Goal: Task Accomplishment & Management: Manage account settings

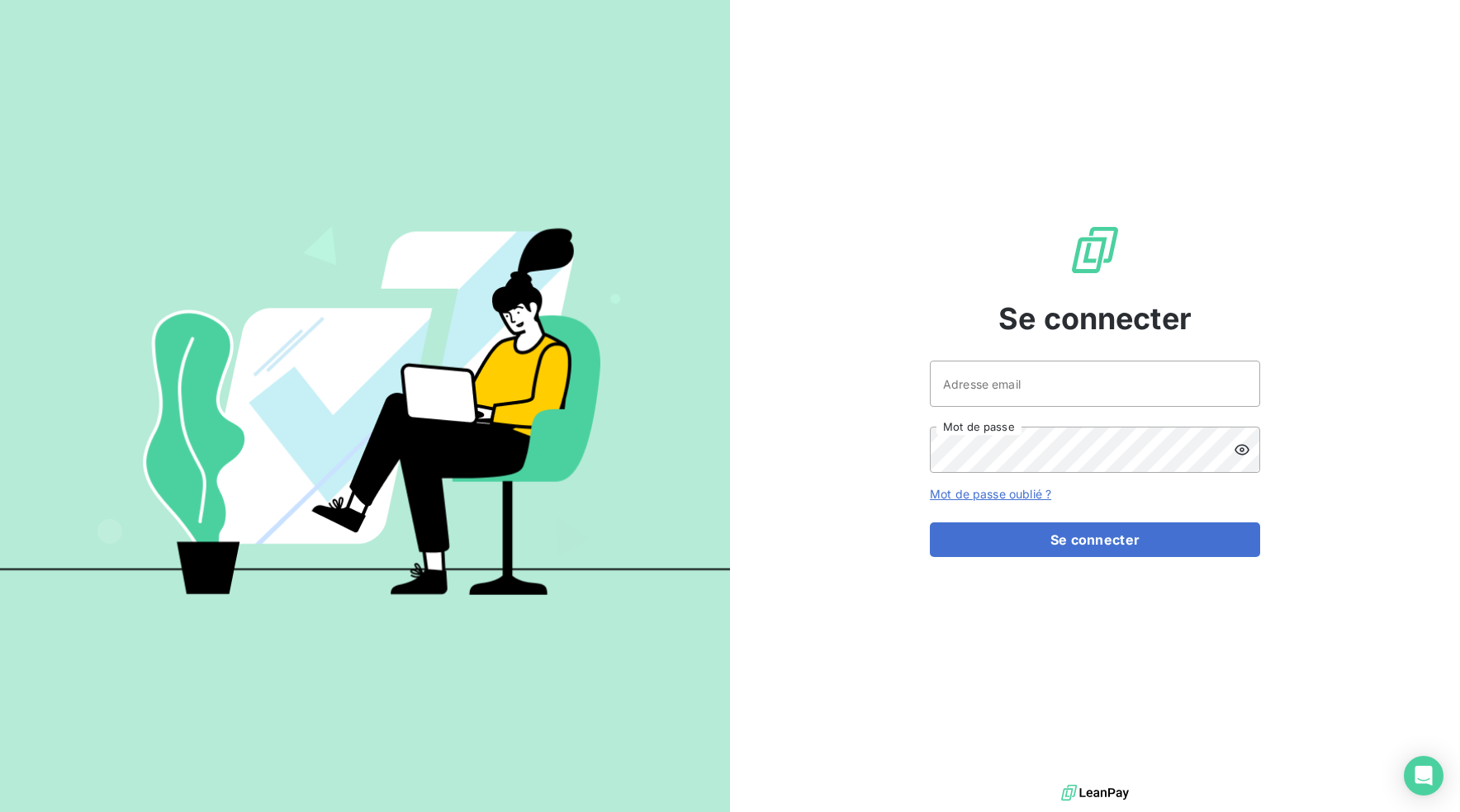
click at [988, 374] on input "Adresse email" at bounding box center [1095, 383] width 331 height 46
type input "tiptoptapis@gmail.com"
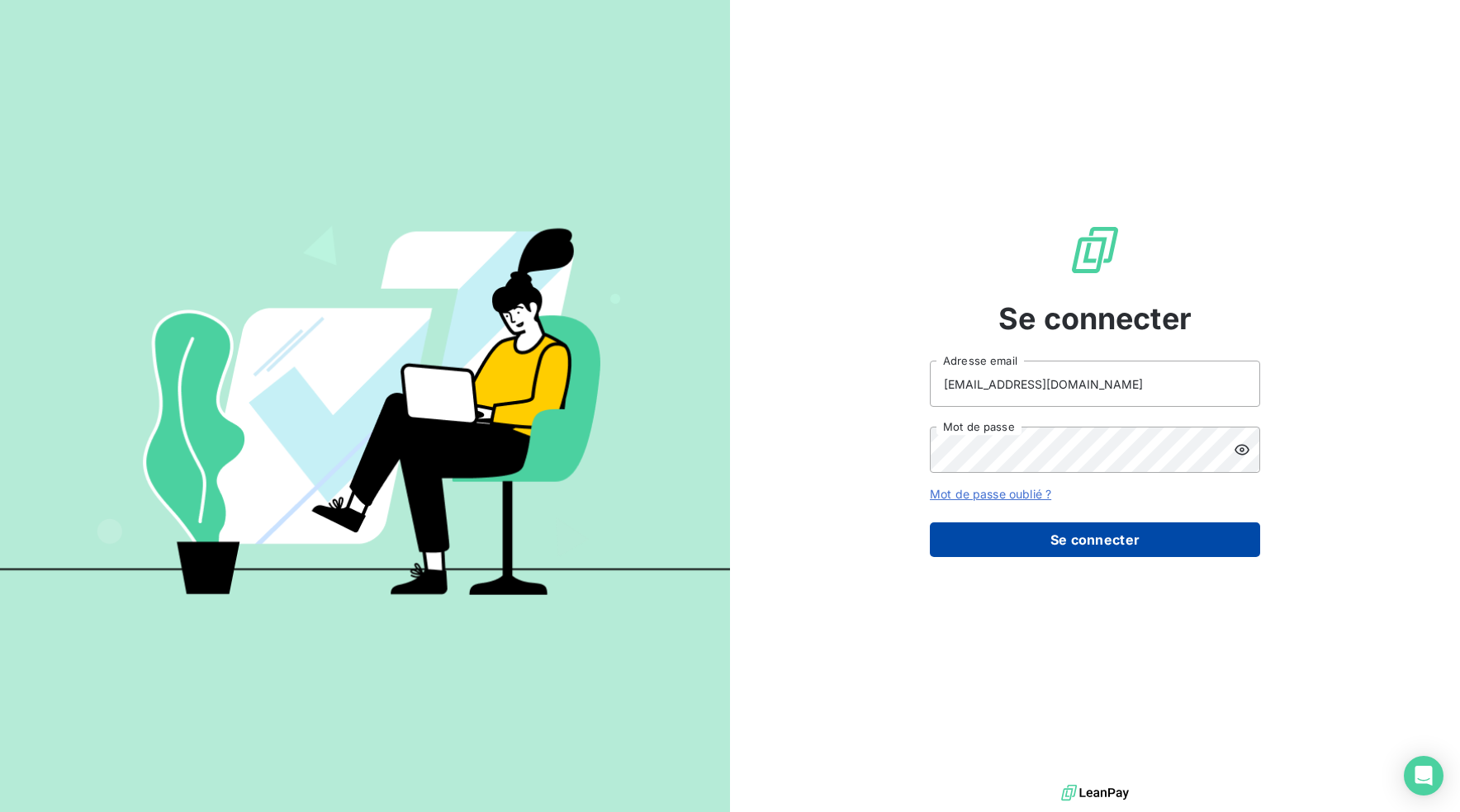
click at [1069, 534] on button "Se connecter" at bounding box center [1095, 539] width 331 height 34
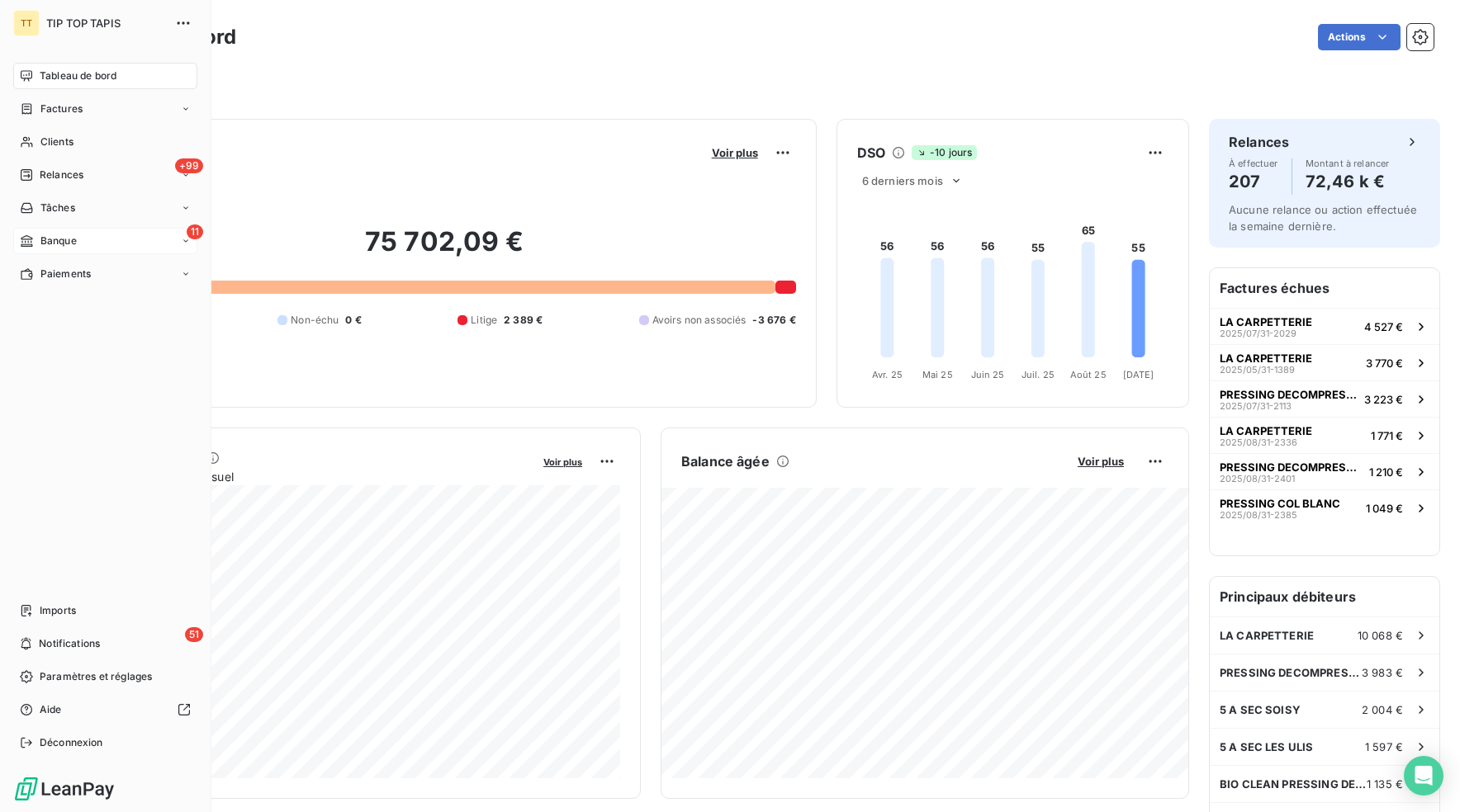
click at [50, 238] on span "Banque" at bounding box center [58, 241] width 36 height 15
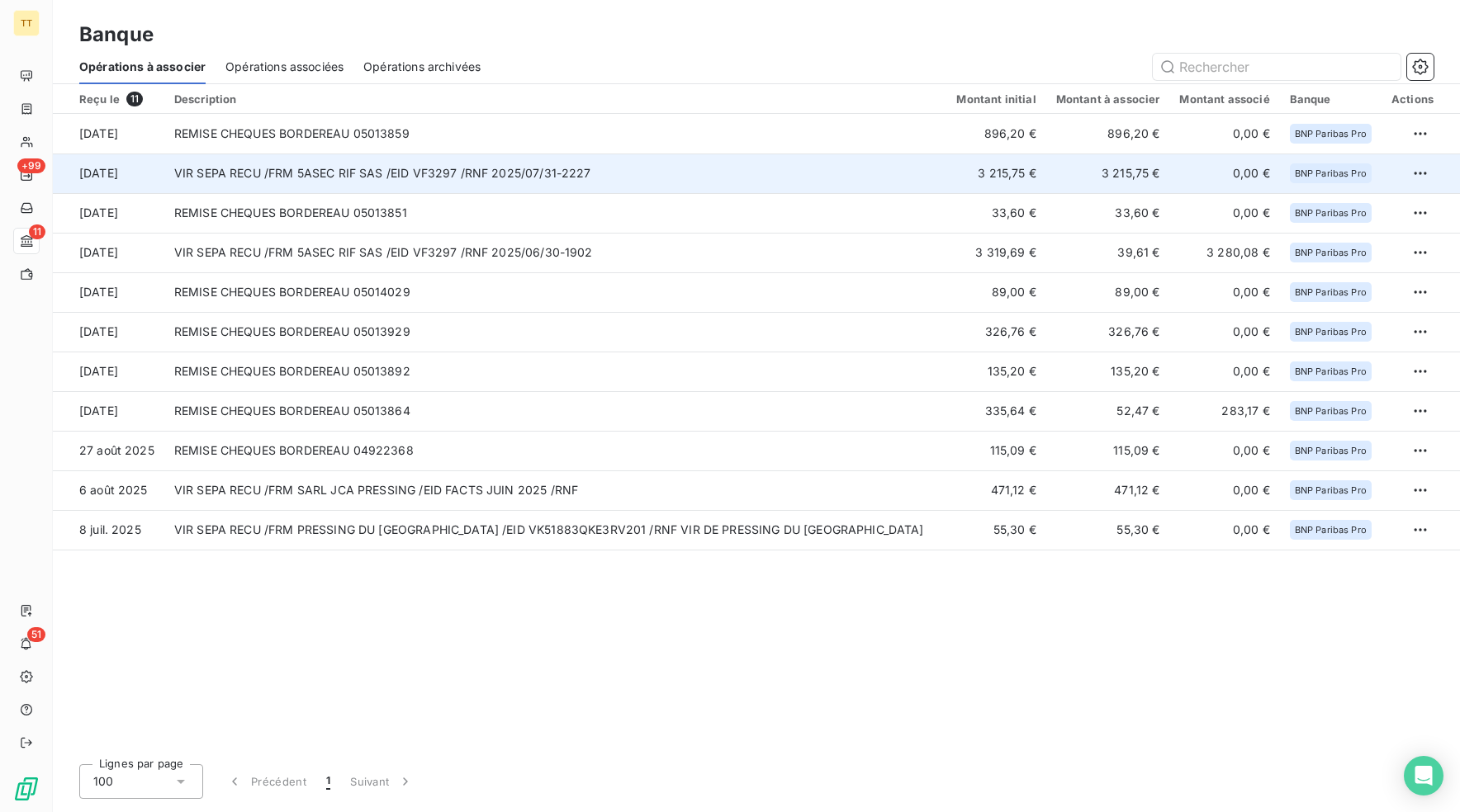
click at [310, 166] on td "VIR SEPA RECU /FRM 5ASEC RIF SAS /EID VF3297 /RNF 2025/07/31-2227" at bounding box center [555, 173] width 783 height 39
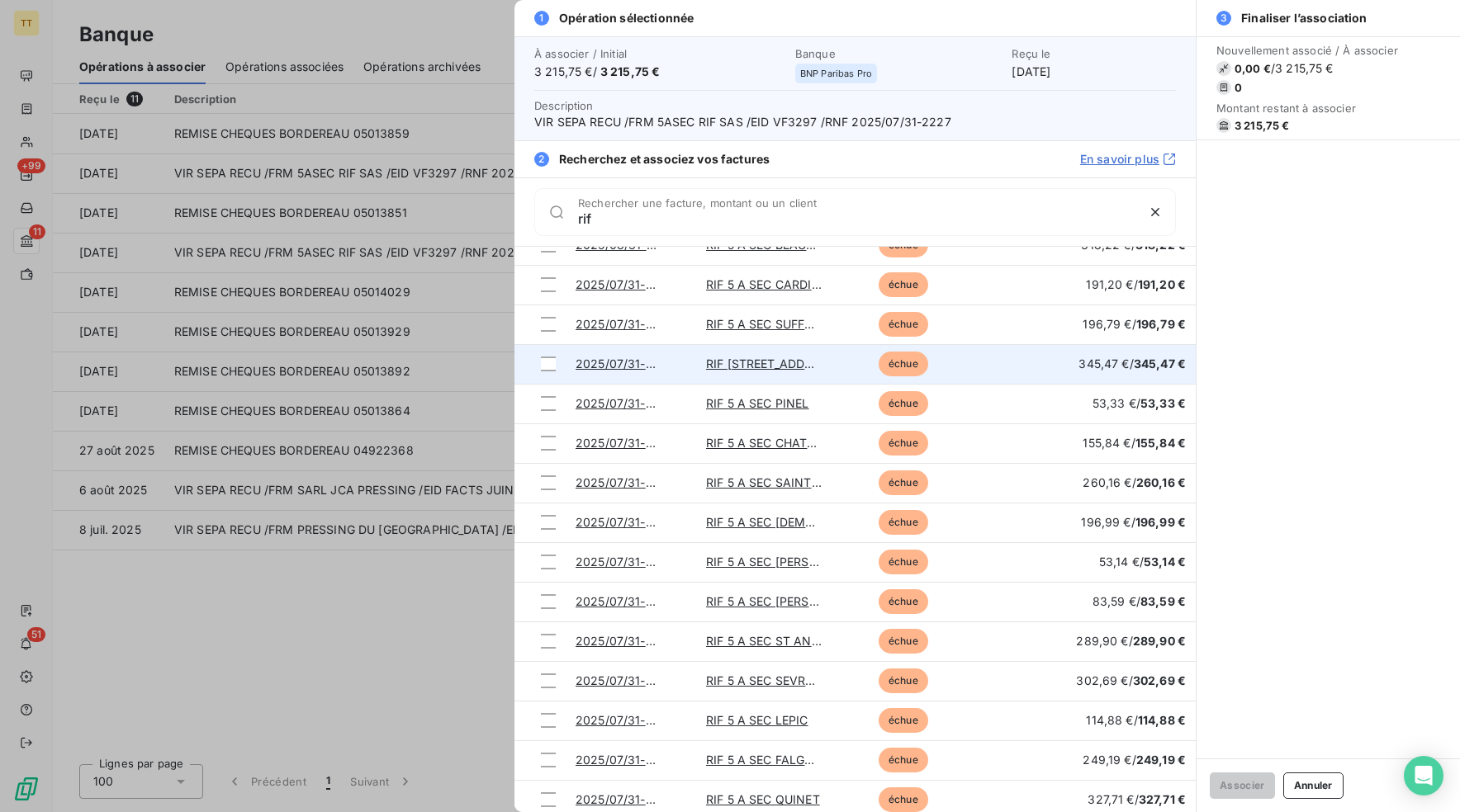
scroll to position [772, 0]
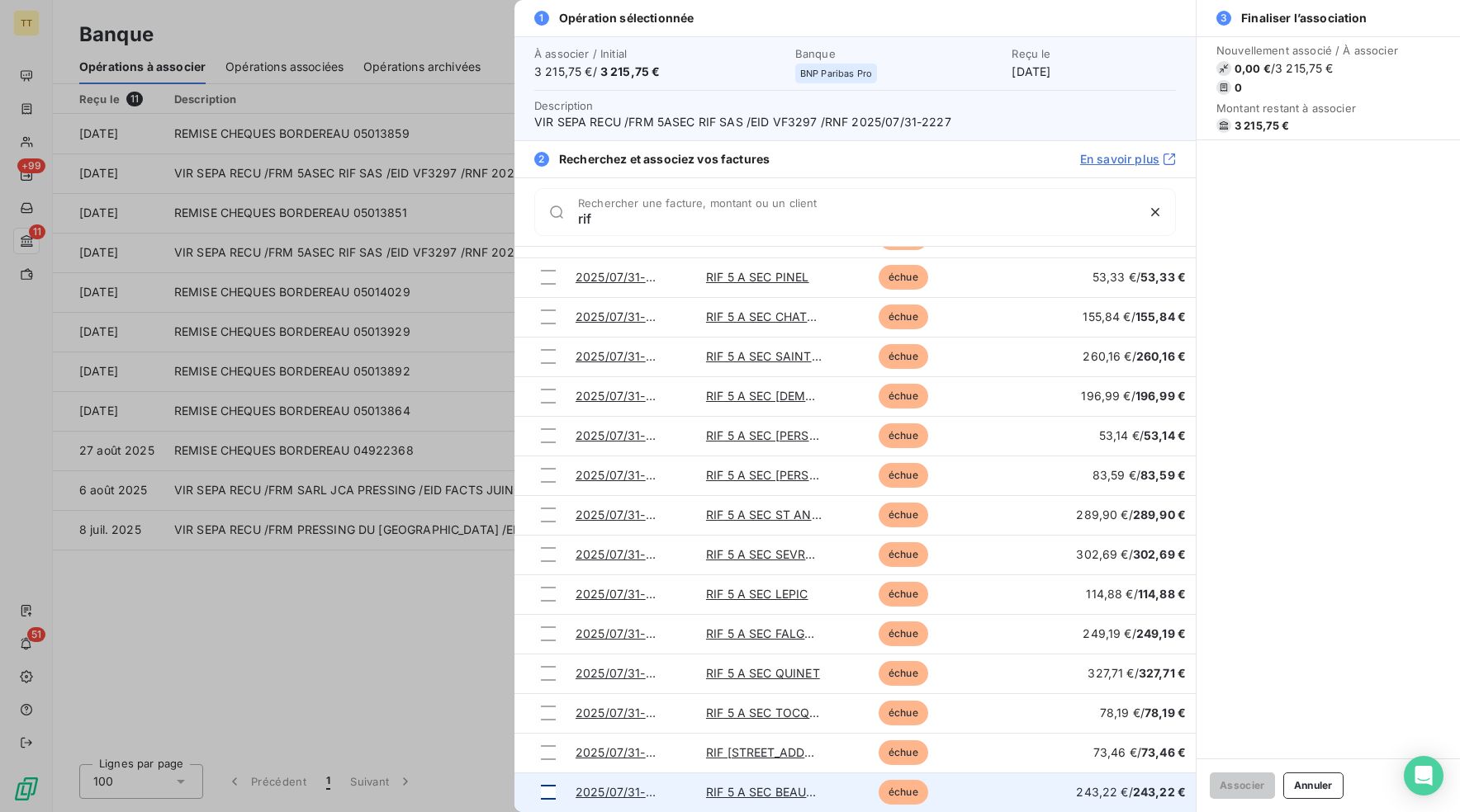
type input "rif"
click at [540, 794] on div at bounding box center [548, 793] width 15 height 15
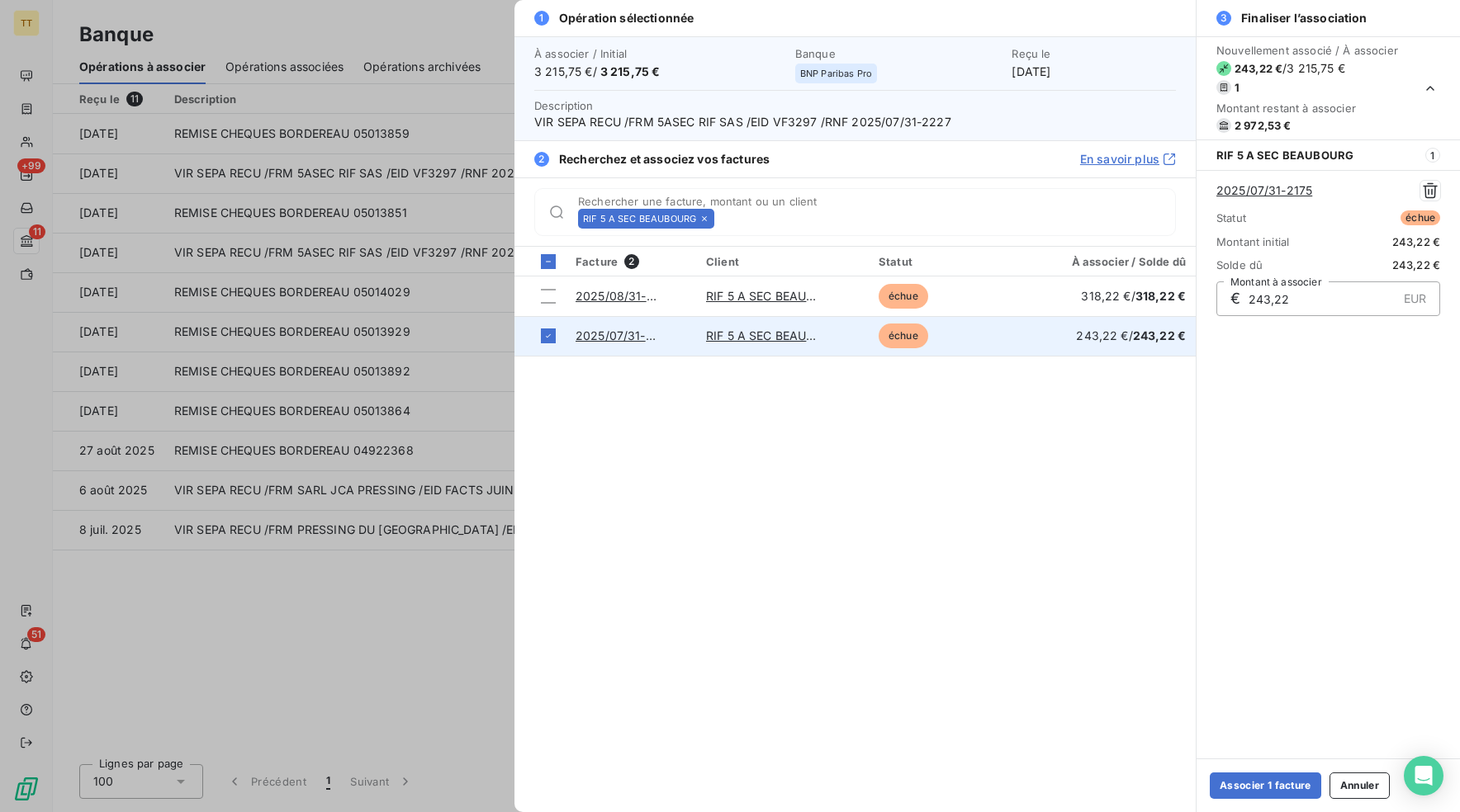
scroll to position [0, 0]
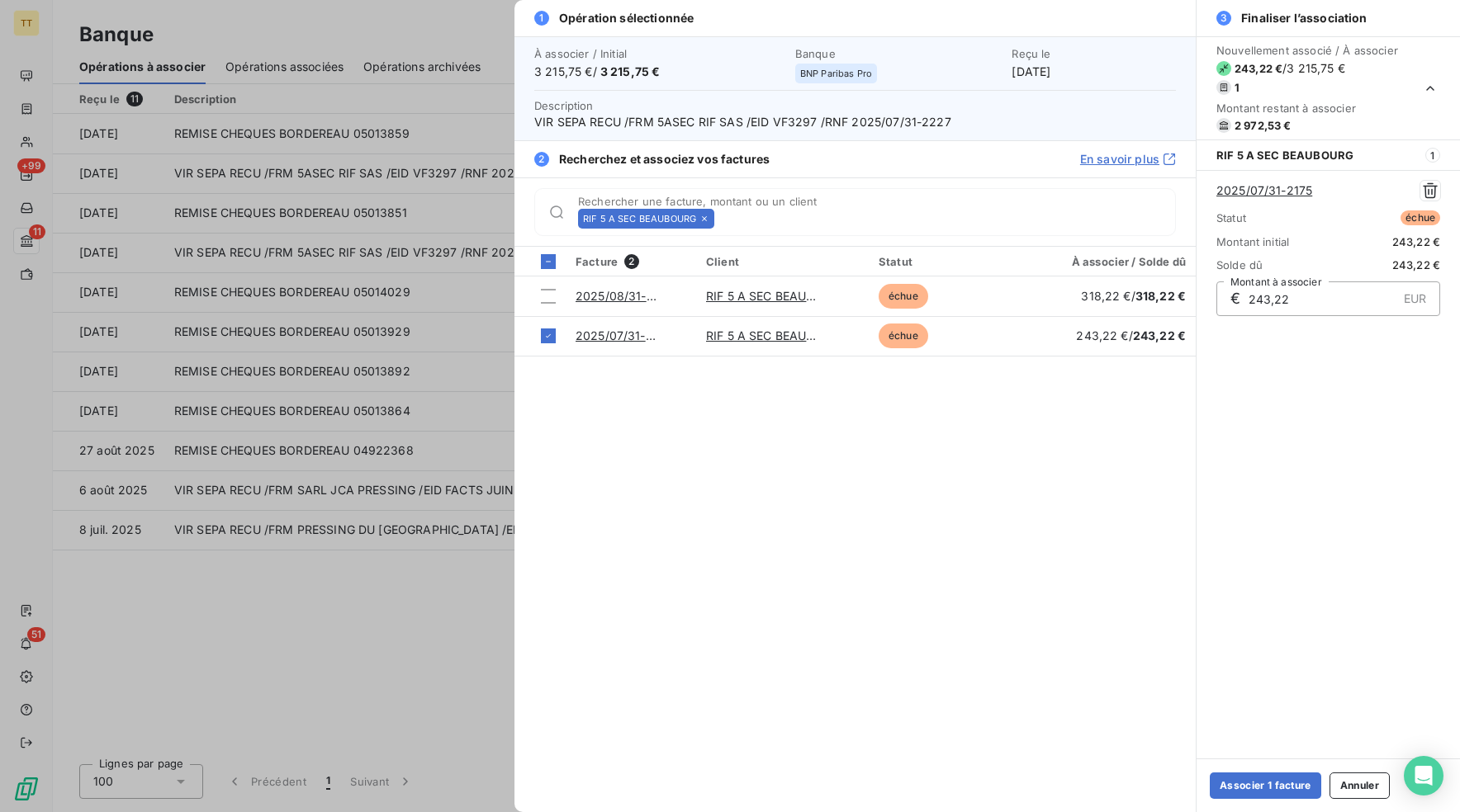
click at [705, 216] on icon at bounding box center [704, 219] width 5 height 5
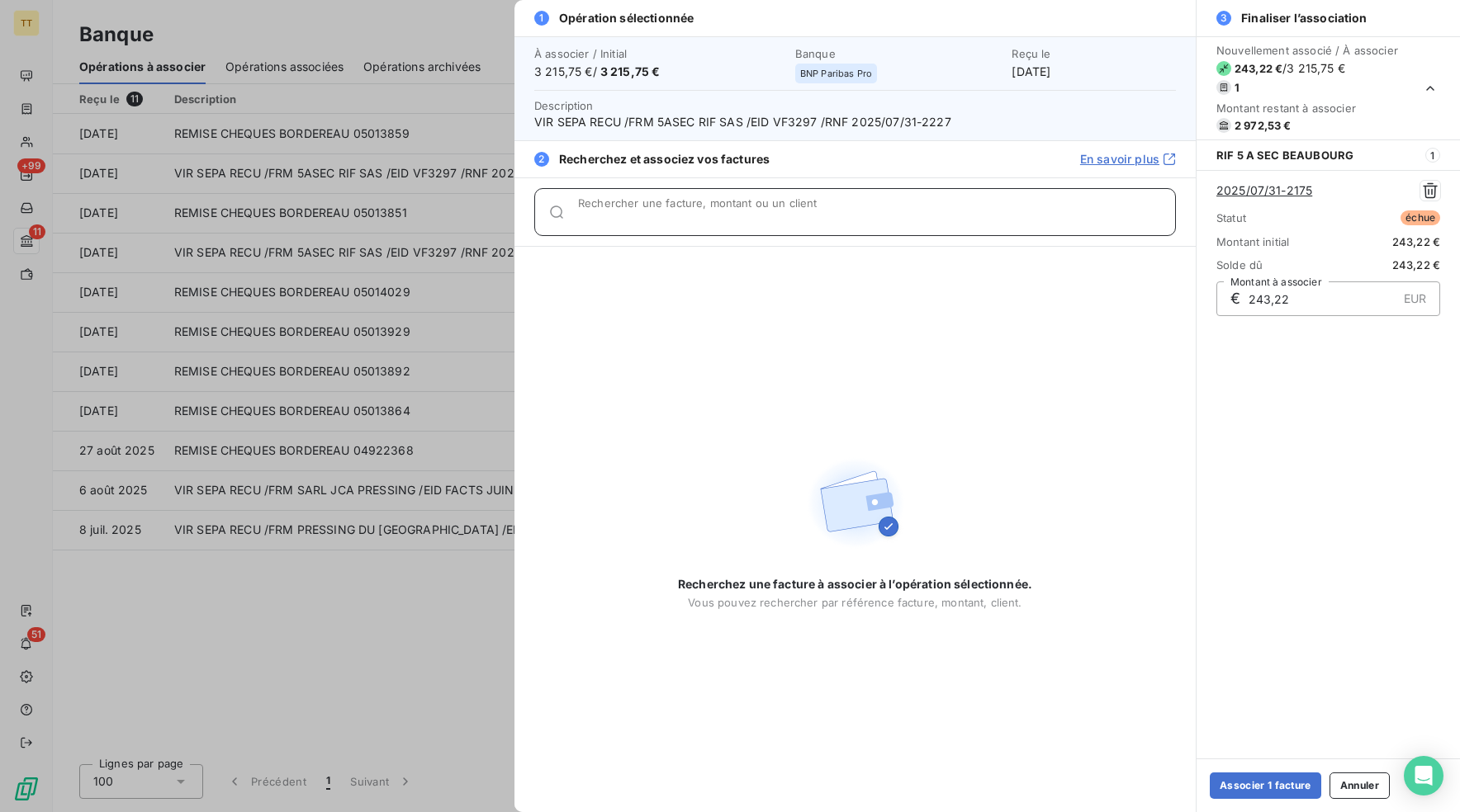
click at [704, 216] on input "Rechercher une facture, montant ou un client" at bounding box center [876, 219] width 597 height 17
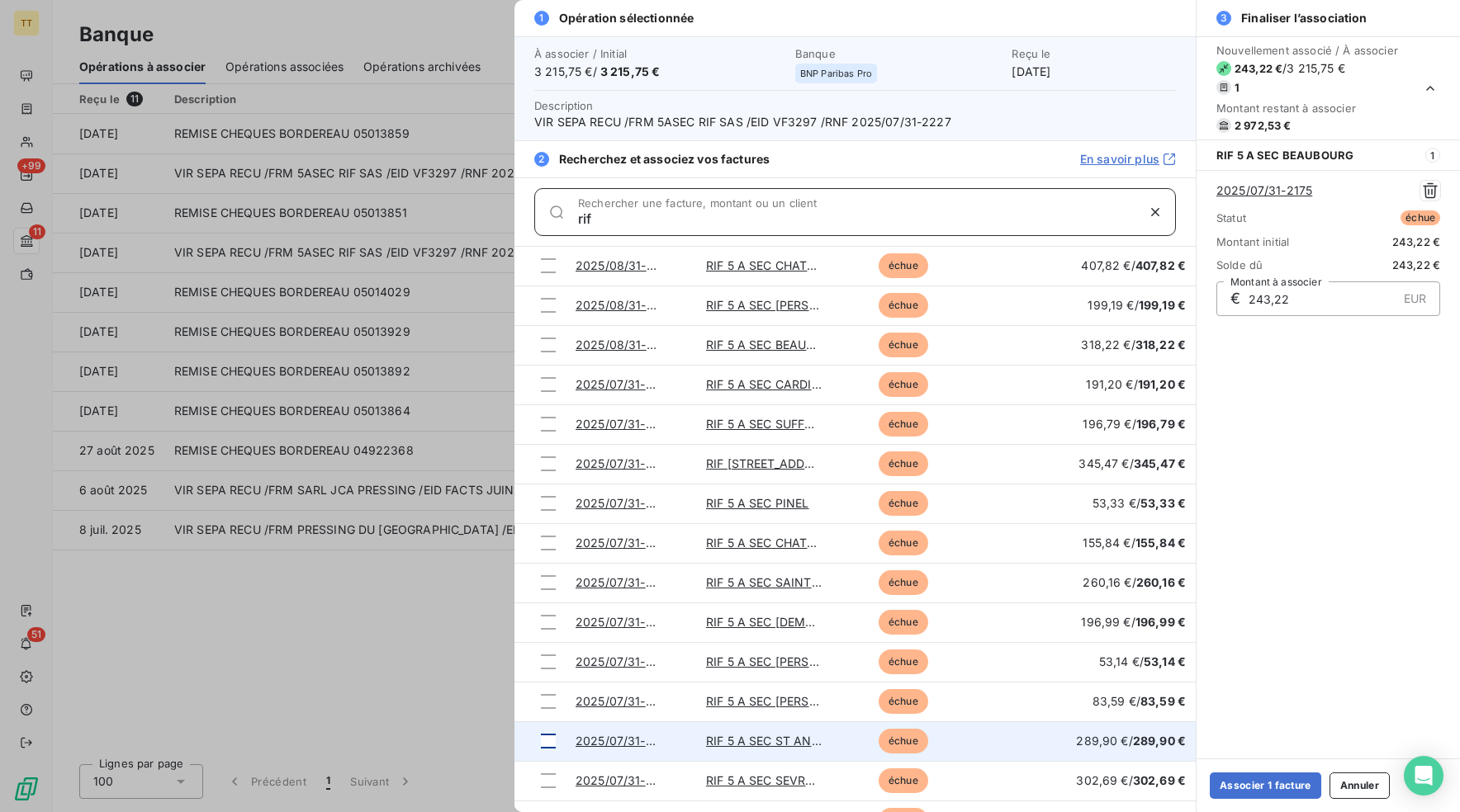
scroll to position [772, 0]
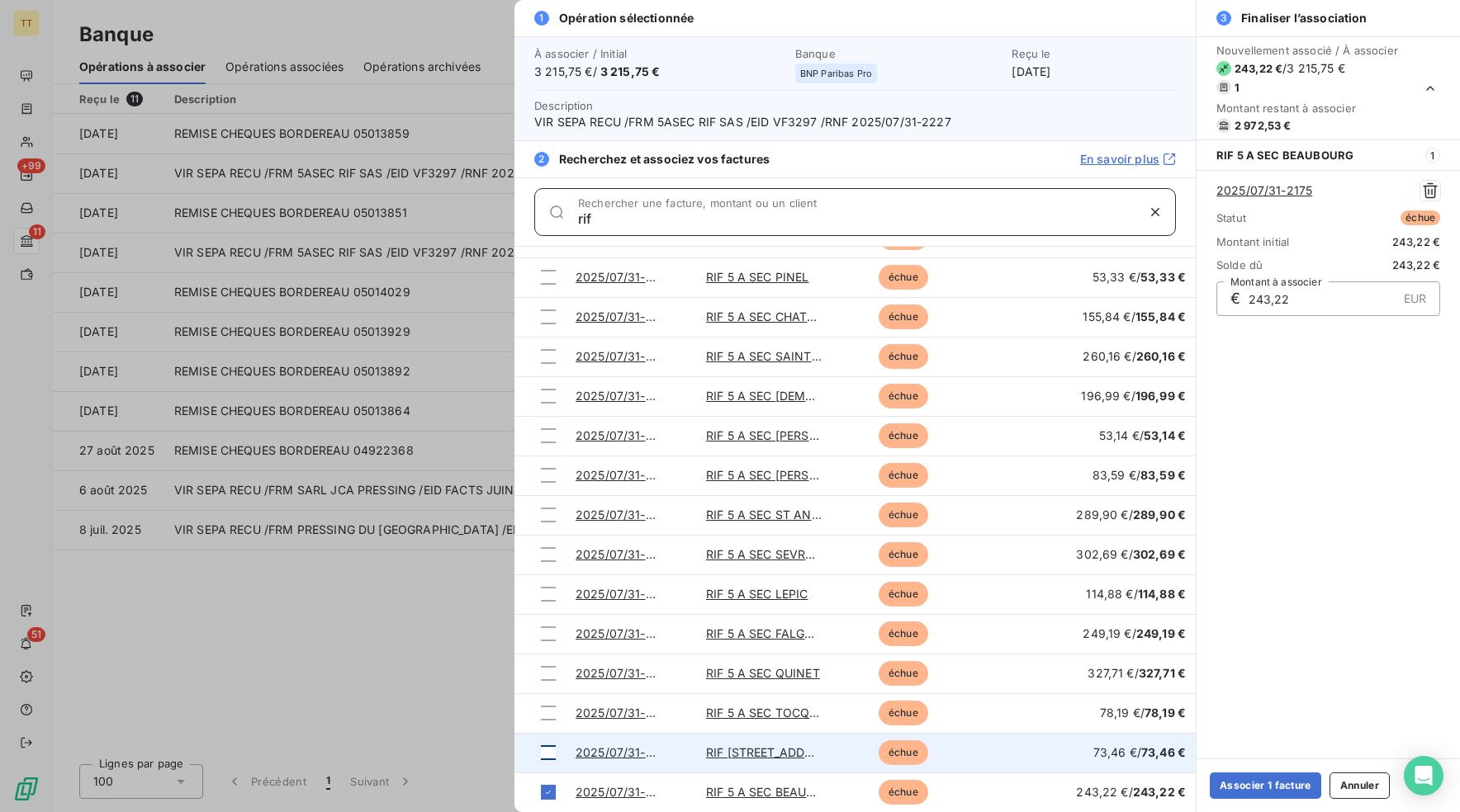
type input "rif"
click at [553, 752] on div at bounding box center [548, 753] width 15 height 15
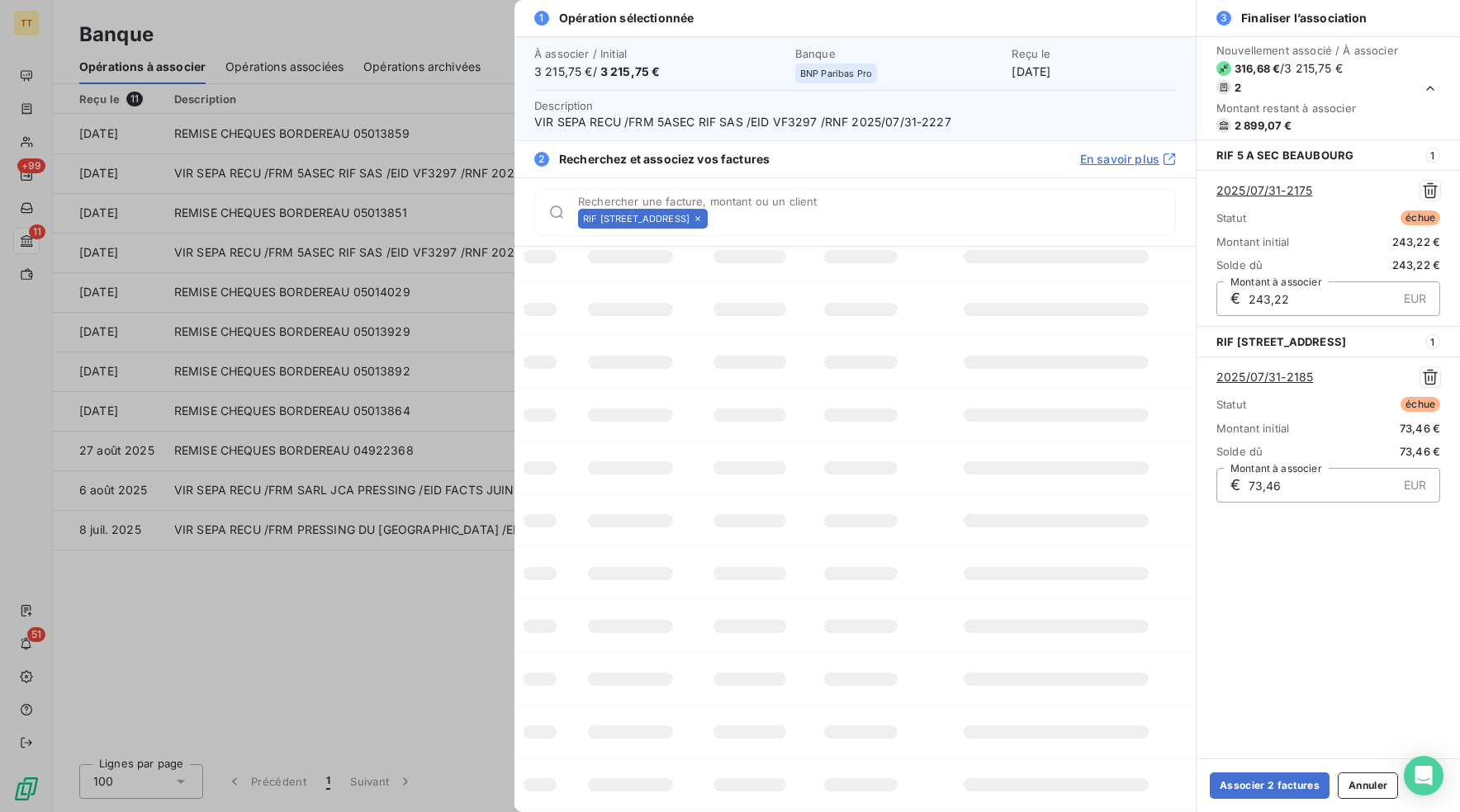
scroll to position [0, 0]
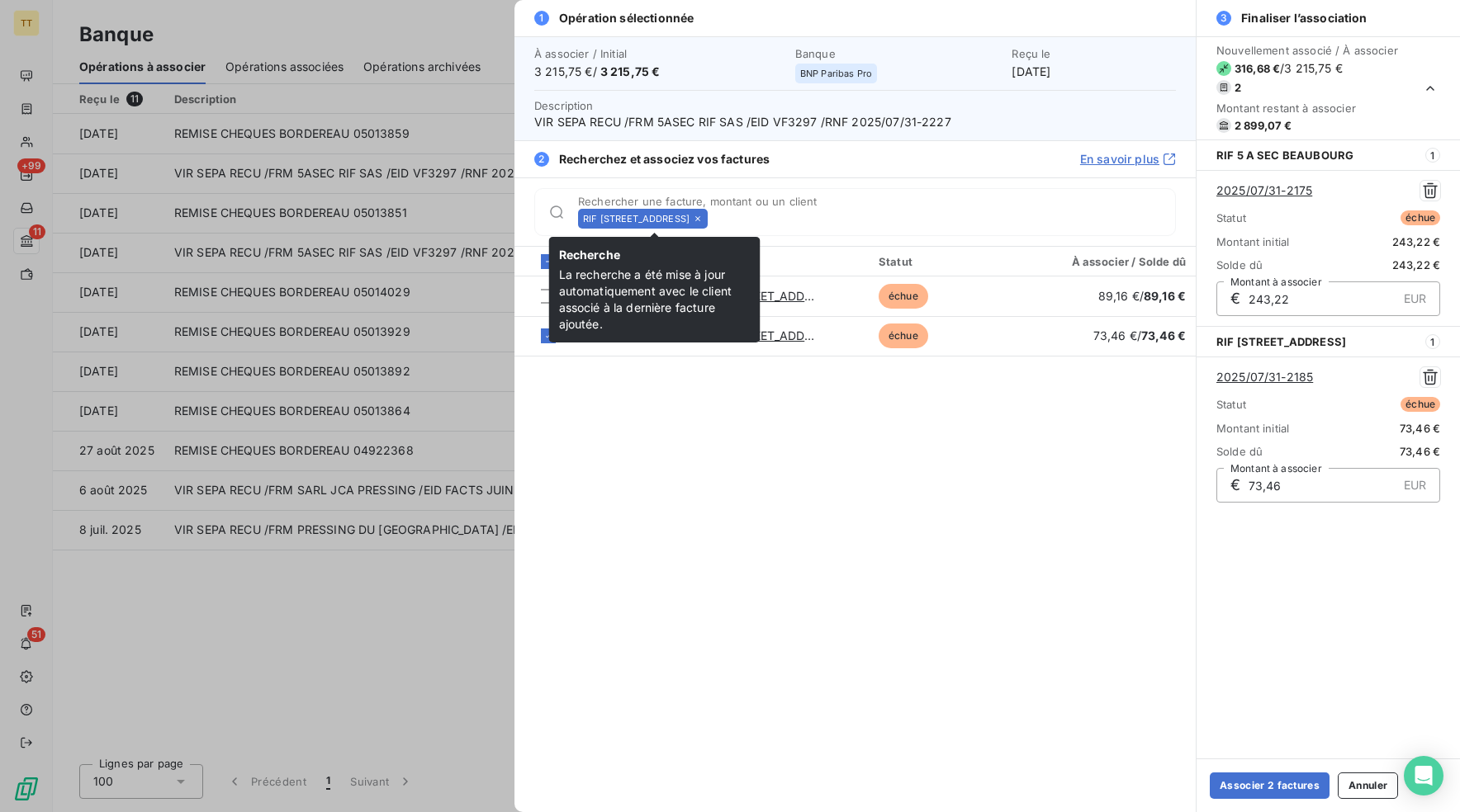
click at [700, 219] on icon at bounding box center [697, 219] width 5 height 5
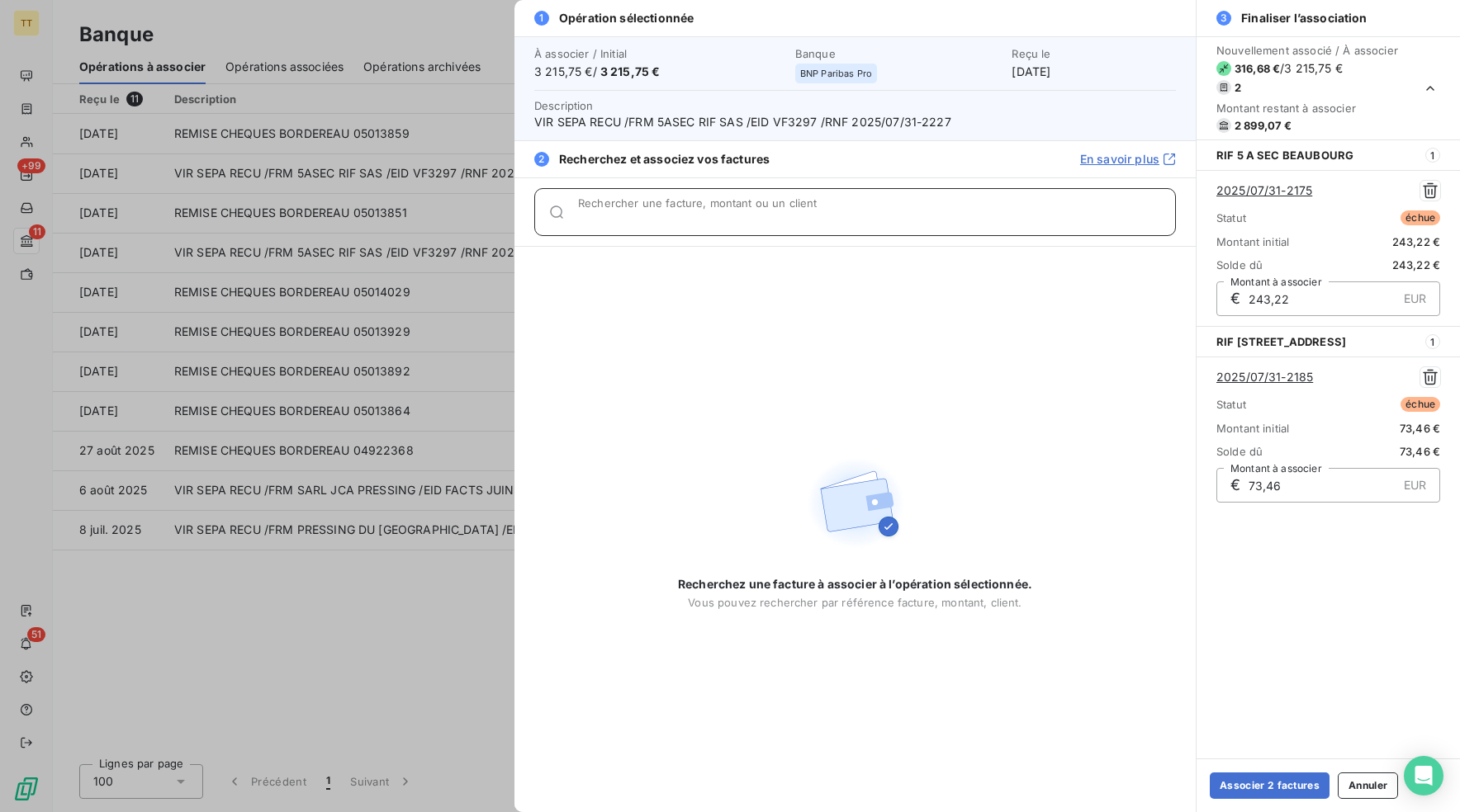
click at [722, 217] on input "Rechercher une facture, montant ou un client" at bounding box center [876, 219] width 597 height 17
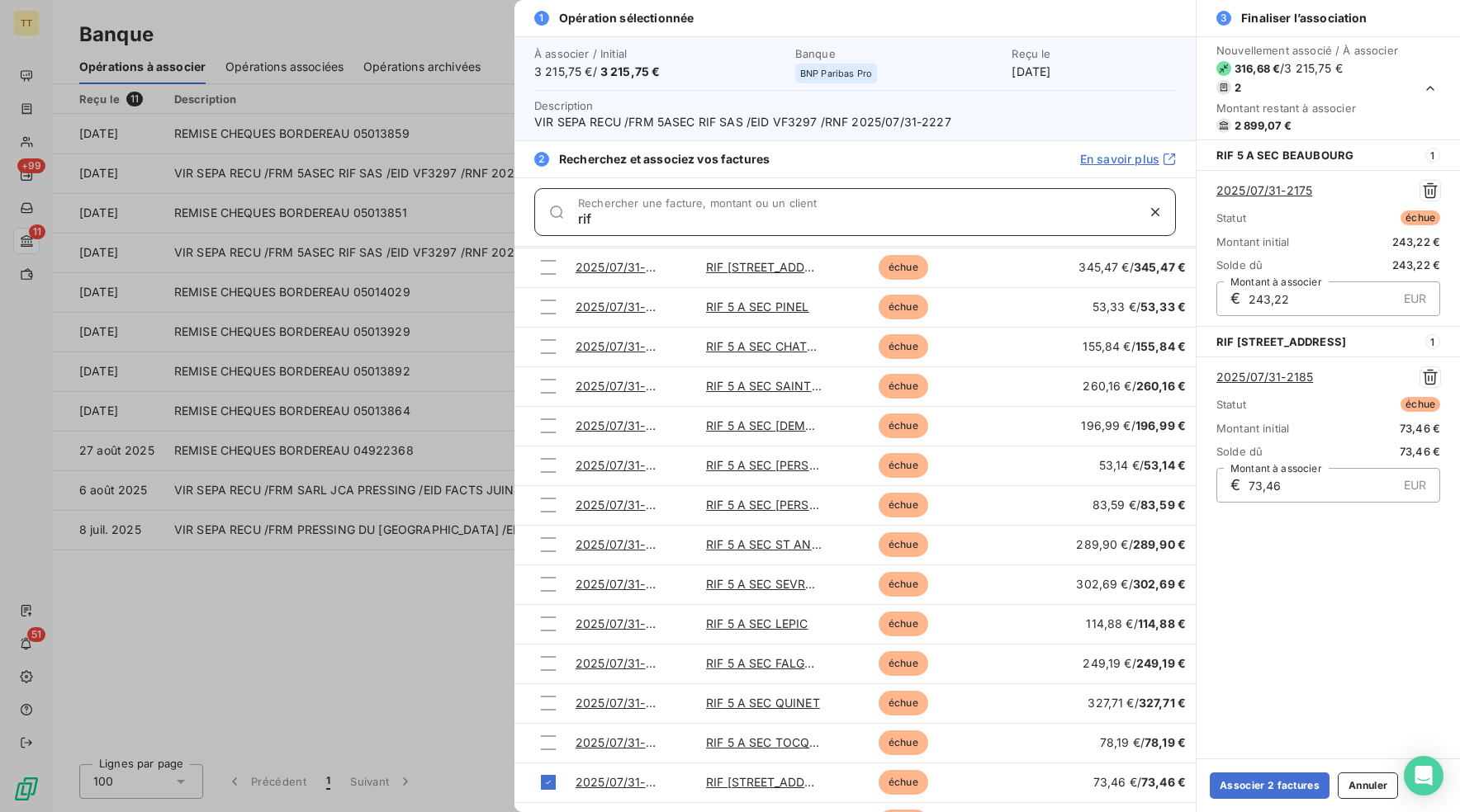
scroll to position [772, 0]
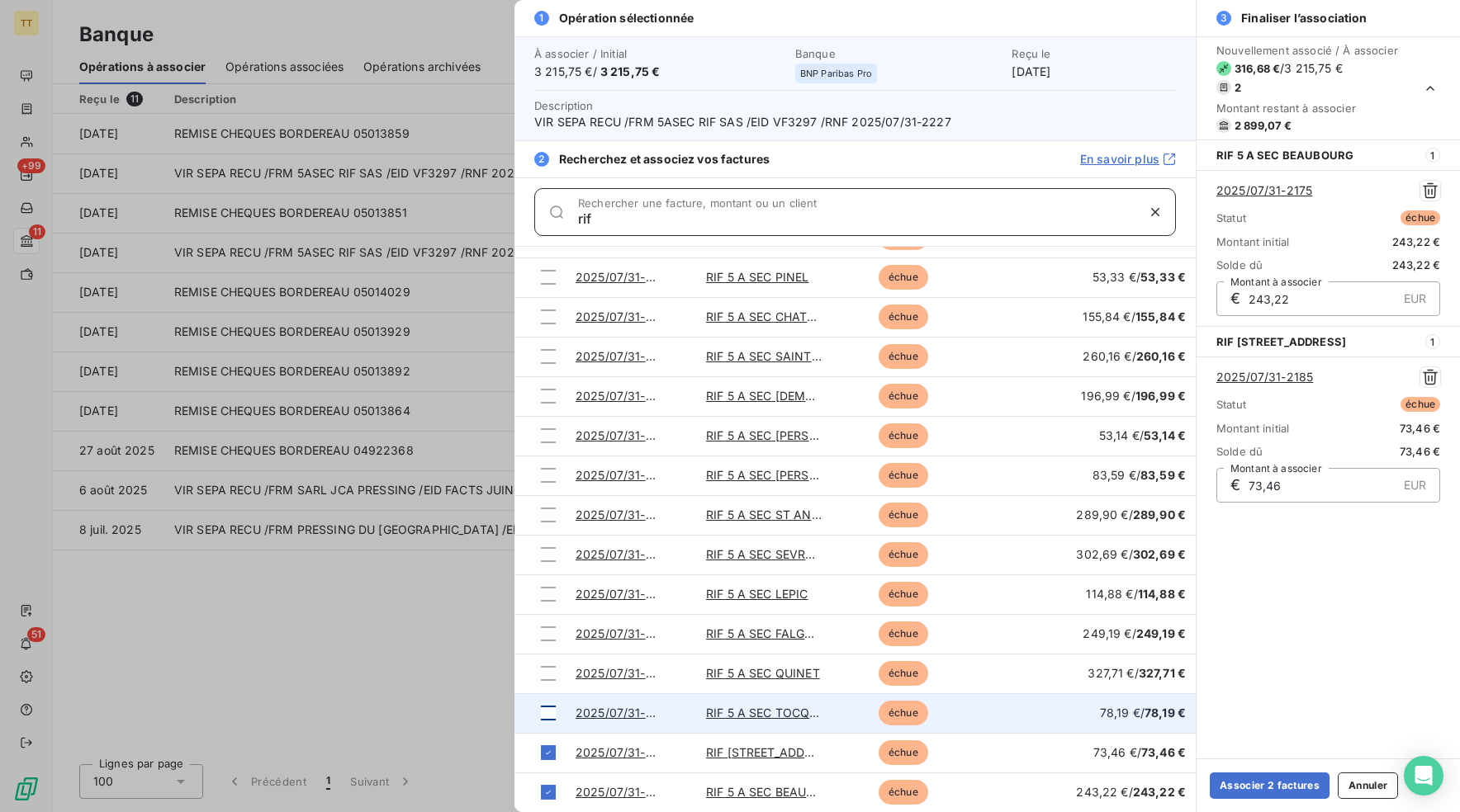
type input "rif"
click at [551, 712] on div at bounding box center [548, 713] width 15 height 15
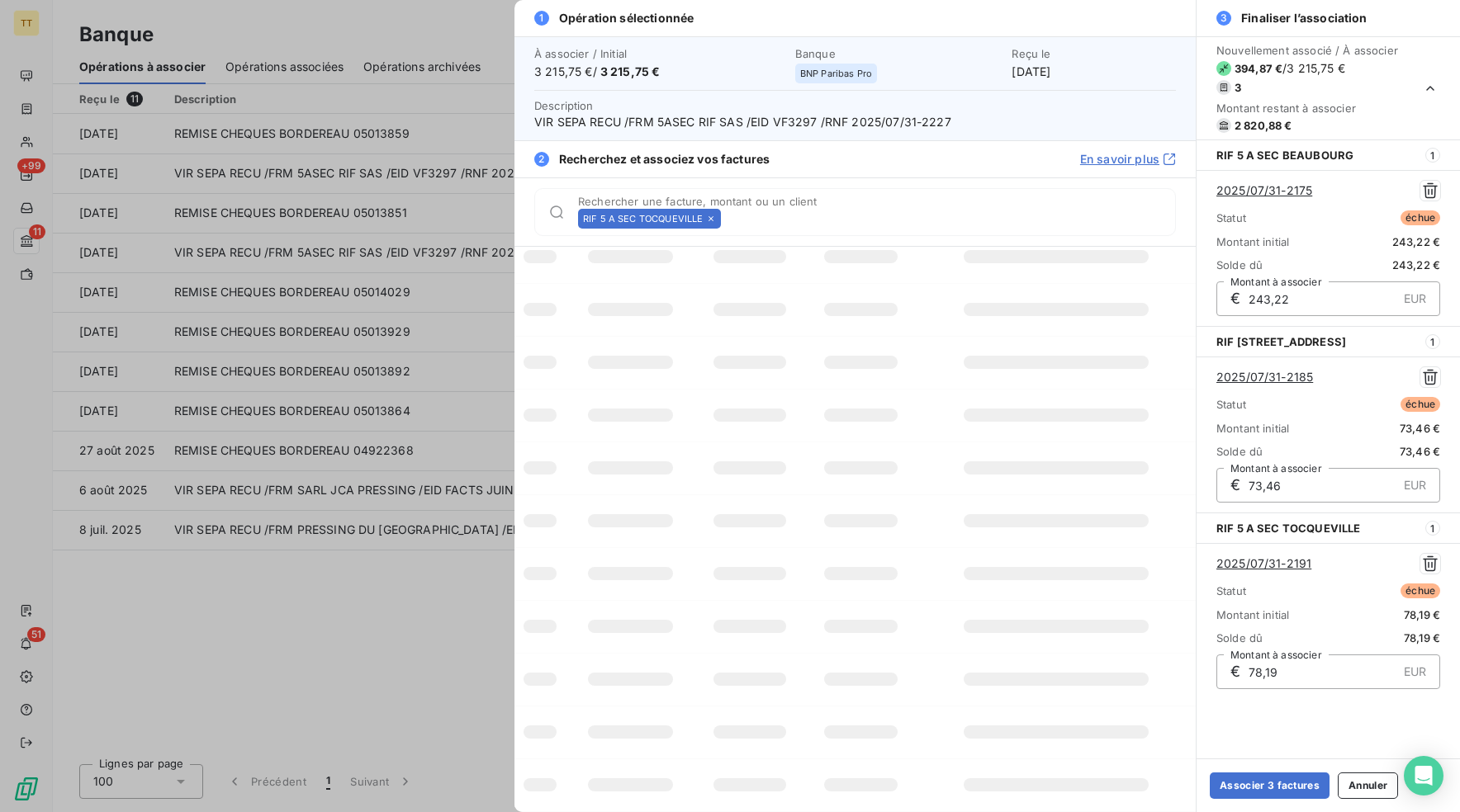
scroll to position [0, 0]
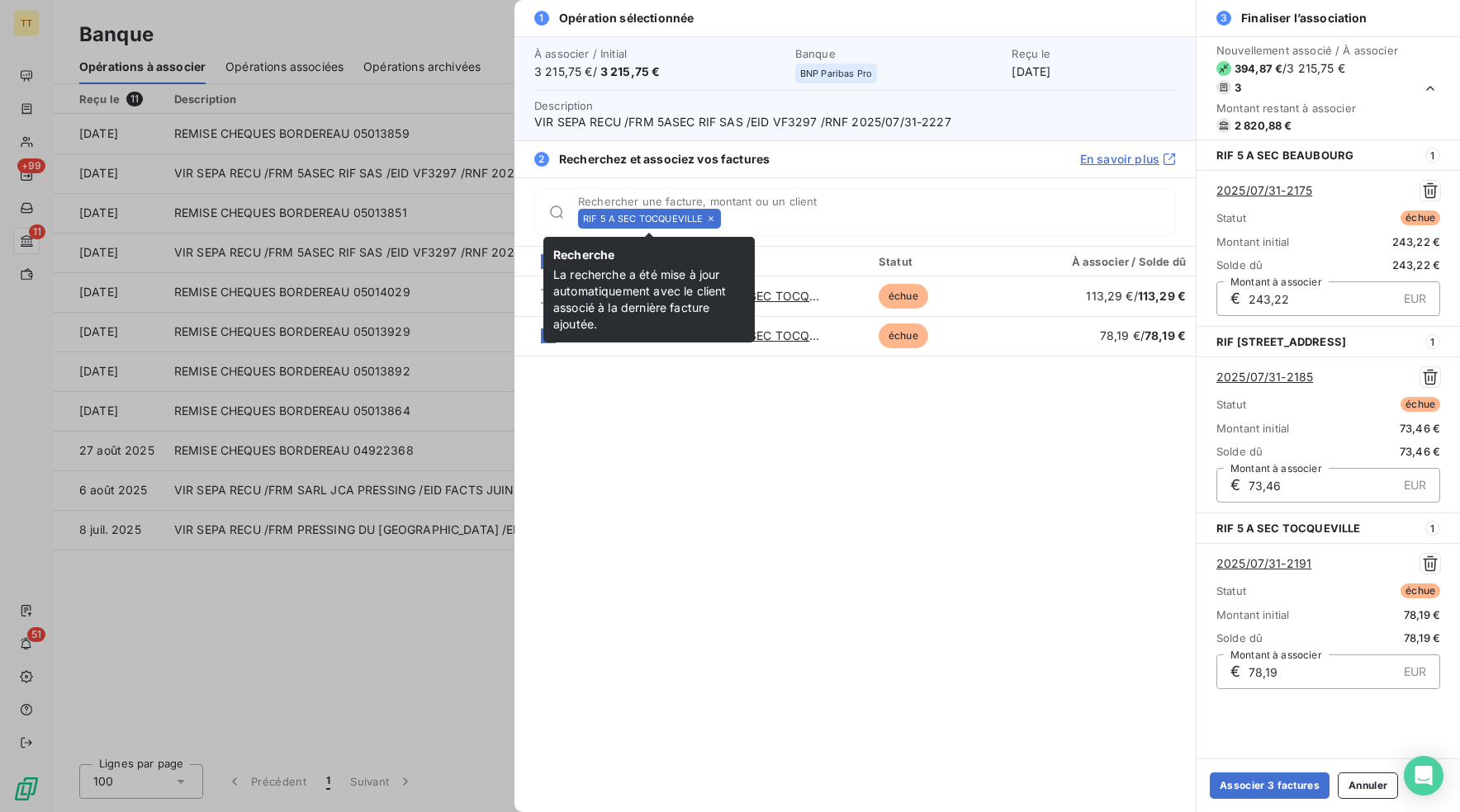
click at [707, 220] on icon at bounding box center [711, 219] width 10 height 10
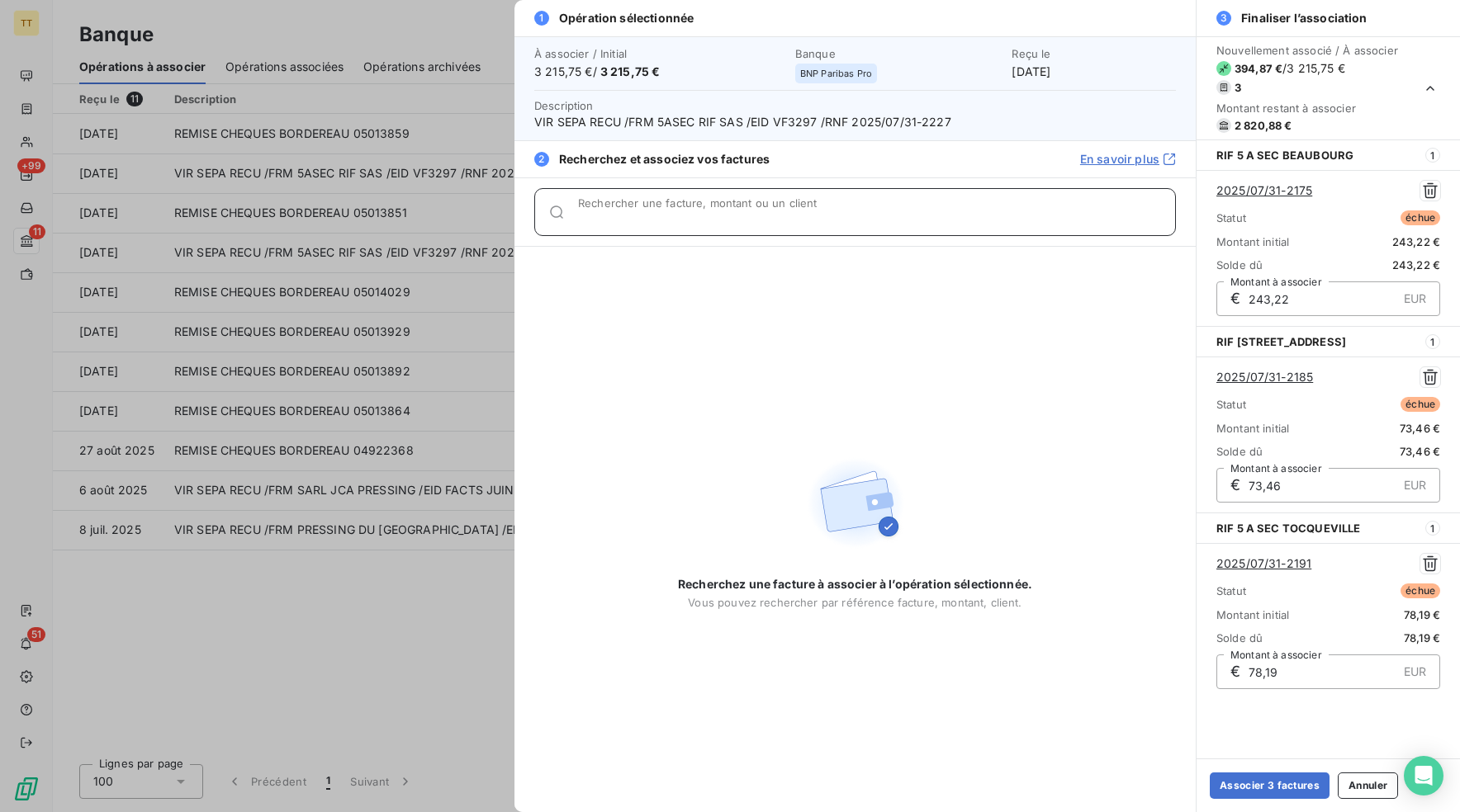
click at [709, 219] on input "Rechercher une facture, montant ou un client" at bounding box center [876, 219] width 597 height 17
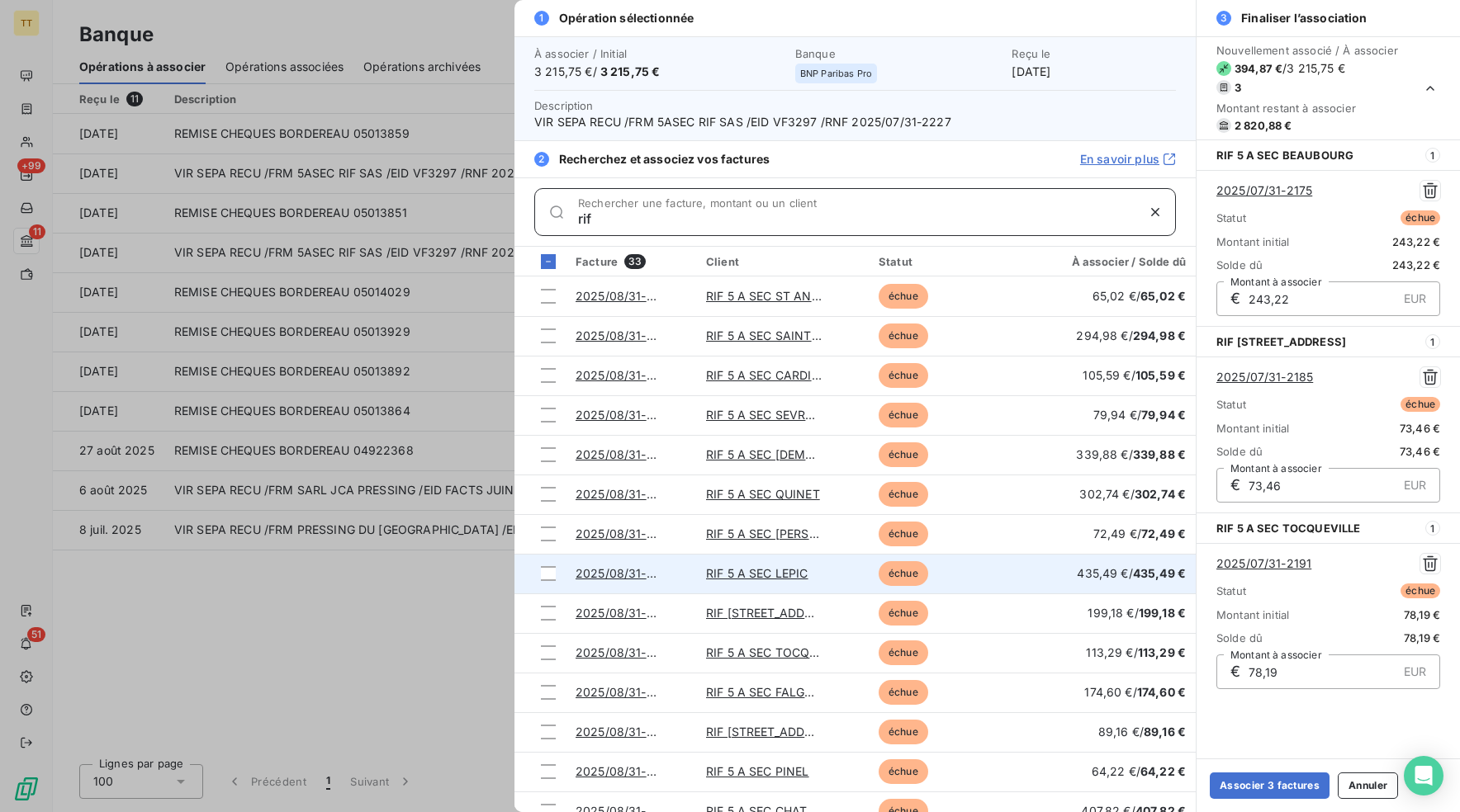
scroll to position [772, 0]
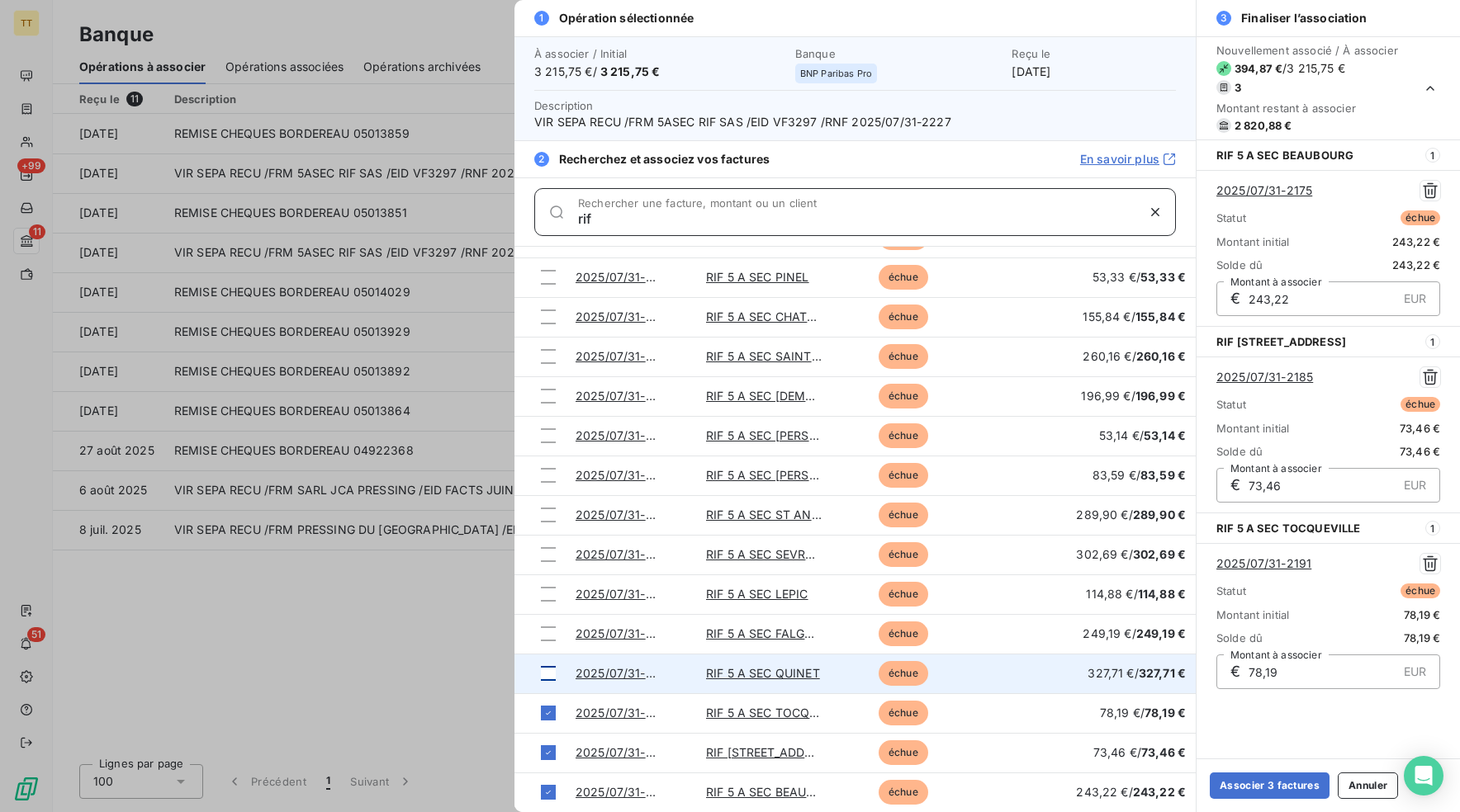
type input "rif"
click at [545, 674] on div at bounding box center [548, 674] width 15 height 15
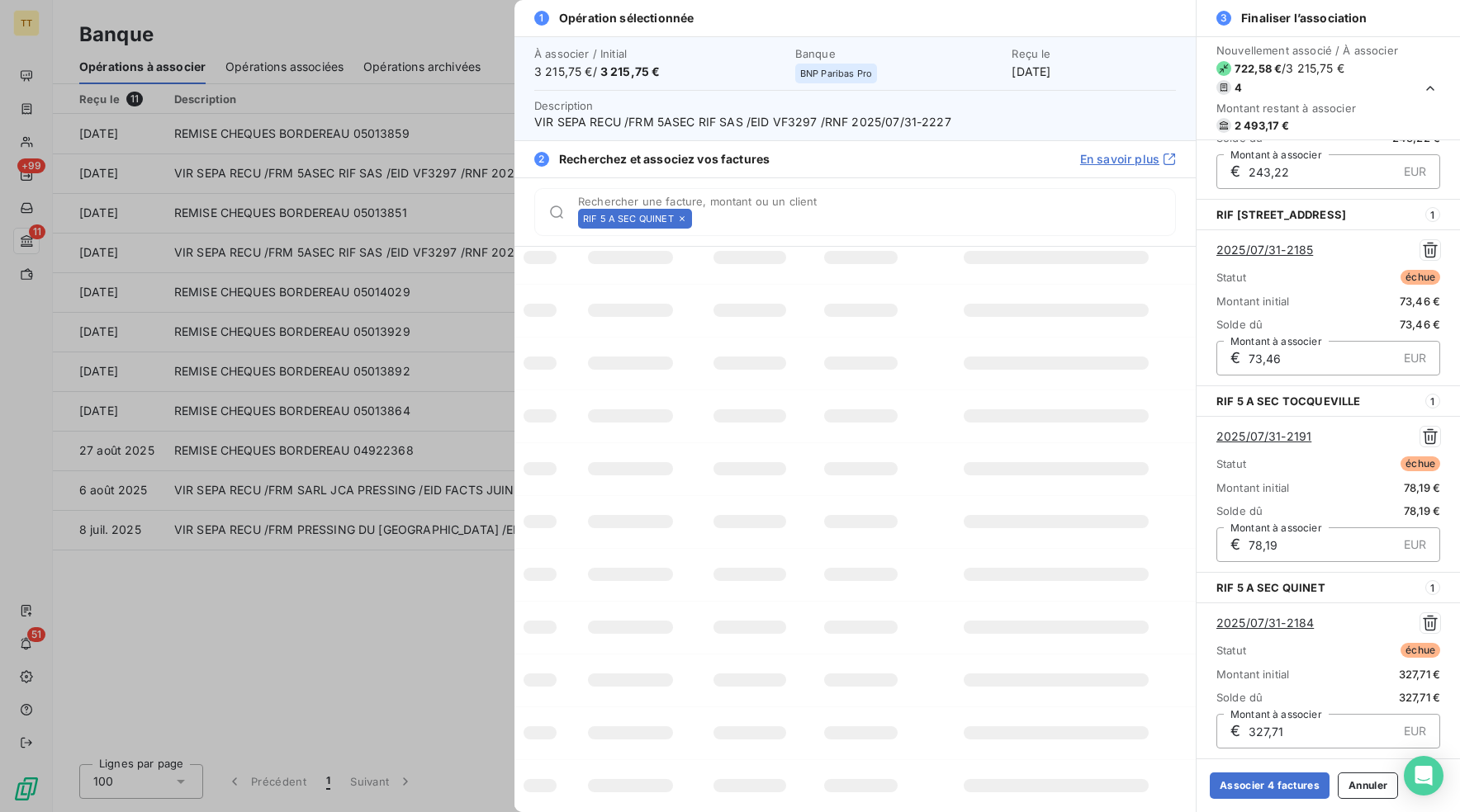
scroll to position [0, 0]
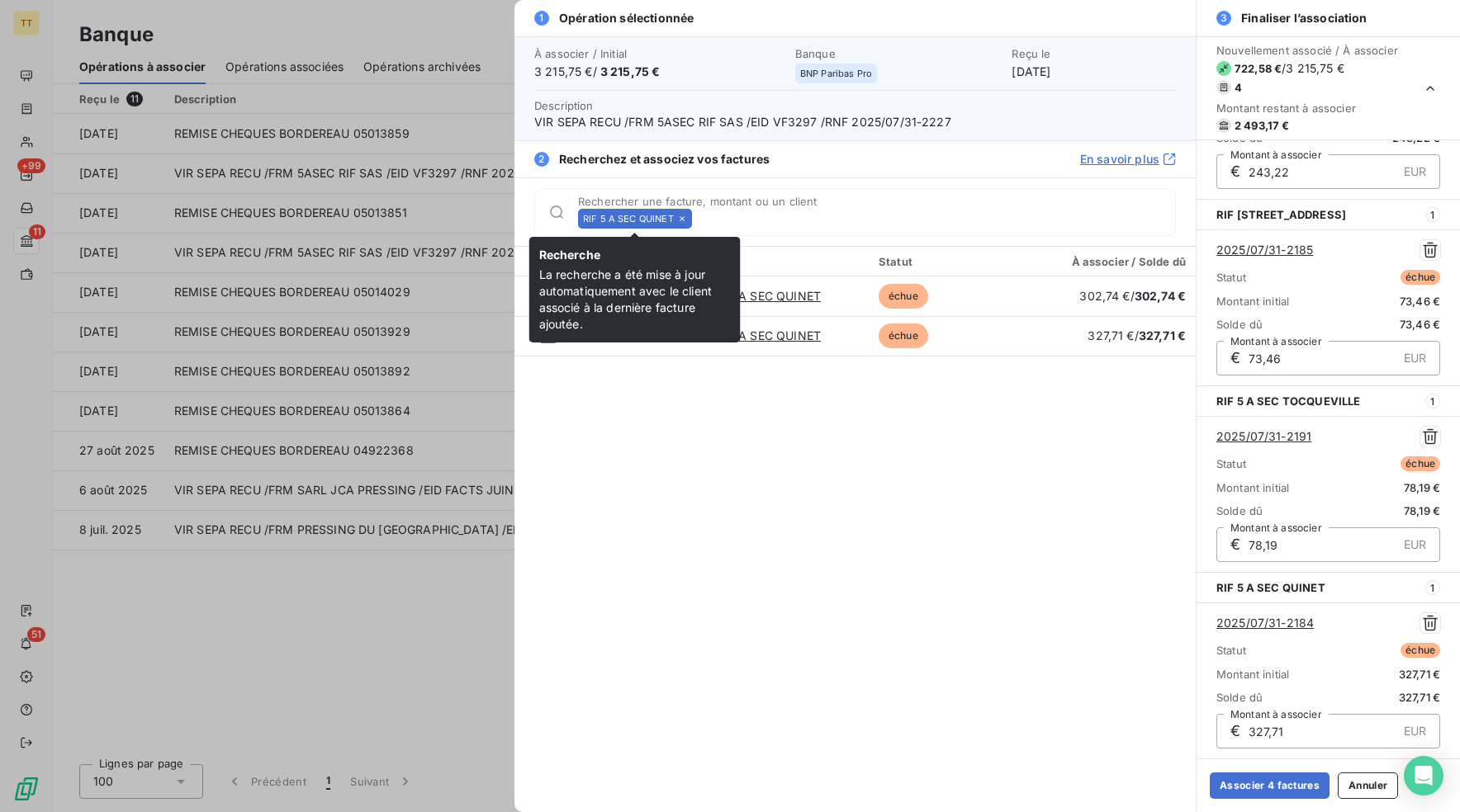
click at [685, 217] on icon at bounding box center [682, 219] width 10 height 10
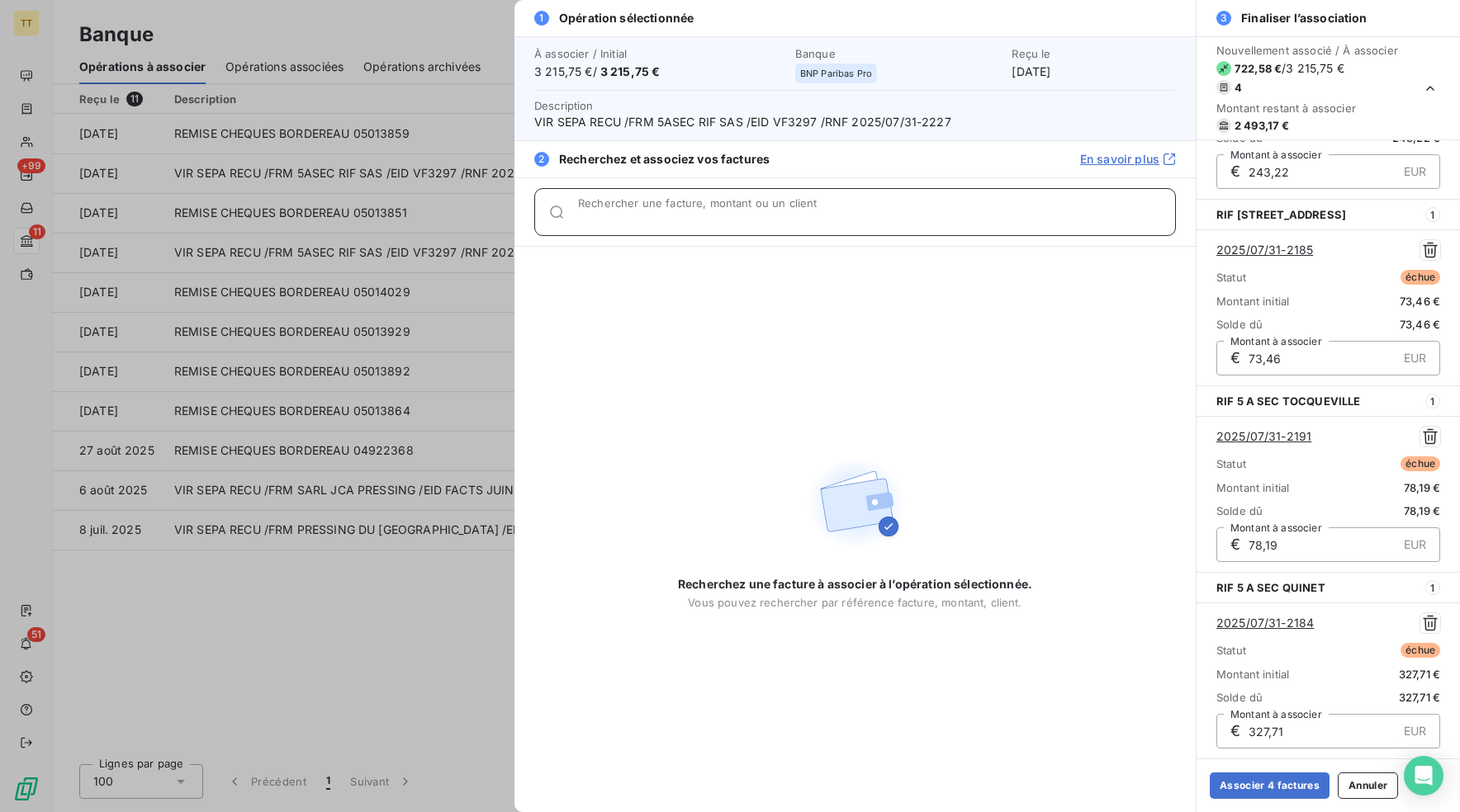
click at [686, 213] on input "Rechercher une facture, montant ou un client" at bounding box center [876, 219] width 597 height 17
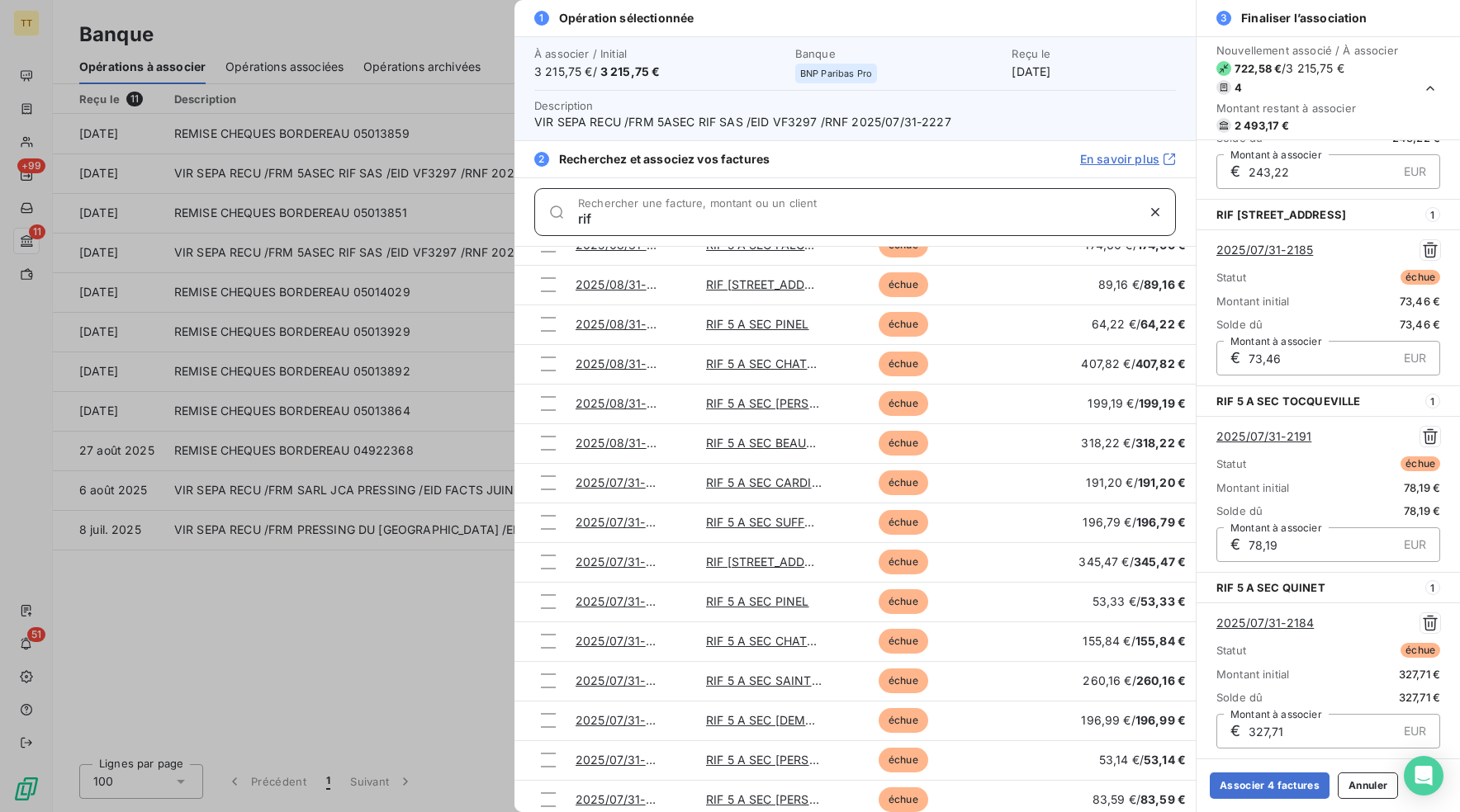
scroll to position [772, 0]
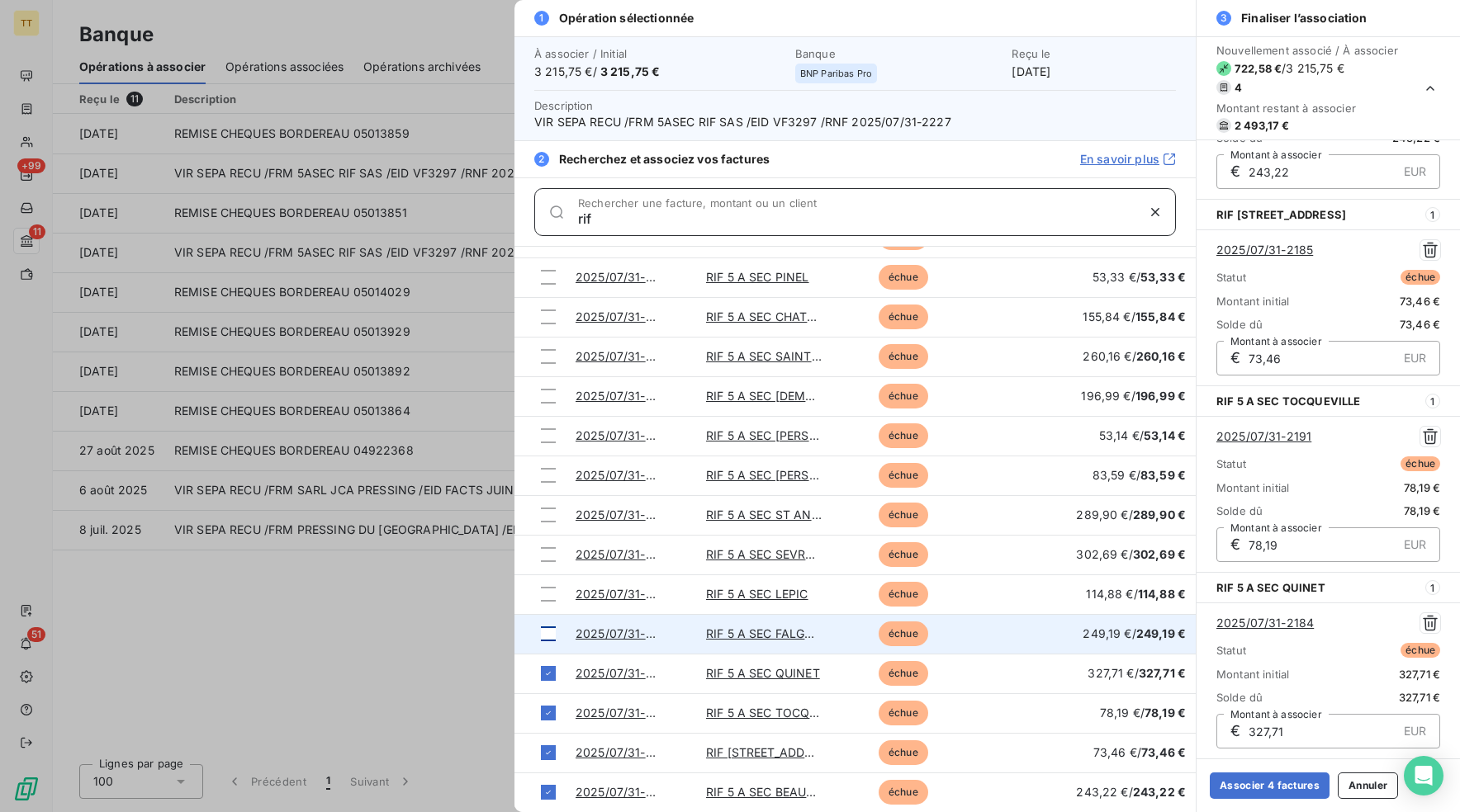
type input "rif"
click at [551, 628] on div at bounding box center [548, 634] width 15 height 15
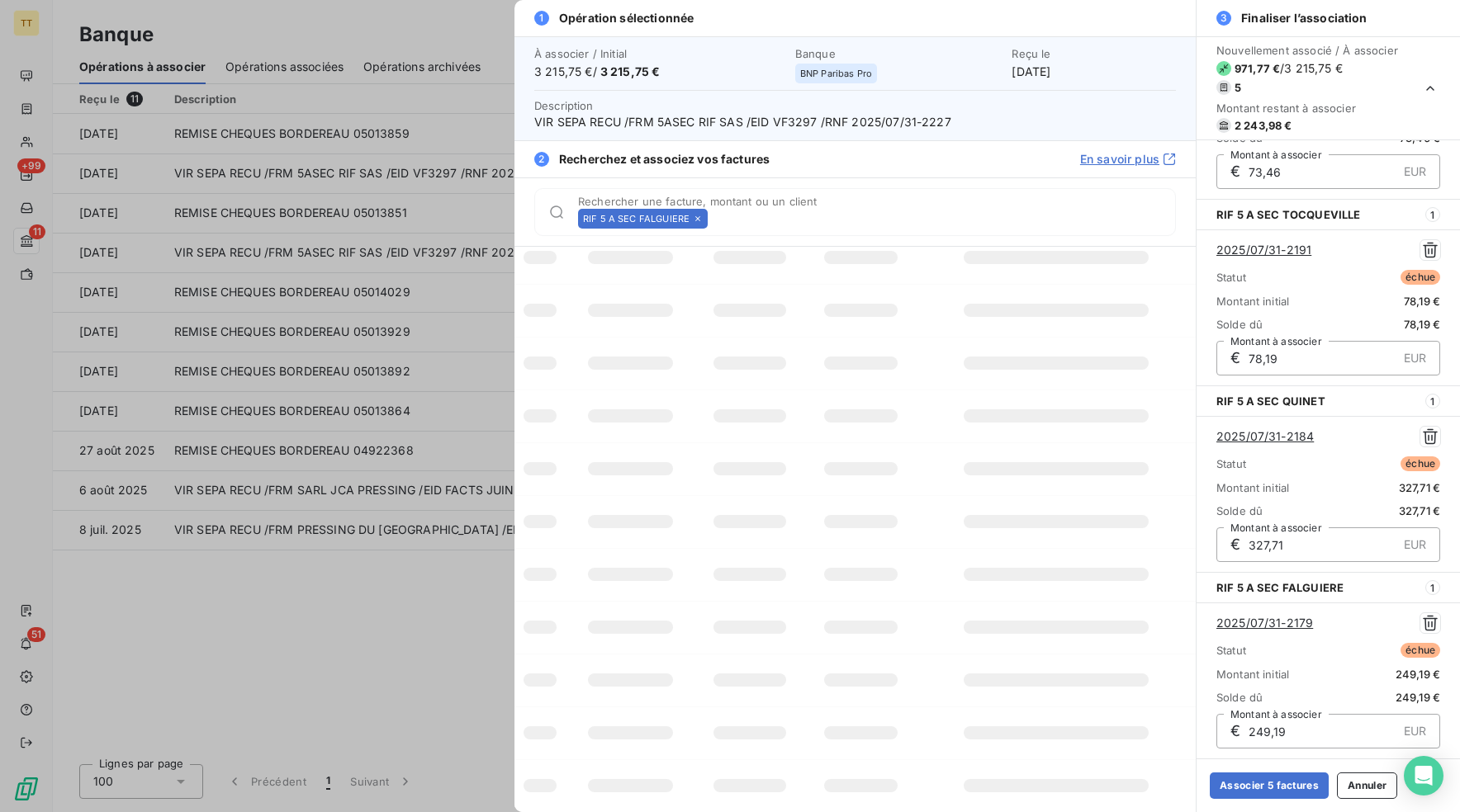
scroll to position [0, 0]
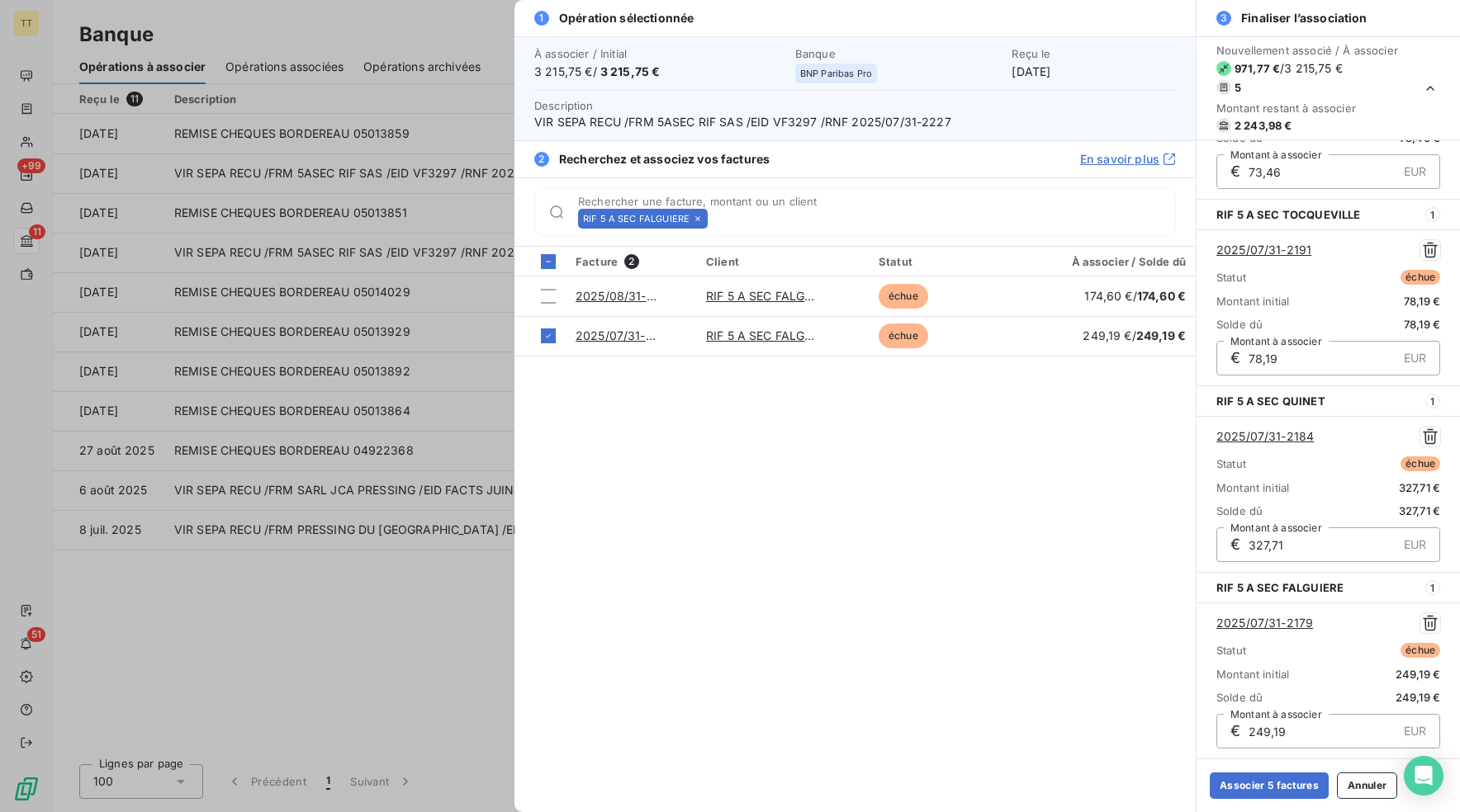
click at [695, 217] on icon at bounding box center [698, 219] width 10 height 10
click at [714, 216] on input "Rechercher une facture, montant ou un client" at bounding box center [944, 219] width 461 height 17
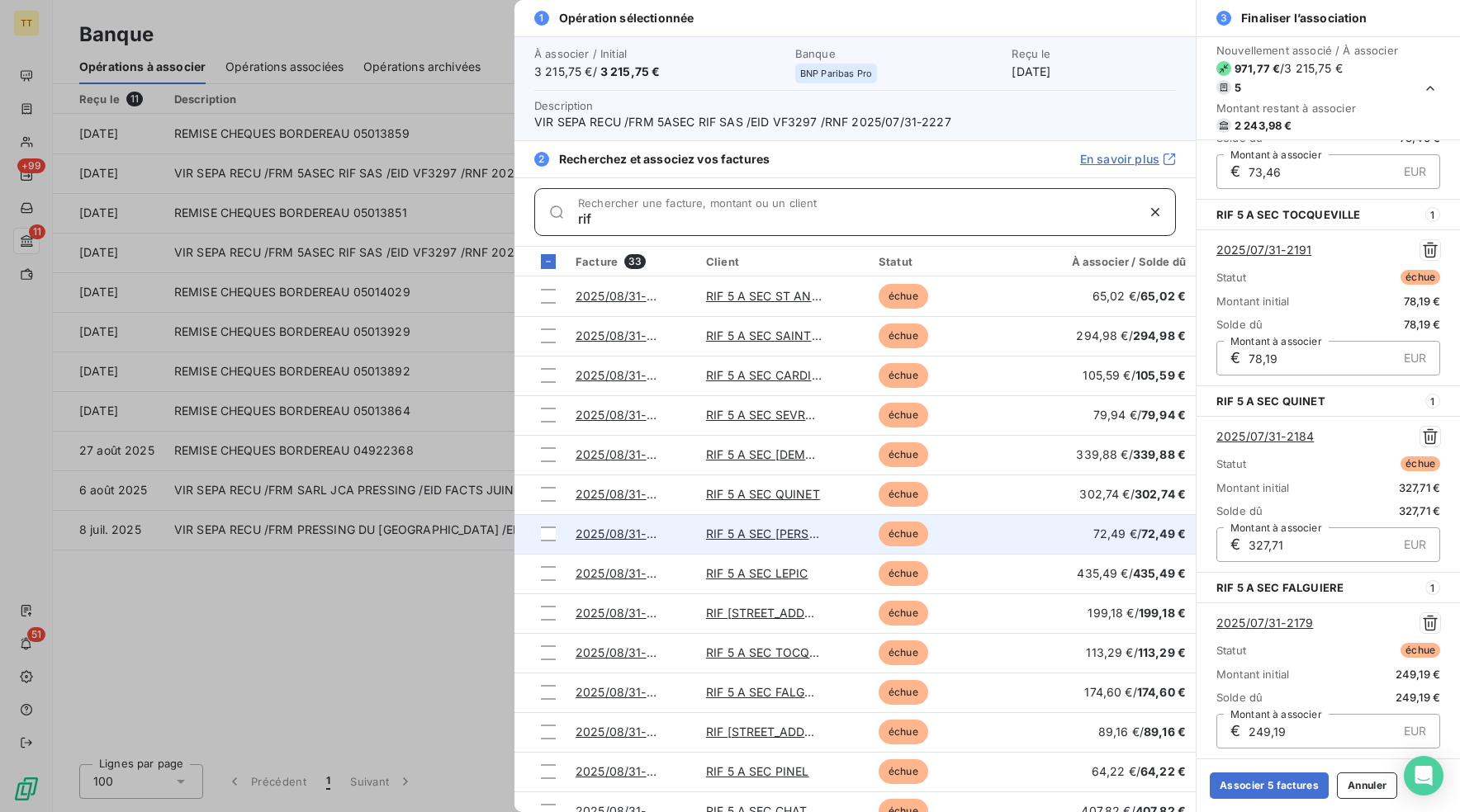
scroll to position [623, 0]
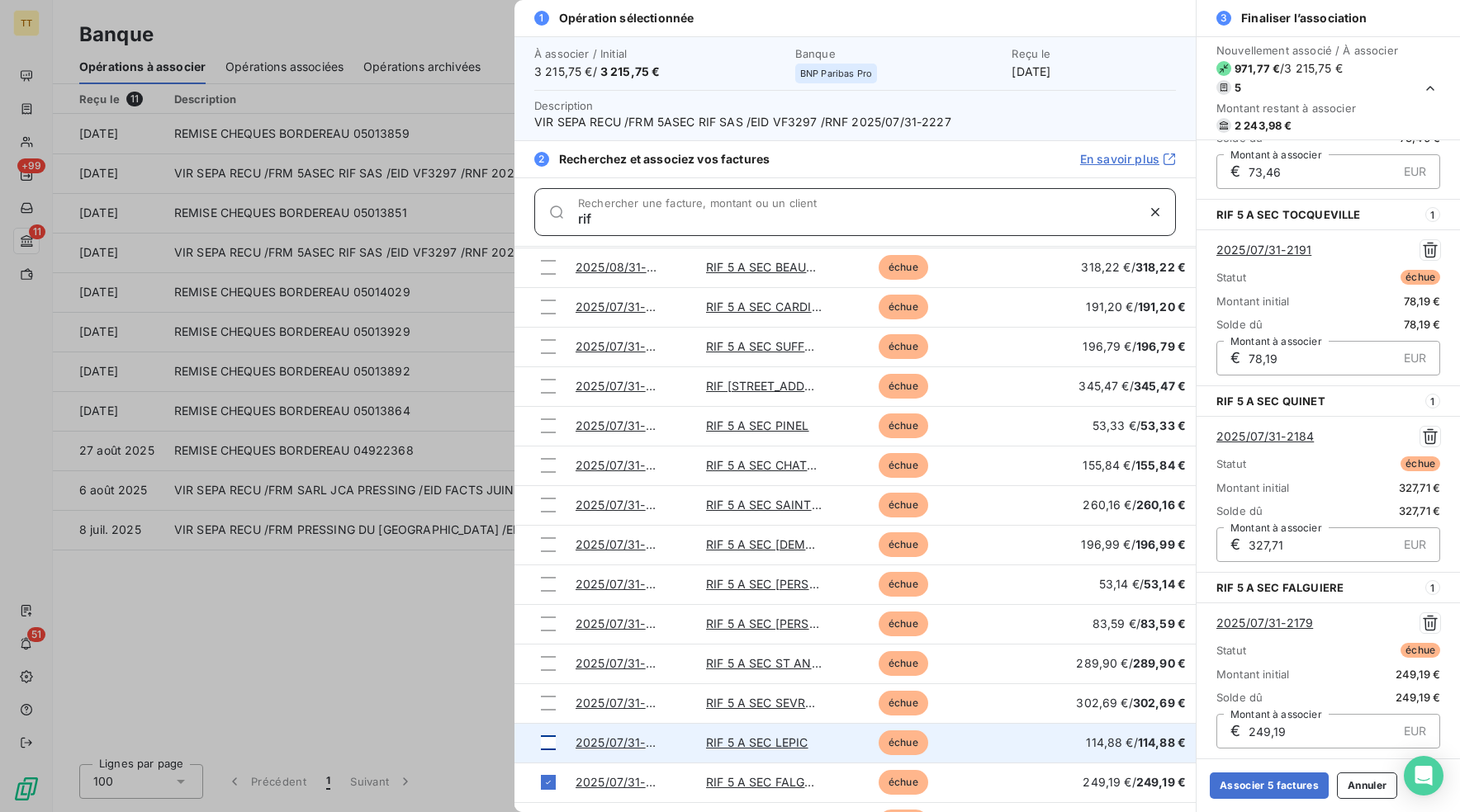
type input "rif"
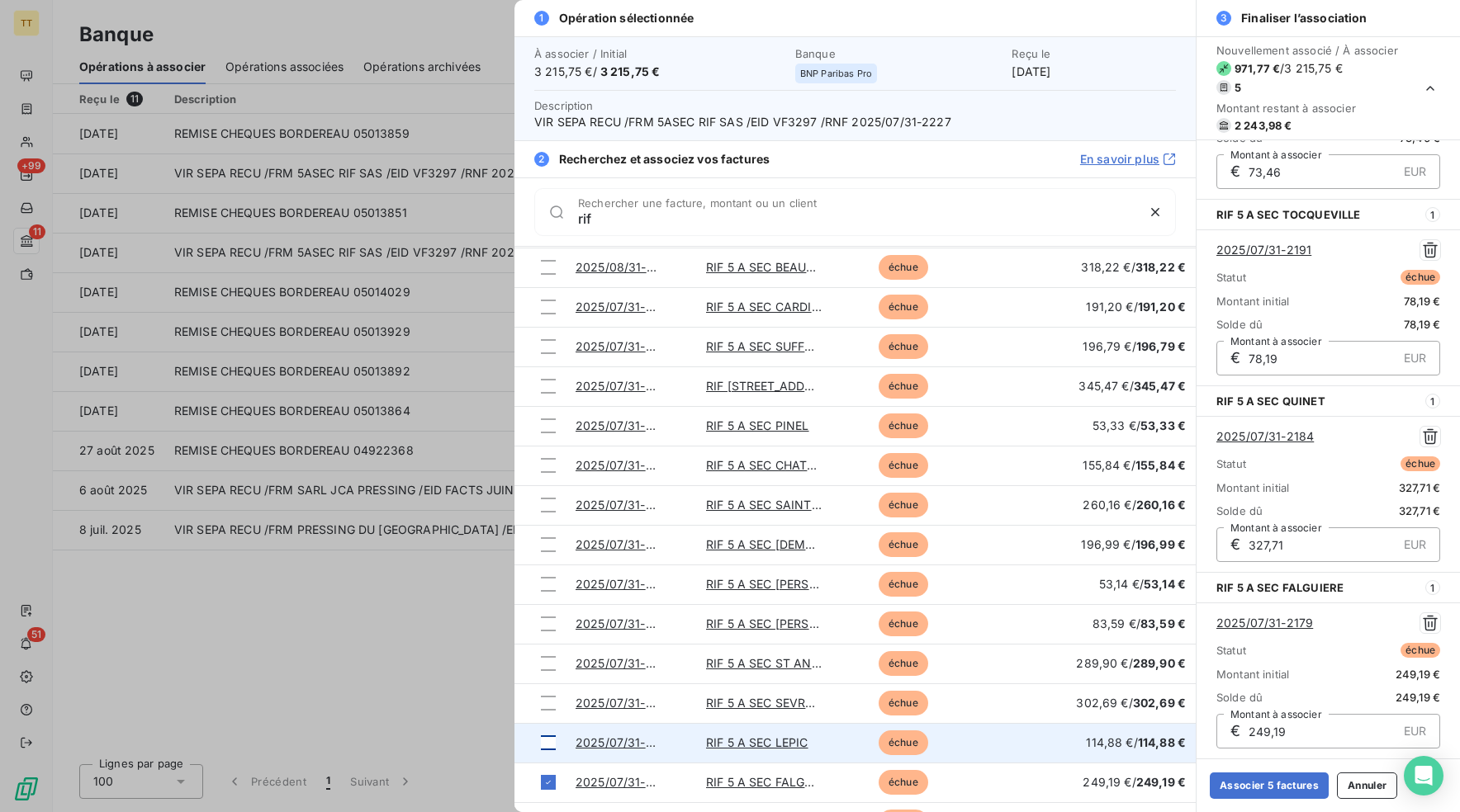
click at [548, 732] on td at bounding box center [540, 742] width 51 height 39
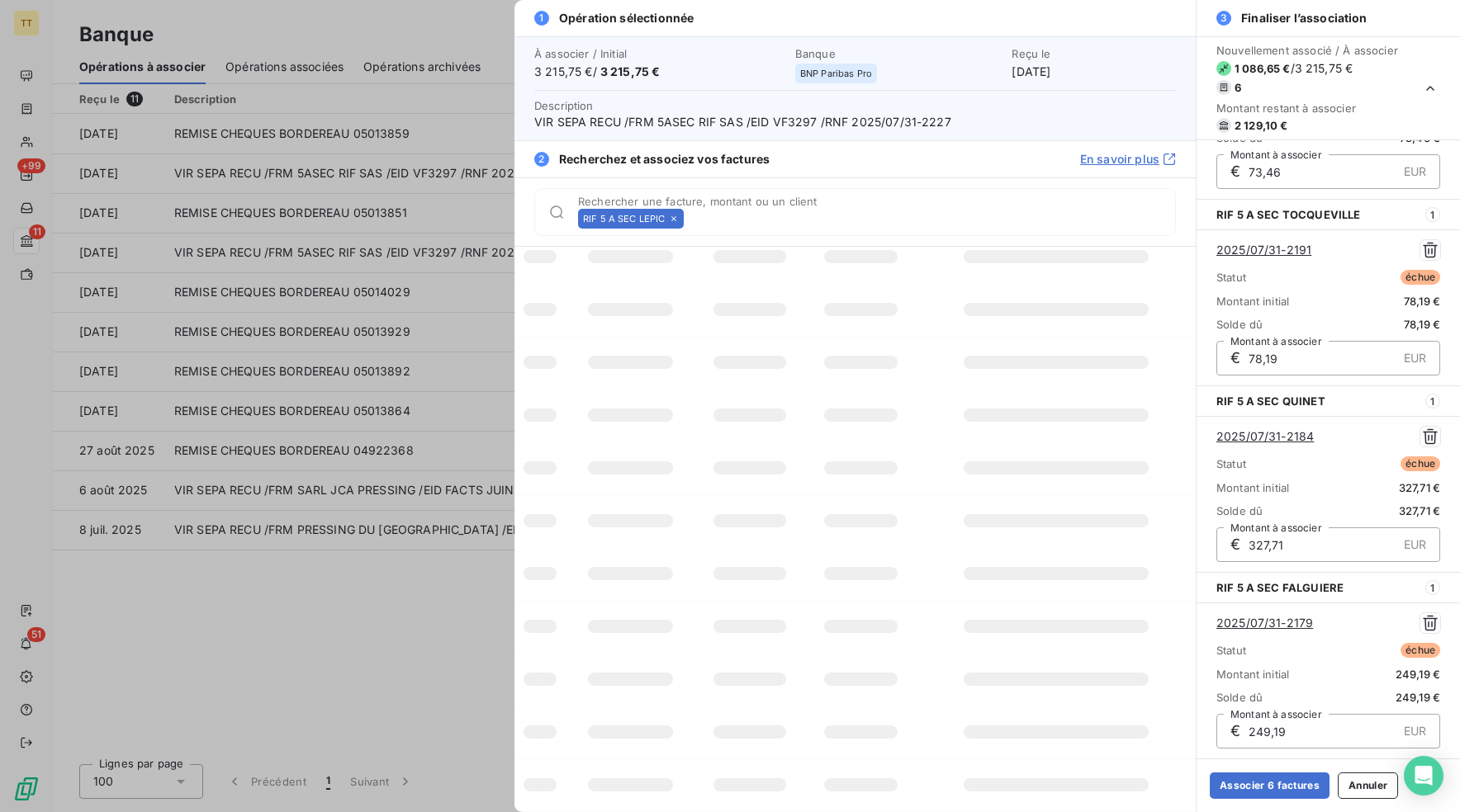
scroll to position [0, 0]
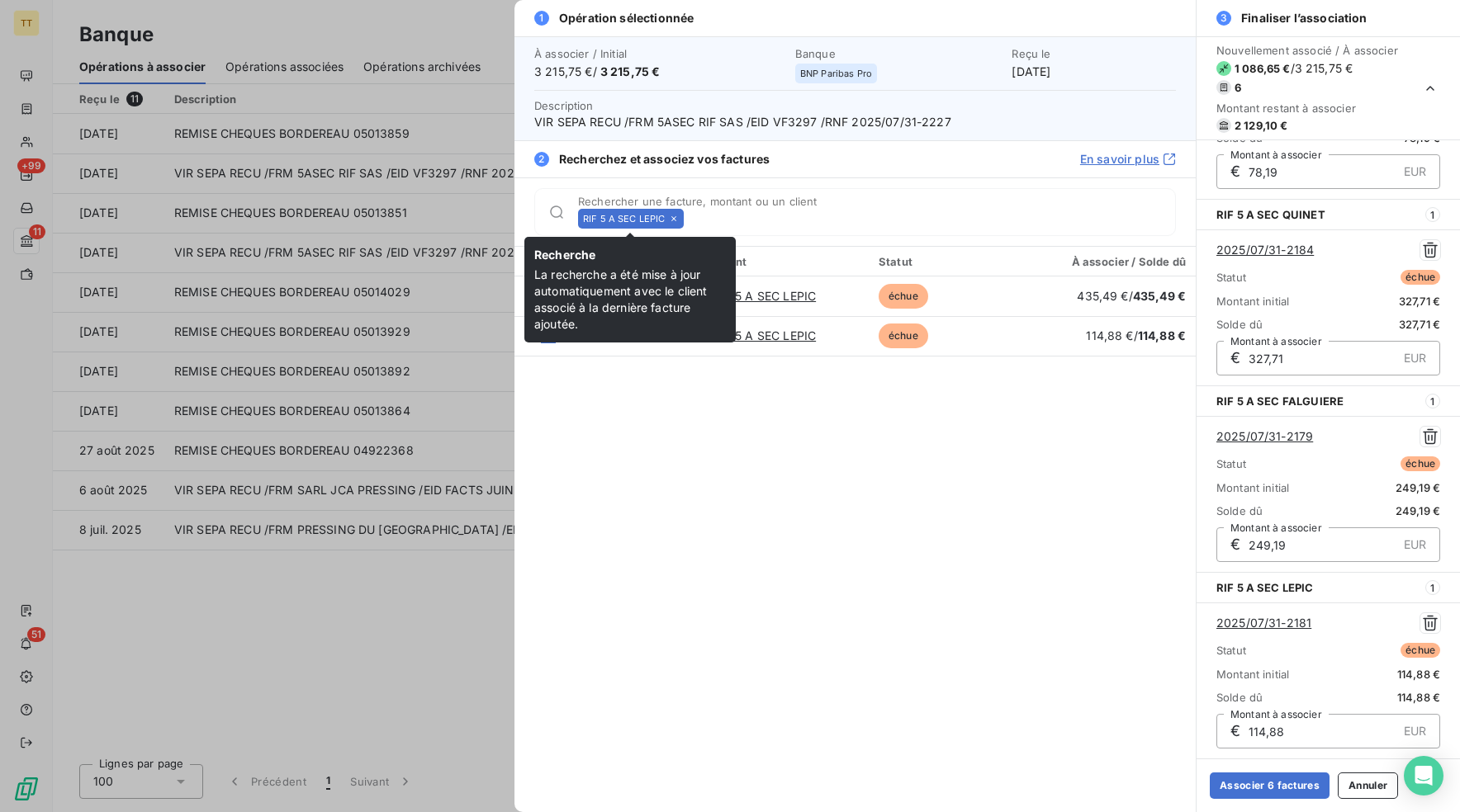
drag, startPoint x: 676, startPoint y: 218, endPoint x: 683, endPoint y: 212, distance: 9.2
click at [678, 217] on div "RIF 5 A SEC LEPIC" at bounding box center [631, 219] width 106 height 20
click at [683, 212] on div "RIF 5 A SEC LEPIC Rechercher une facture, montant ou un client" at bounding box center [876, 219] width 597 height 20
click at [673, 219] on icon at bounding box center [674, 219] width 10 height 10
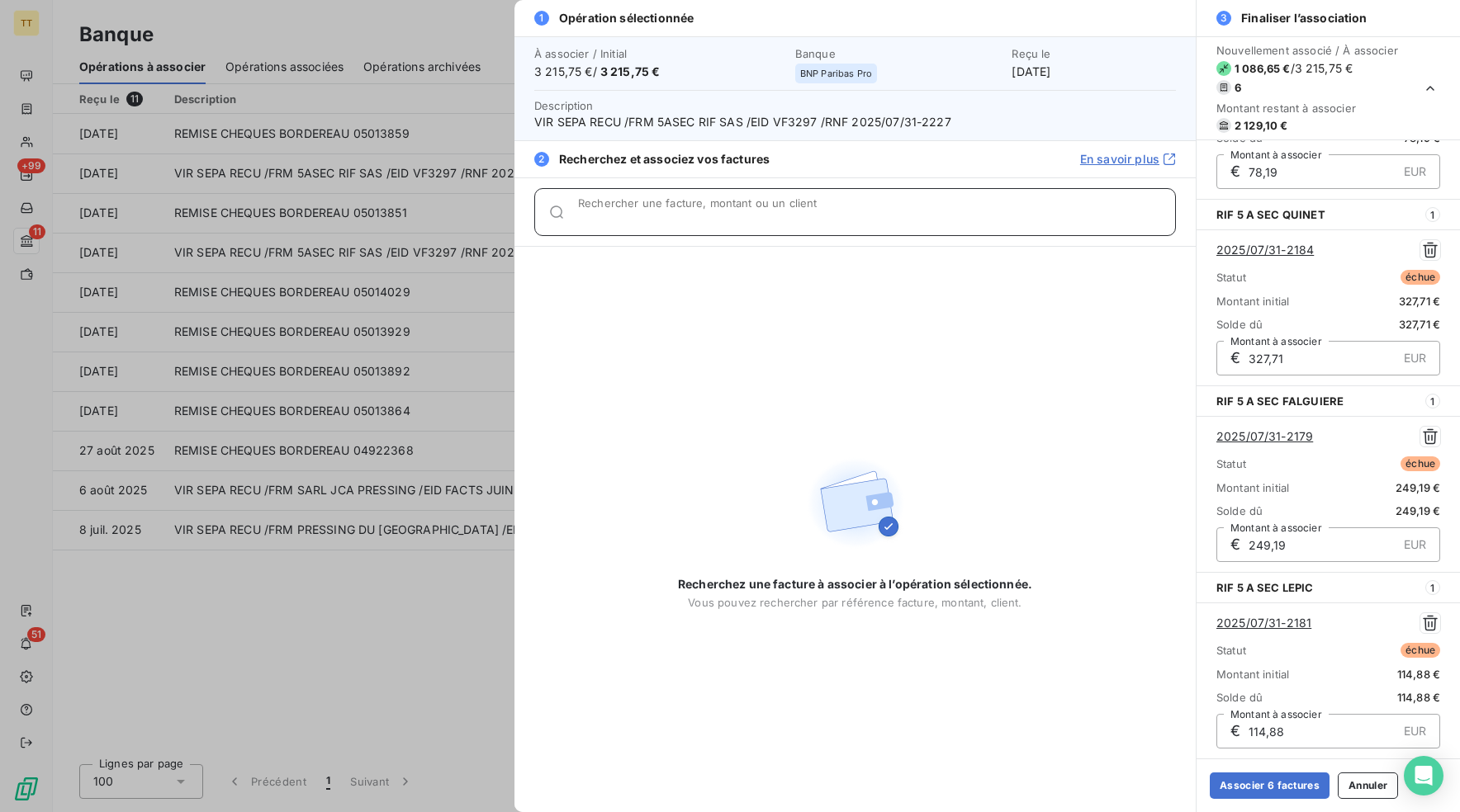
click at [663, 216] on input "Rechercher une facture, montant ou un client" at bounding box center [876, 219] width 597 height 17
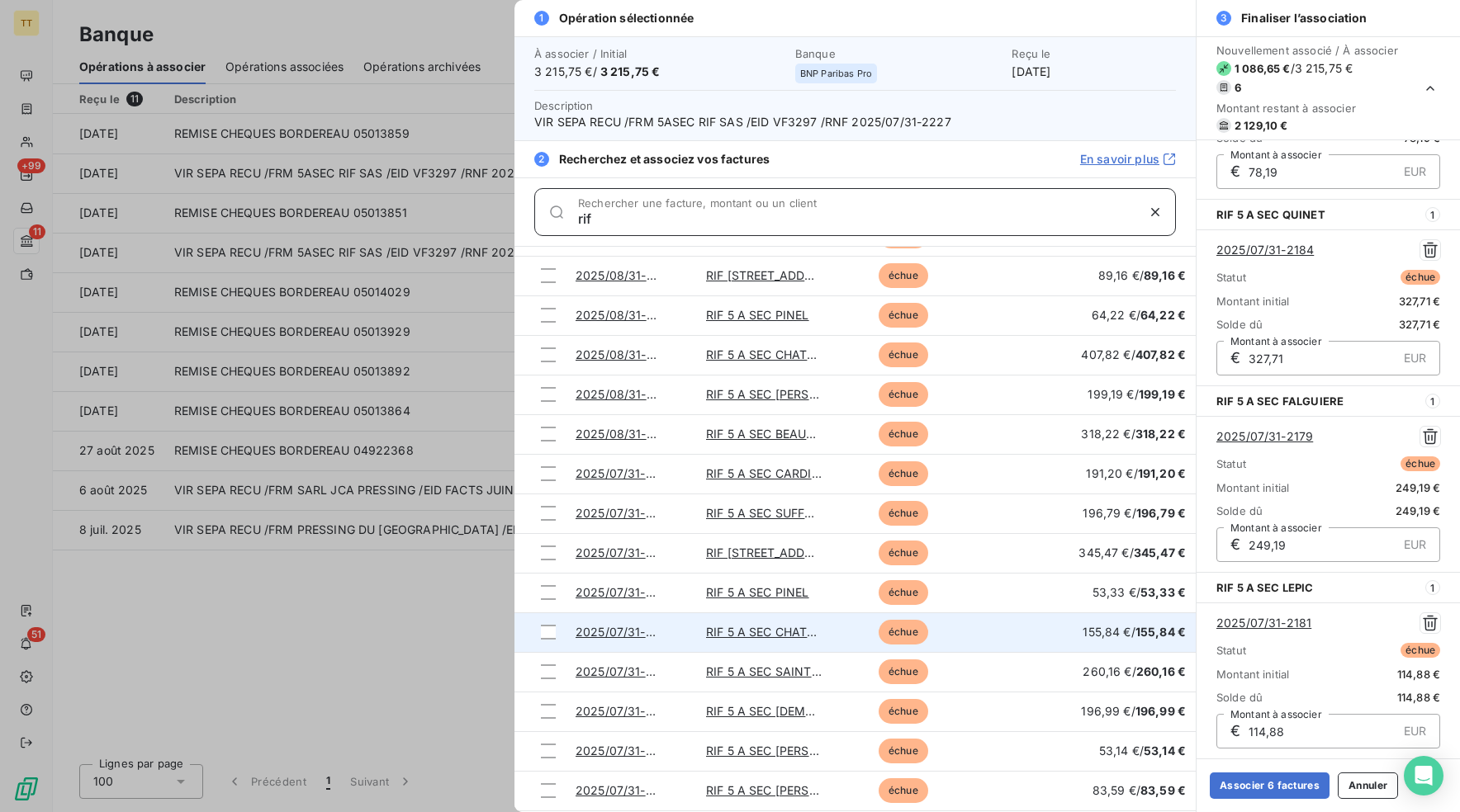
scroll to position [772, 0]
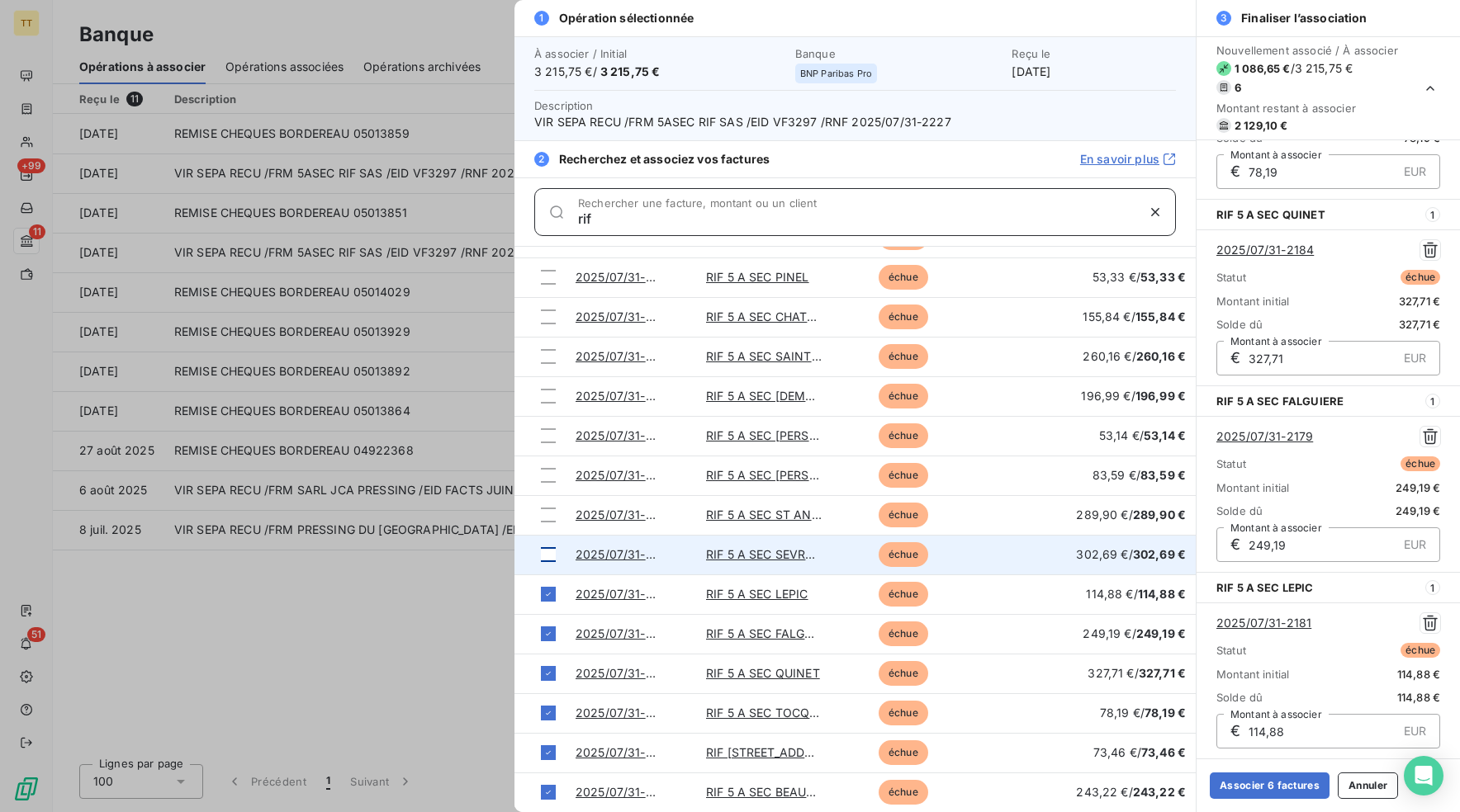
type input "rif"
click at [548, 556] on div at bounding box center [548, 554] width 15 height 15
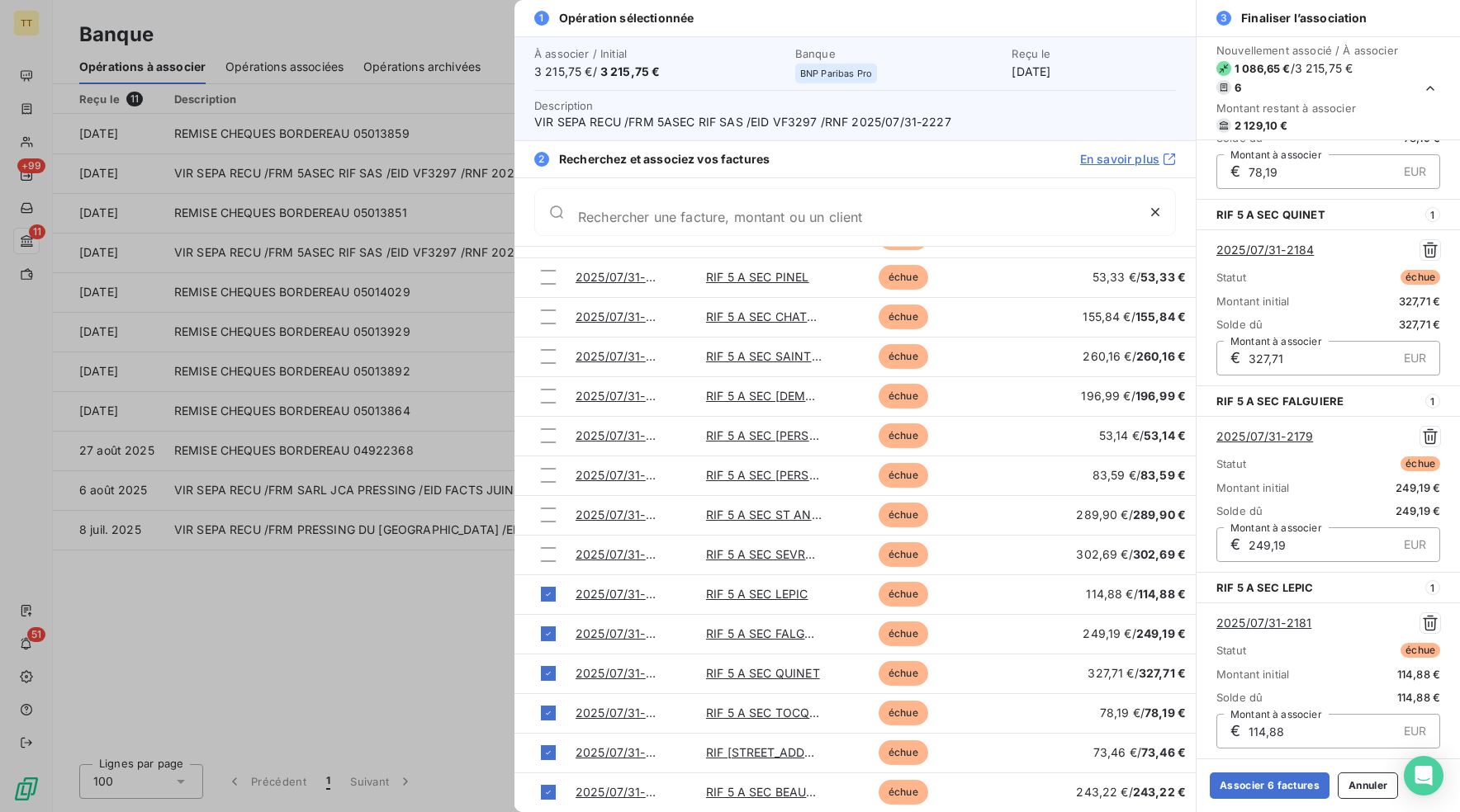
scroll to position [0, 0]
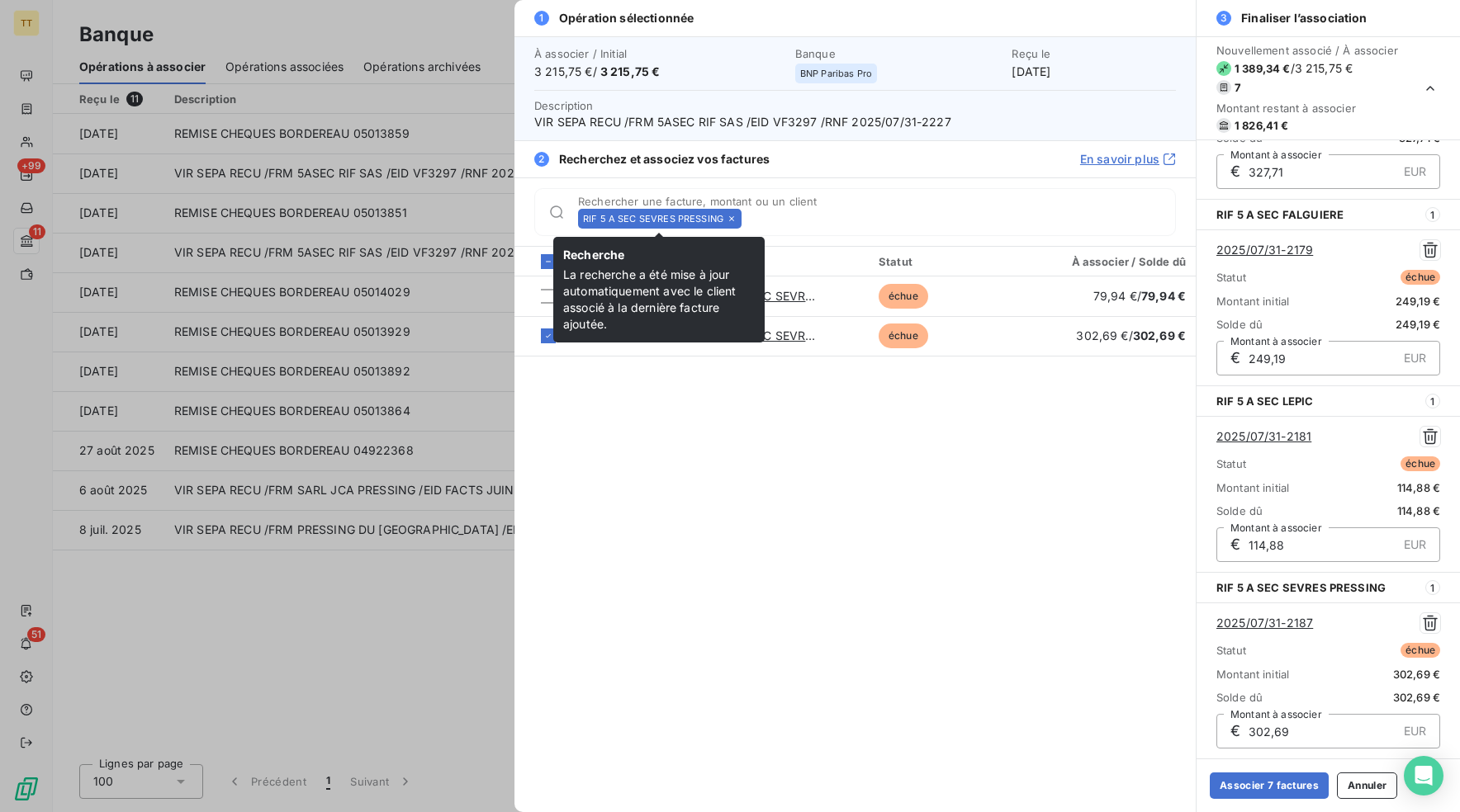
click at [727, 215] on icon at bounding box center [732, 219] width 10 height 10
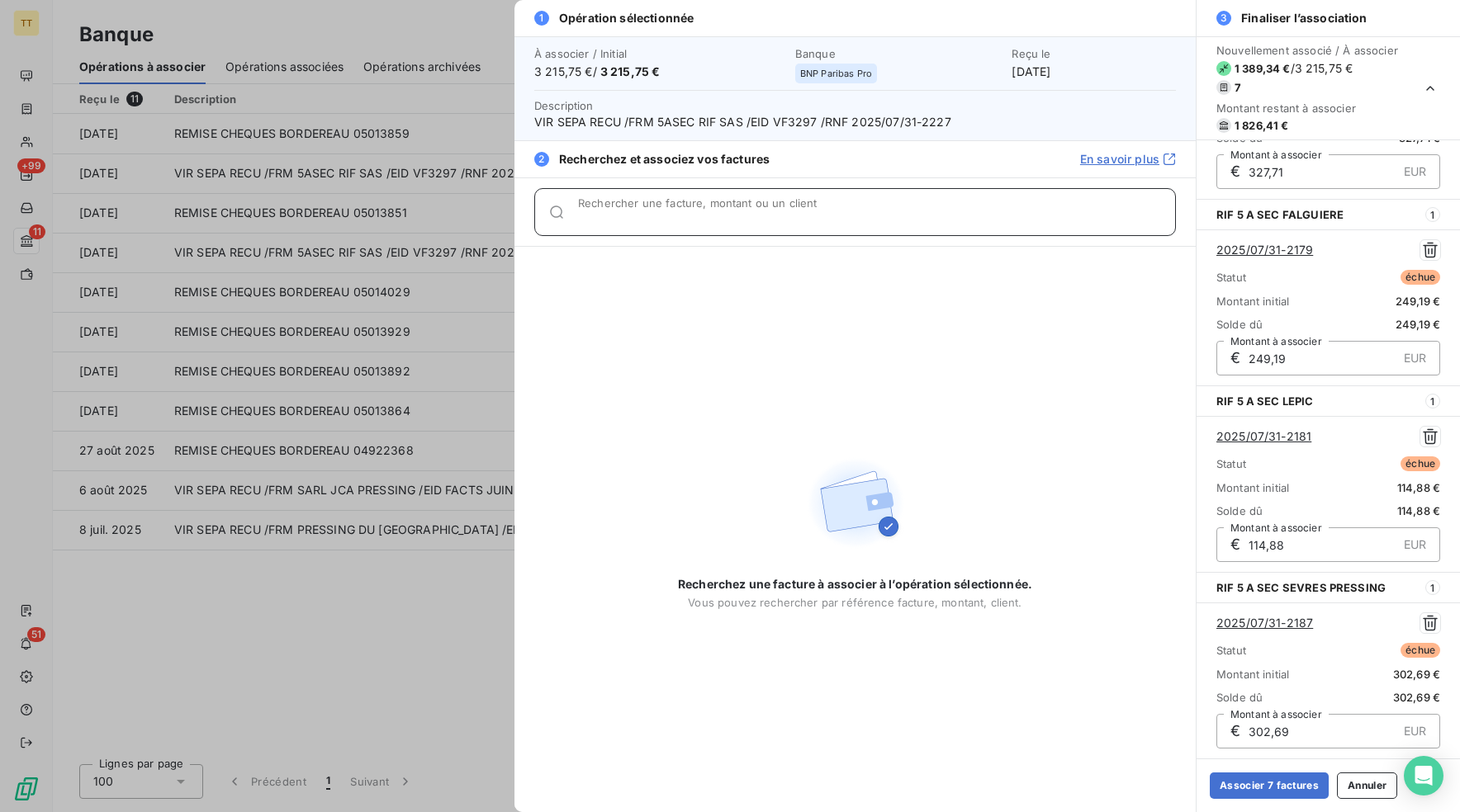
click at [718, 213] on input "Rechercher une facture, montant ou un client" at bounding box center [876, 219] width 597 height 17
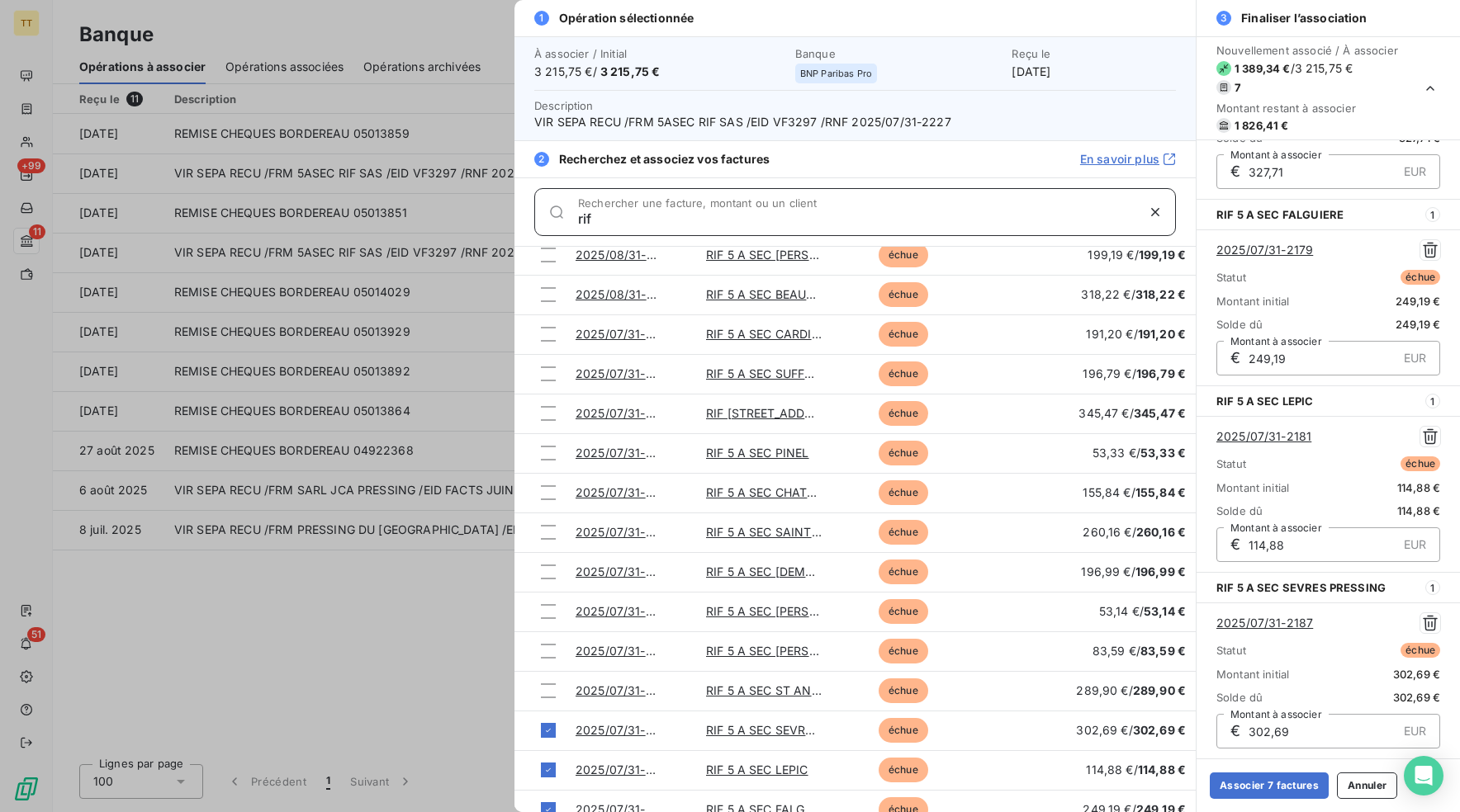
scroll to position [772, 0]
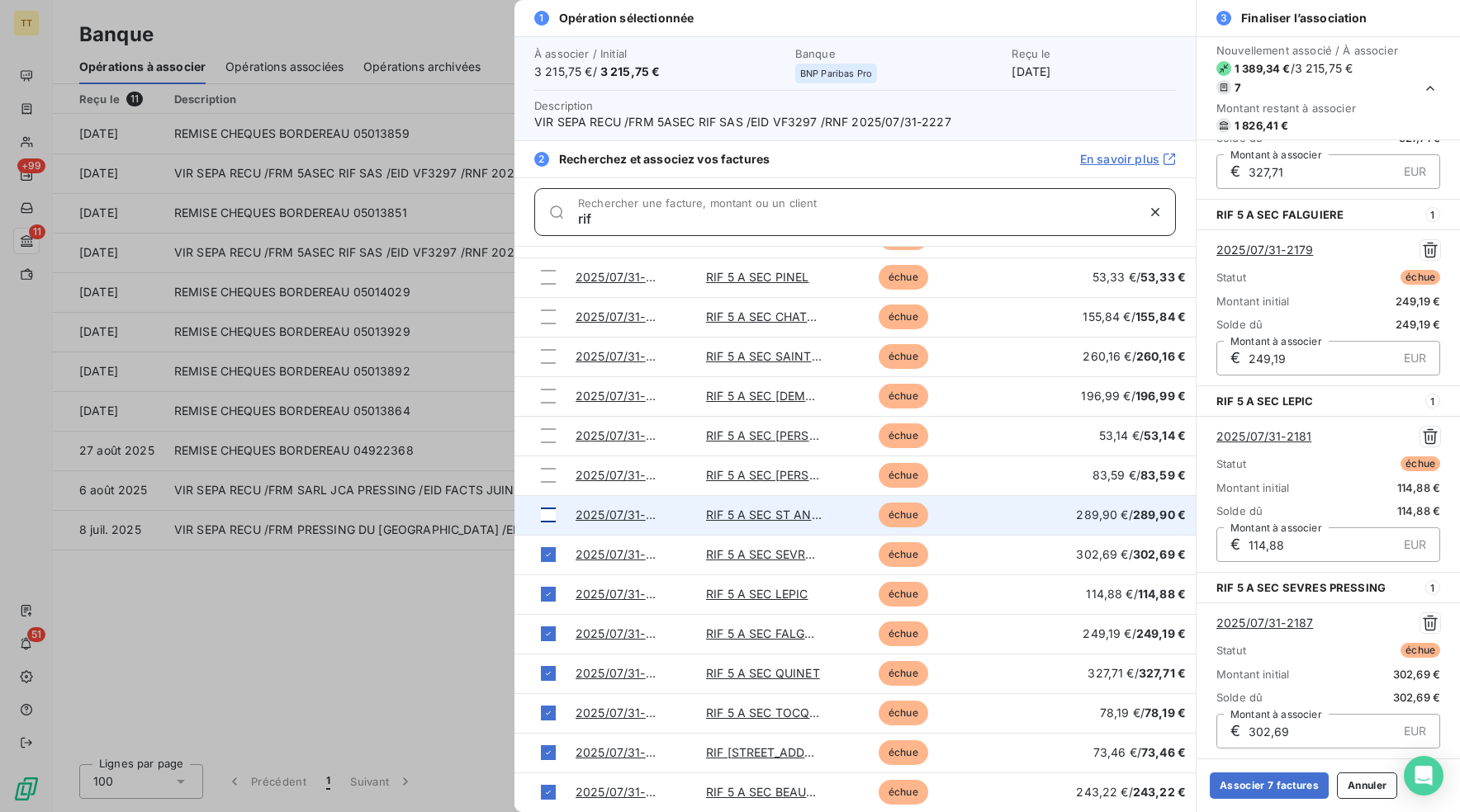
type input "rif"
click at [551, 518] on div at bounding box center [548, 515] width 15 height 15
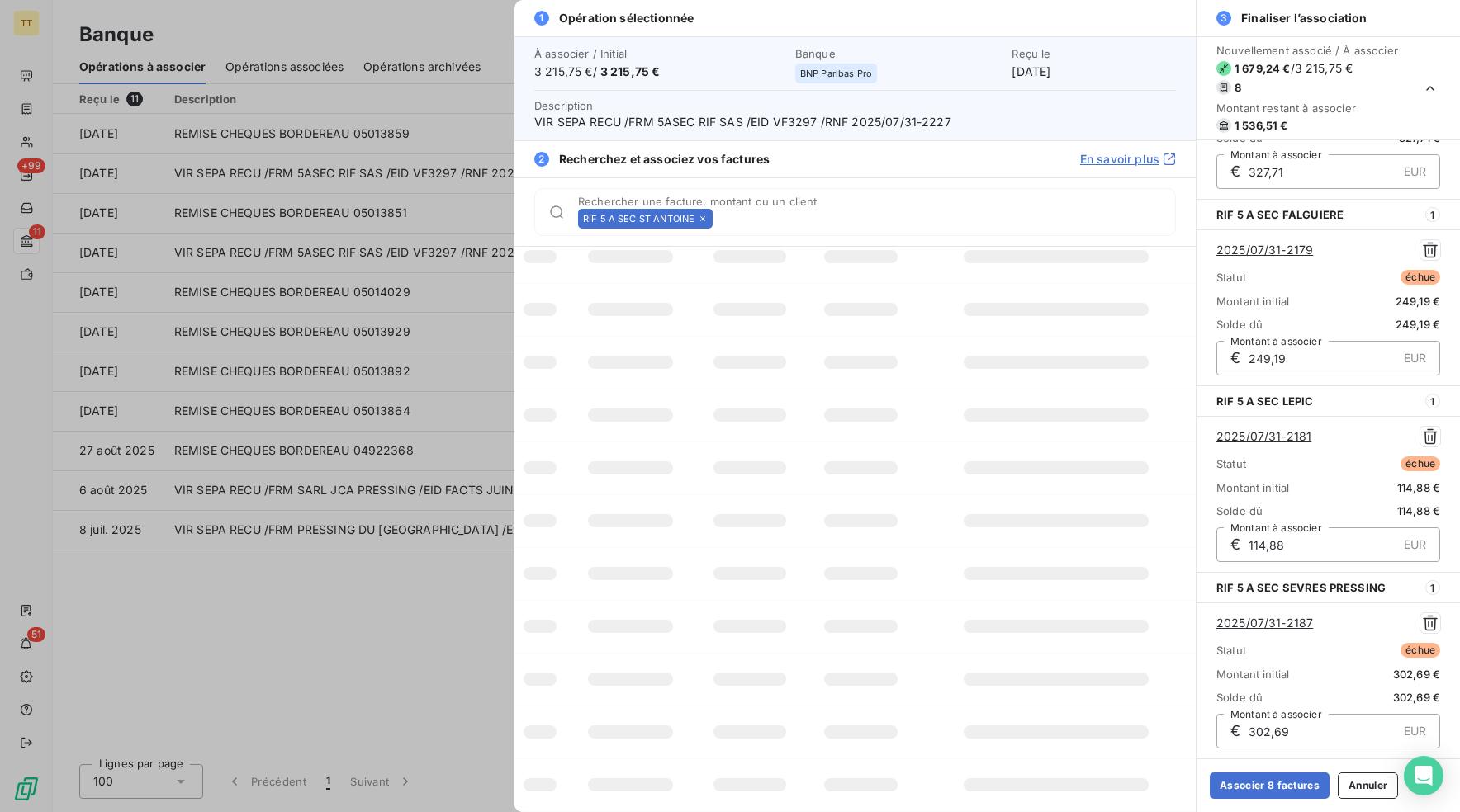
scroll to position [0, 0]
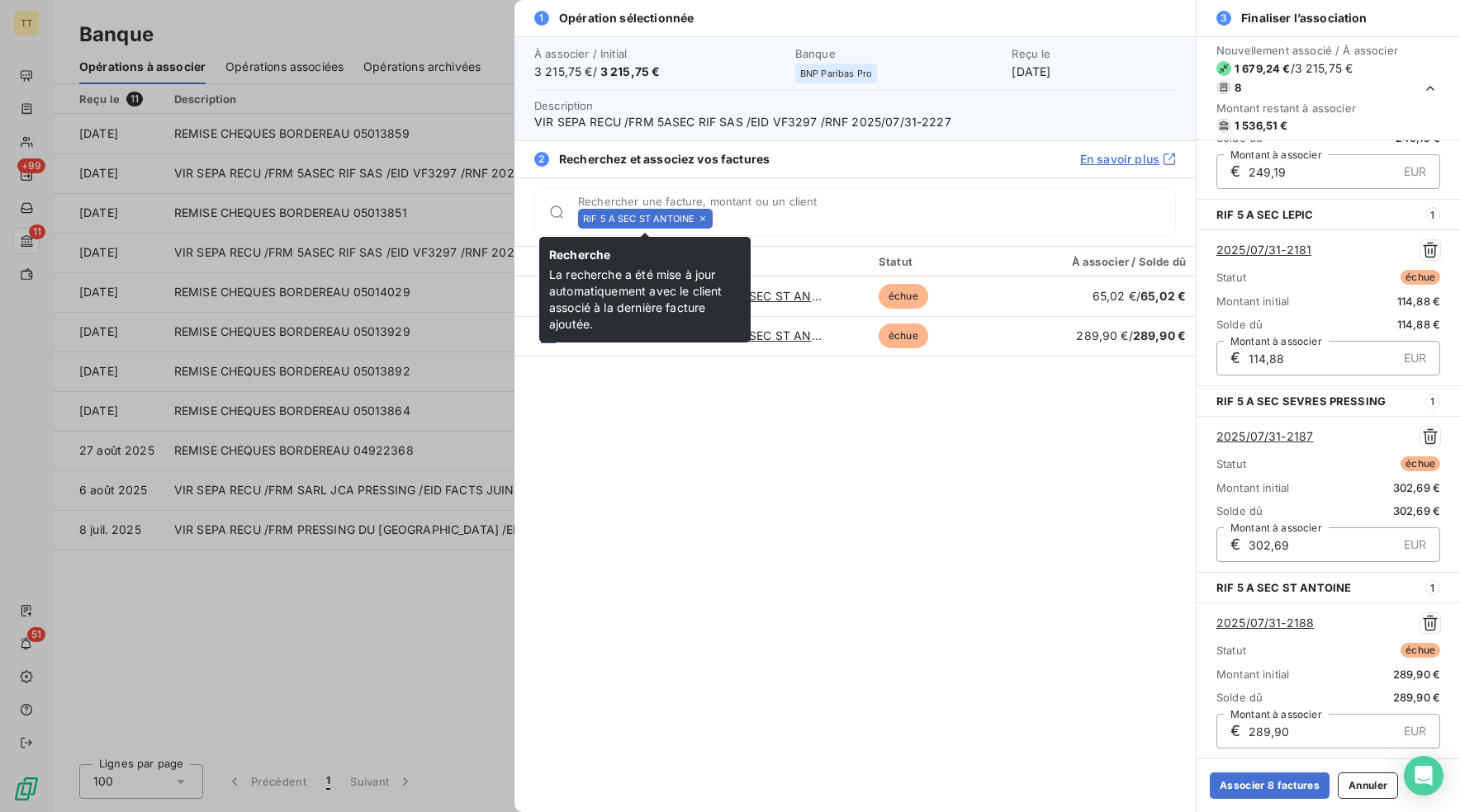
click at [702, 217] on icon at bounding box center [702, 219] width 5 height 5
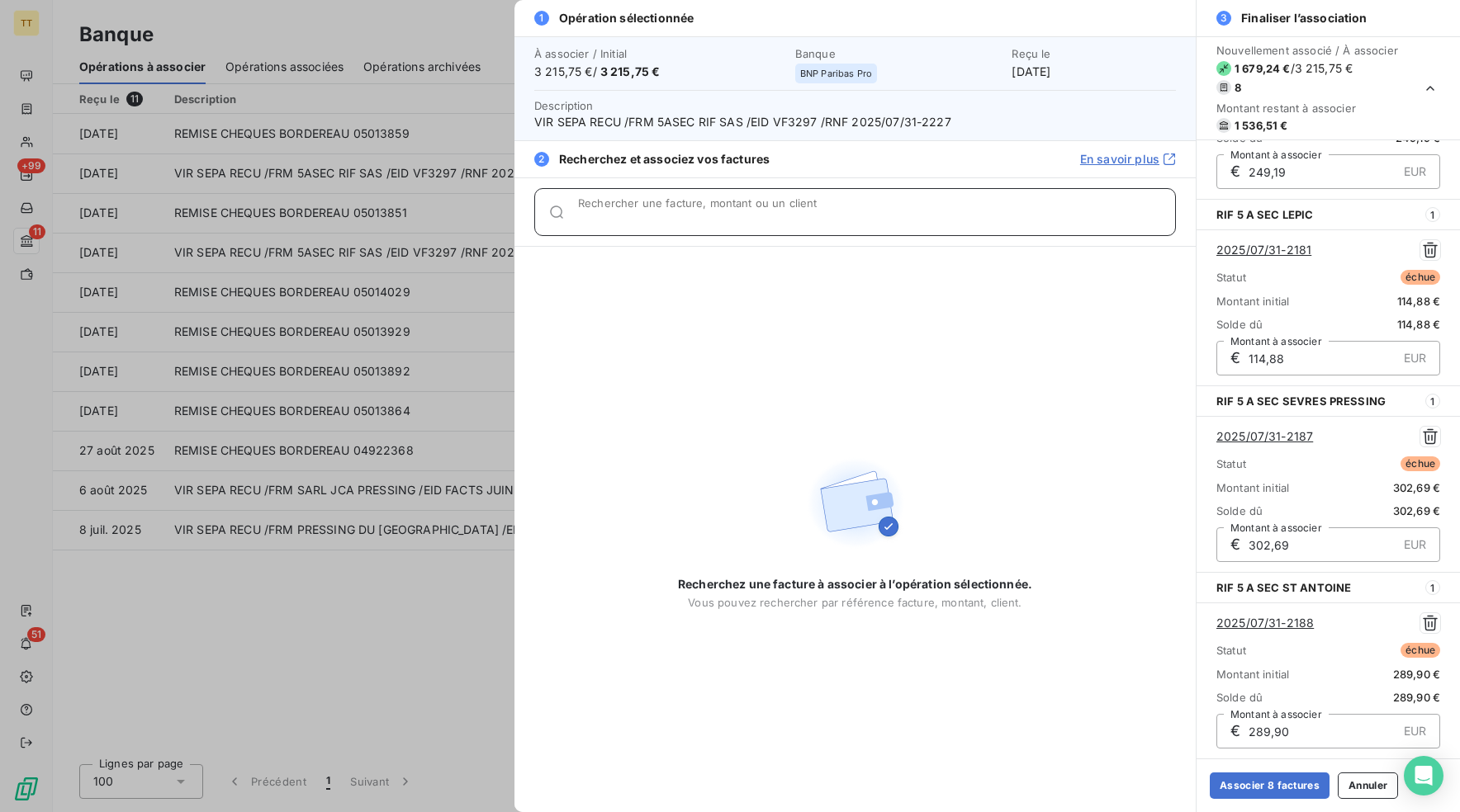
click at [685, 216] on input "Rechercher une facture, montant ou un client" at bounding box center [876, 219] width 597 height 17
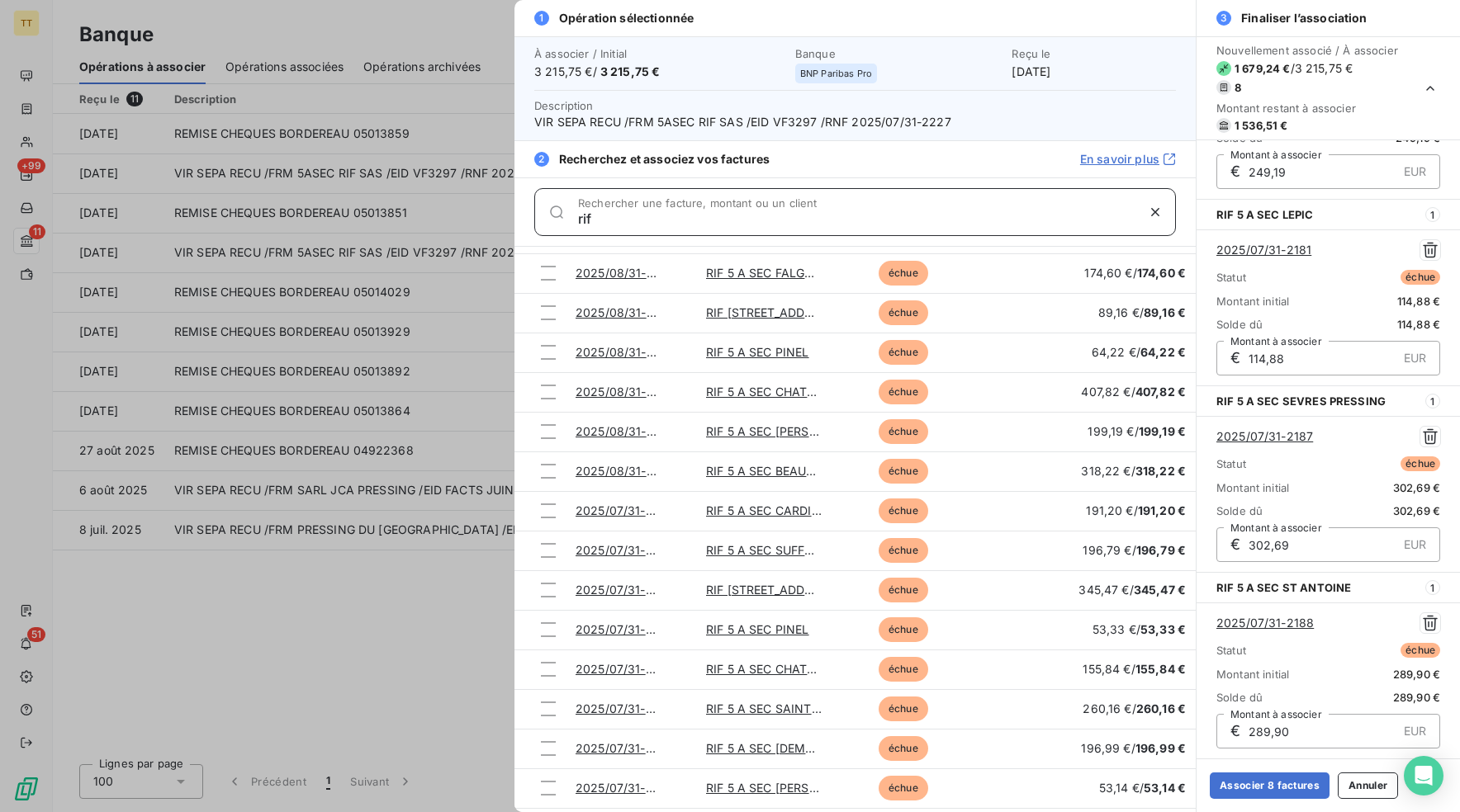
scroll to position [734, 0]
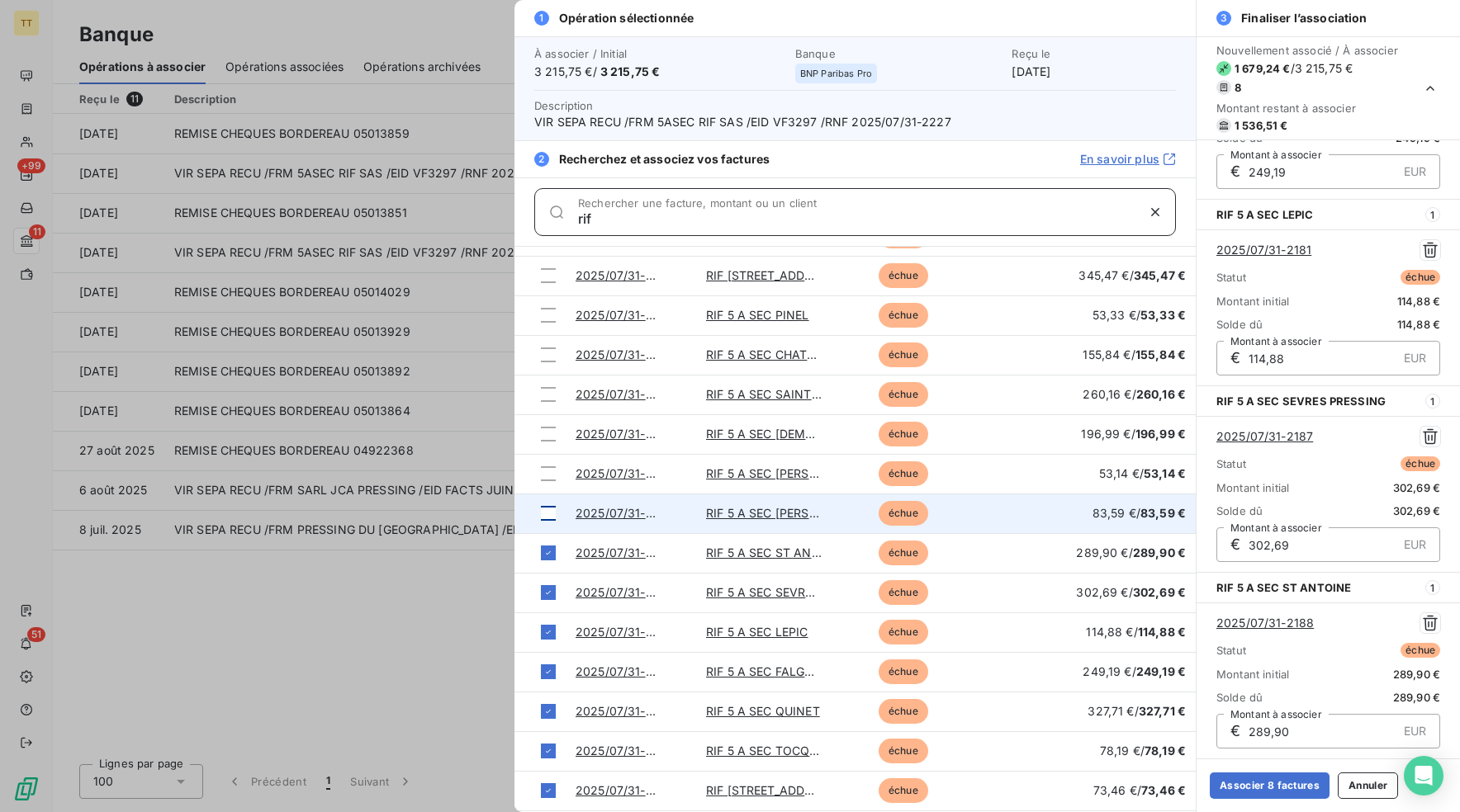
type input "rif"
click at [552, 517] on div at bounding box center [548, 513] width 15 height 15
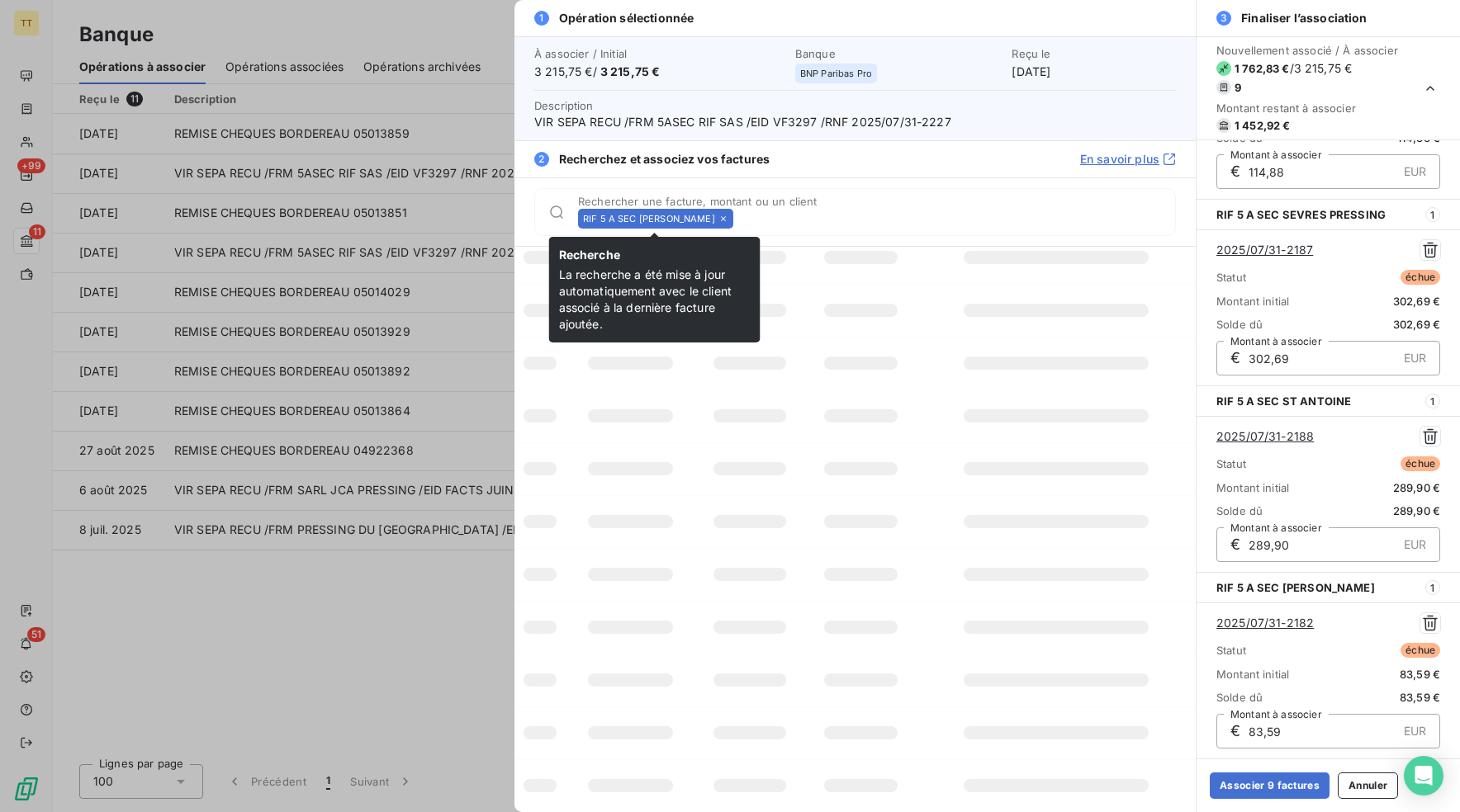
click at [718, 220] on icon at bounding box center [723, 219] width 10 height 10
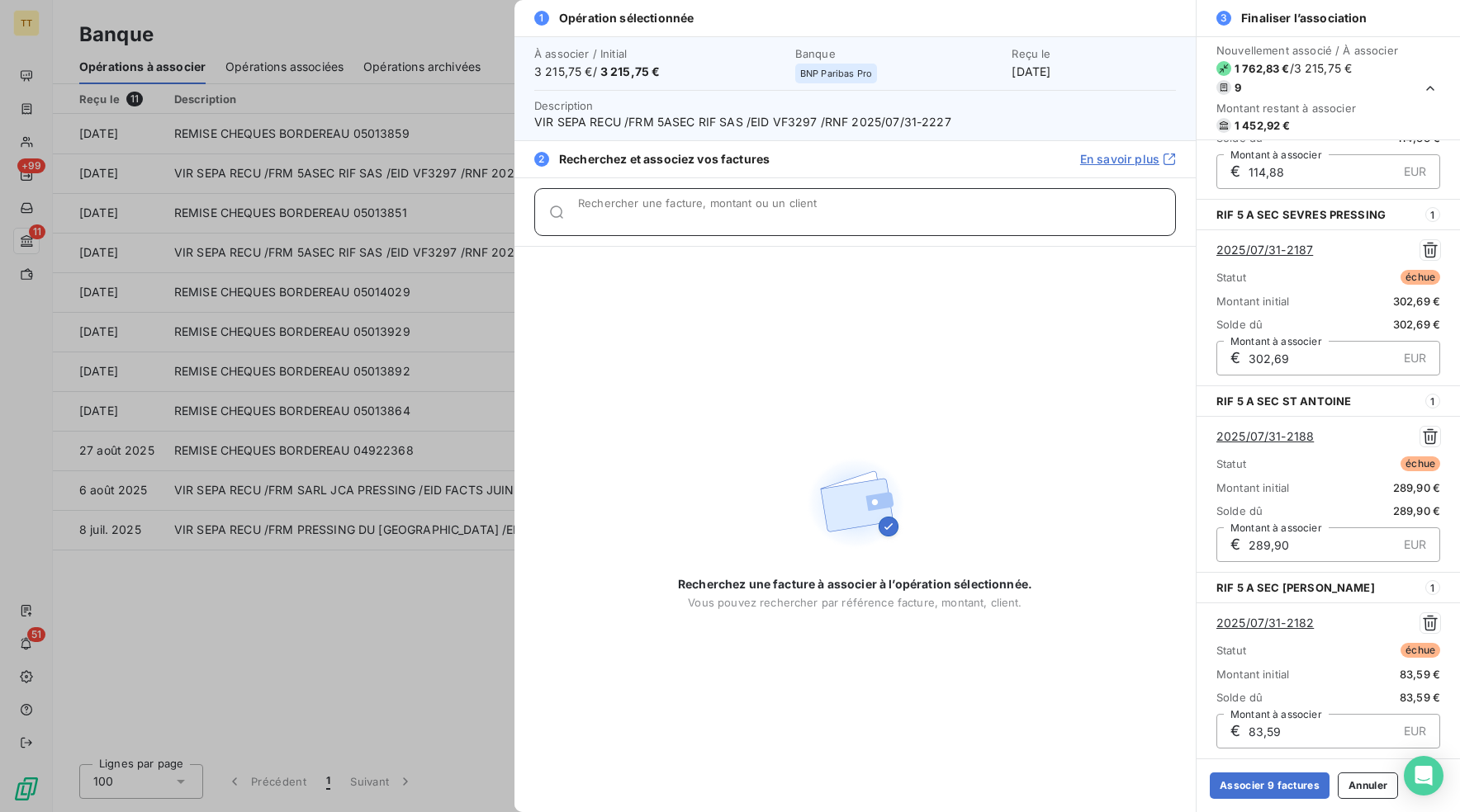
click at [718, 217] on input "Rechercher une facture, montant ou un client" at bounding box center [876, 219] width 597 height 17
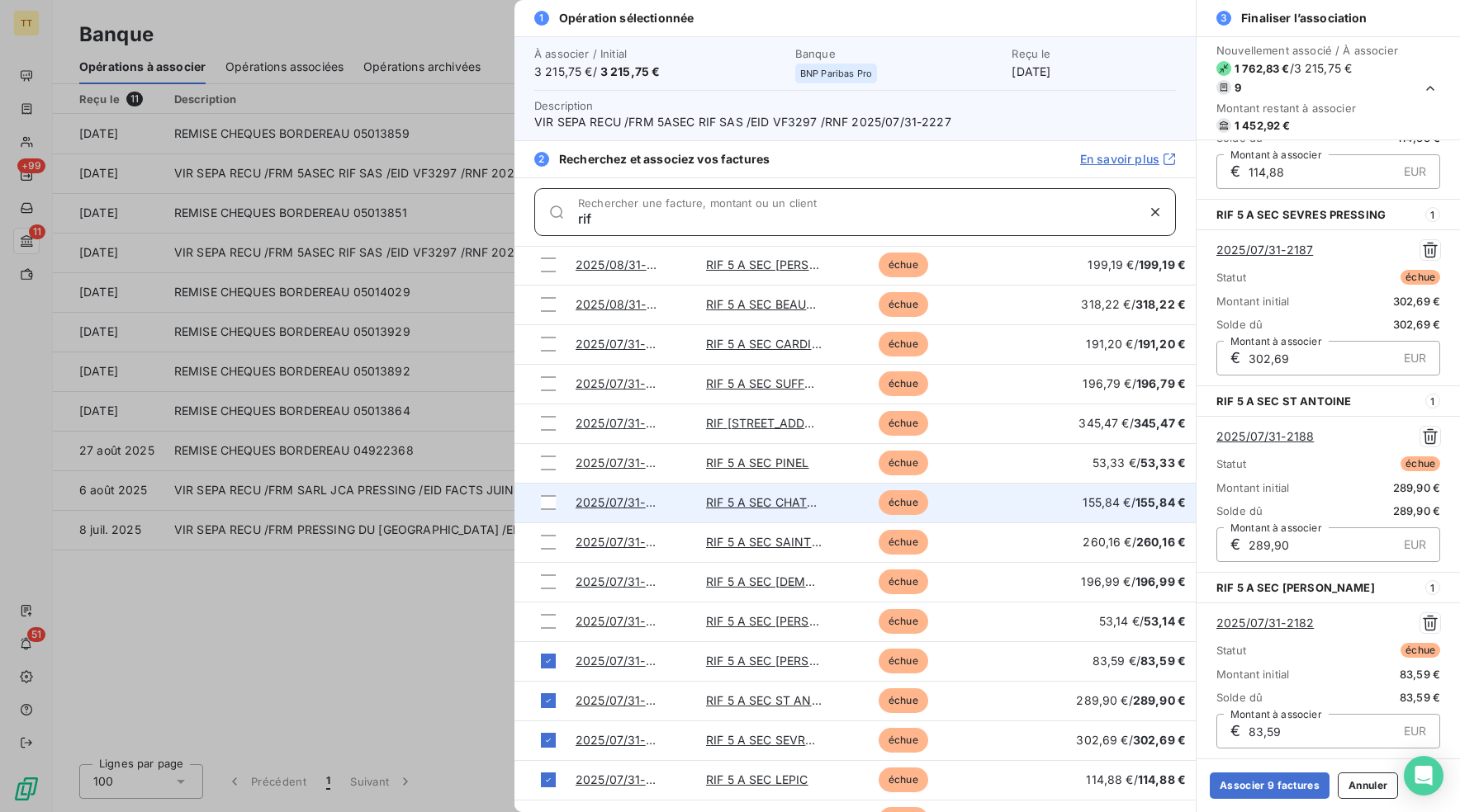
scroll to position [772, 0]
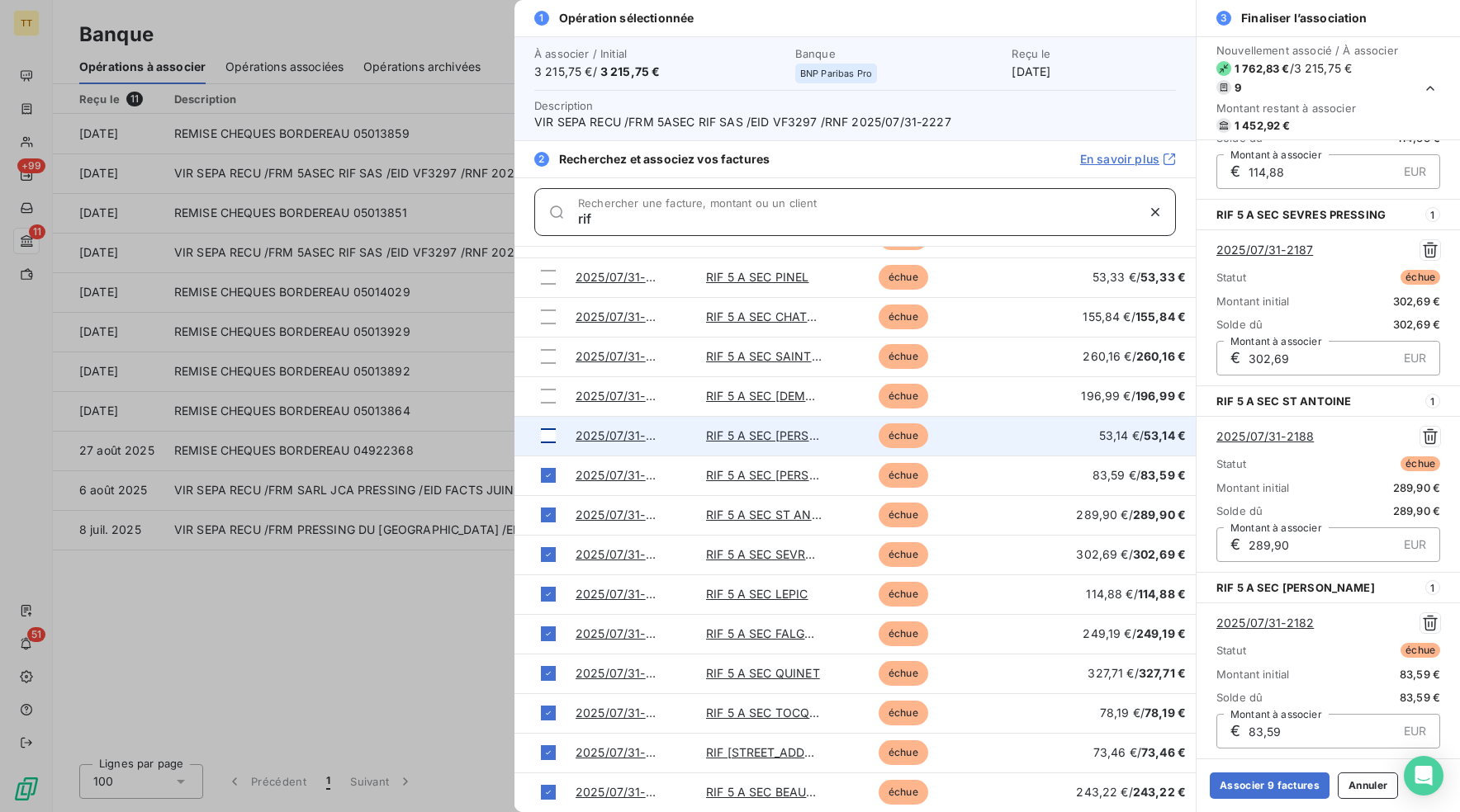
type input "rif"
click at [545, 435] on div at bounding box center [548, 436] width 15 height 15
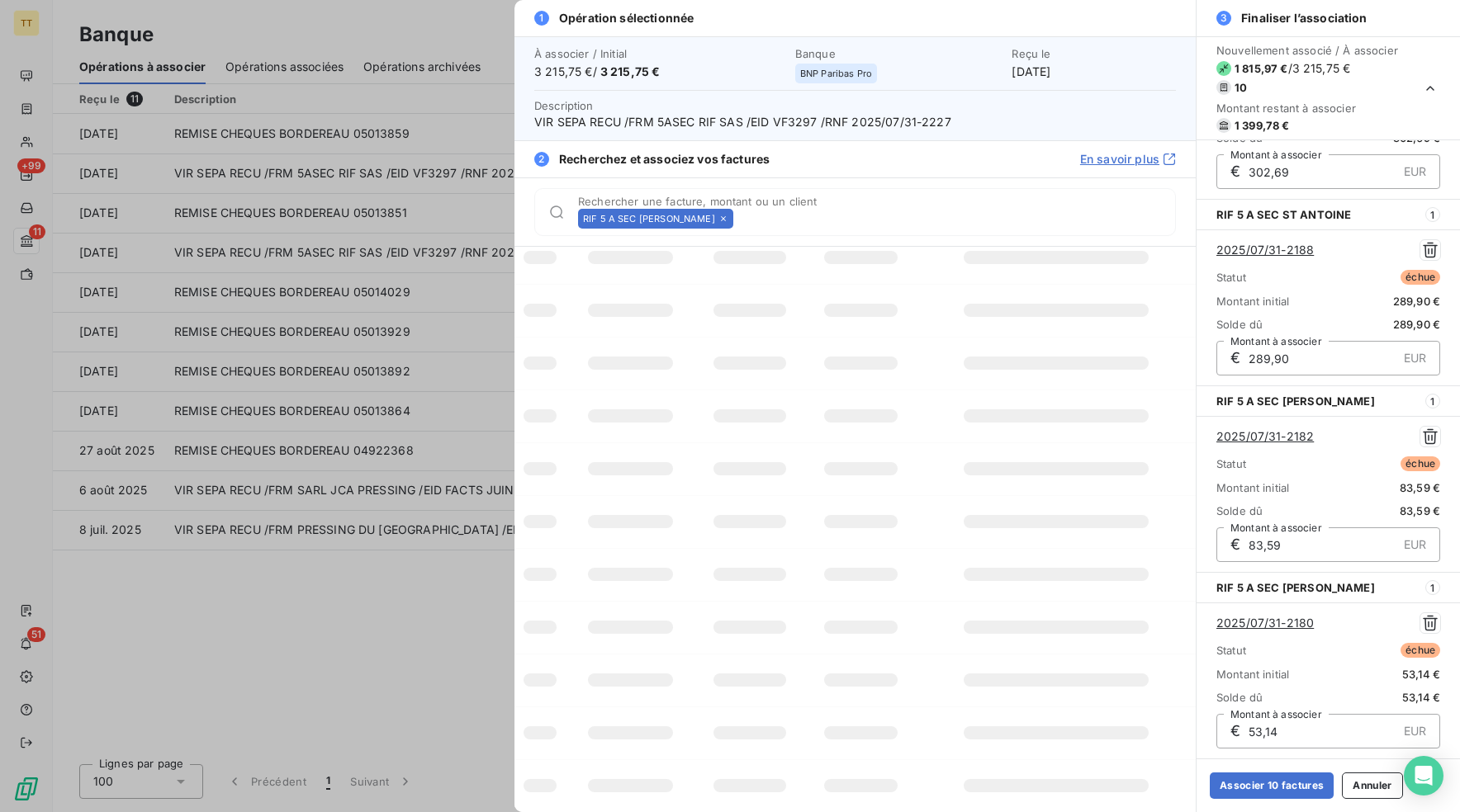
click at [721, 216] on icon at bounding box center [723, 219] width 5 height 5
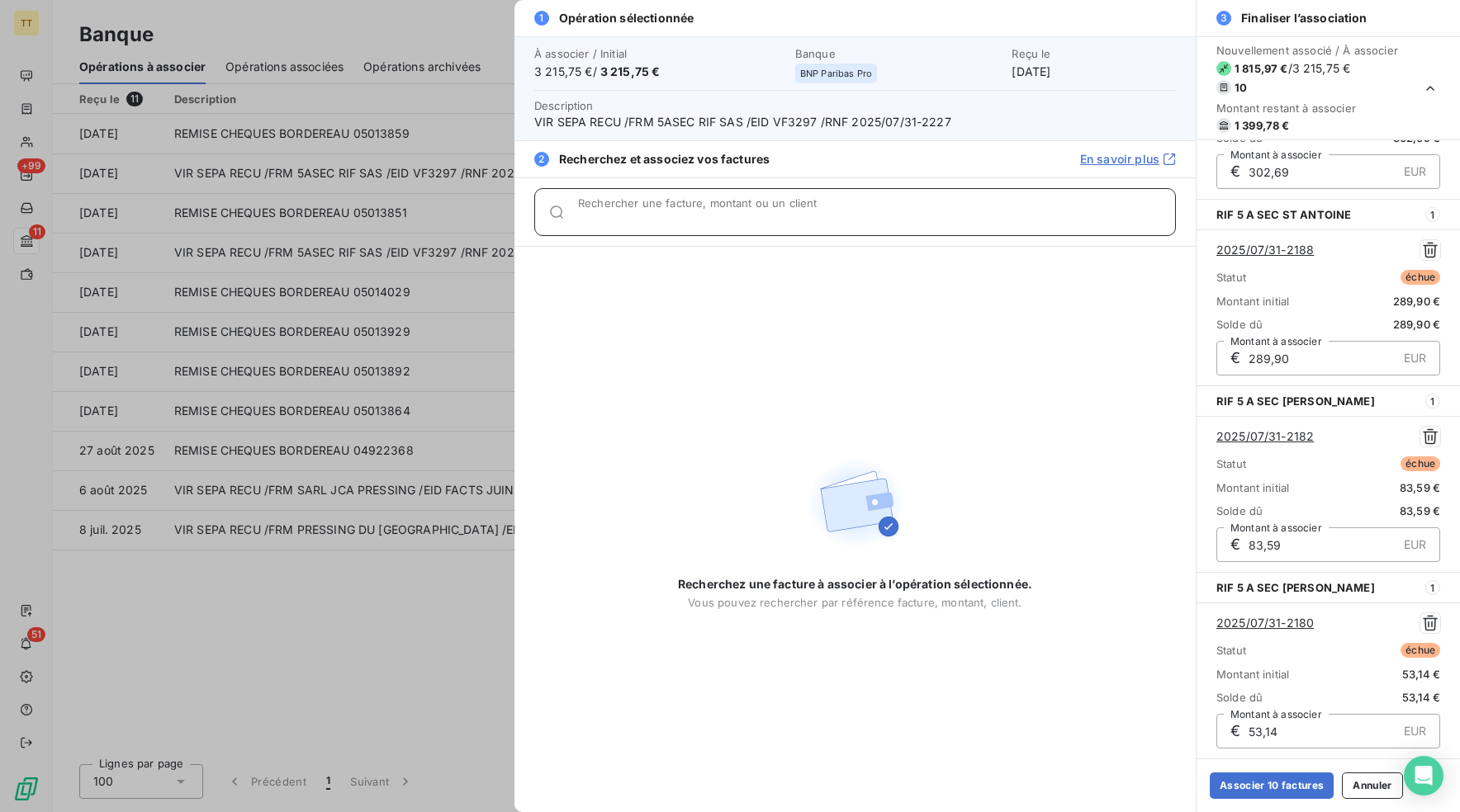
click at [685, 211] on input "Rechercher une facture, montant ou un client" at bounding box center [876, 219] width 597 height 17
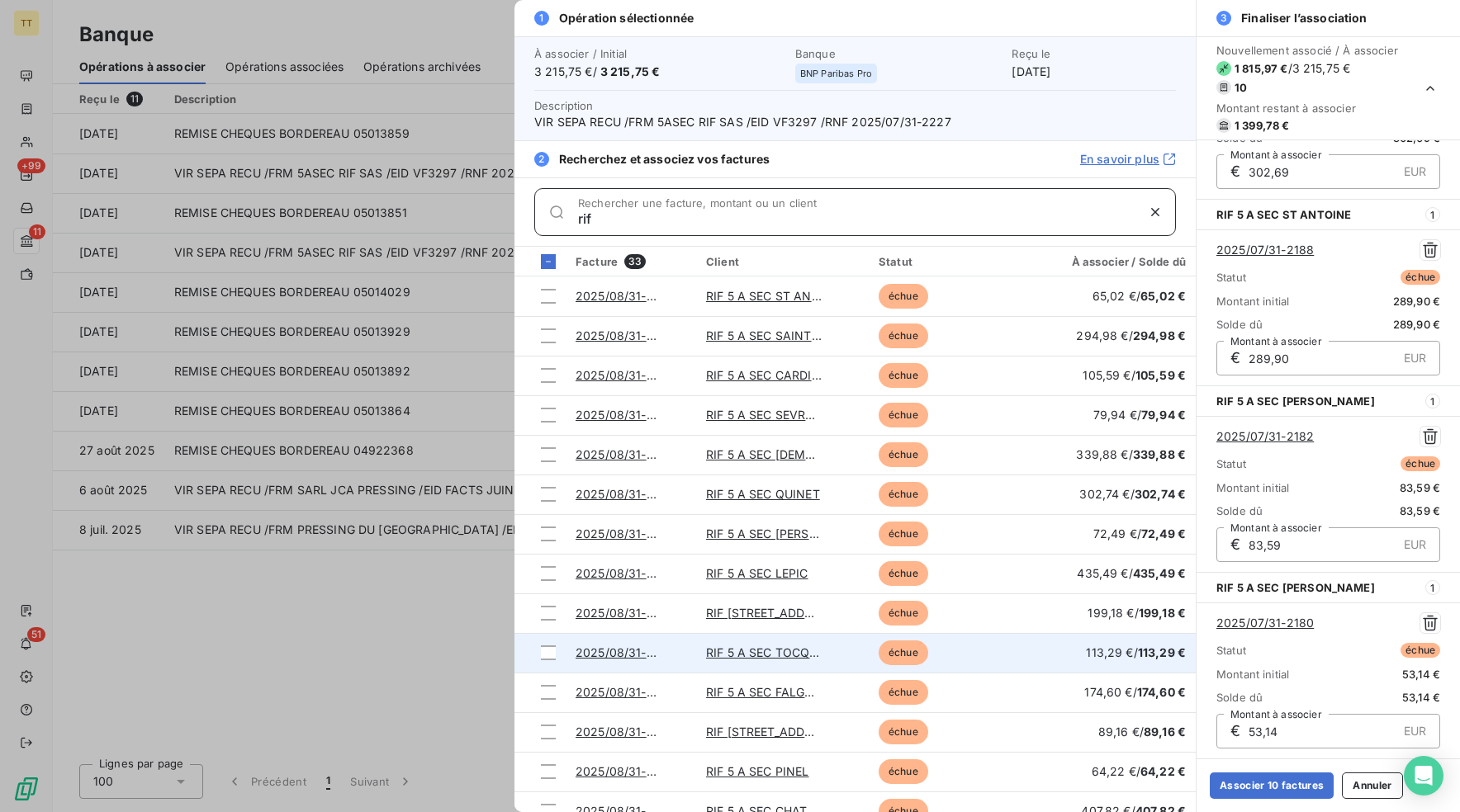
scroll to position [0, 0]
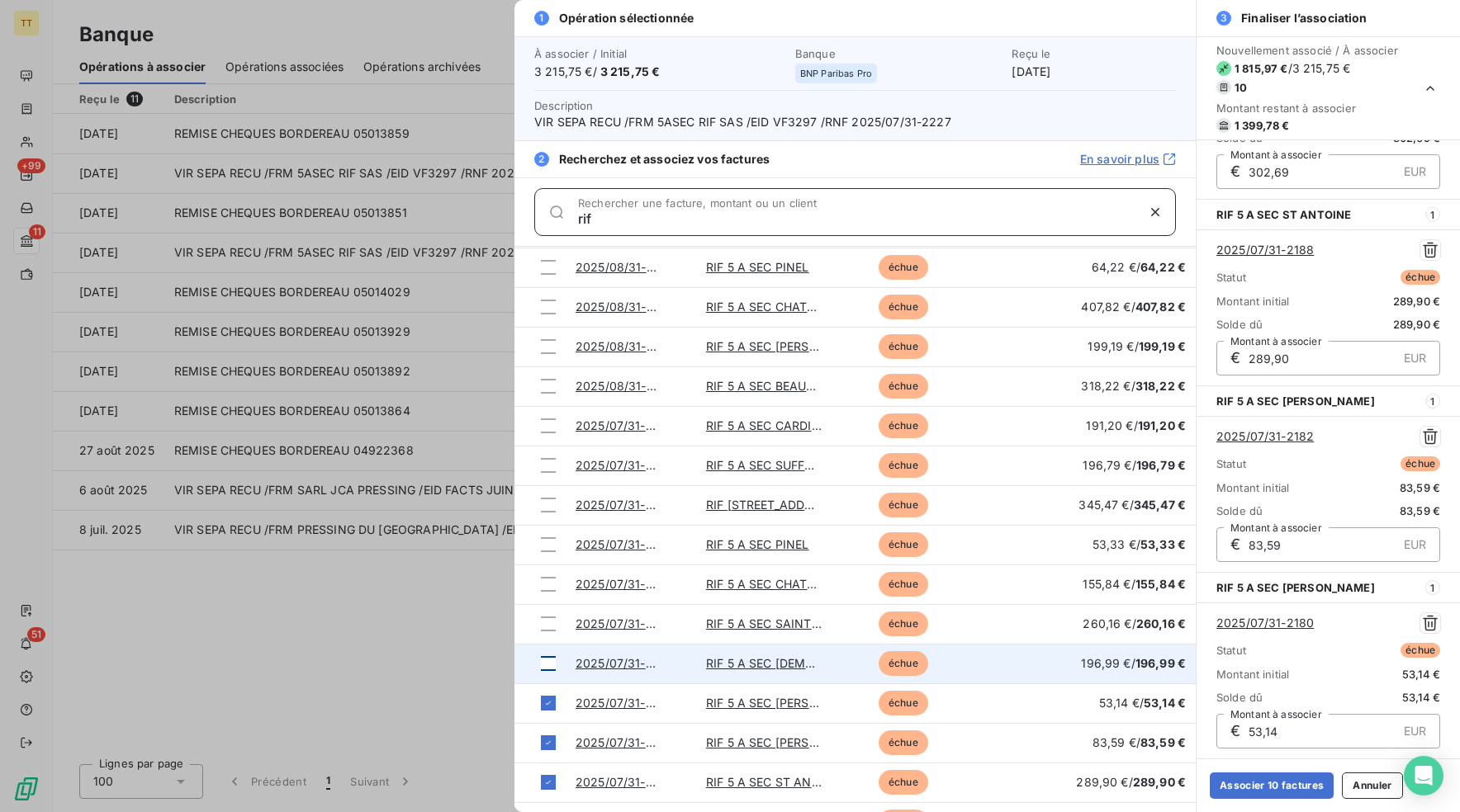
type input "rif"
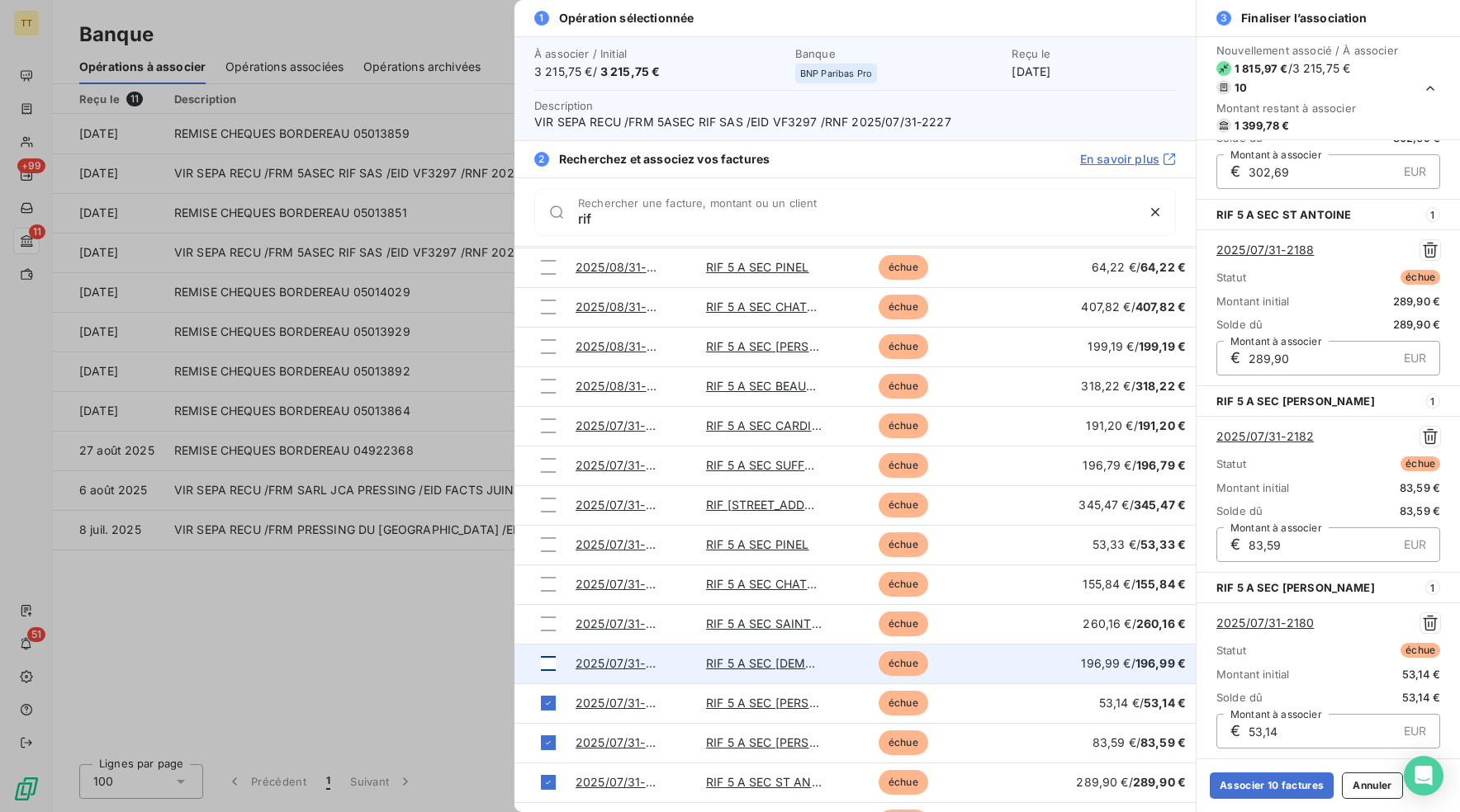
click at [551, 669] on div at bounding box center [548, 664] width 15 height 15
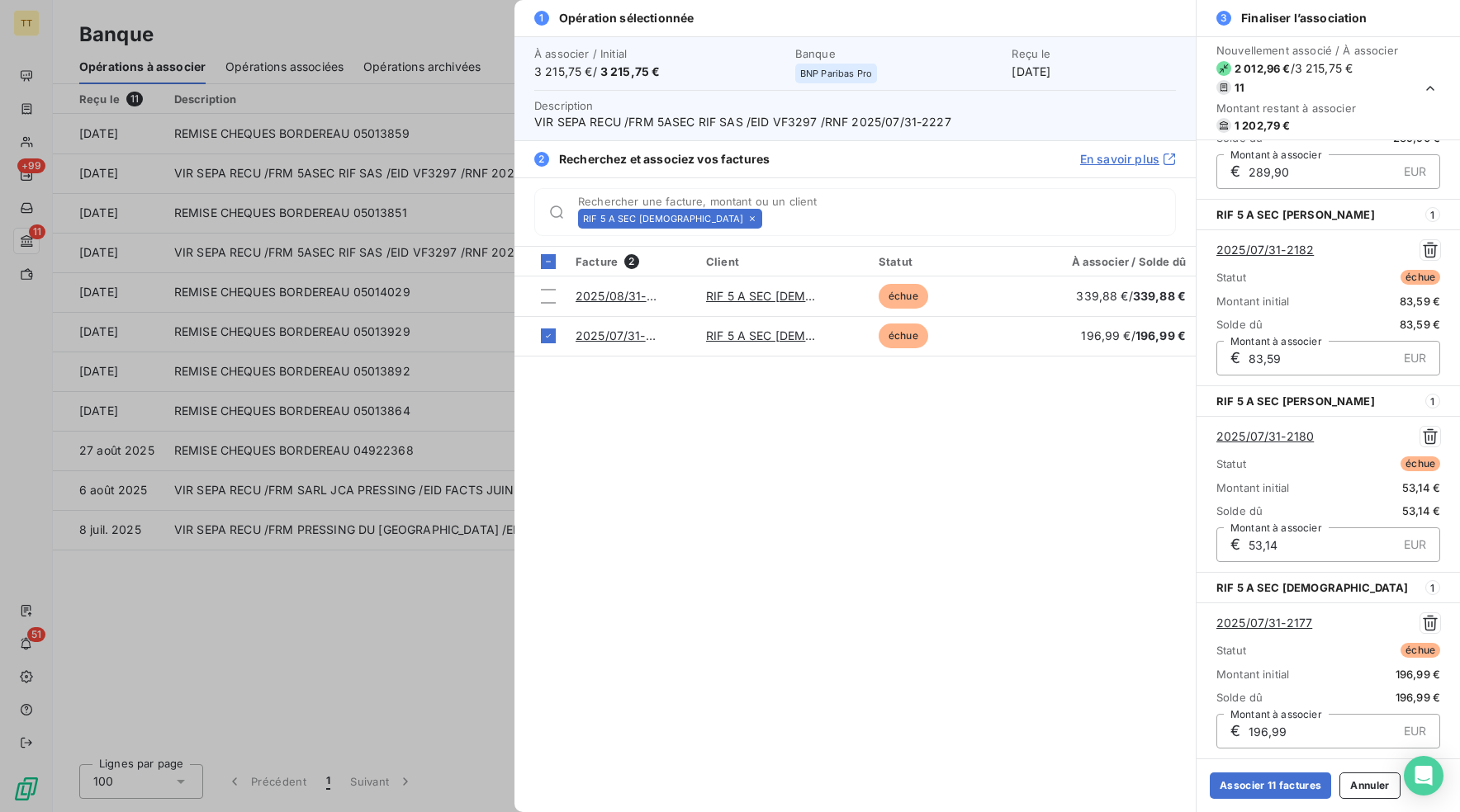
click at [747, 221] on icon at bounding box center [752, 219] width 10 height 10
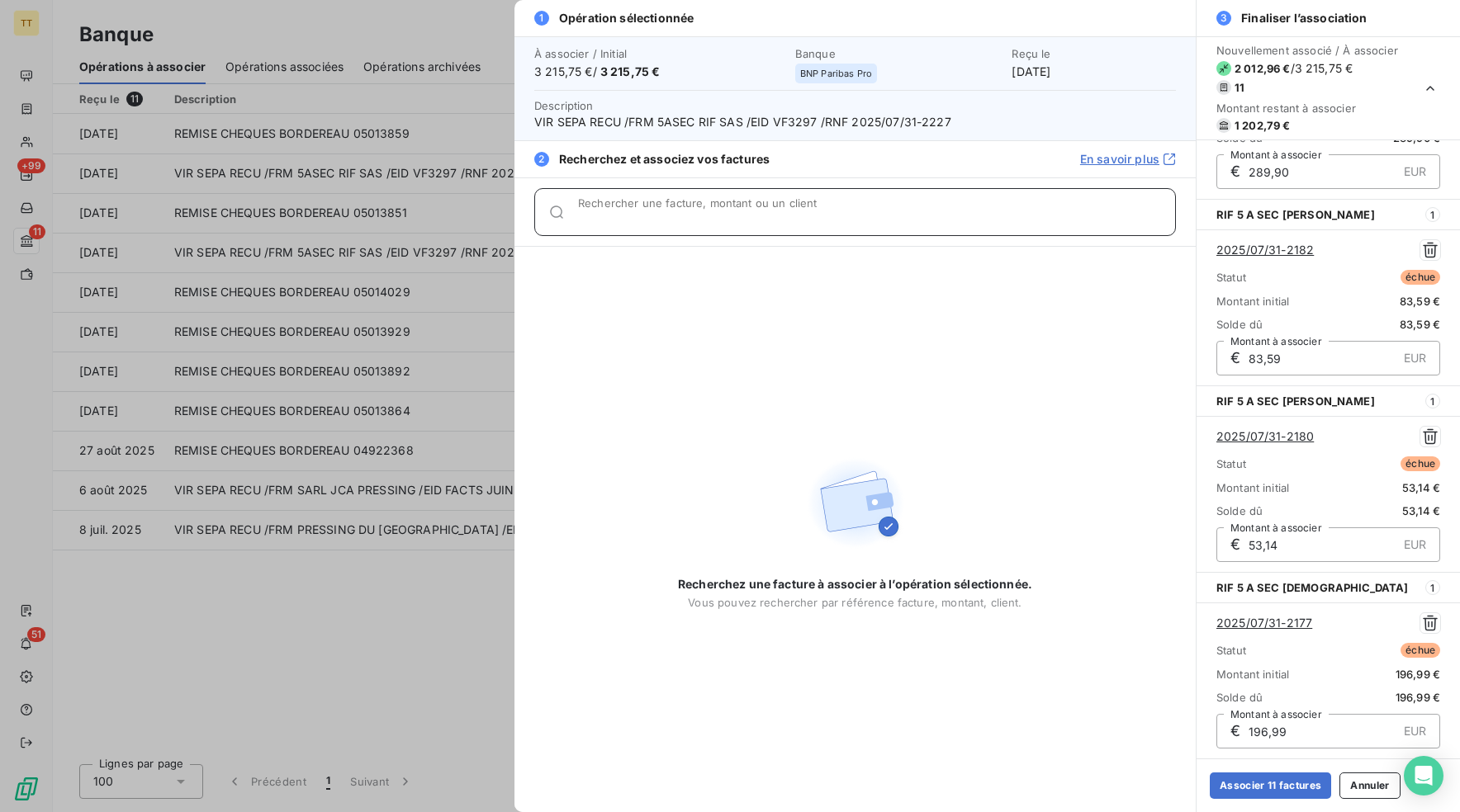
click at [689, 219] on input "Rechercher une facture, montant ou un client" at bounding box center [876, 219] width 597 height 17
type input "f"
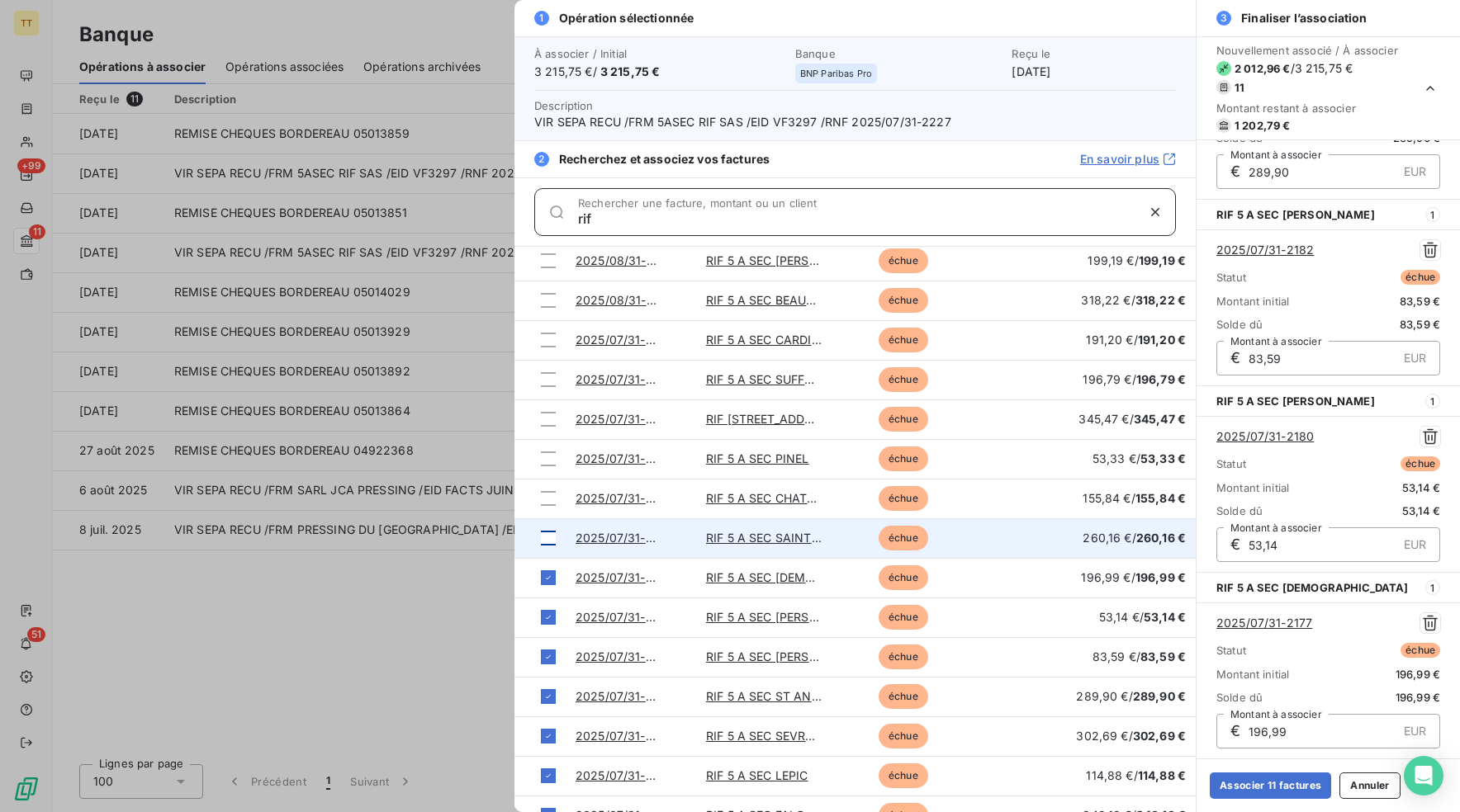
type input "rif"
click at [548, 542] on div at bounding box center [548, 539] width 15 height 15
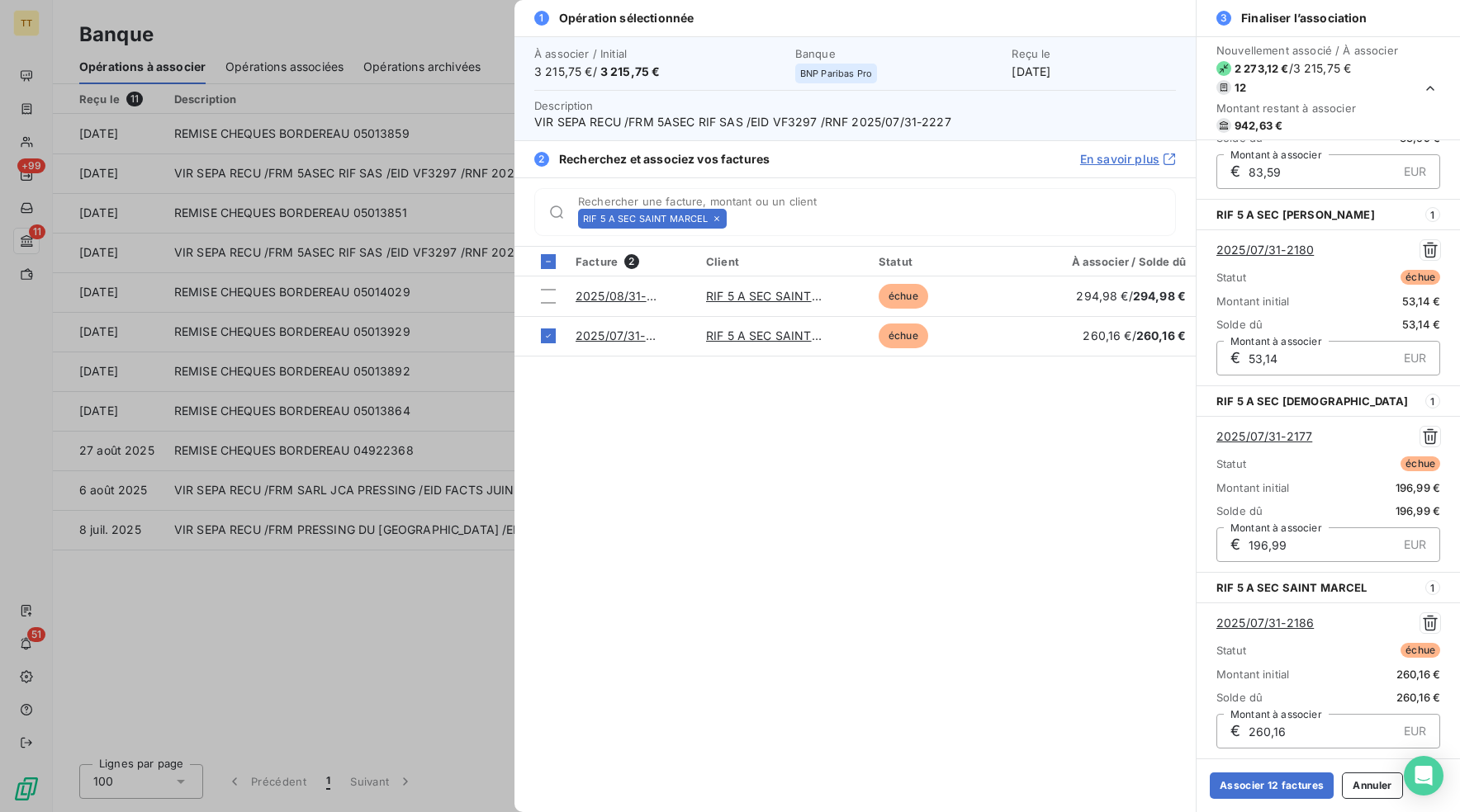
click at [716, 220] on icon at bounding box center [717, 219] width 5 height 5
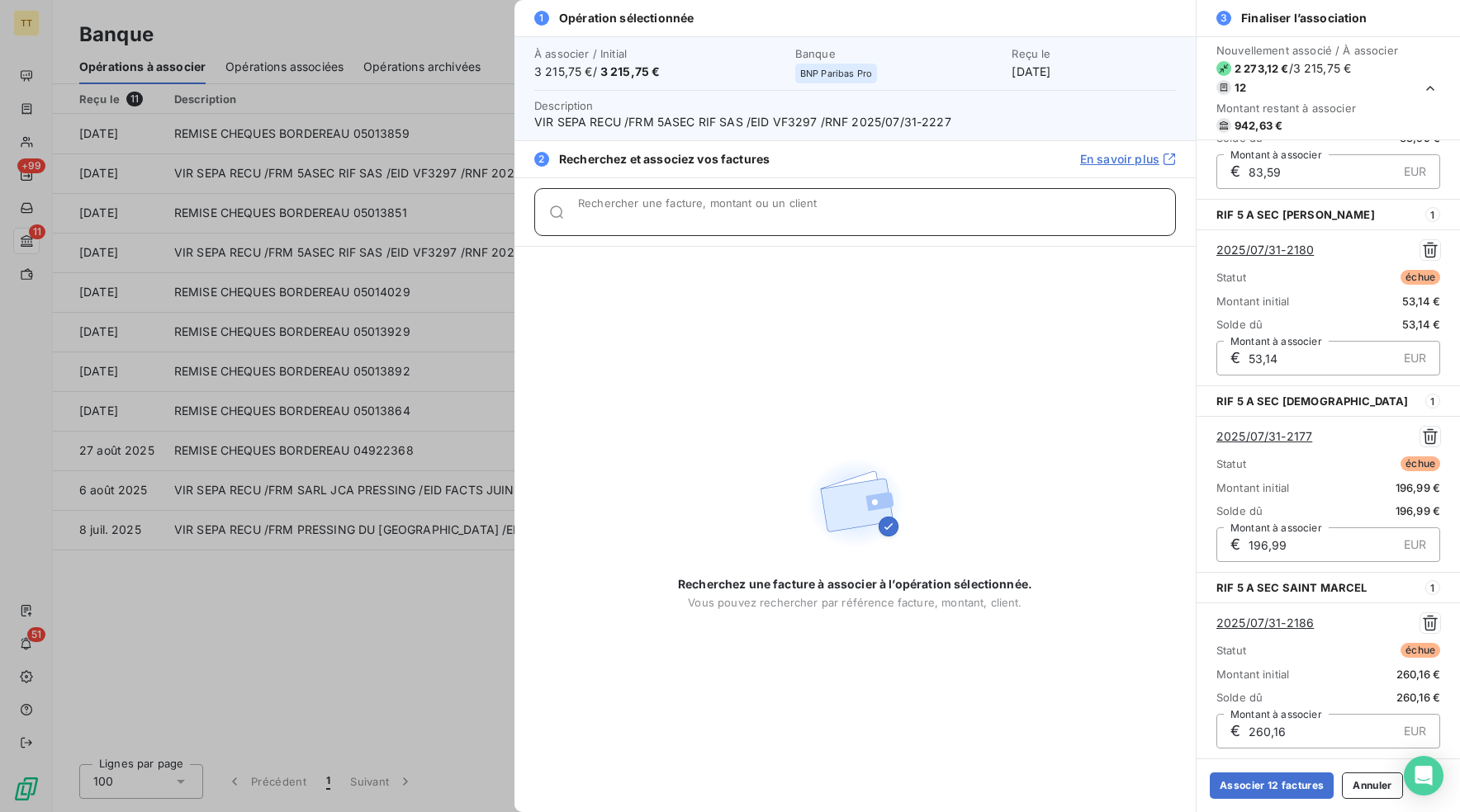
click at [717, 216] on input "Rechercher une facture, montant ou un client" at bounding box center [876, 219] width 597 height 17
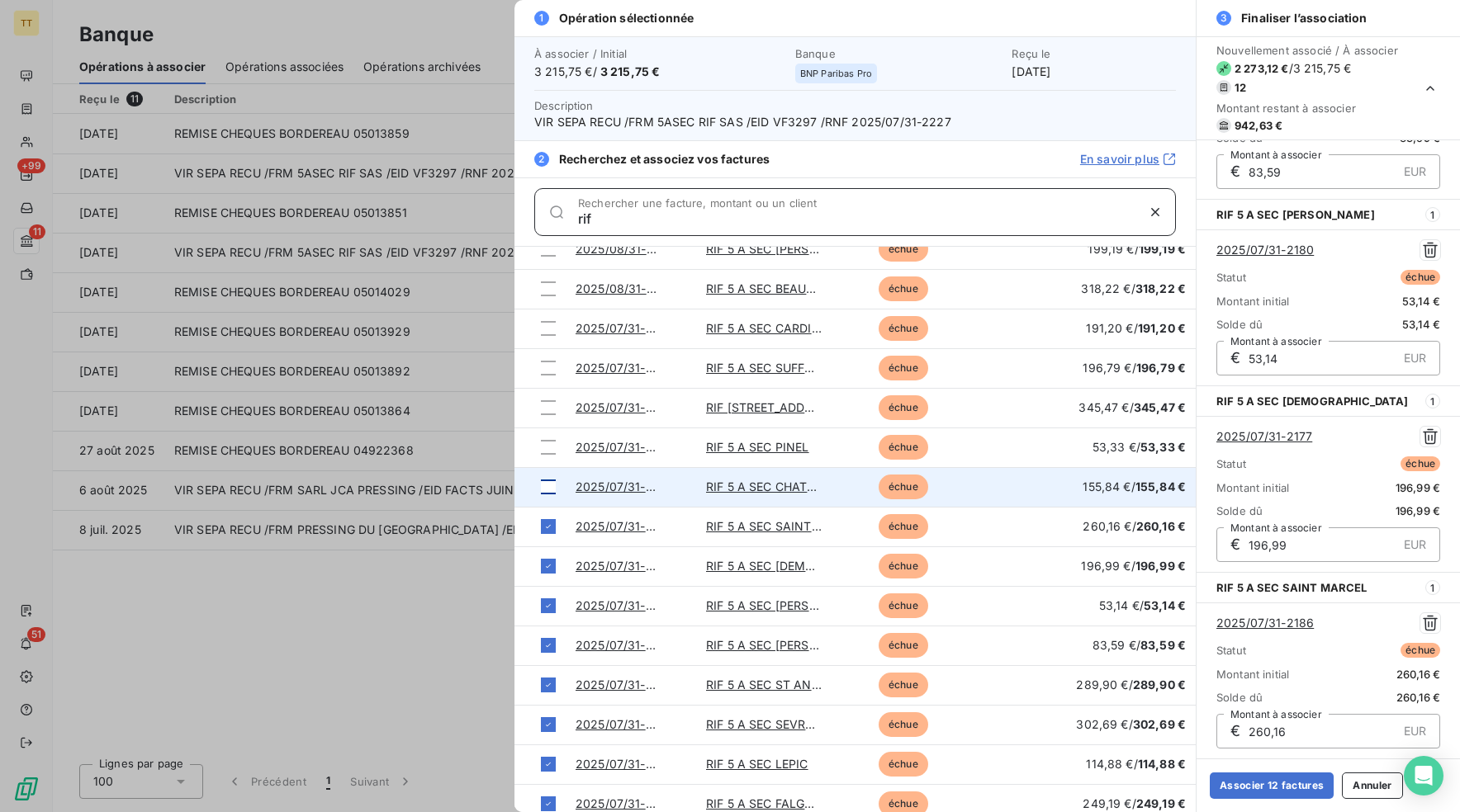
type input "rif"
click at [550, 490] on div at bounding box center [548, 487] width 15 height 15
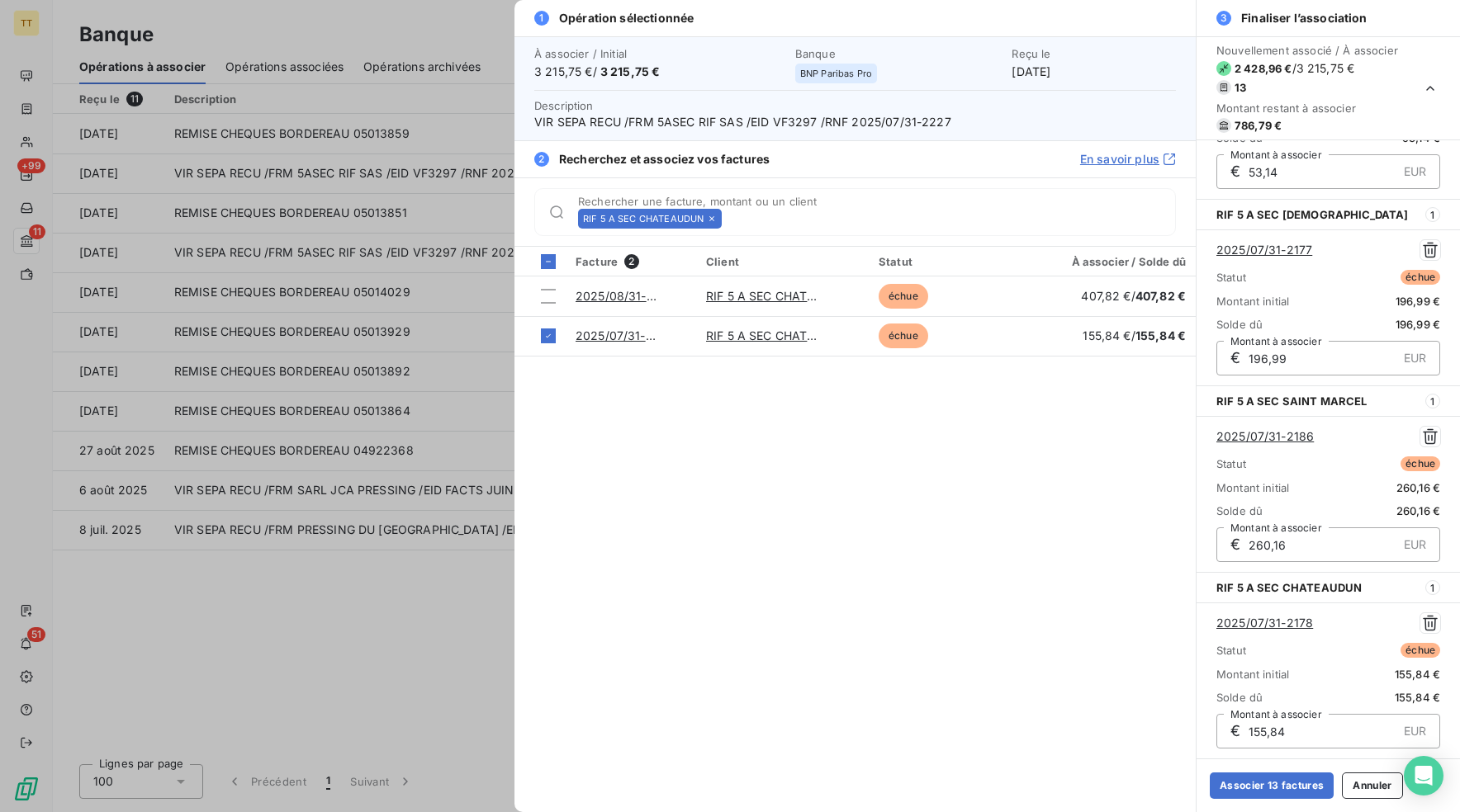
click at [709, 216] on icon at bounding box center [712, 219] width 10 height 10
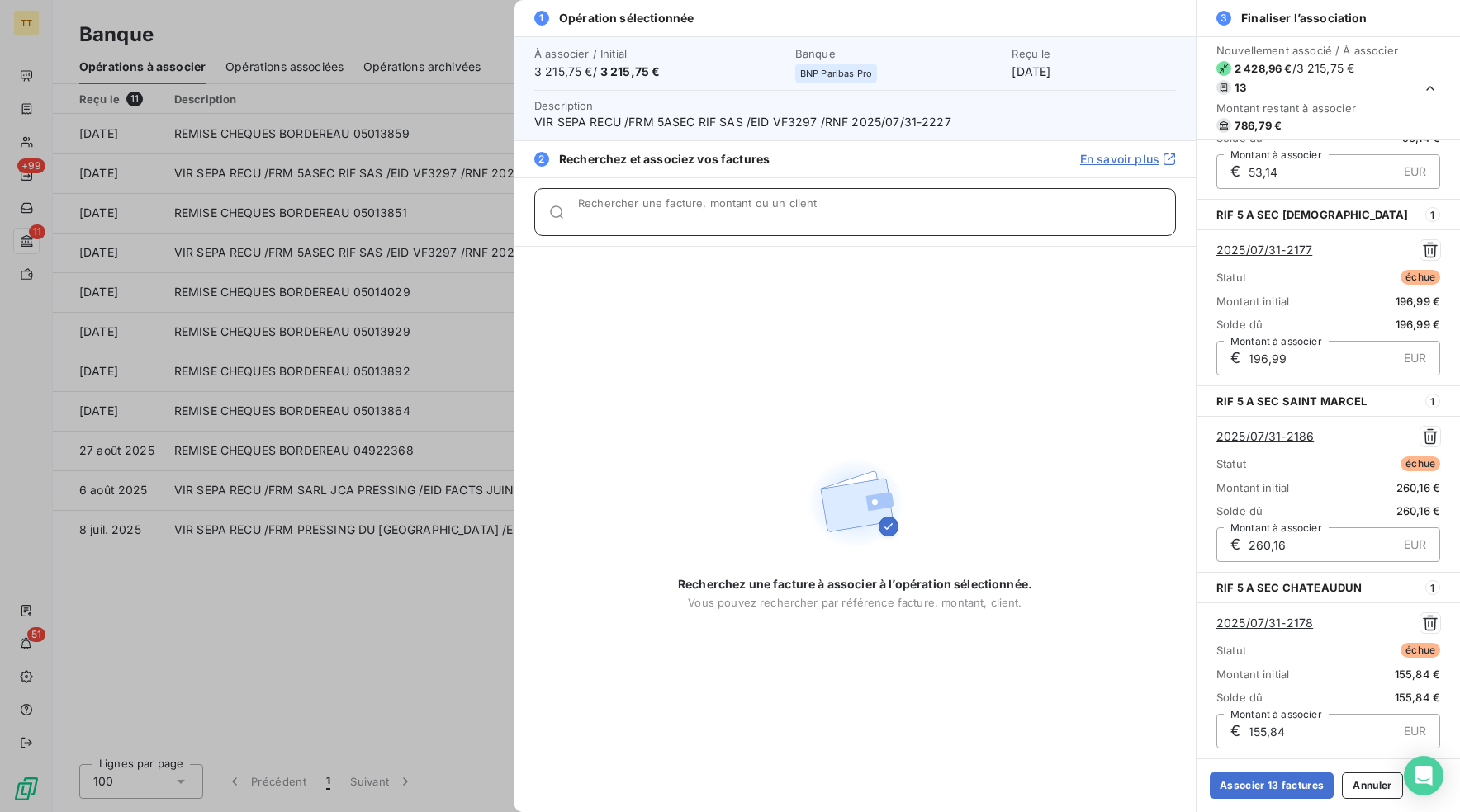
click at [701, 211] on input "Rechercher une facture, montant ou un client" at bounding box center [876, 219] width 597 height 17
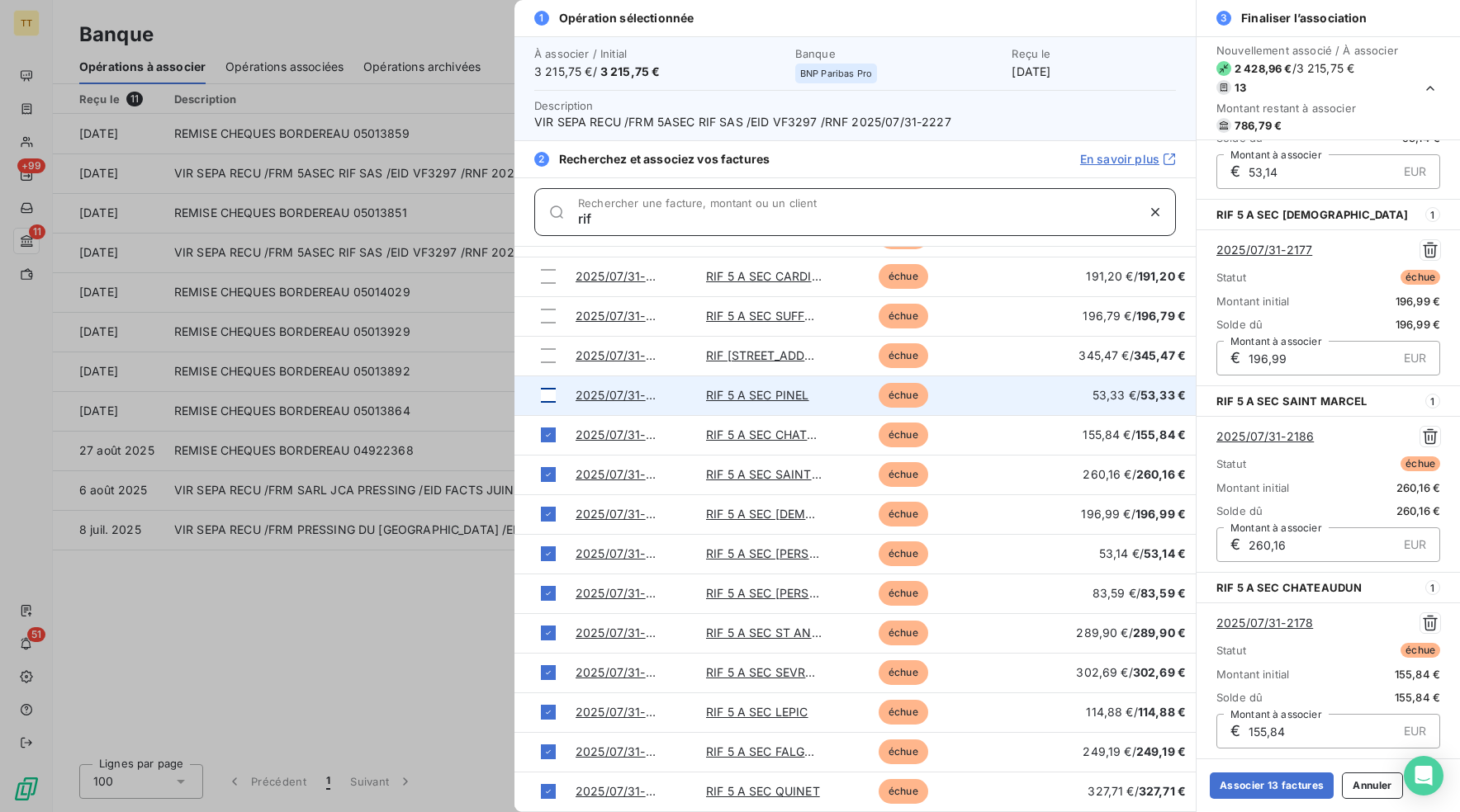
type input "rif"
click at [545, 395] on div at bounding box center [548, 395] width 15 height 15
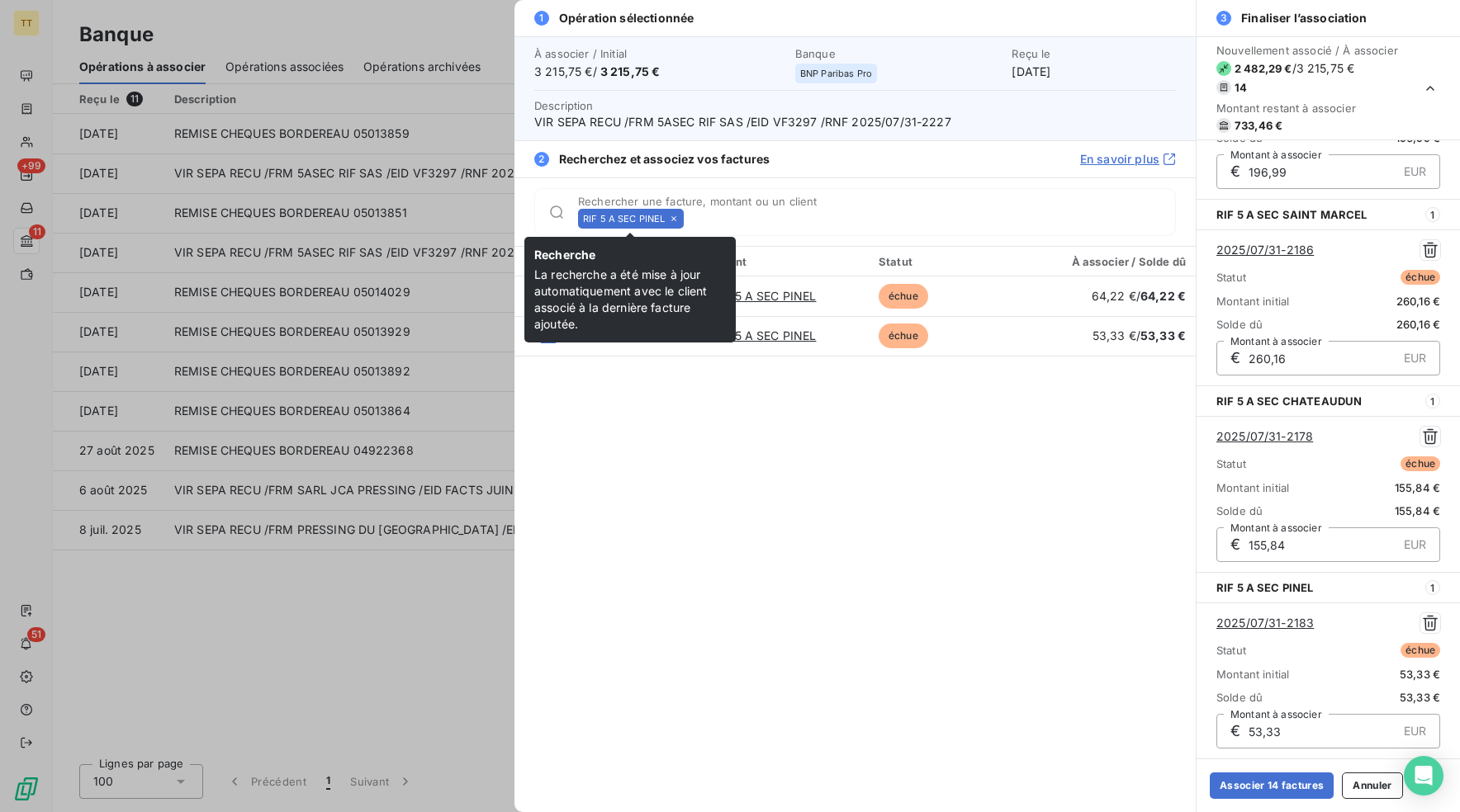
click at [670, 216] on icon at bounding box center [674, 219] width 10 height 10
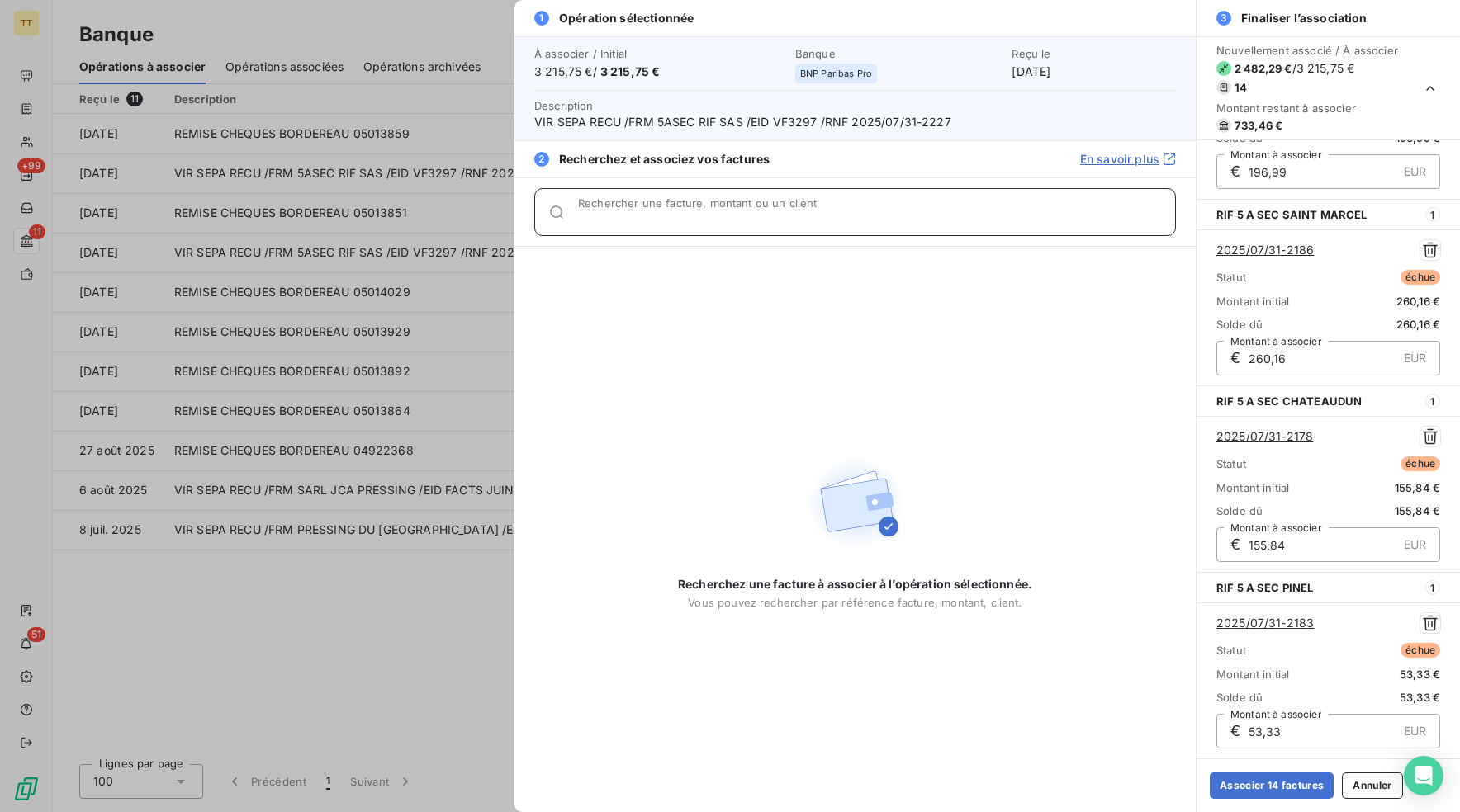
click at [670, 215] on input "Rechercher une facture, montant ou un client" at bounding box center [876, 219] width 597 height 17
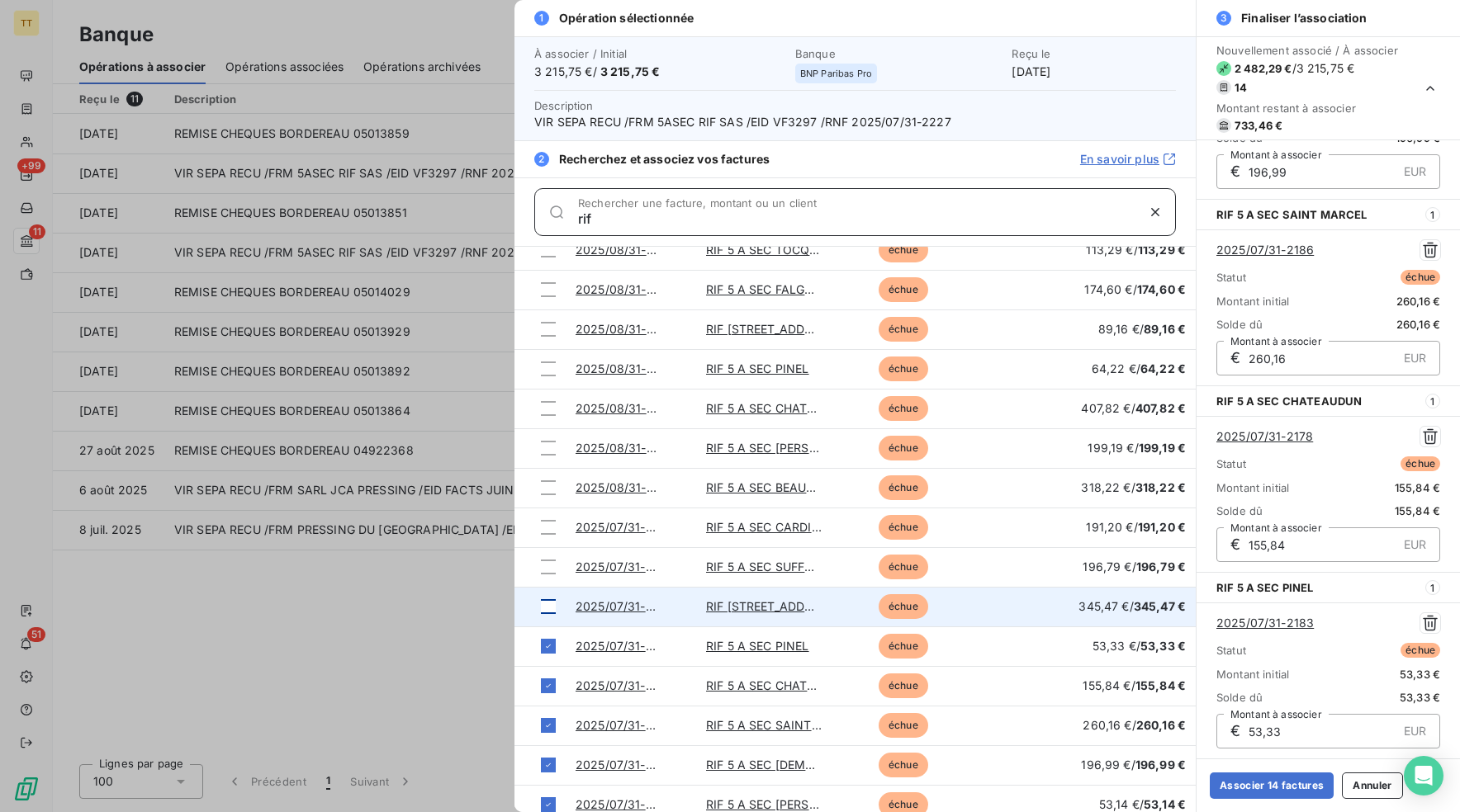
type input "rif"
drag, startPoint x: 544, startPoint y: 608, endPoint x: 546, endPoint y: 594, distance: 14.1
click at [544, 607] on div at bounding box center [548, 606] width 15 height 15
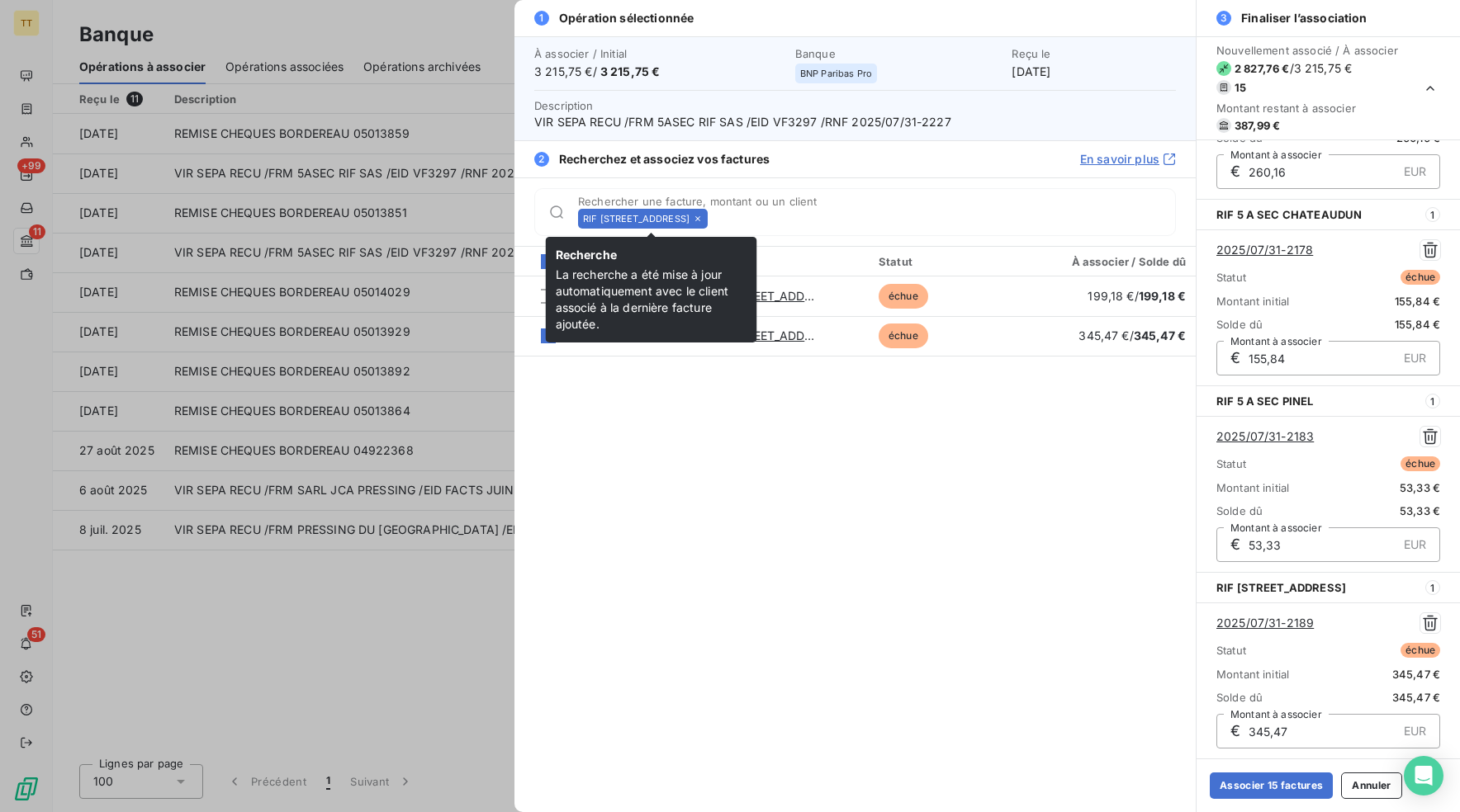
click at [707, 216] on div "RIF [STREET_ADDRESS]" at bounding box center [643, 219] width 129 height 20
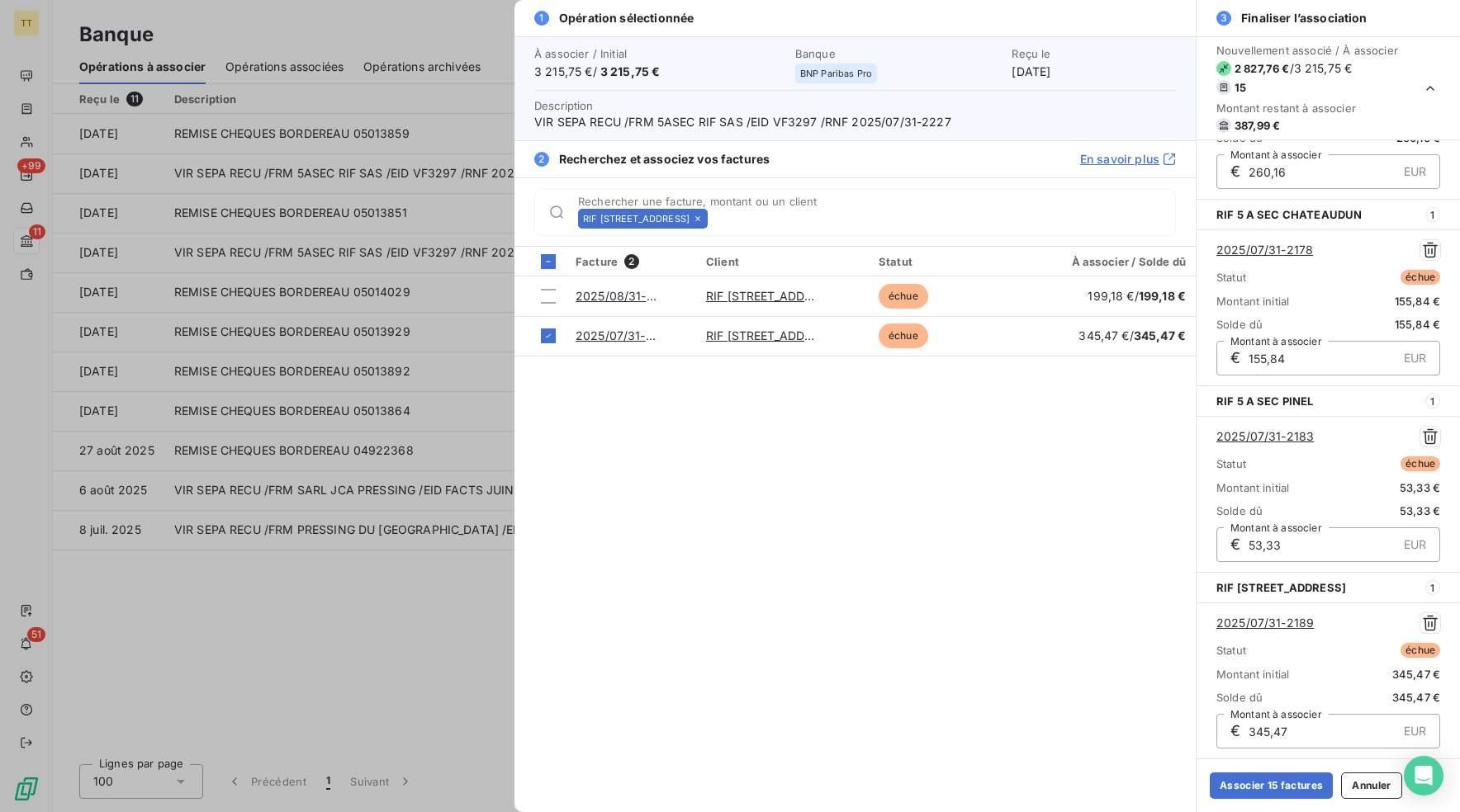
click at [702, 216] on icon at bounding box center [698, 219] width 10 height 10
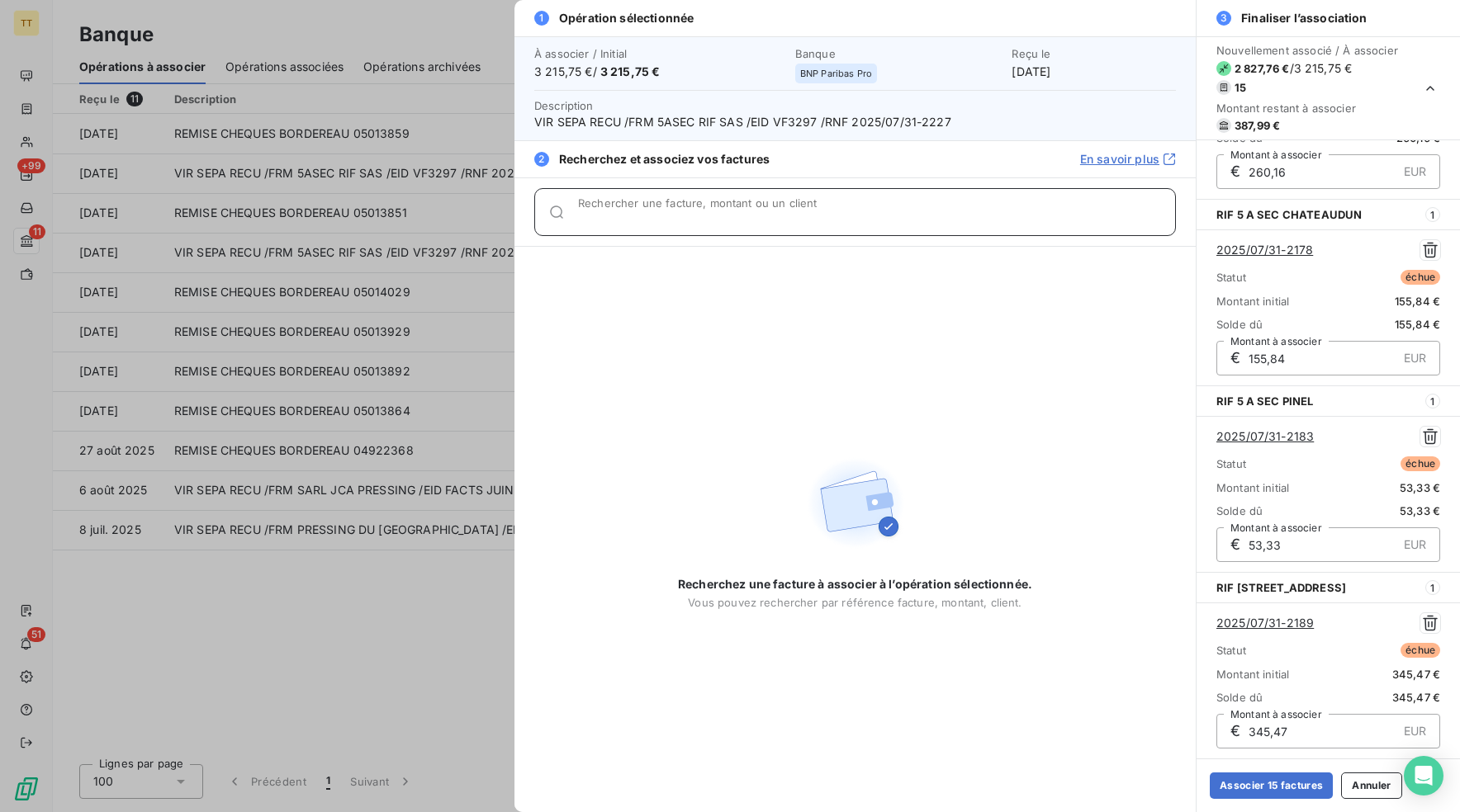
click at [691, 212] on input "Rechercher une facture, montant ou un client" at bounding box center [876, 219] width 597 height 17
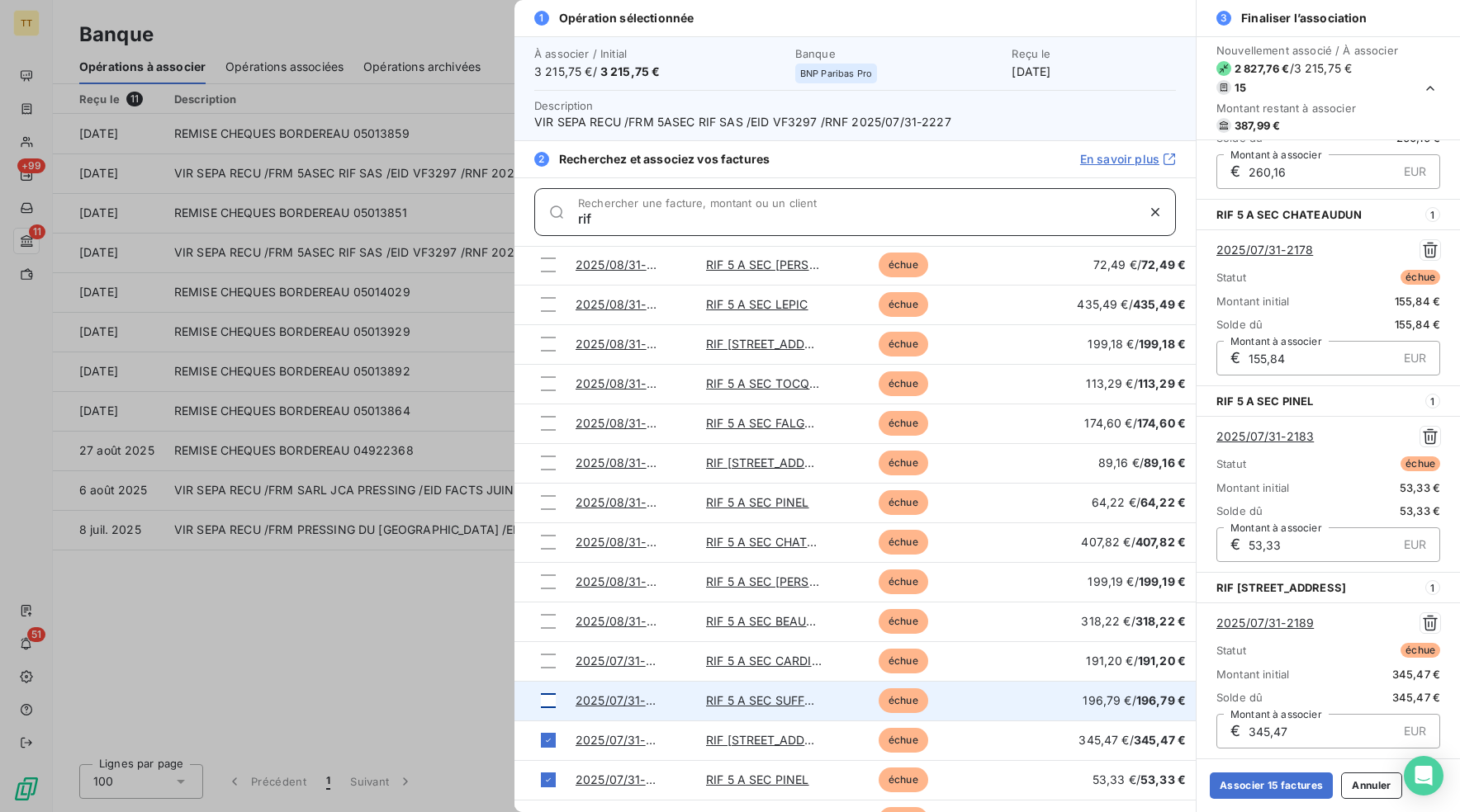
type input "rif"
click at [550, 695] on div at bounding box center [548, 701] width 15 height 15
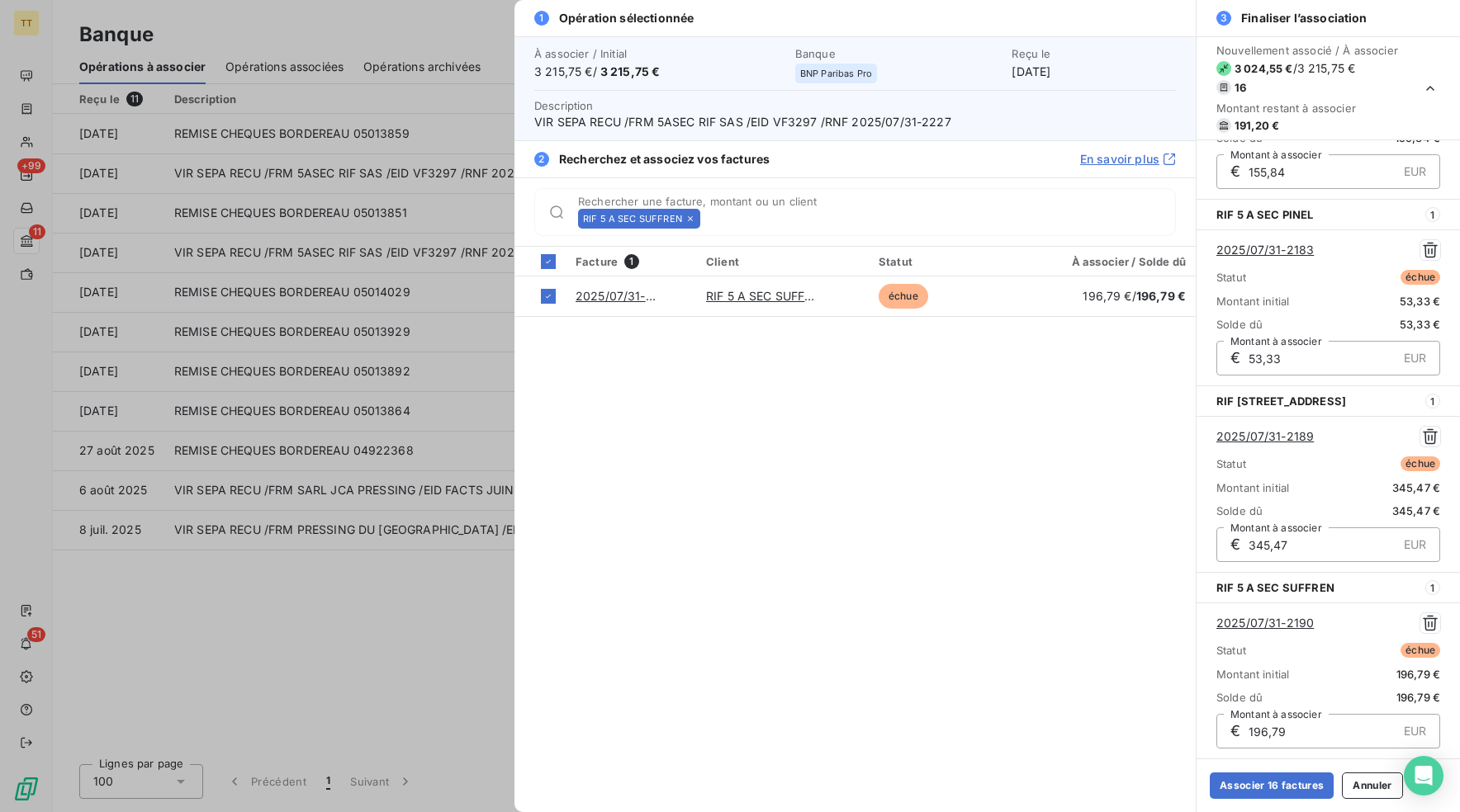
click at [686, 216] on icon at bounding box center [691, 219] width 10 height 10
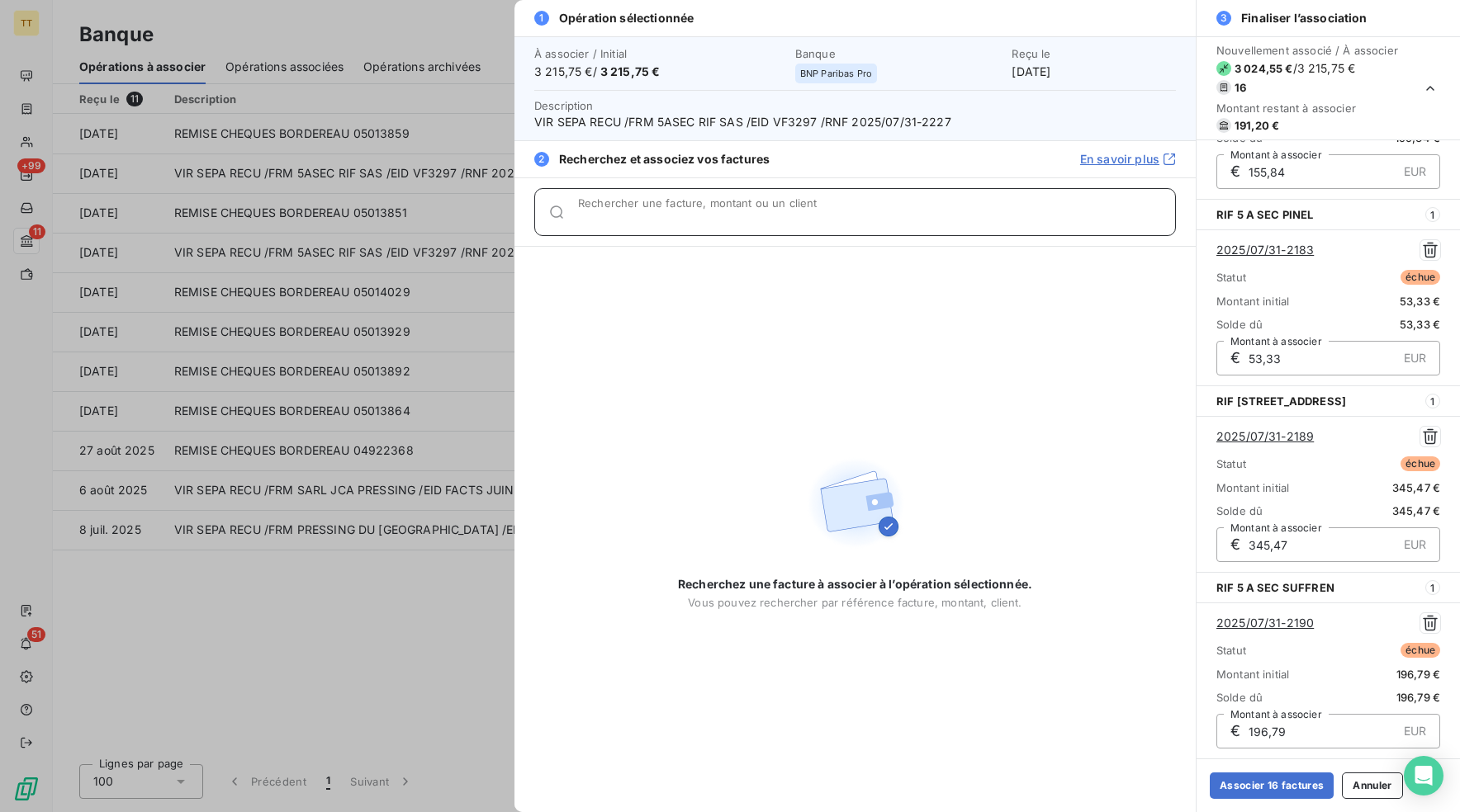
click at [679, 213] on input "Rechercher une facture, montant ou un client" at bounding box center [876, 219] width 597 height 17
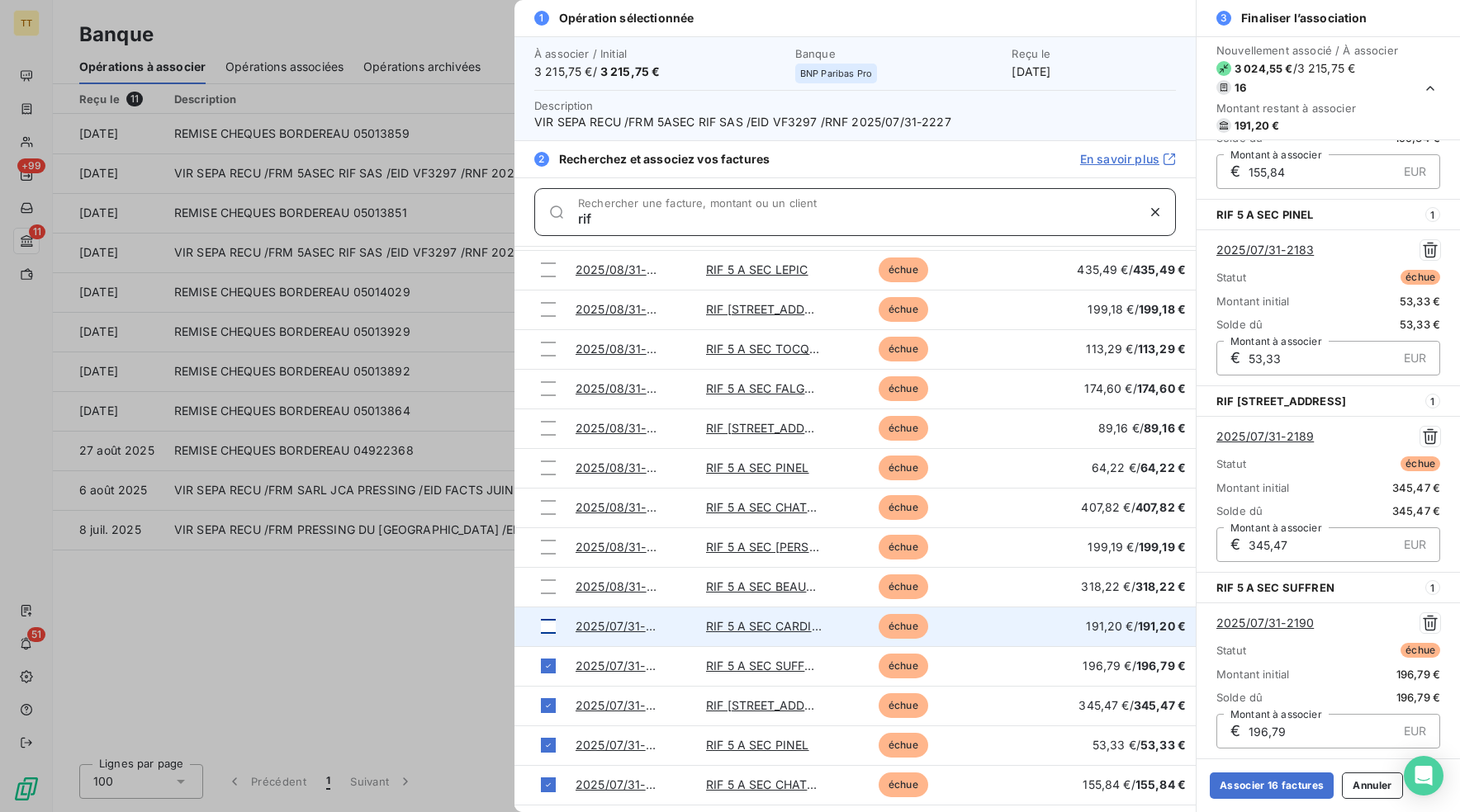
type input "rif"
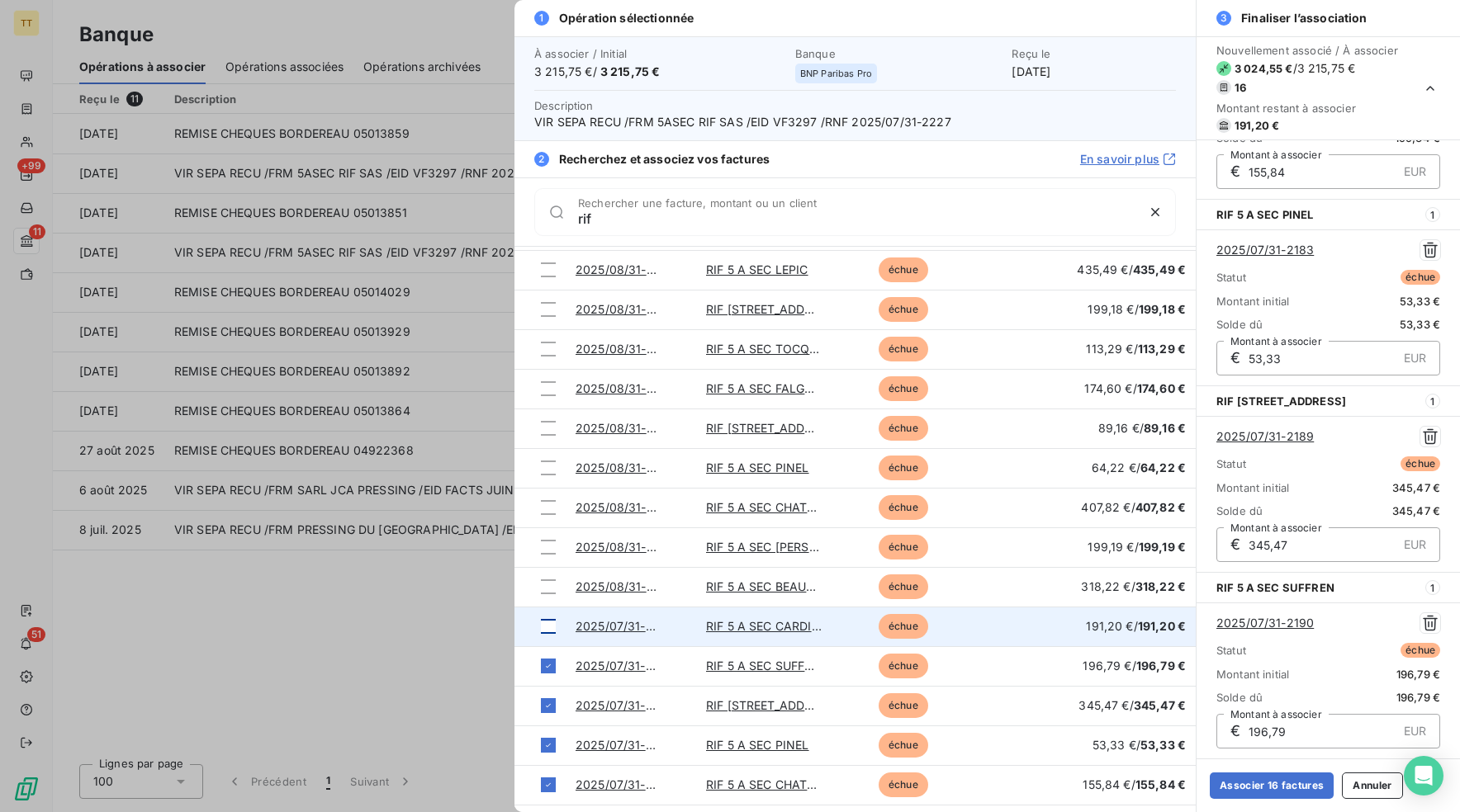
click at [539, 626] on td at bounding box center [540, 626] width 51 height 39
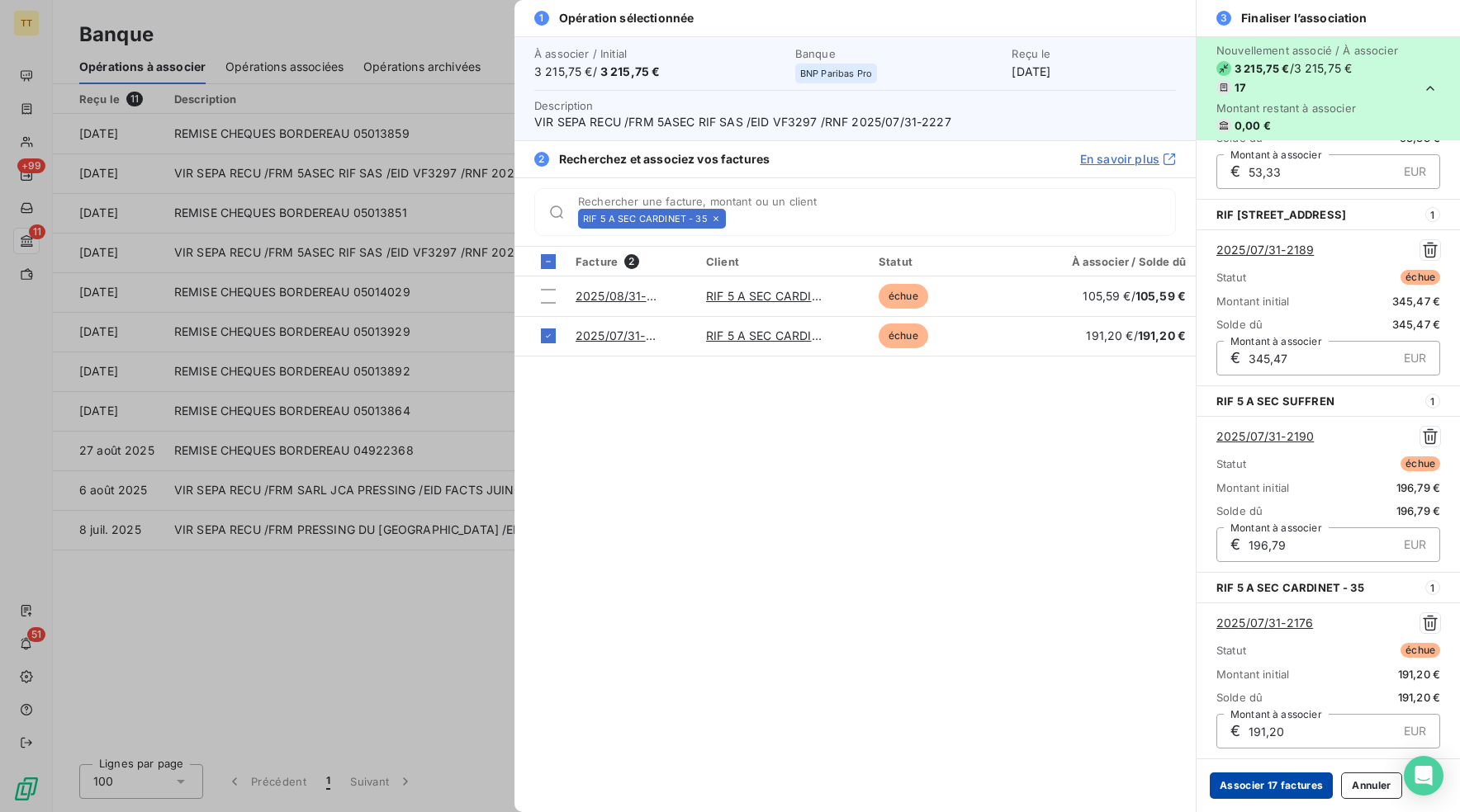
click at [1285, 788] on button "Associer 17 factures" at bounding box center [1270, 785] width 123 height 26
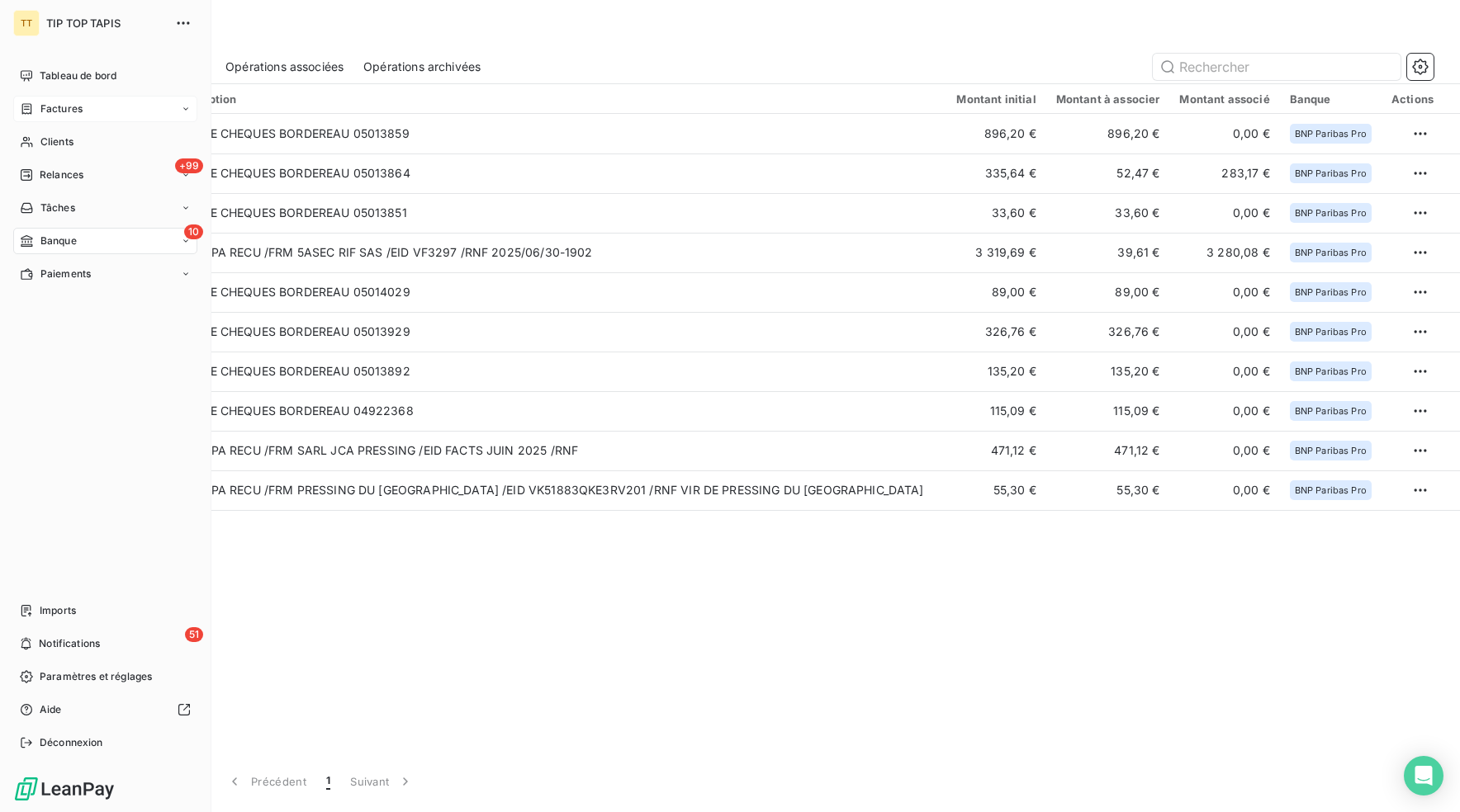
click at [55, 120] on div "Factures" at bounding box center [105, 108] width 184 height 26
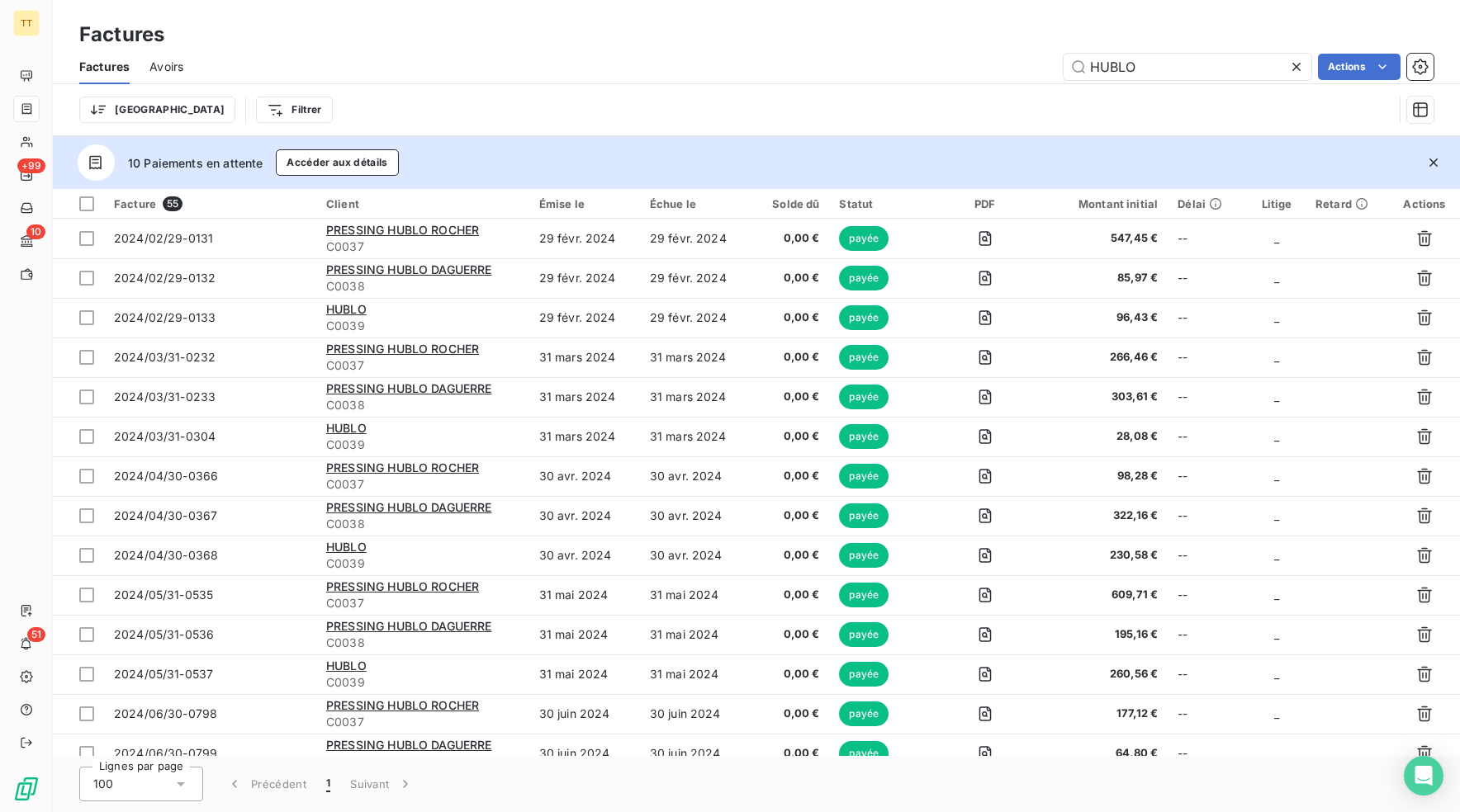
drag, startPoint x: 1193, startPoint y: 63, endPoint x: 1035, endPoint y: 61, distance: 158.0
click at [1035, 61] on div "HUBLO Actions" at bounding box center [818, 66] width 1230 height 26
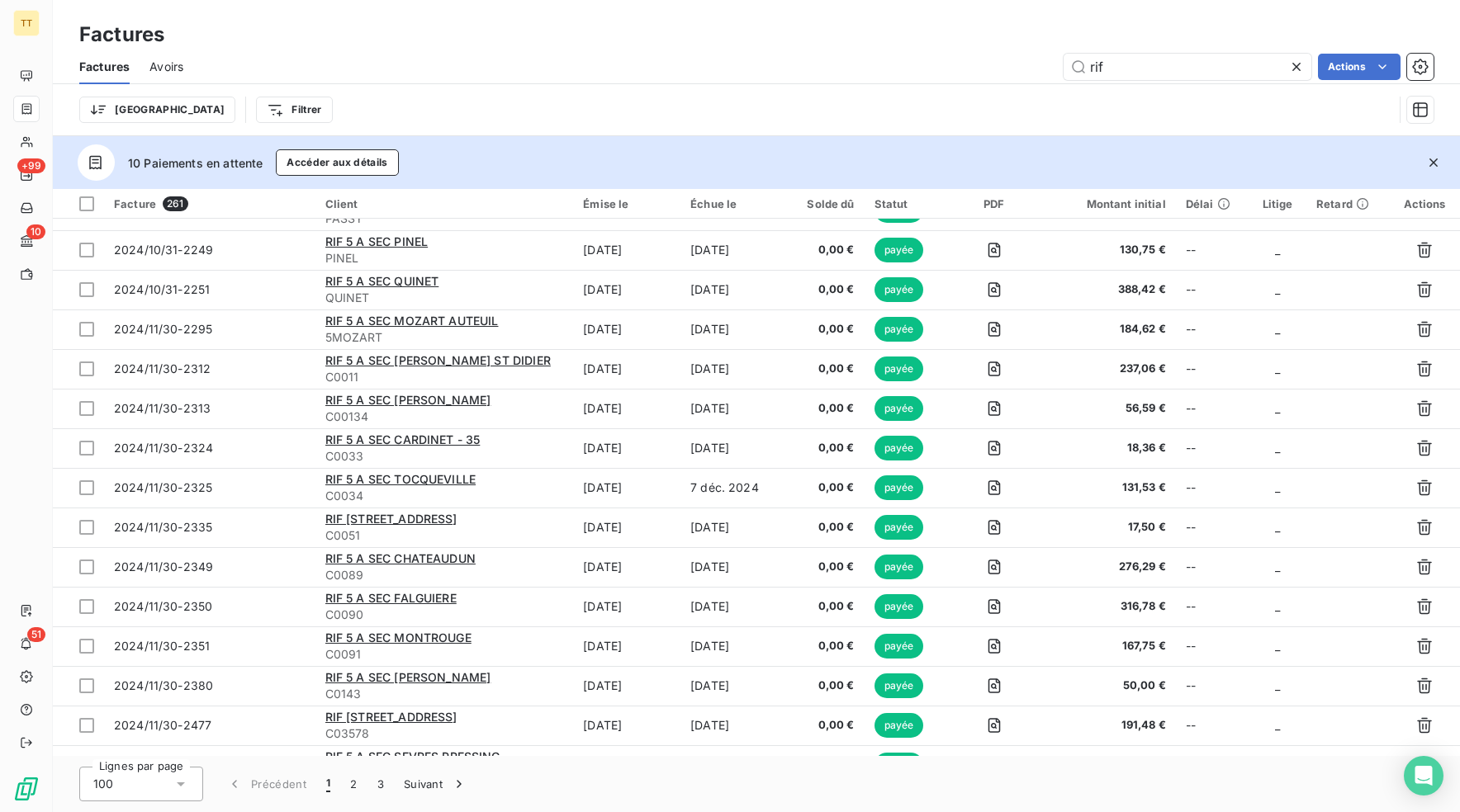
scroll to position [3424, 0]
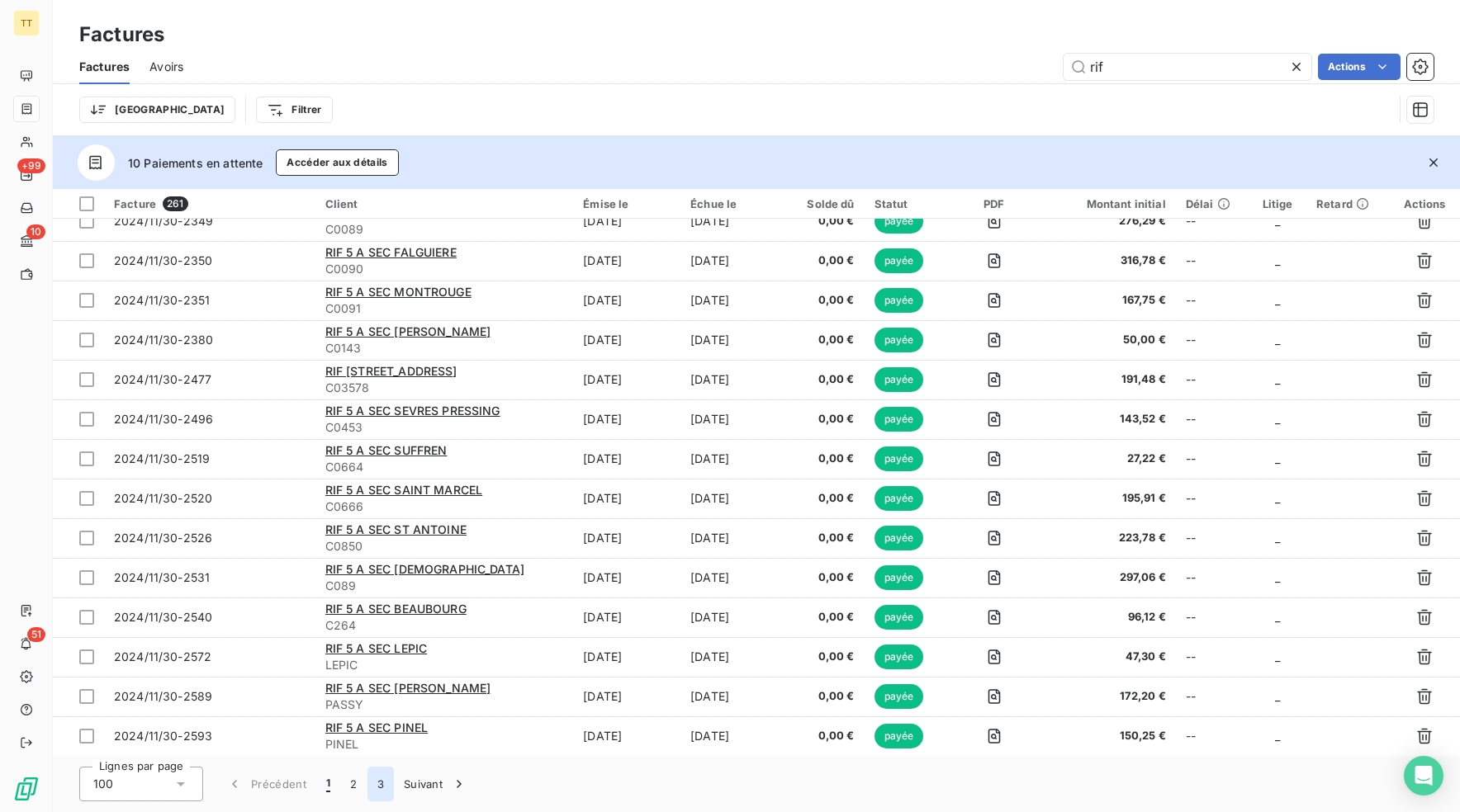
type input "rif"
click at [379, 784] on button "3" at bounding box center [380, 783] width 26 height 34
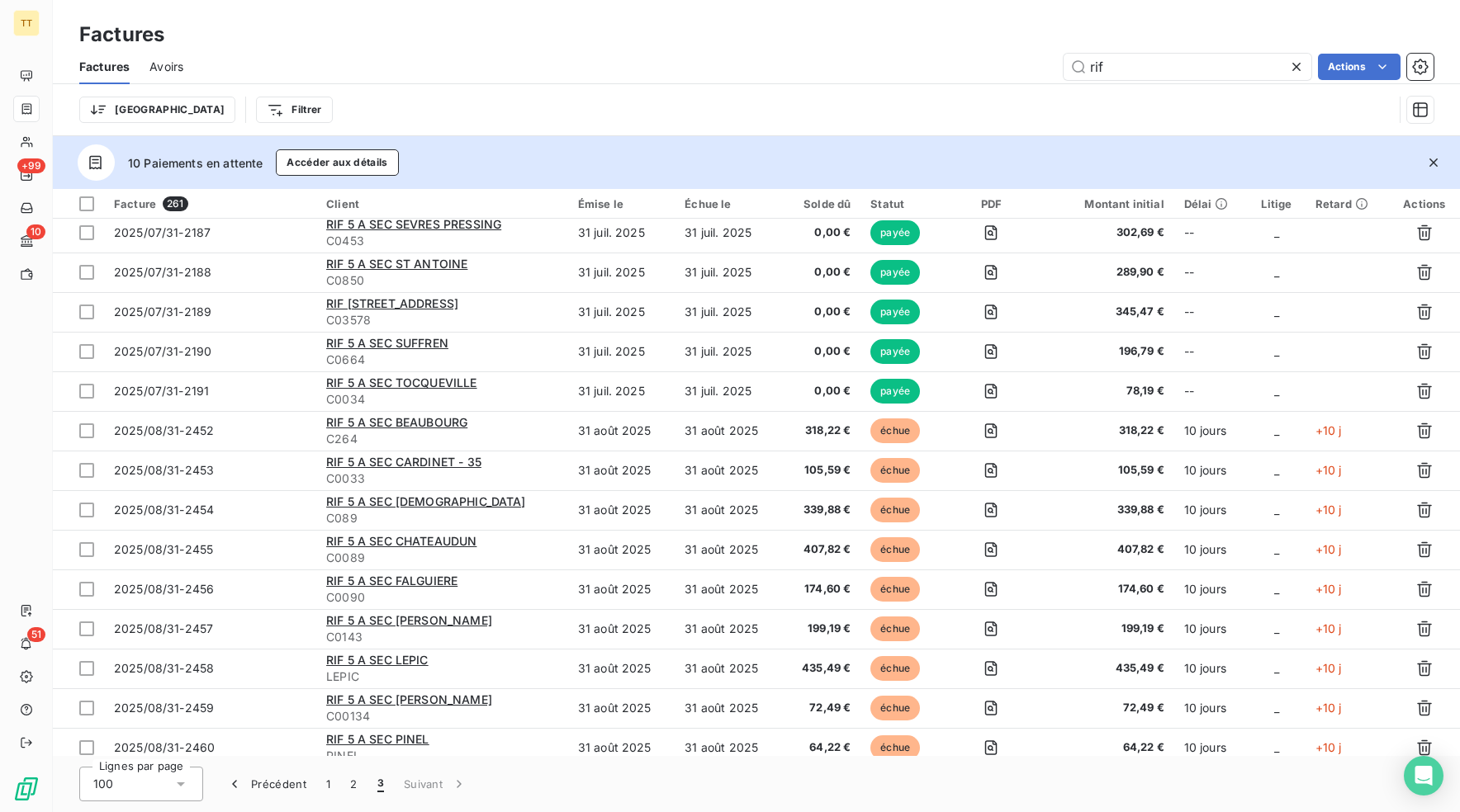
scroll to position [1585, 0]
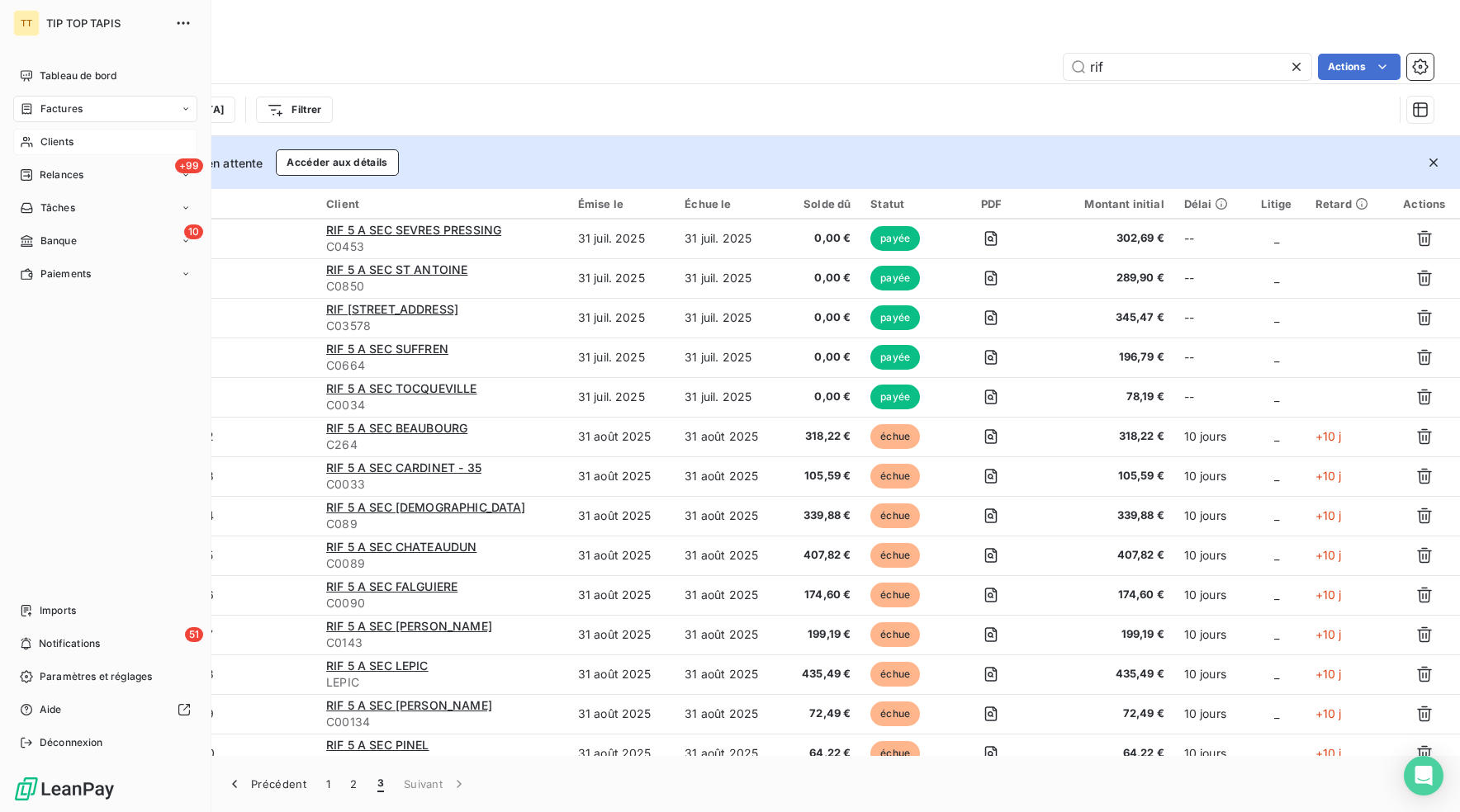
click at [14, 140] on div "Clients" at bounding box center [105, 141] width 184 height 26
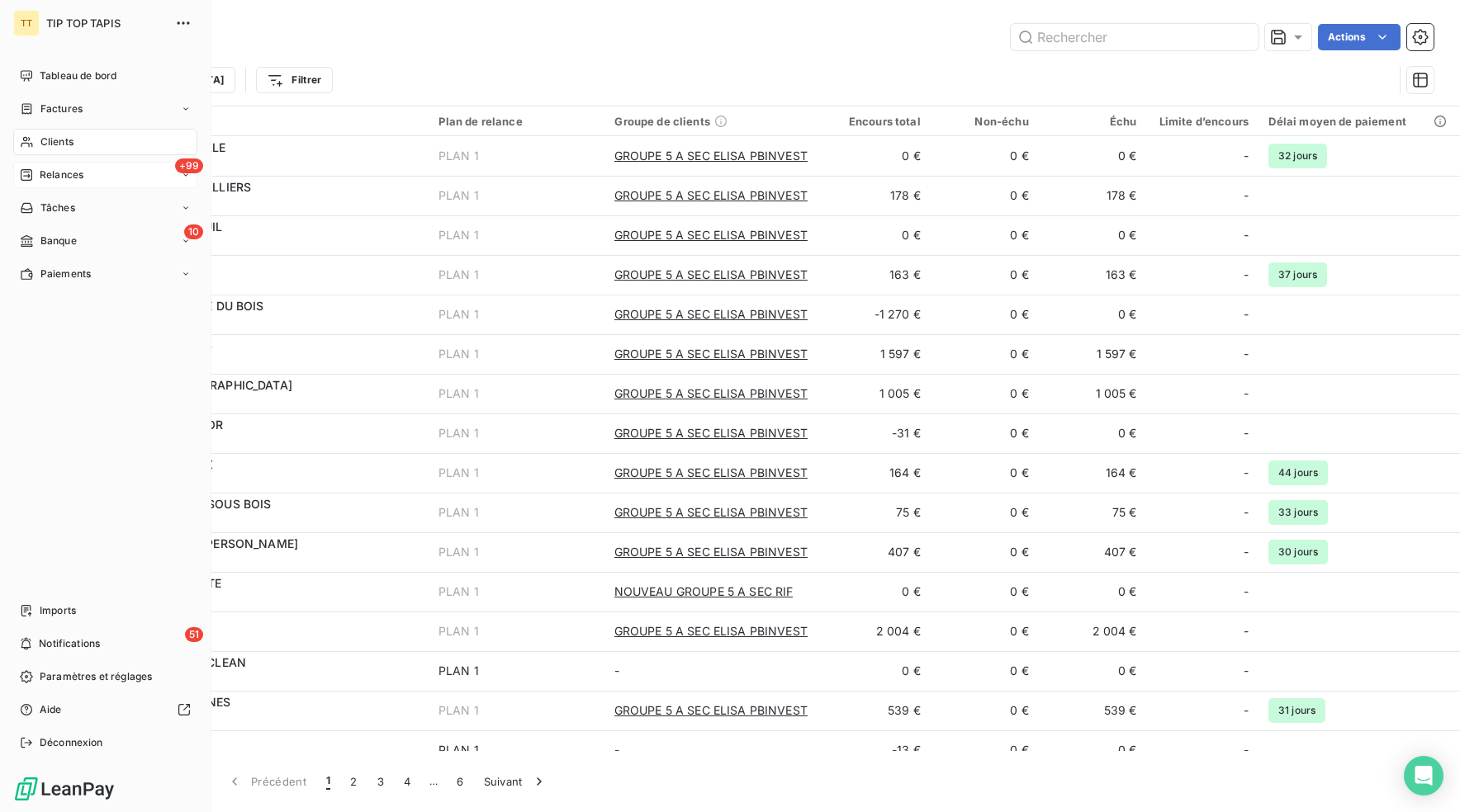
click at [94, 174] on div "+99 Relances" at bounding box center [105, 174] width 184 height 26
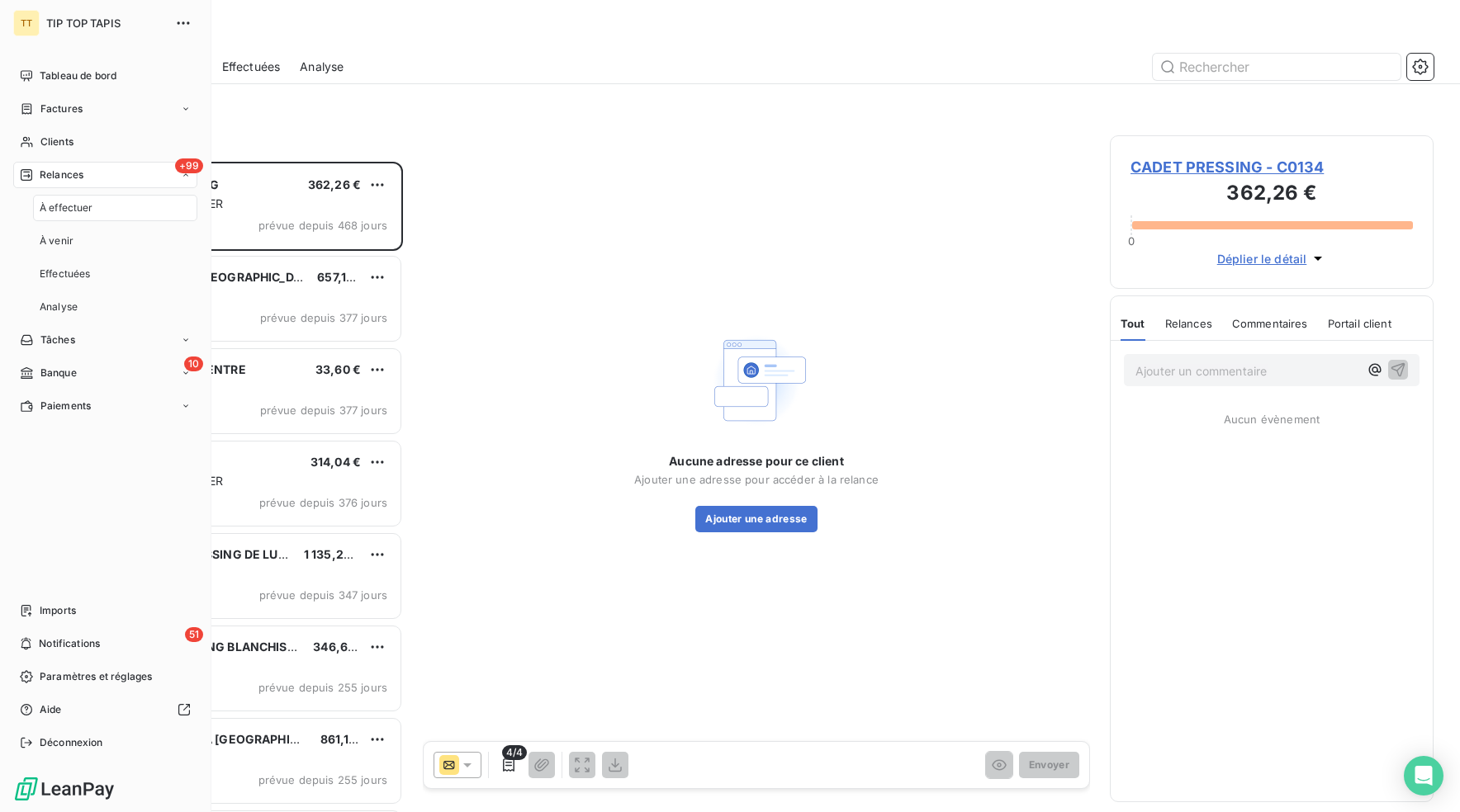
scroll to position [650, 324]
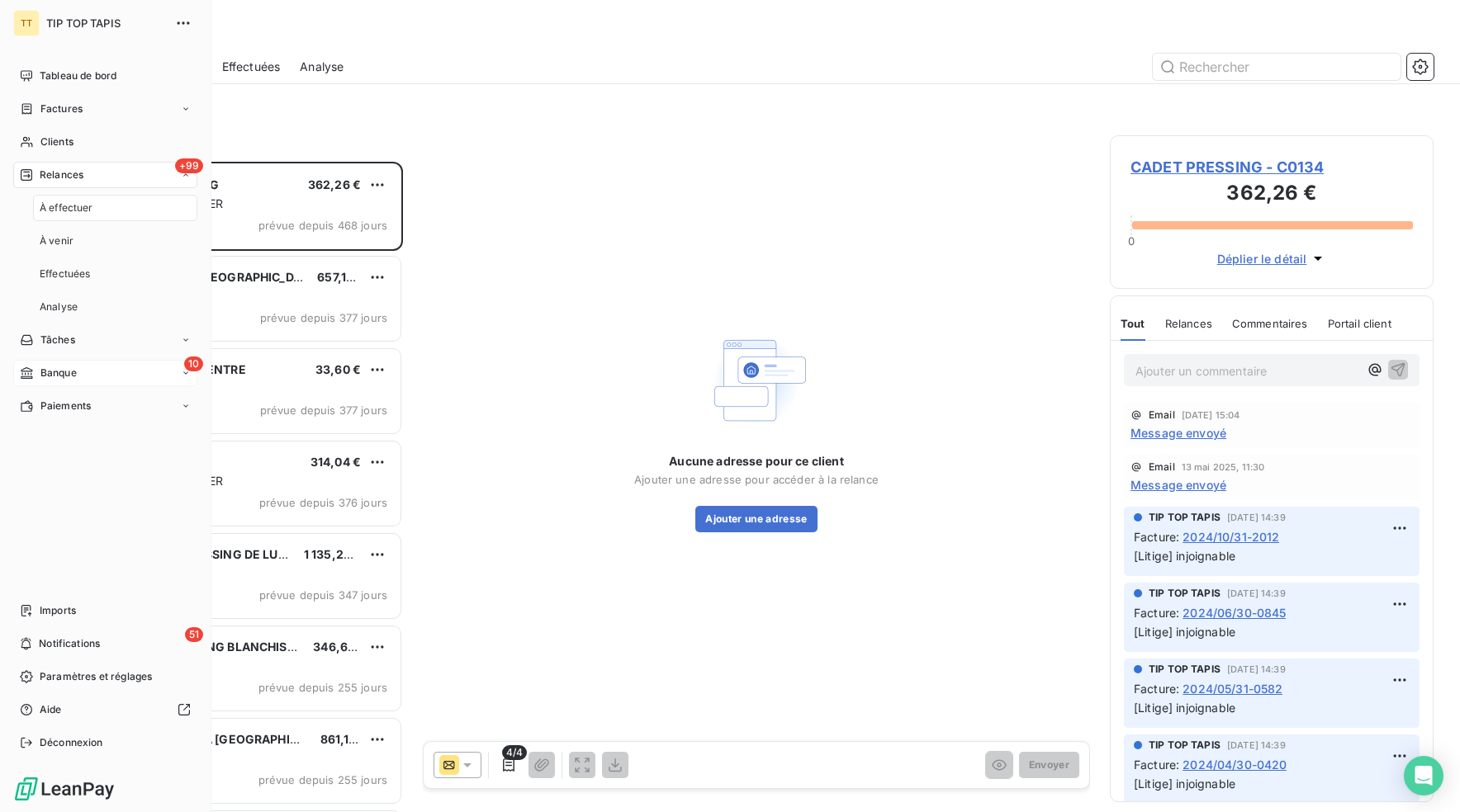
click at [33, 378] on div "Banque" at bounding box center [49, 373] width 57 height 15
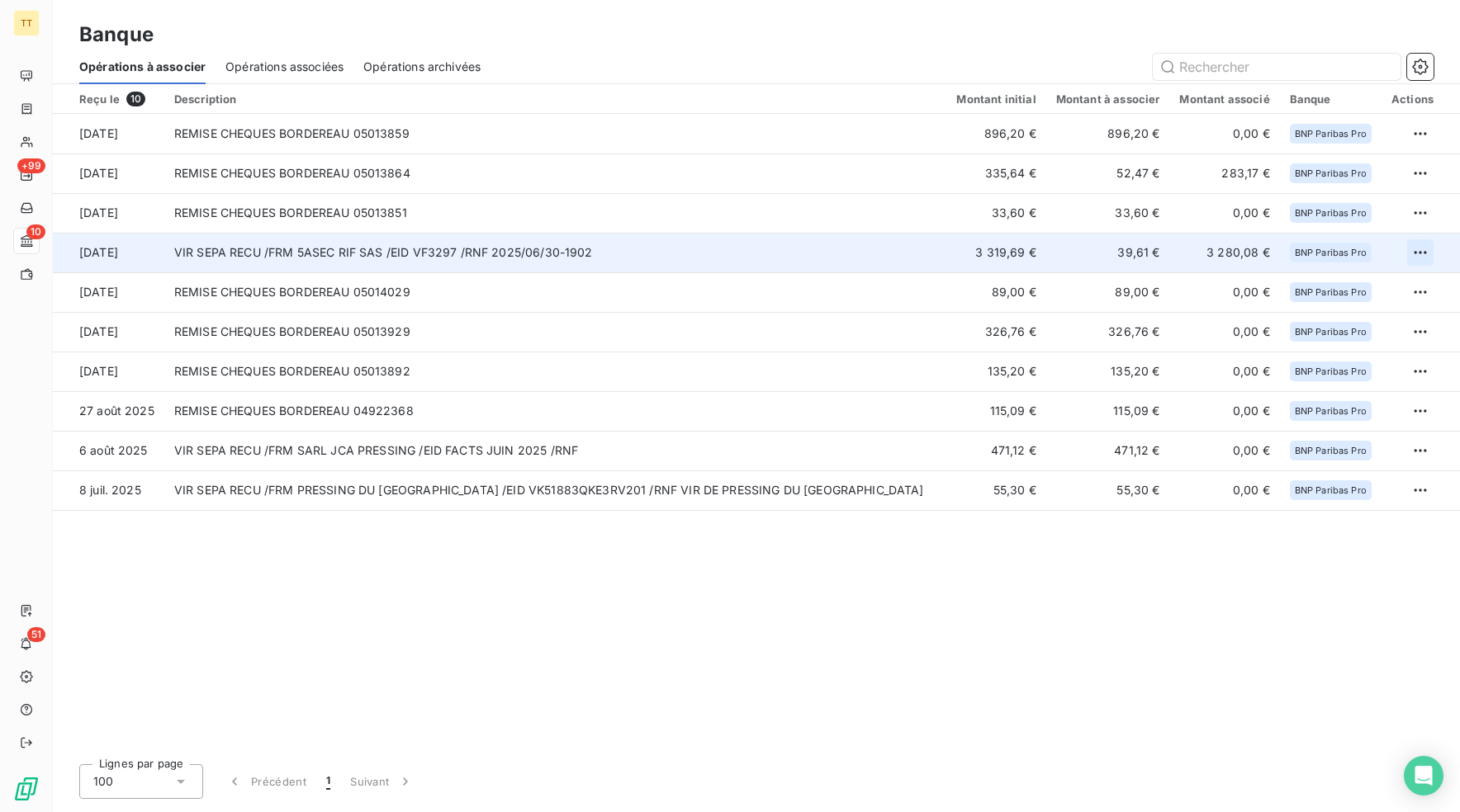
click at [1416, 254] on html "TT +99 10 51 Banque Opérations à associer Opérations associées Opérations archi…" at bounding box center [730, 406] width 1460 height 812
click at [1391, 289] on div "Archiver l’opération" at bounding box center [1363, 289] width 128 height 26
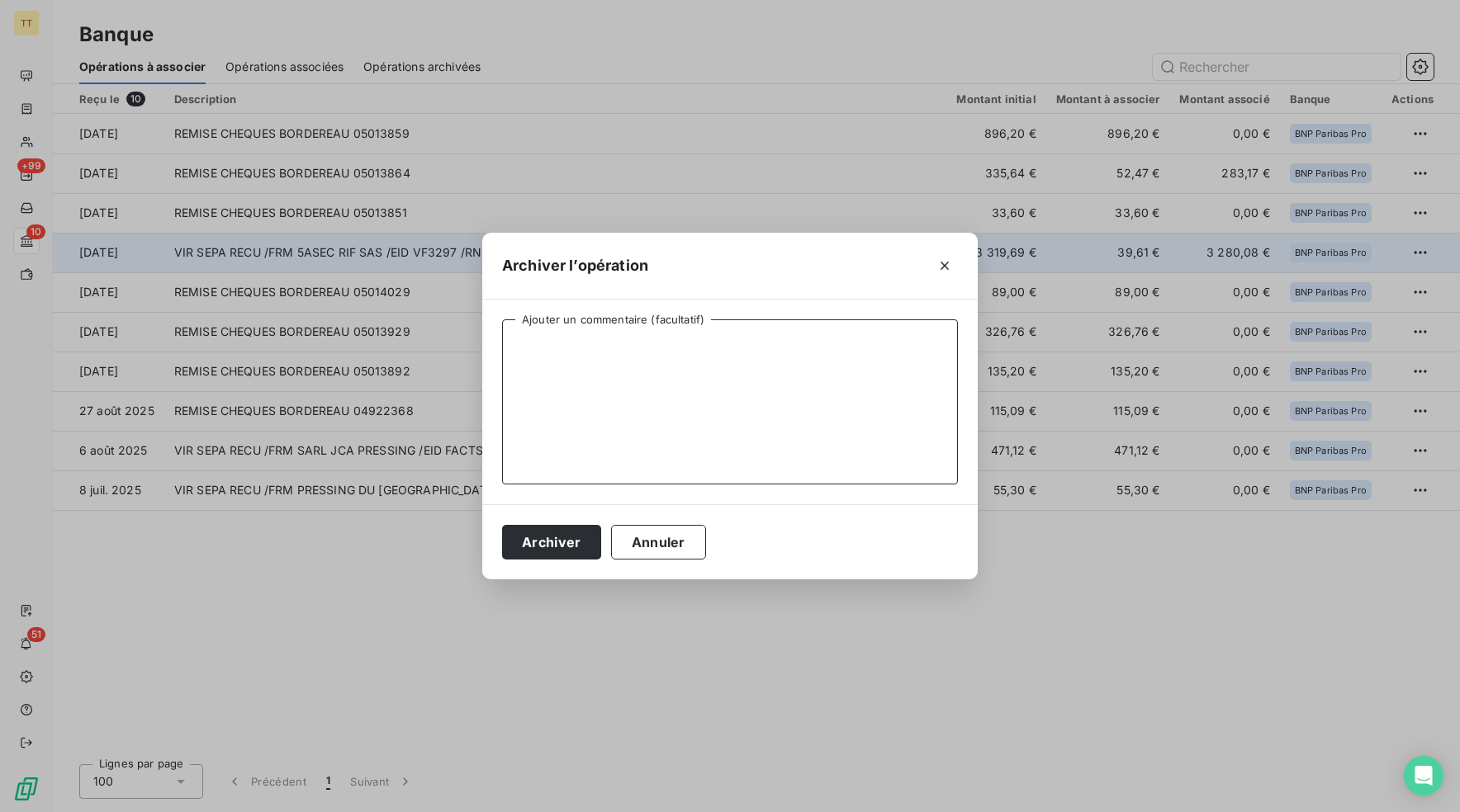
click at [771, 430] on textarea "Ajouter un commentaire (facultatif)" at bounding box center [729, 402] width 456 height 165
type textarea "ERREUR DELTA FACTURE/PAIEMENT"
click at [555, 544] on button "Archiver" at bounding box center [551, 542] width 99 height 34
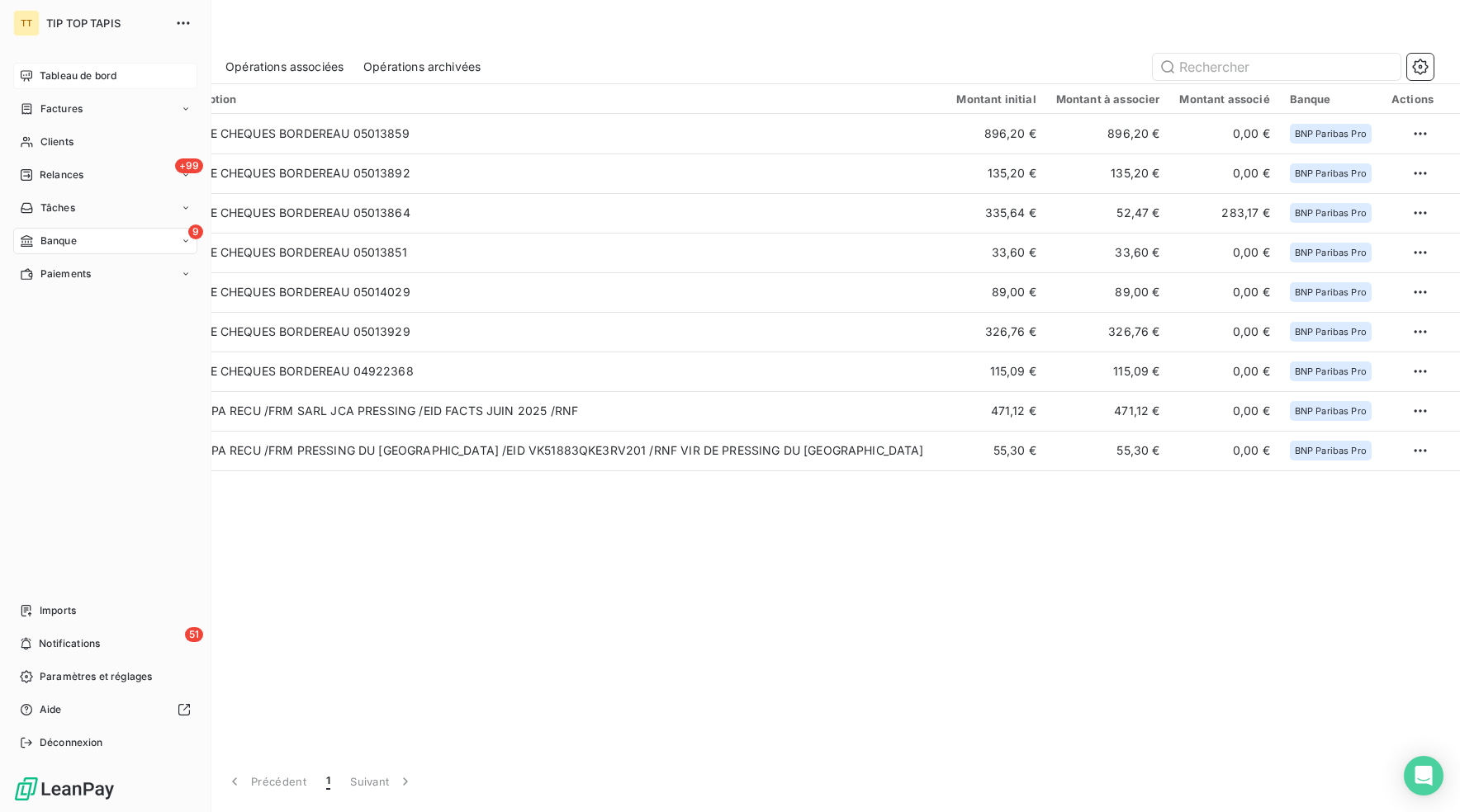
click at [28, 75] on icon at bounding box center [27, 75] width 12 height 11
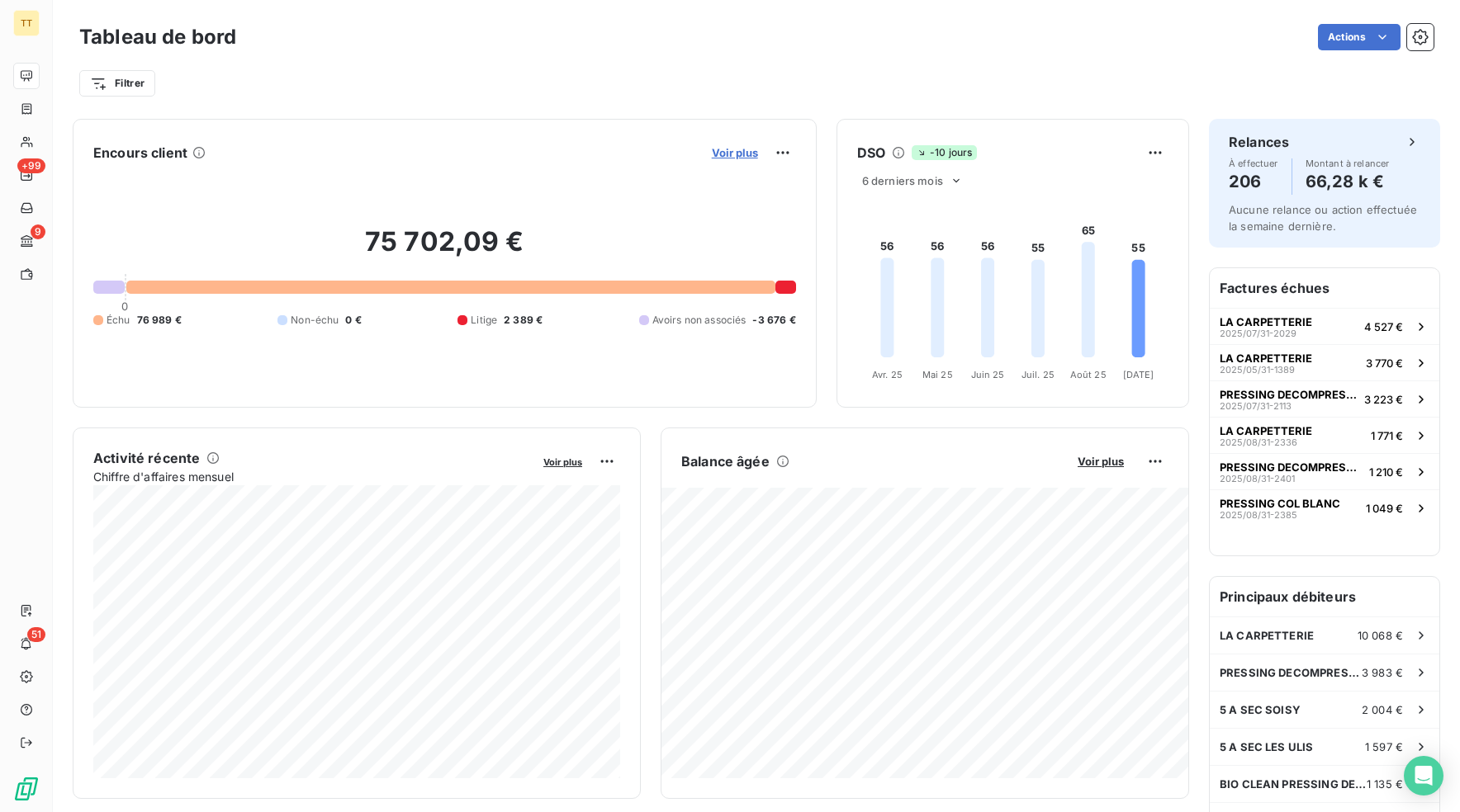
click at [738, 152] on span "Voir plus" at bounding box center [734, 153] width 46 height 13
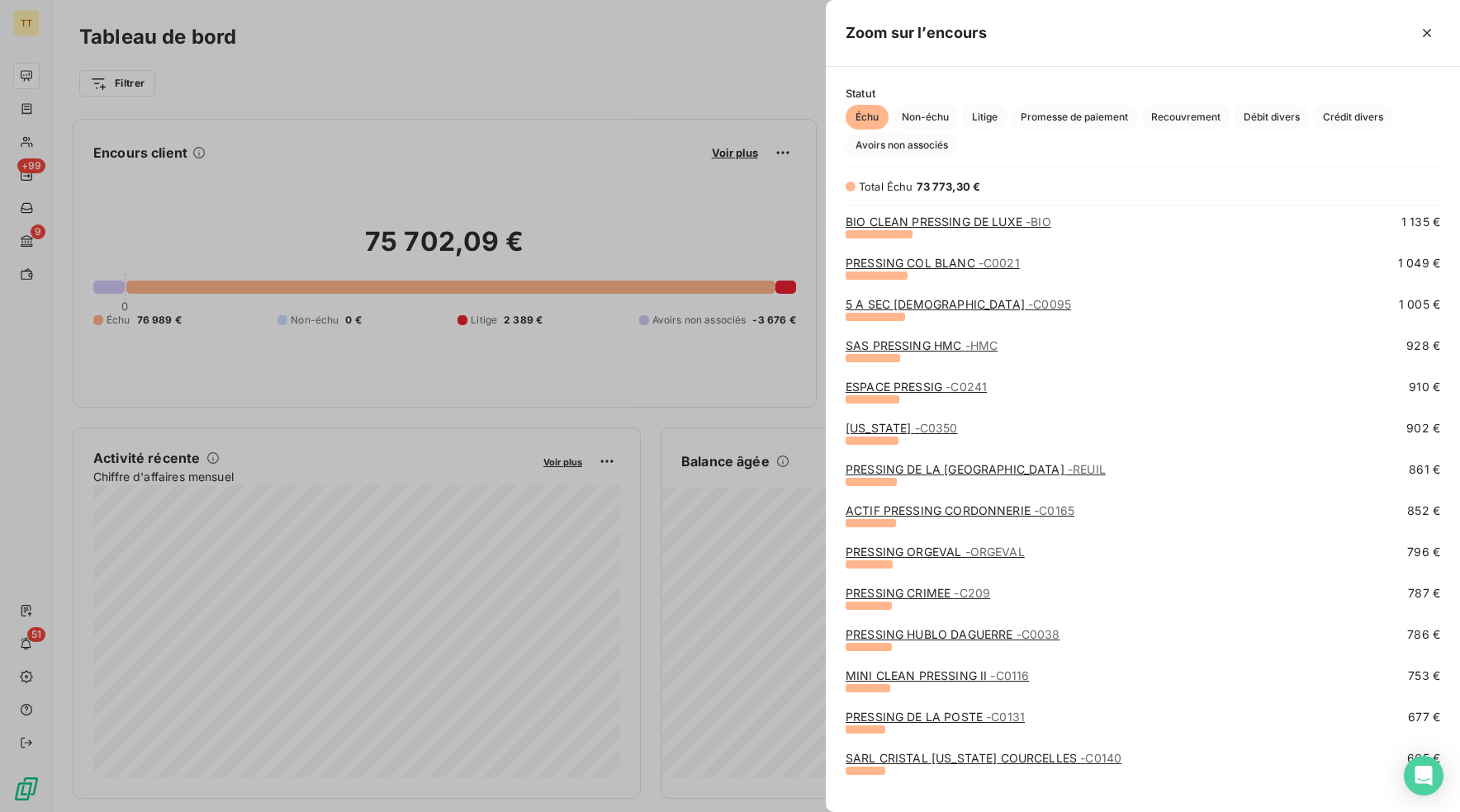
scroll to position [164, 0]
click at [969, 415] on div "LA CARPETTERIE - CL00497 10 068 € PRESSING DECOMPRESSING - C0025 4 433 € 5 A SE…" at bounding box center [1143, 504] width 634 height 577
click at [940, 260] on link "PRESSING COL BLANC - C0021" at bounding box center [933, 263] width 175 height 14
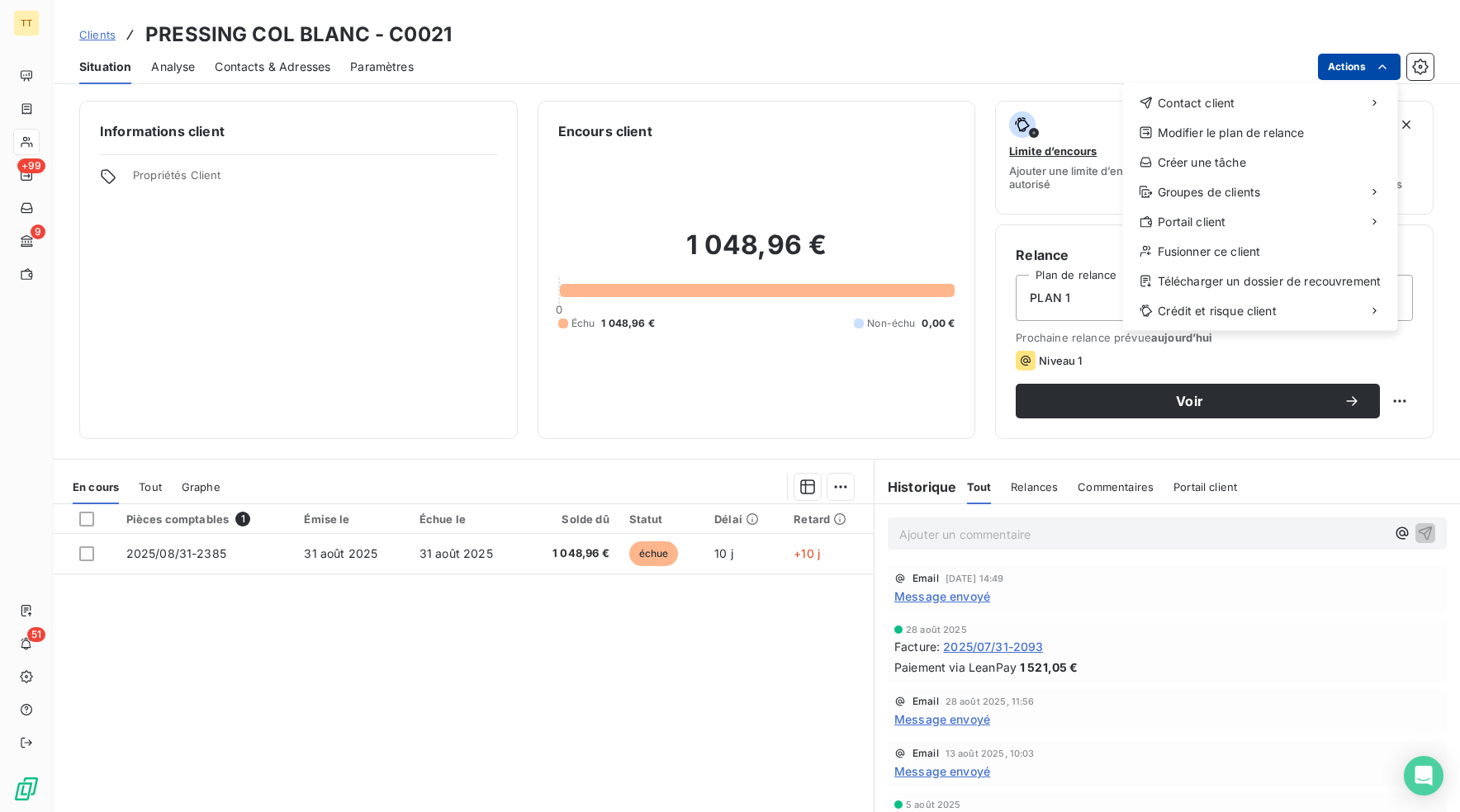
click at [1331, 65] on html "TT +99 9 51 Clients PRESSING COL BLANC - C0021 Situation Analyse Contacts & Adr…" at bounding box center [730, 406] width 1460 height 812
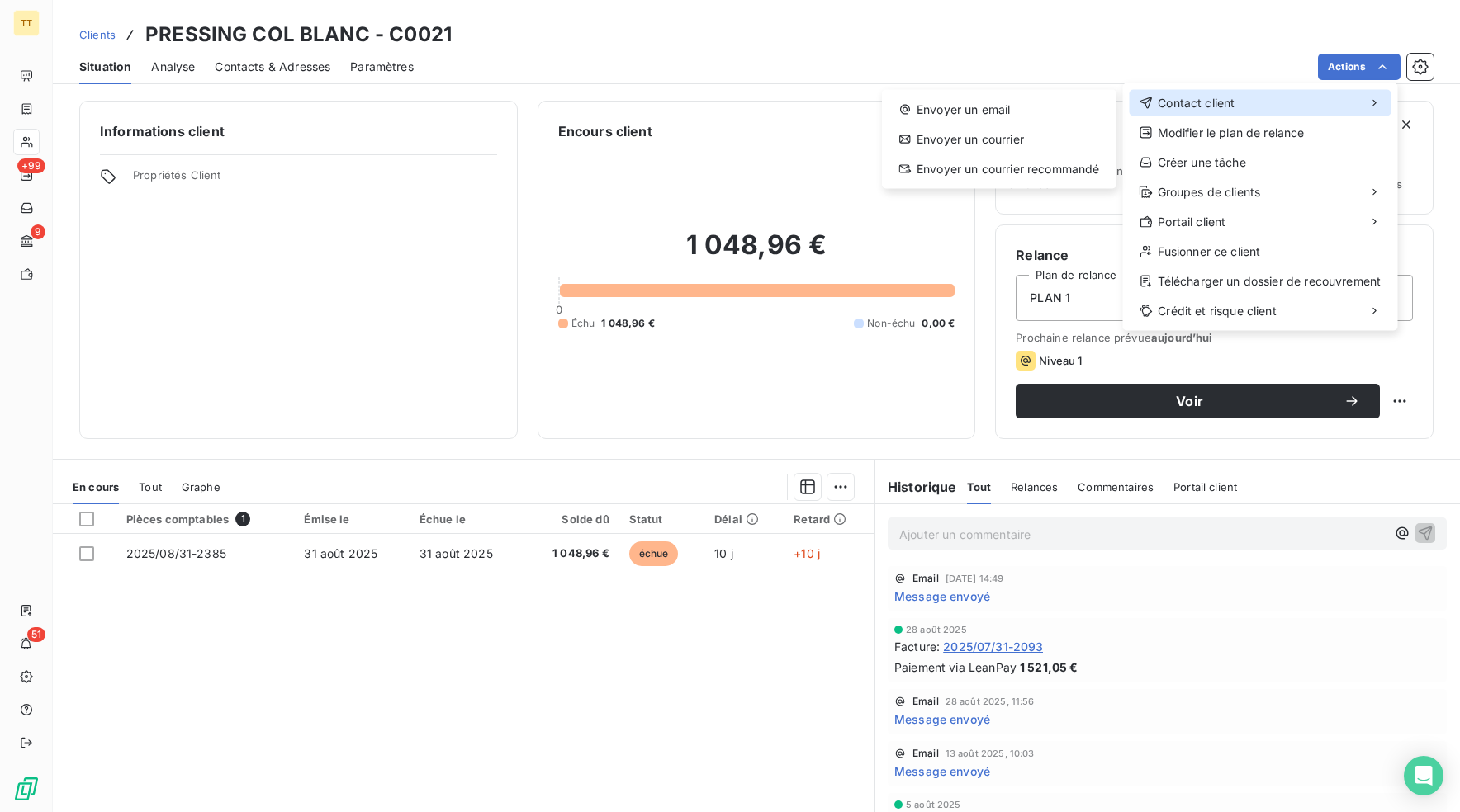
drag, startPoint x: 1297, startPoint y: 93, endPoint x: 1233, endPoint y: 101, distance: 64.5
click at [1297, 93] on div "Contact client" at bounding box center [1260, 102] width 262 height 26
click at [1021, 112] on div "Envoyer un email" at bounding box center [999, 109] width 222 height 26
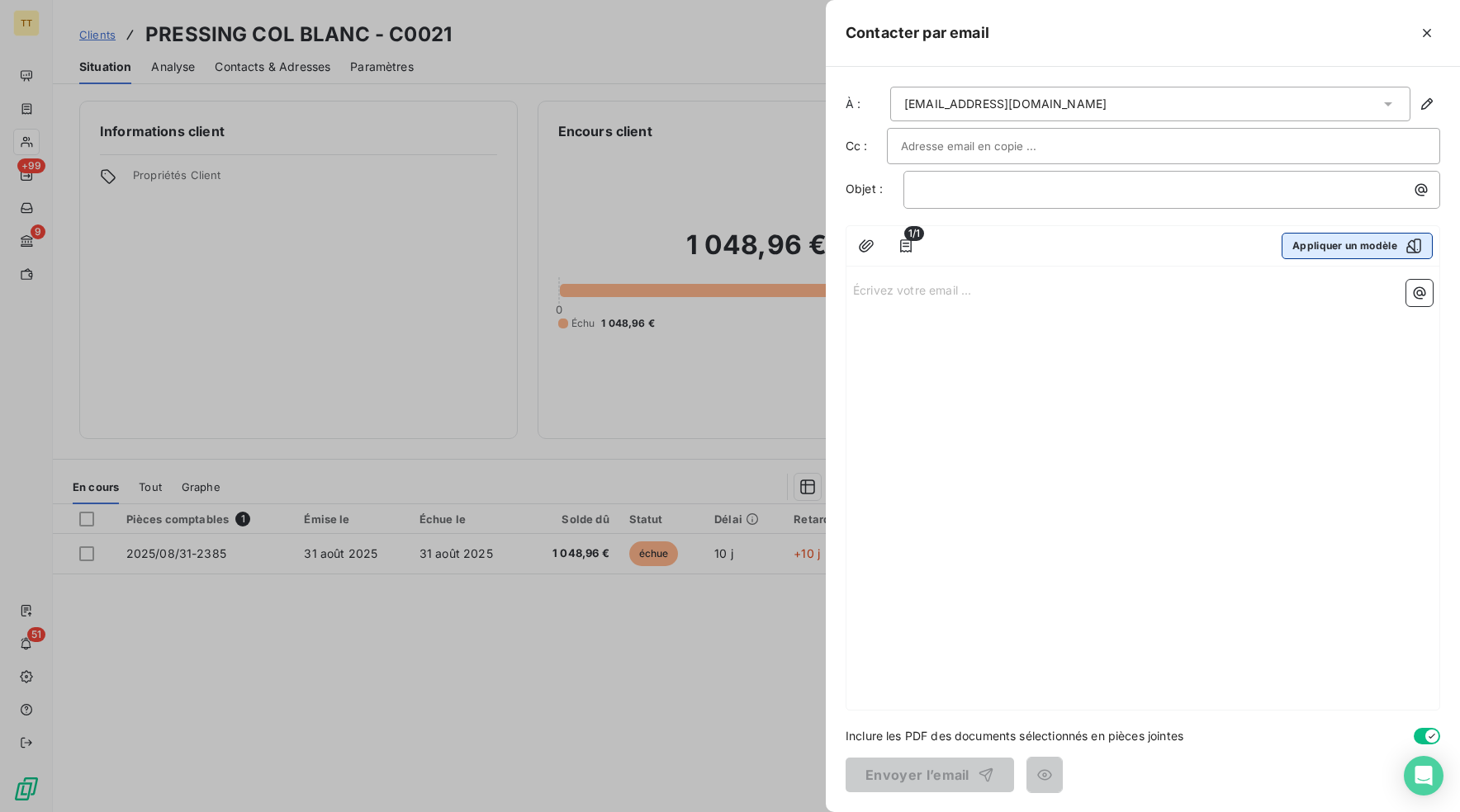
click at [1365, 243] on button "Appliquer un modèle" at bounding box center [1357, 245] width 151 height 26
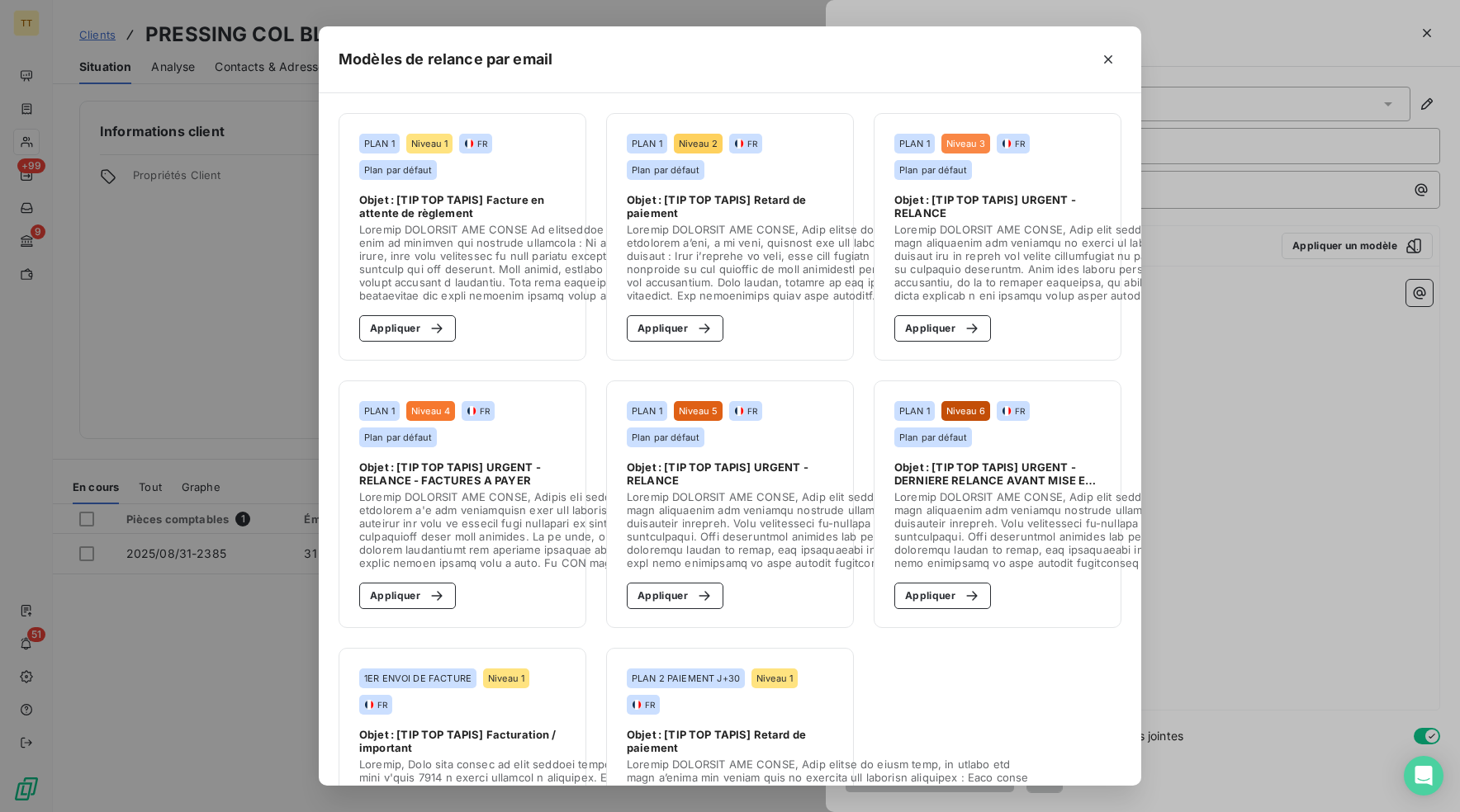
drag, startPoint x: 398, startPoint y: 325, endPoint x: 574, endPoint y: 400, distance: 191.3
click at [398, 326] on button "Appliquer" at bounding box center [407, 328] width 96 height 26
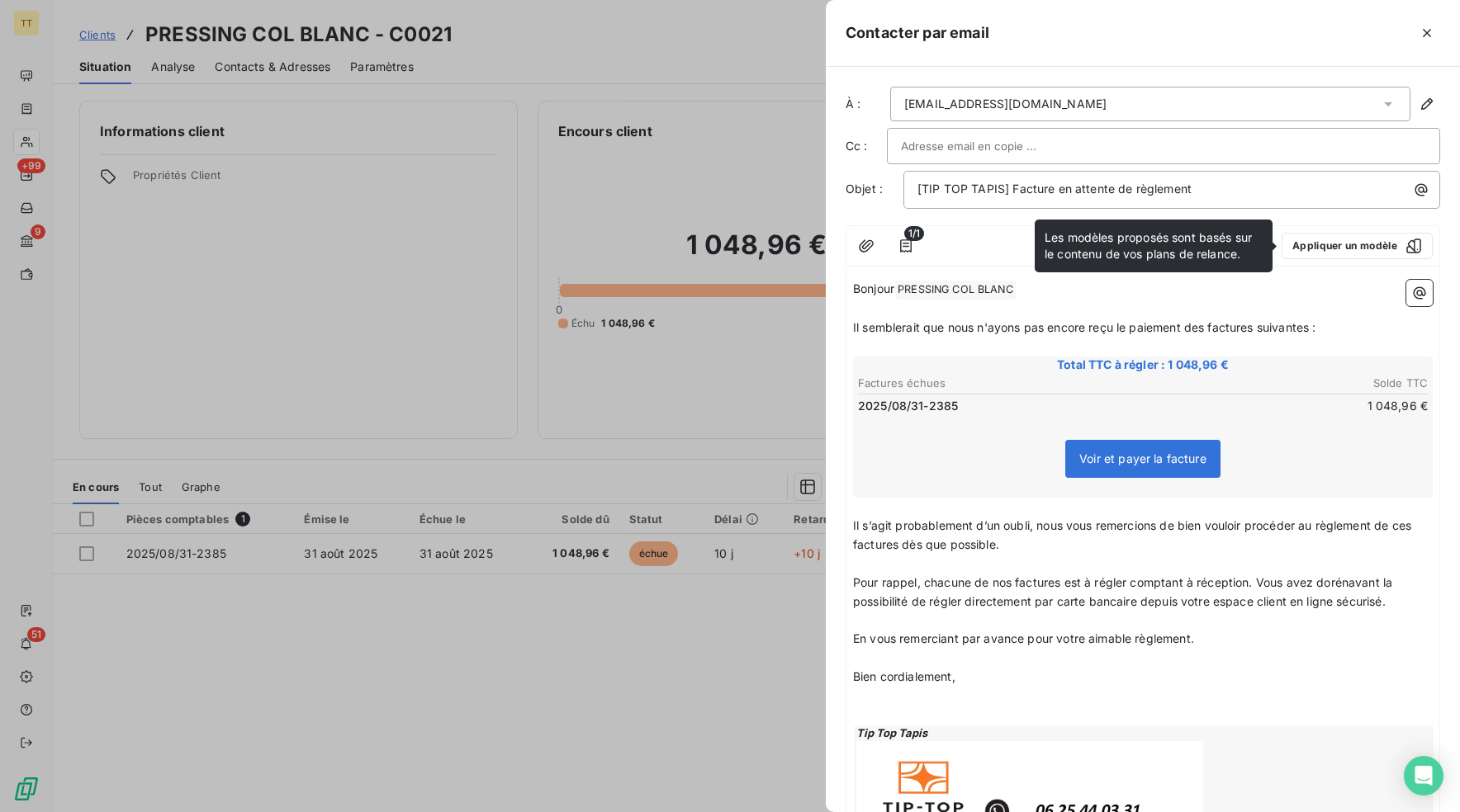
scroll to position [139, 0]
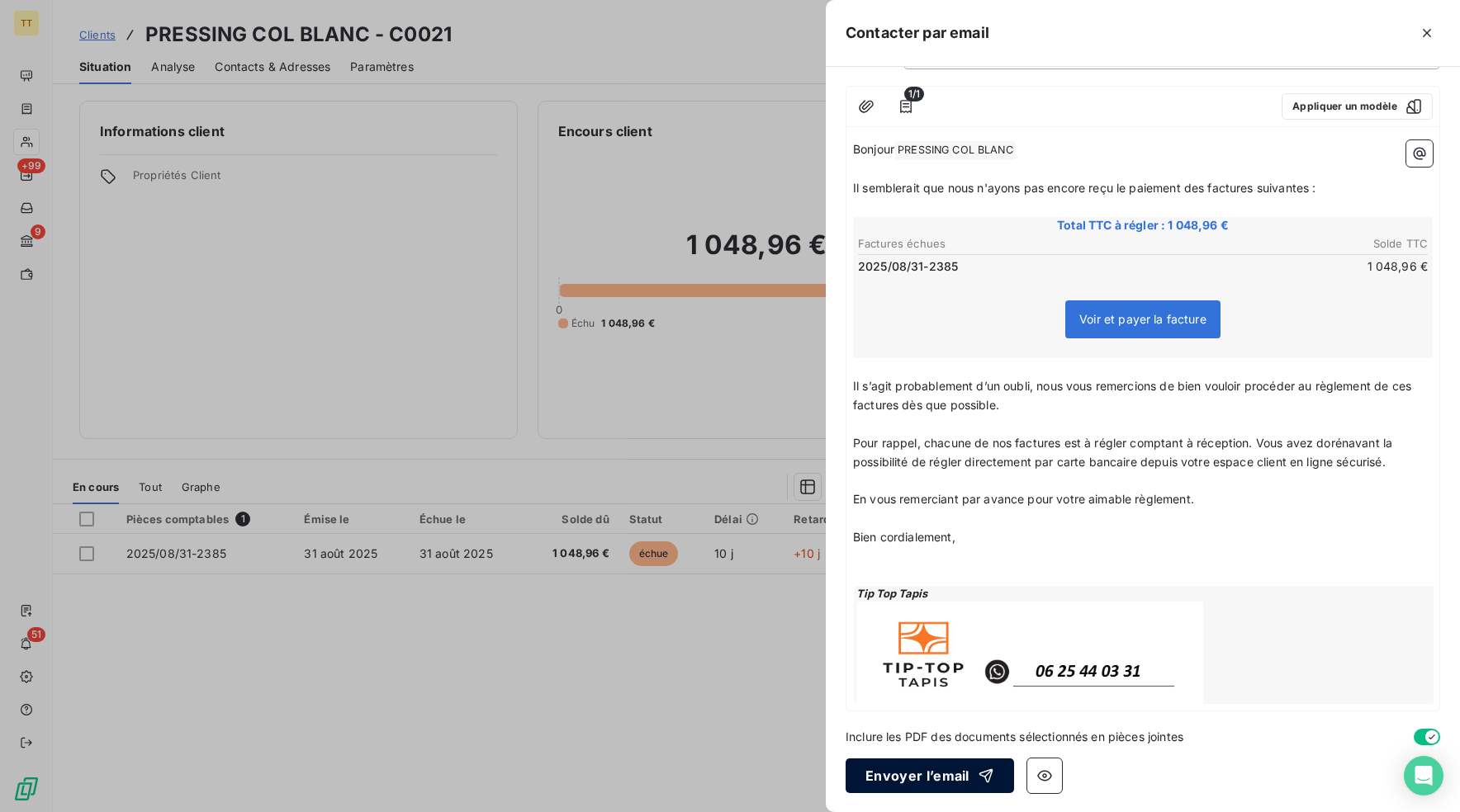
click at [924, 769] on button "Envoyer l’email" at bounding box center [930, 775] width 169 height 34
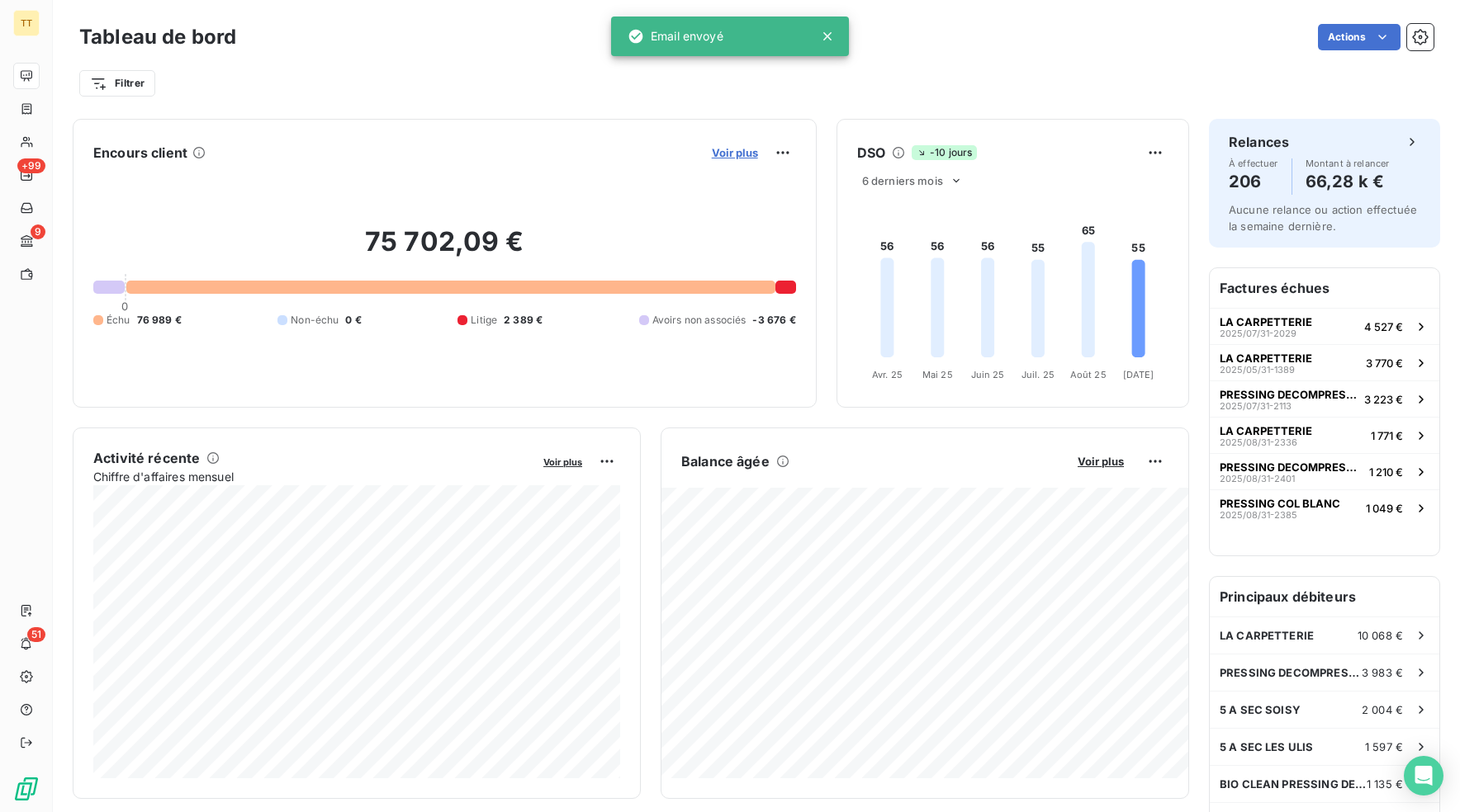
click at [723, 152] on span "Voir plus" at bounding box center [734, 153] width 46 height 13
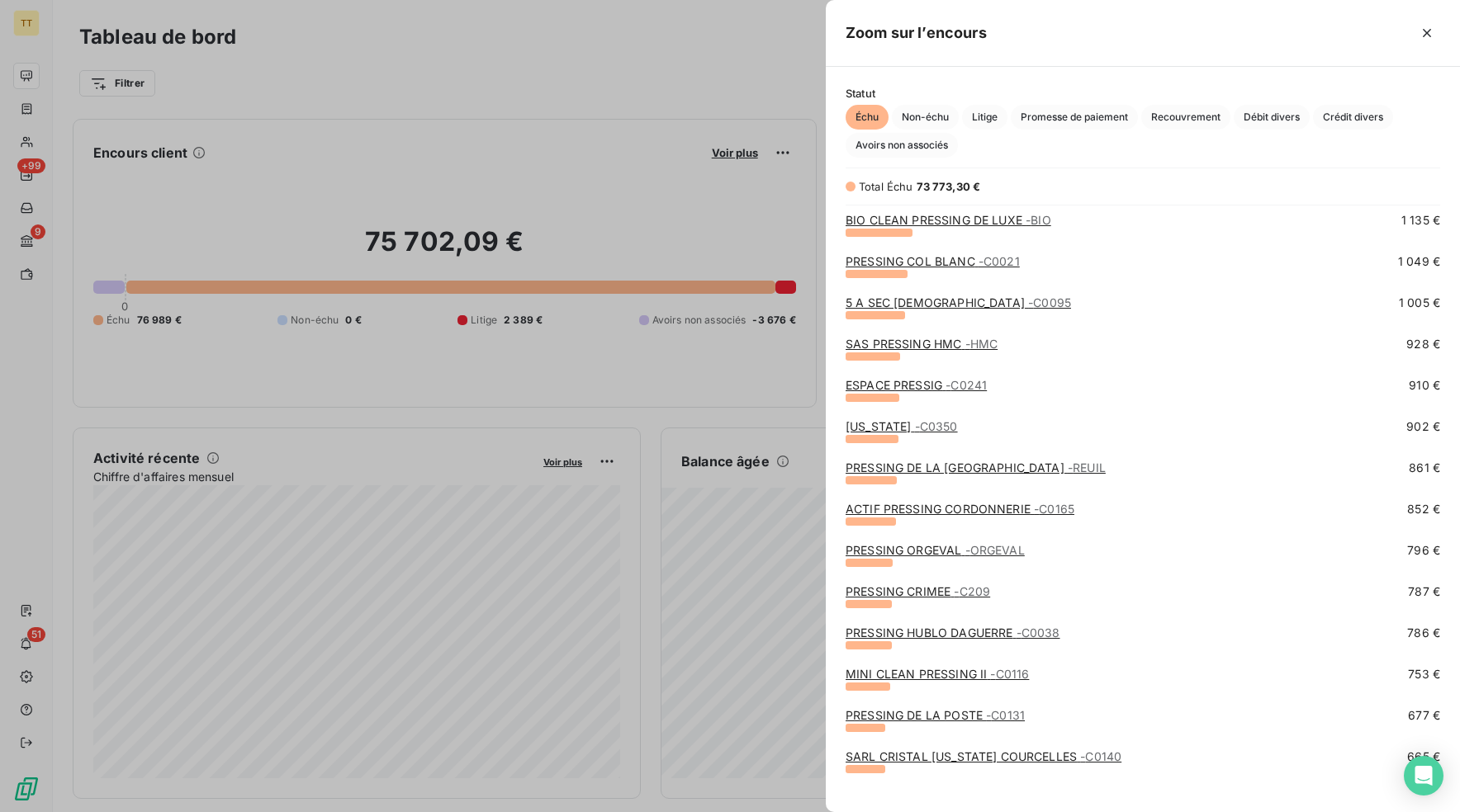
scroll to position [170, 0]
click at [932, 342] on div "5 A SEC LES ULIS - C0094 1 597 € BIO CLEAN PRESSING DE LUXE - BIO 1 135 € PRESS…" at bounding box center [1143, 504] width 634 height 577
click at [930, 339] on link "SAS PRESSING HMC - HMC" at bounding box center [921, 341] width 152 height 14
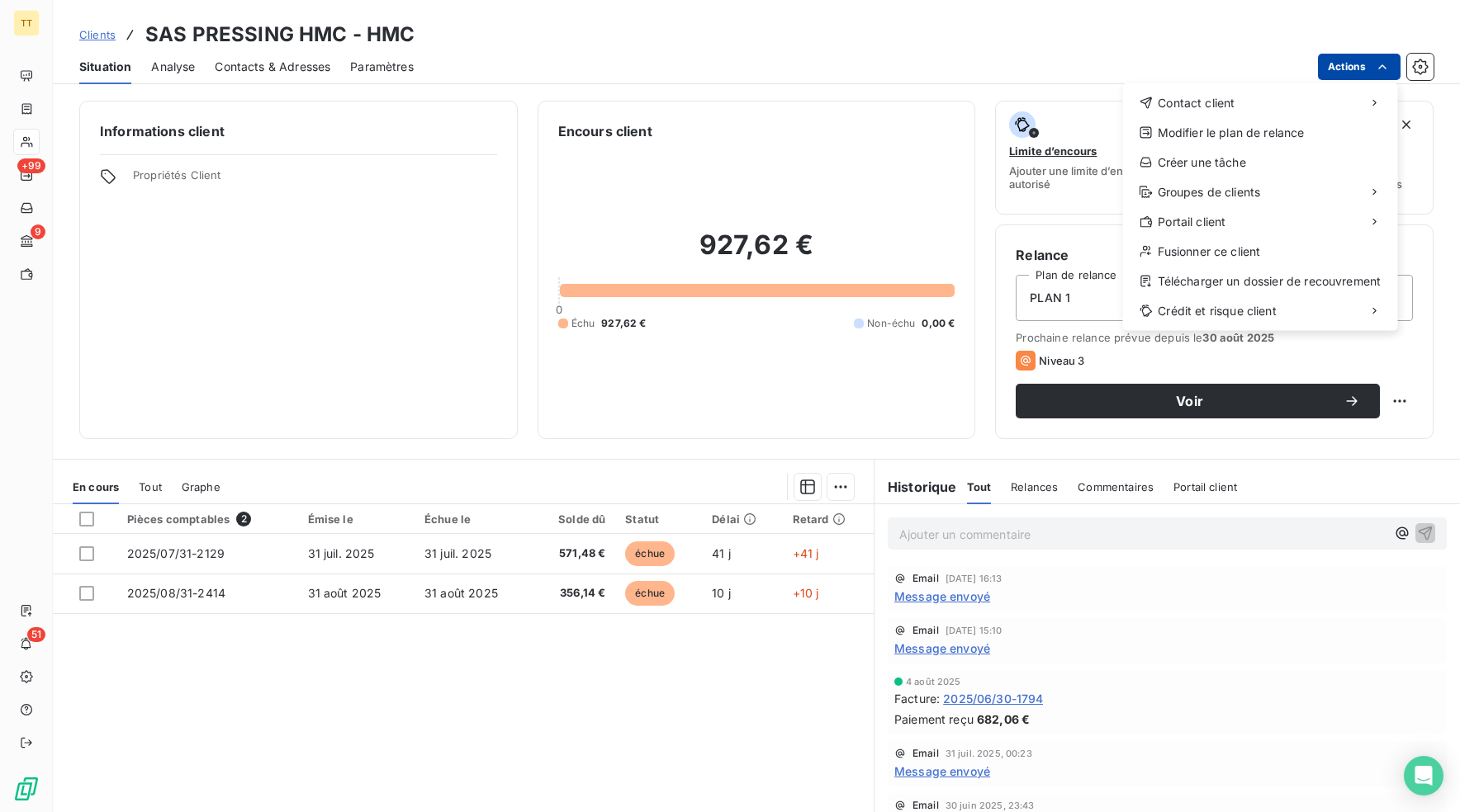
click at [1364, 58] on html "TT +99 9 51 Clients SAS PRESSING HMC - HMC Situation Analyse Contacts & Adresse…" at bounding box center [730, 406] width 1460 height 812
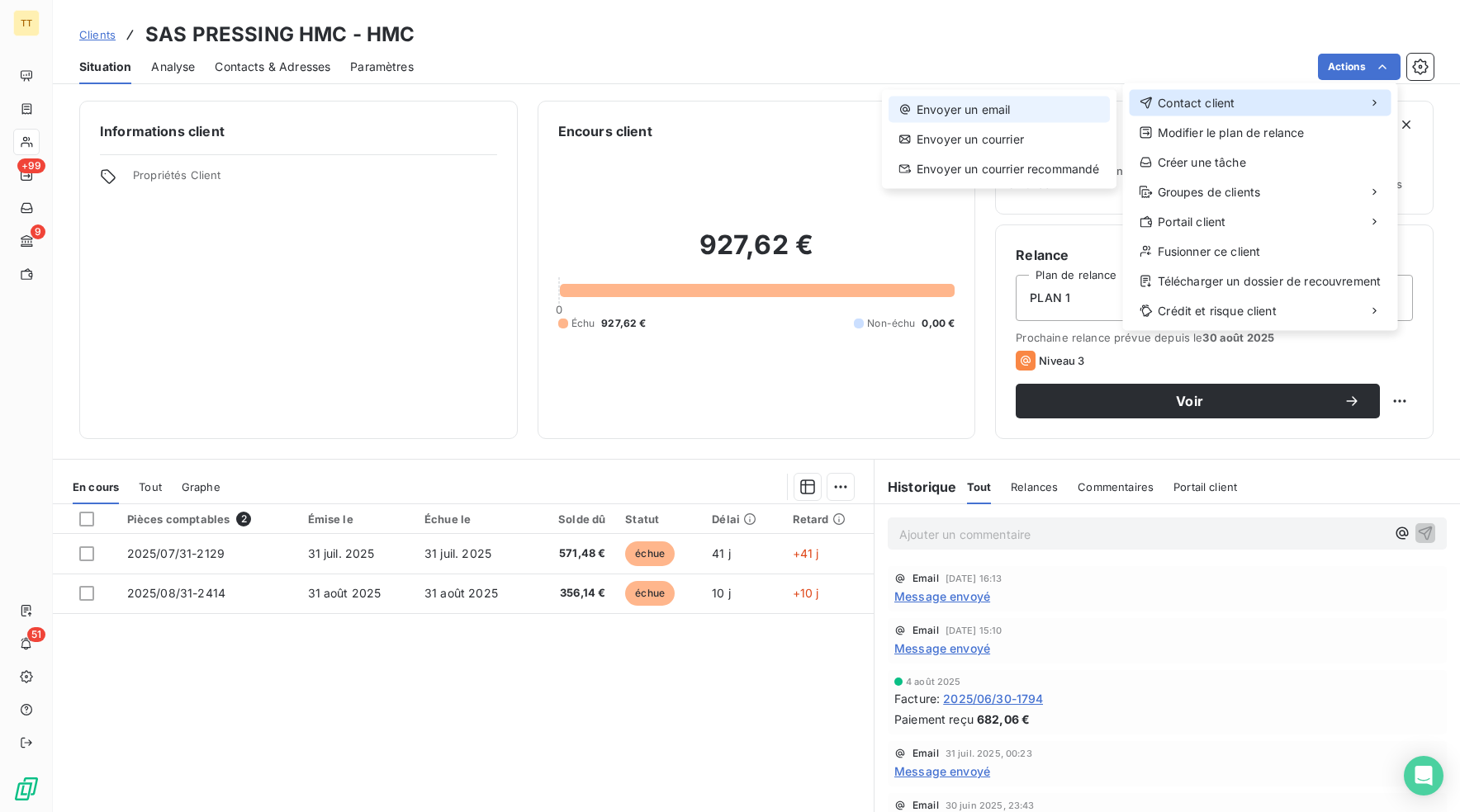
drag, startPoint x: 1274, startPoint y: 102, endPoint x: 1072, endPoint y: 111, distance: 202.2
click at [1265, 102] on div "Contact client" at bounding box center [1260, 102] width 262 height 26
click at [1067, 111] on div "Envoyer un email" at bounding box center [999, 109] width 222 height 26
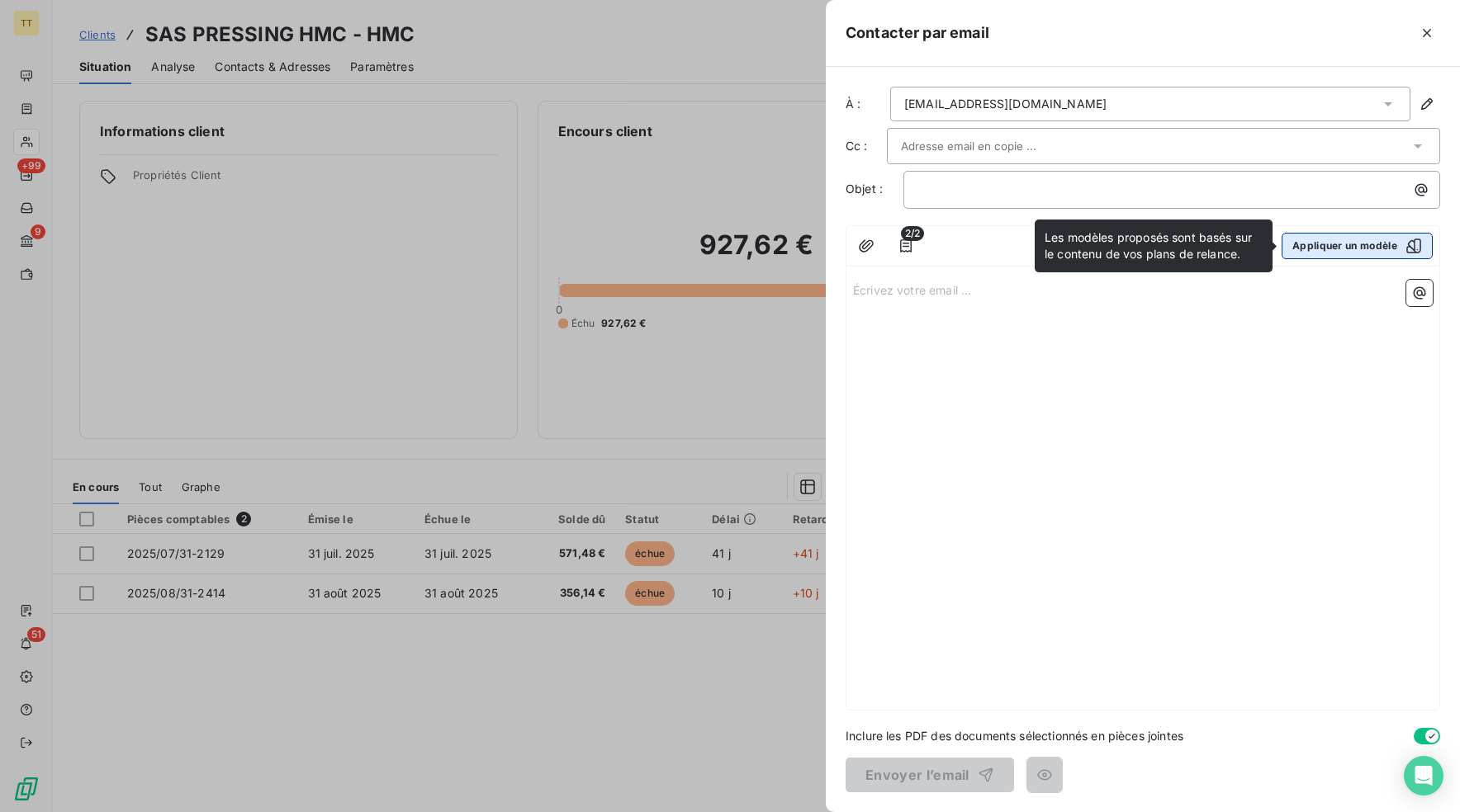
click at [1338, 239] on button "Appliquer un modèle" at bounding box center [1357, 245] width 151 height 26
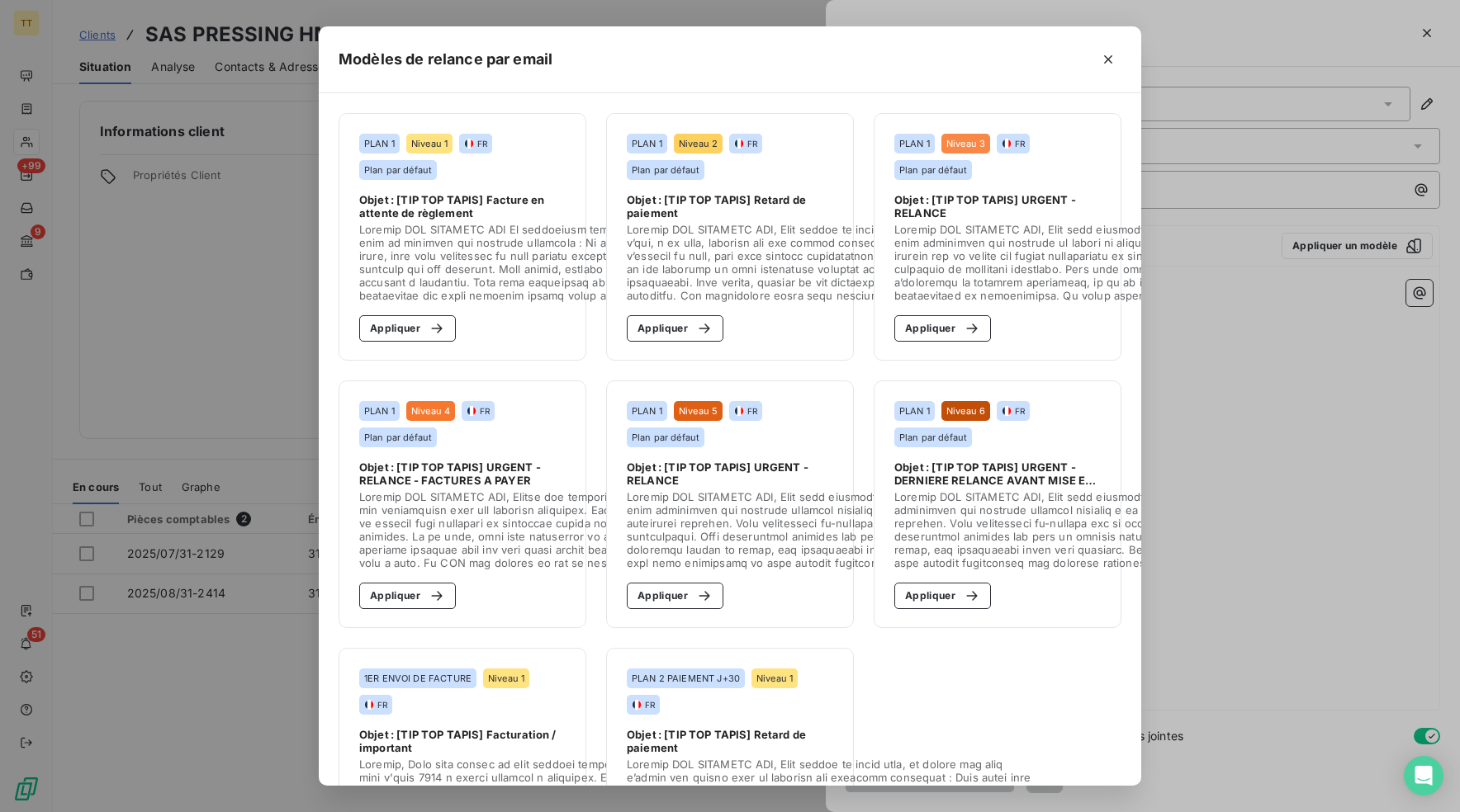
drag, startPoint x: 383, startPoint y: 334, endPoint x: 597, endPoint y: 359, distance: 215.5
click at [384, 333] on button "Appliquer" at bounding box center [407, 328] width 96 height 26
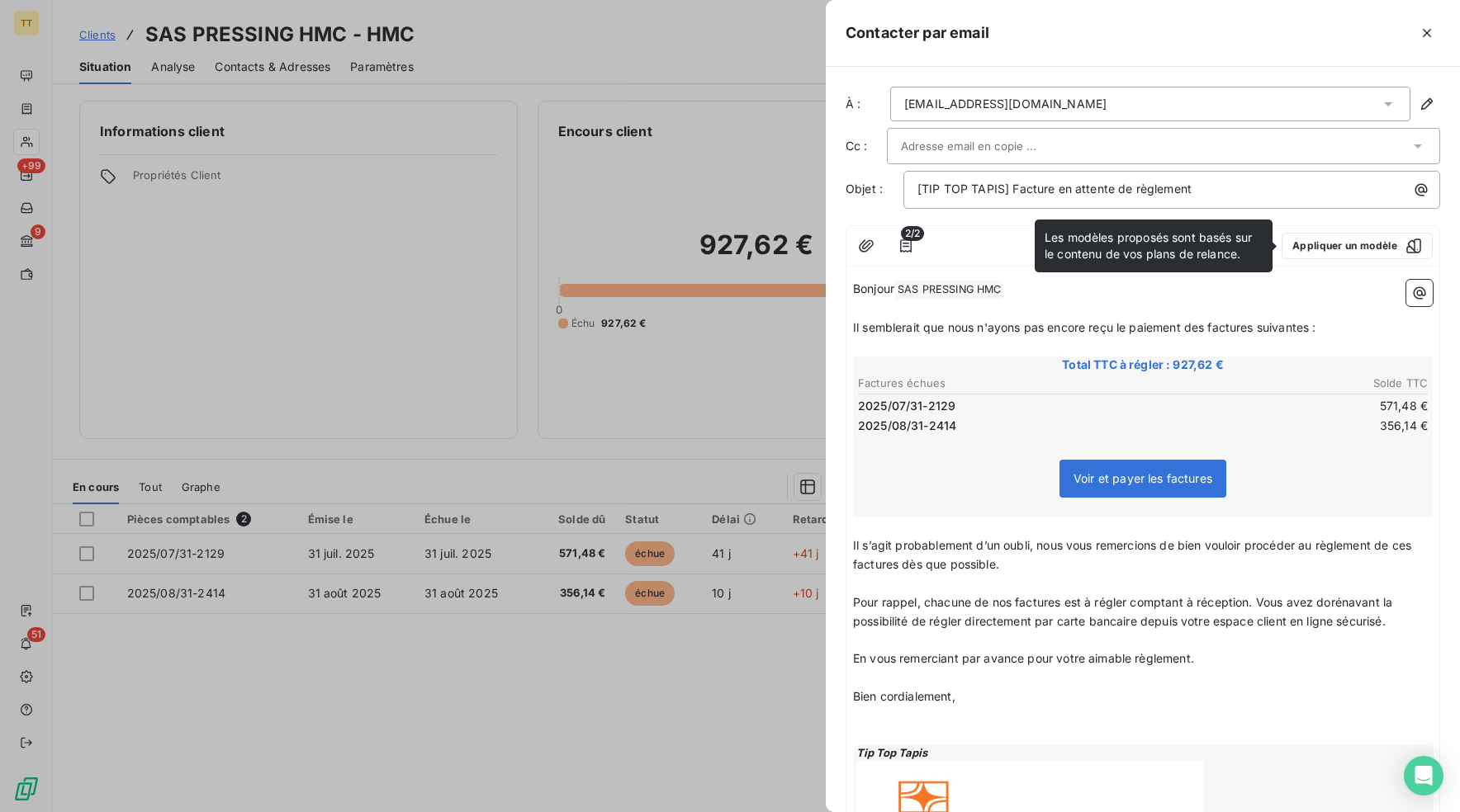
scroll to position [159, 0]
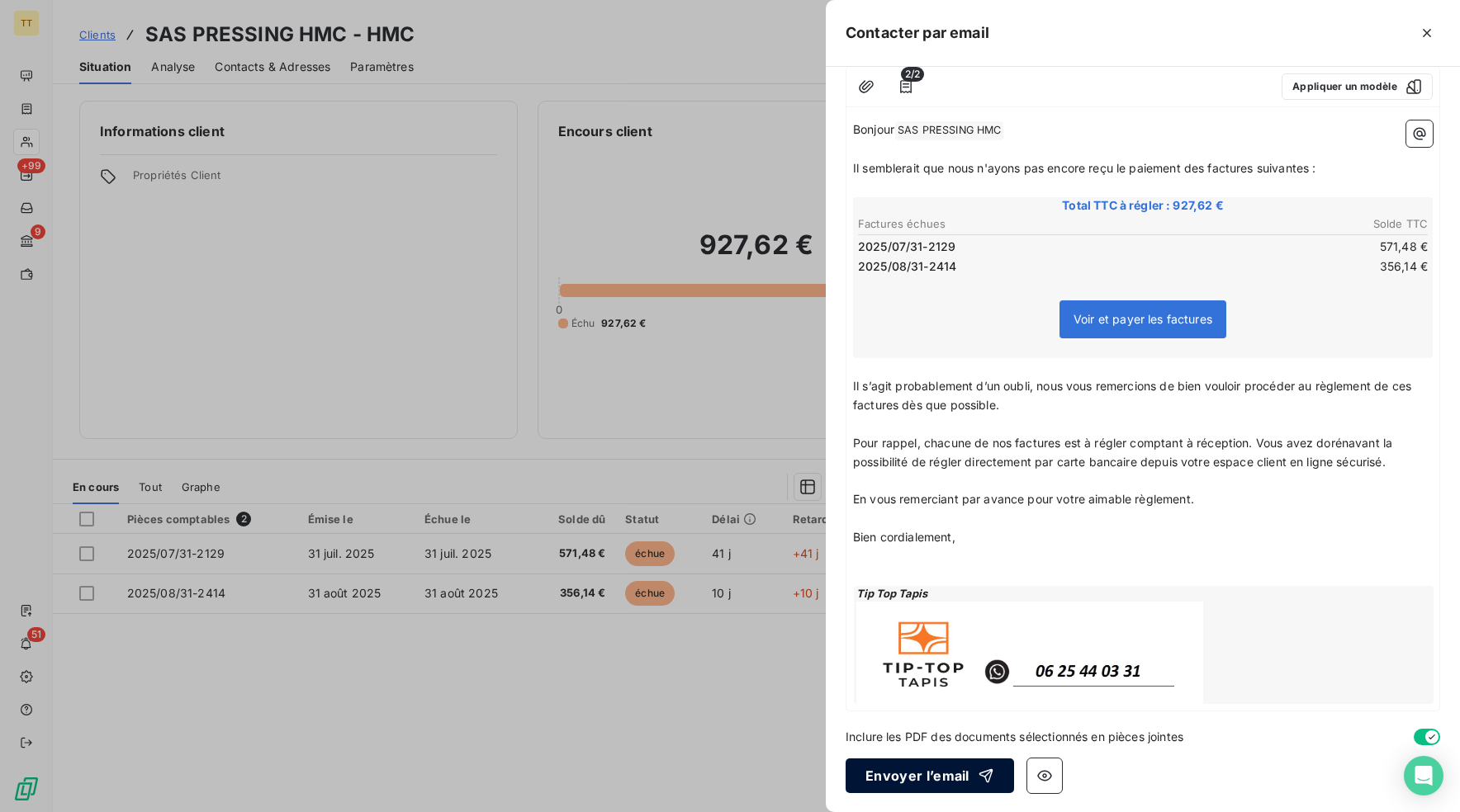
click at [955, 783] on button "Envoyer l’email" at bounding box center [930, 775] width 169 height 34
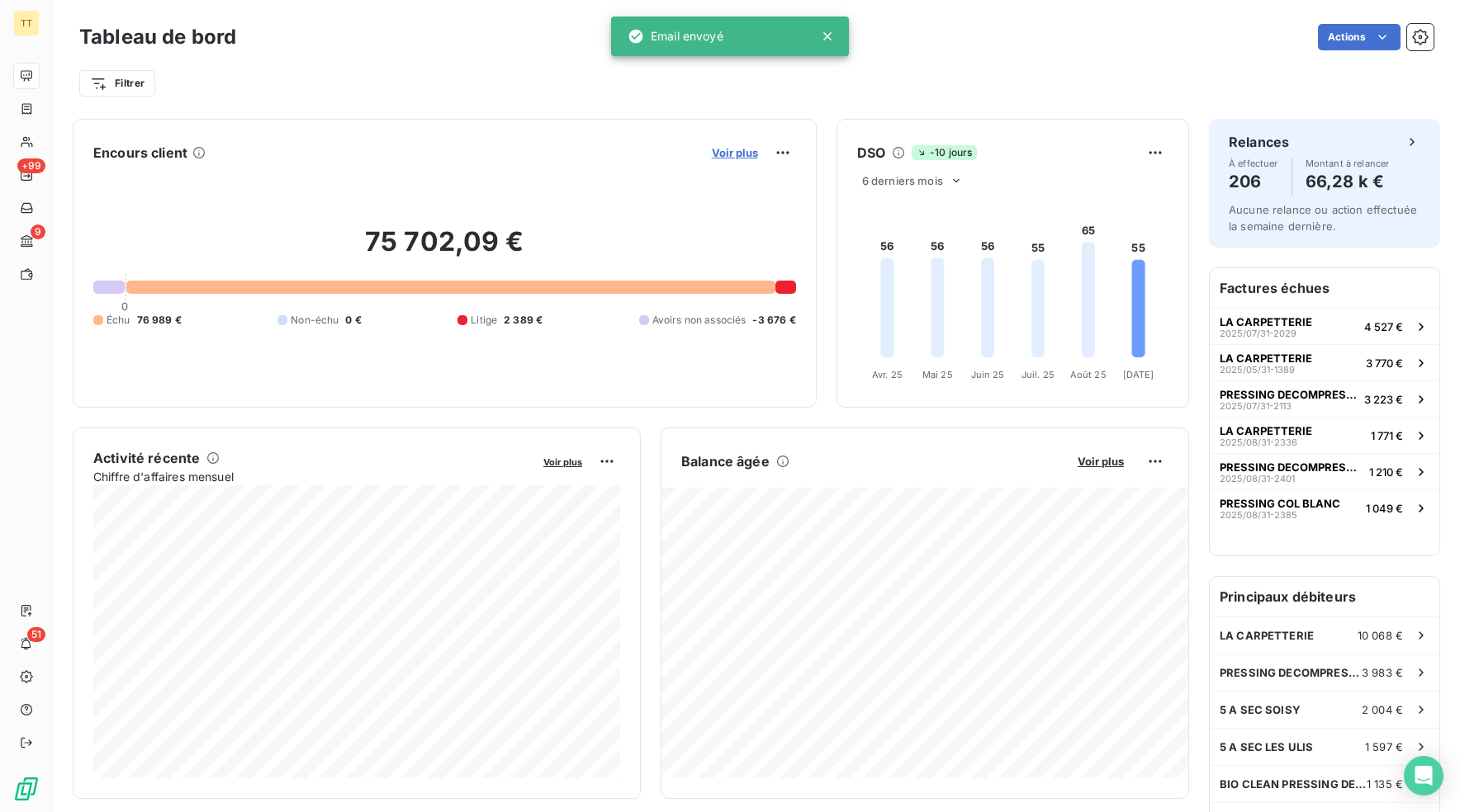
click at [740, 154] on span "Voir plus" at bounding box center [734, 153] width 46 height 13
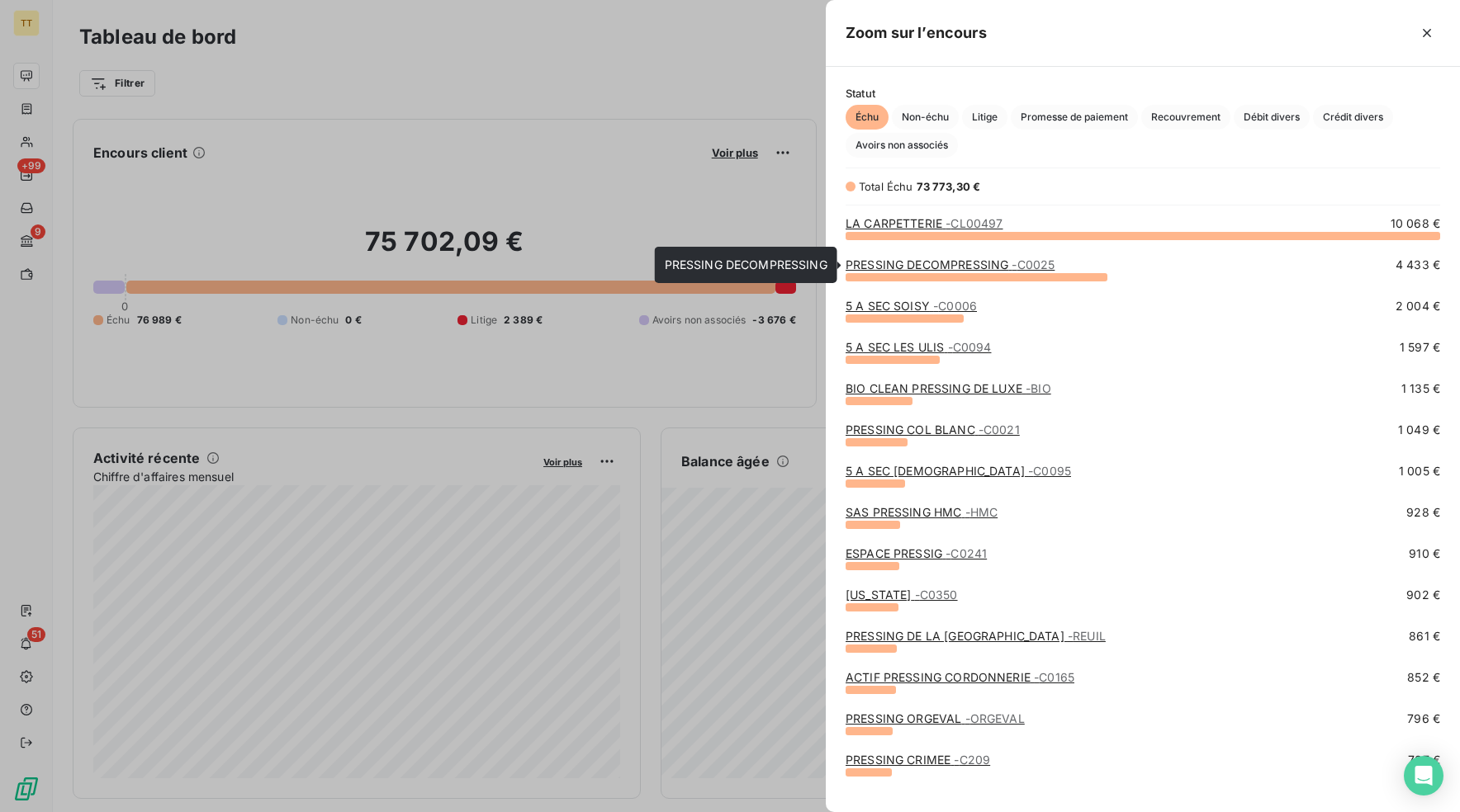
click at [932, 261] on link "PRESSING DECOMPRESSING - C0025" at bounding box center [950, 264] width 209 height 14
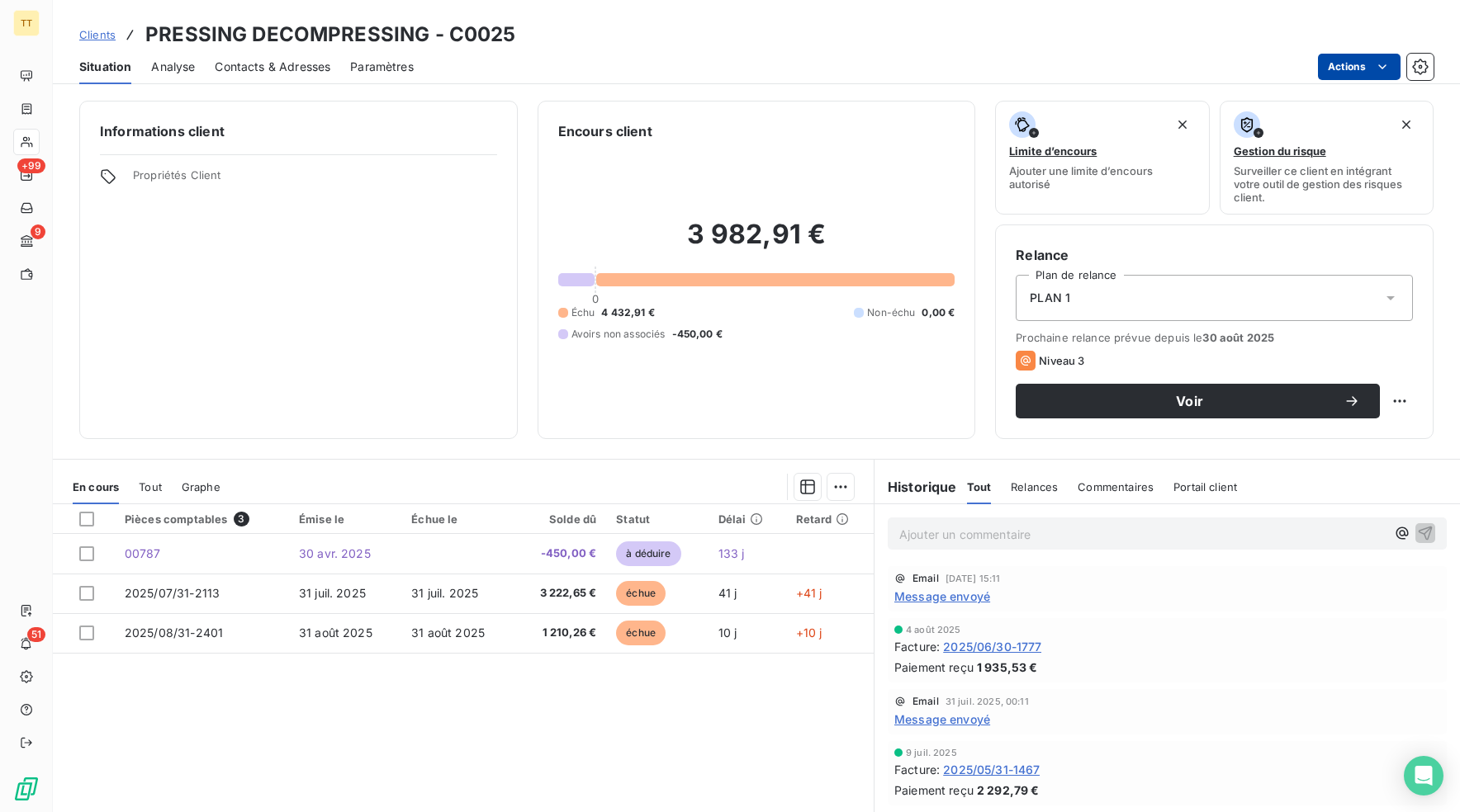
click at [1343, 61] on html "TT +99 9 51 Clients PRESSING DECOMPRESSING - C0025 Situation Analyse Contacts &…" at bounding box center [730, 406] width 1460 height 812
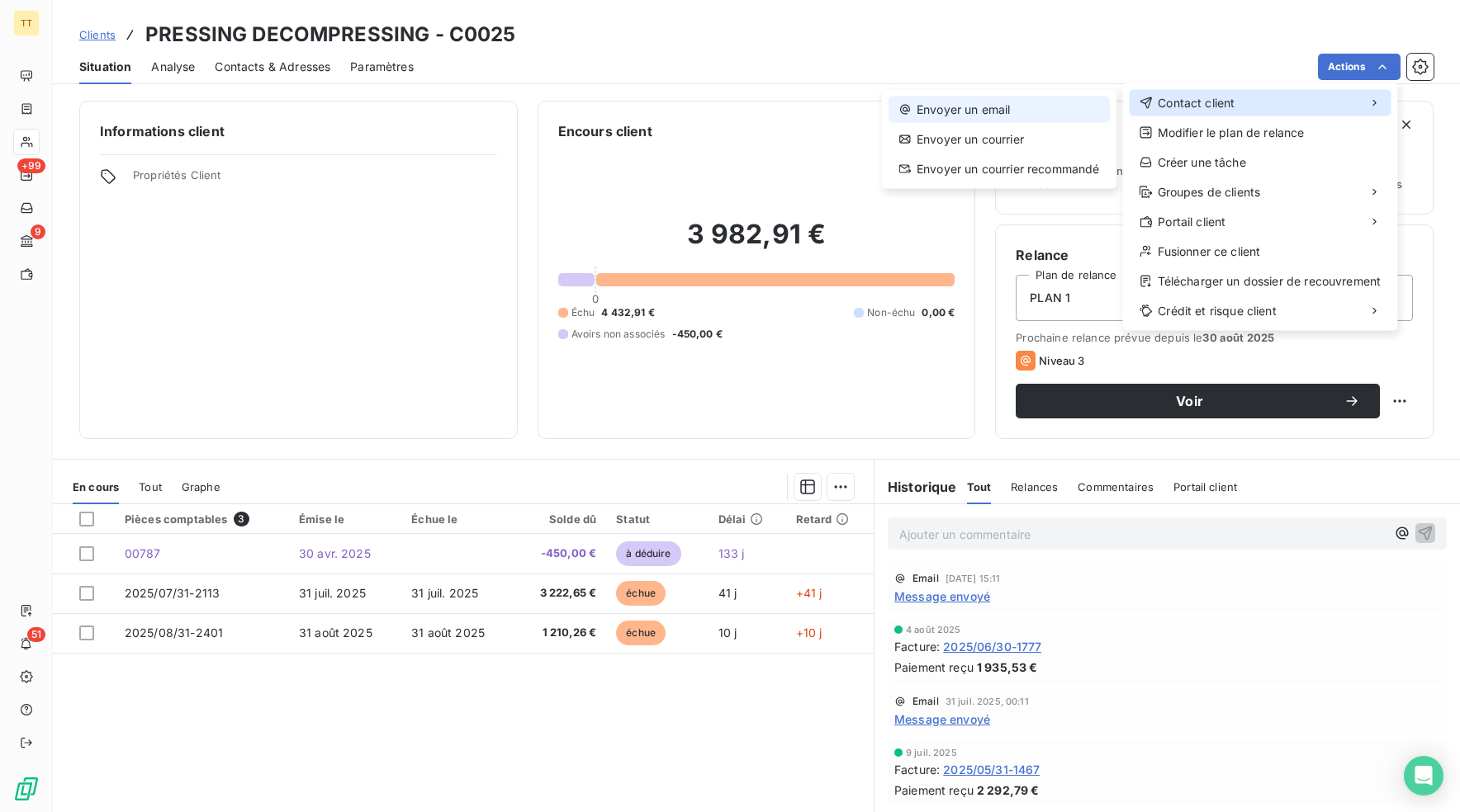
drag, startPoint x: 1247, startPoint y: 109, endPoint x: 1099, endPoint y: 112, distance: 148.0
click at [1247, 109] on div "Contact client" at bounding box center [1260, 102] width 262 height 26
click at [1062, 112] on div "Envoyer un email" at bounding box center [999, 109] width 222 height 26
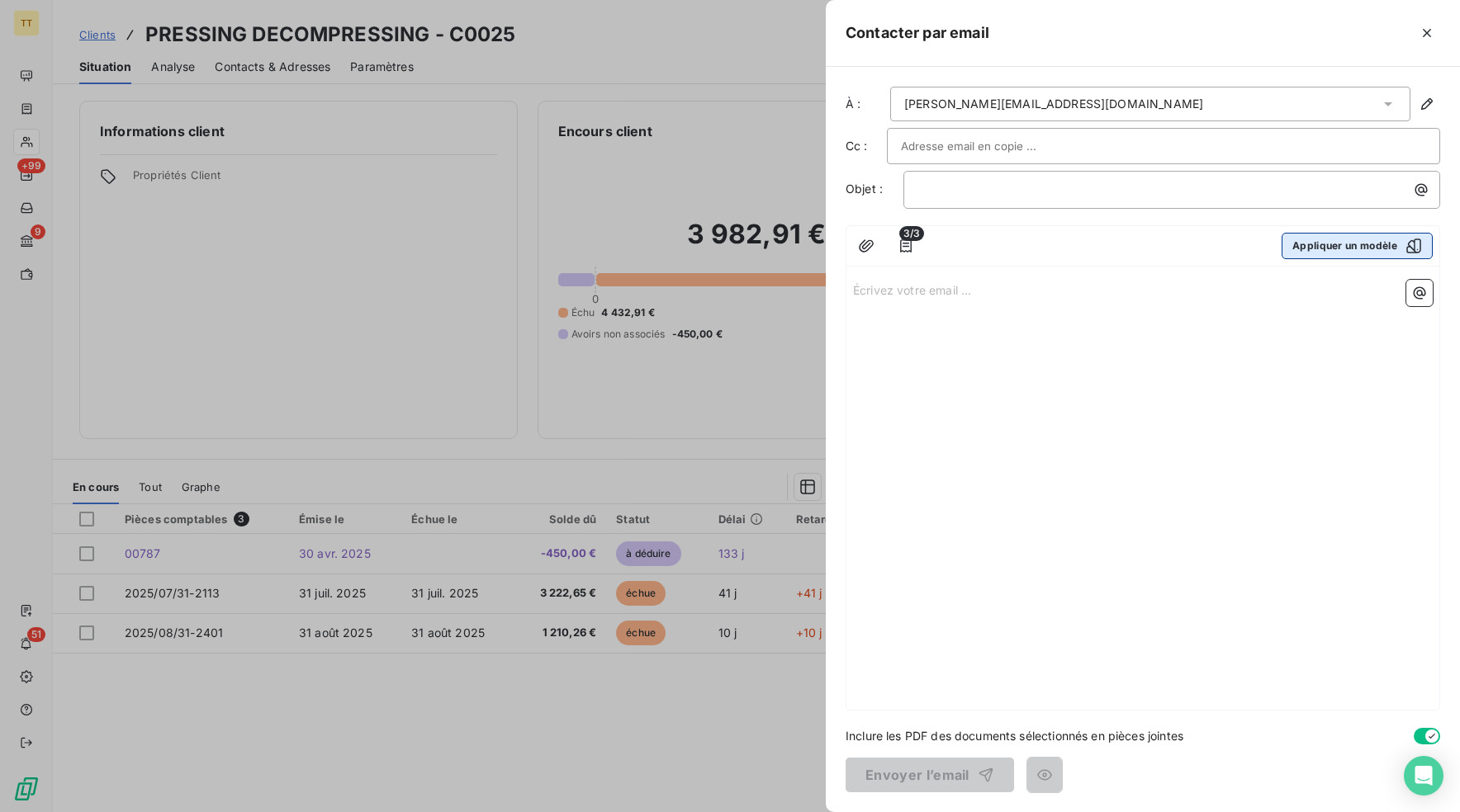
click at [1341, 252] on button "Appliquer un modèle" at bounding box center [1357, 245] width 151 height 26
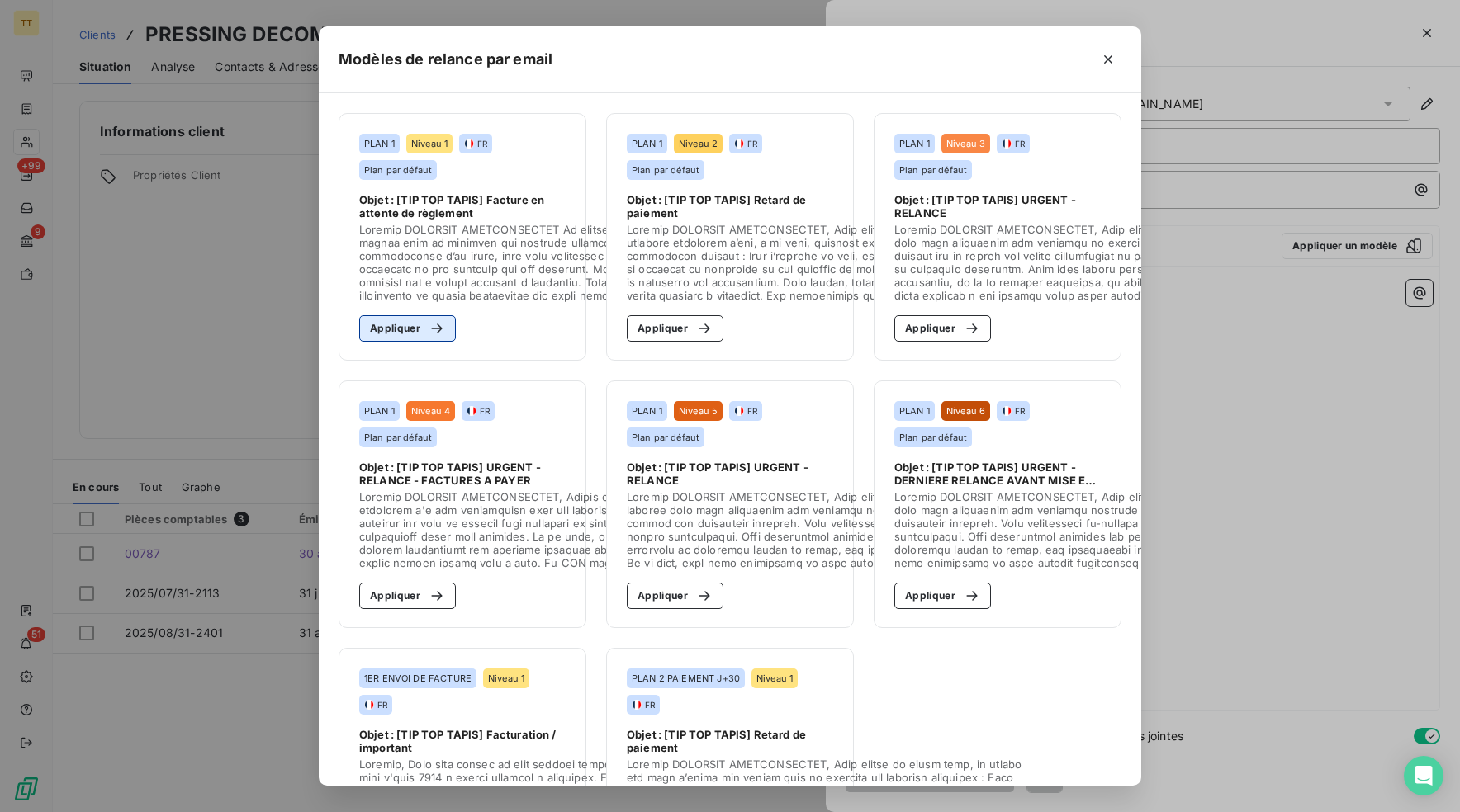
click at [406, 331] on button "Appliquer" at bounding box center [407, 328] width 96 height 26
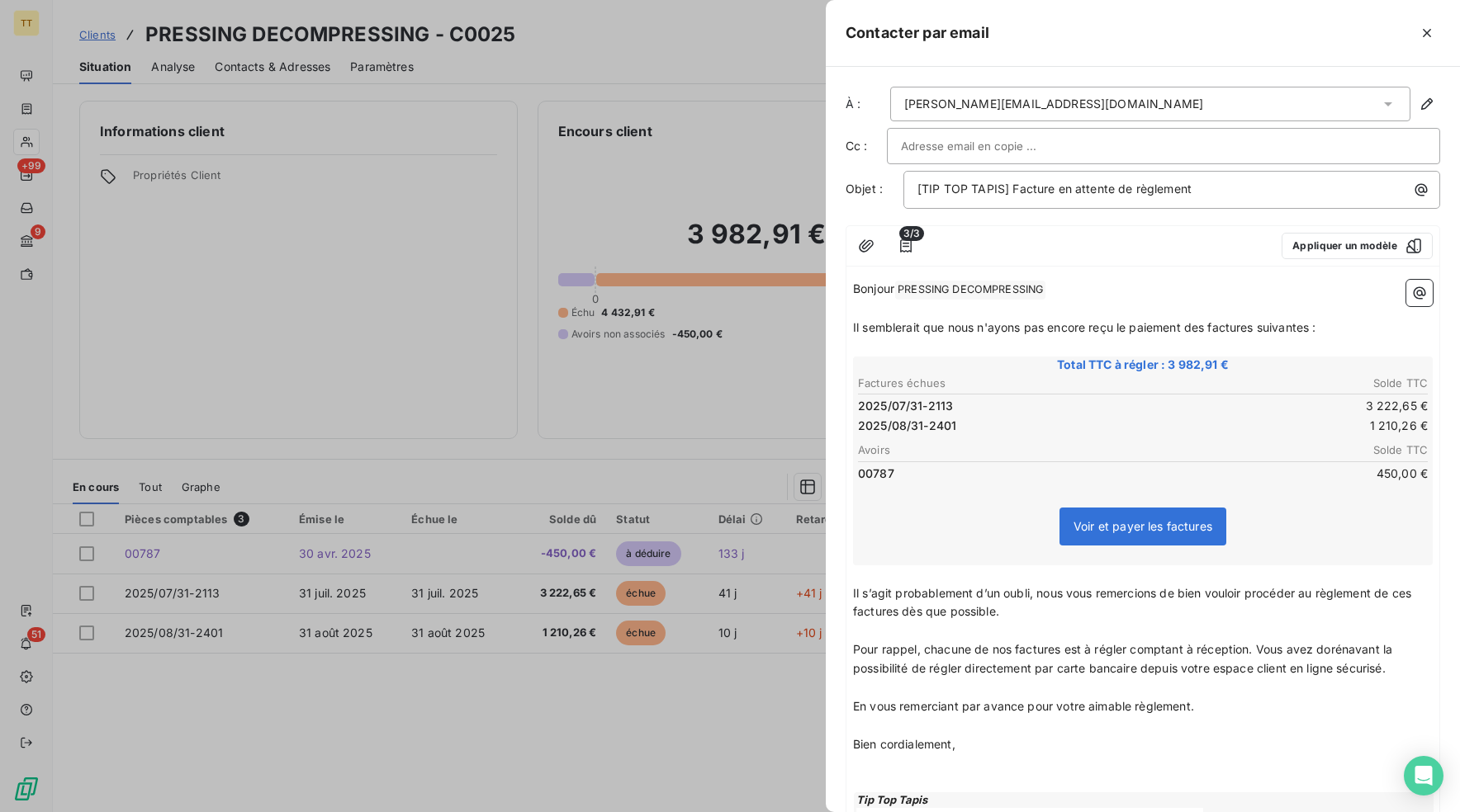
scroll to position [207, 0]
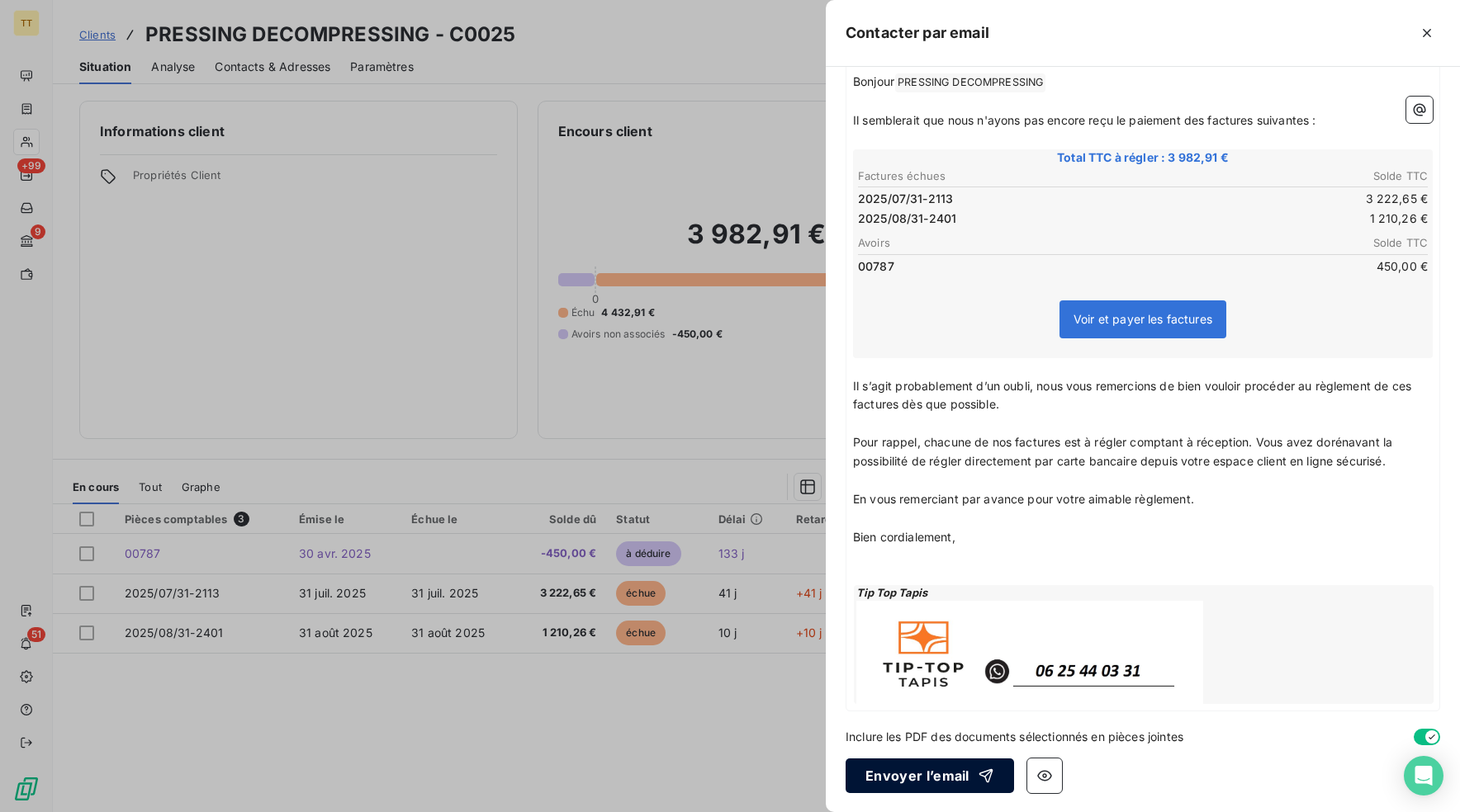
click at [946, 769] on button "Envoyer l’email" at bounding box center [930, 775] width 169 height 34
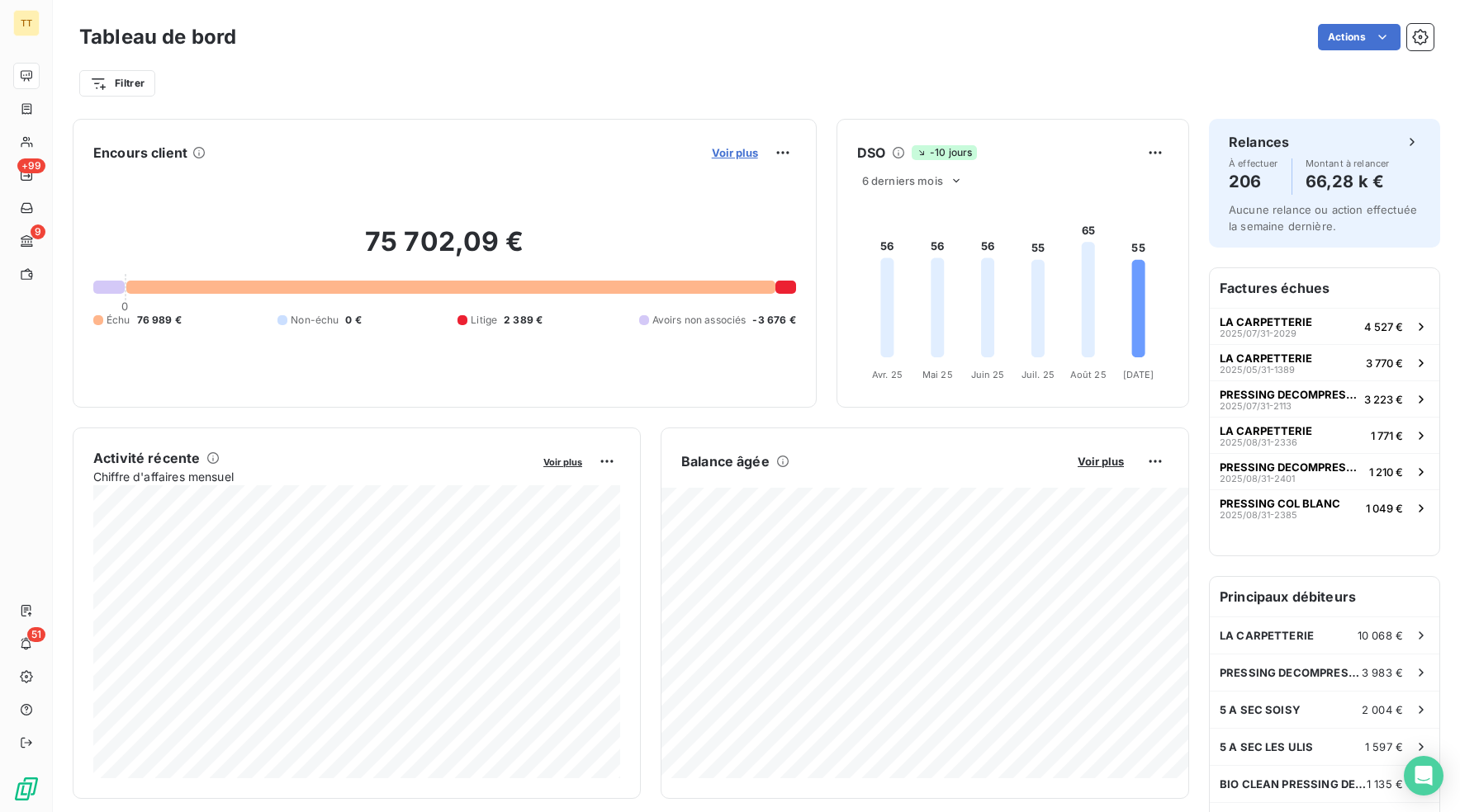
click at [717, 158] on span "Voir plus" at bounding box center [734, 153] width 46 height 13
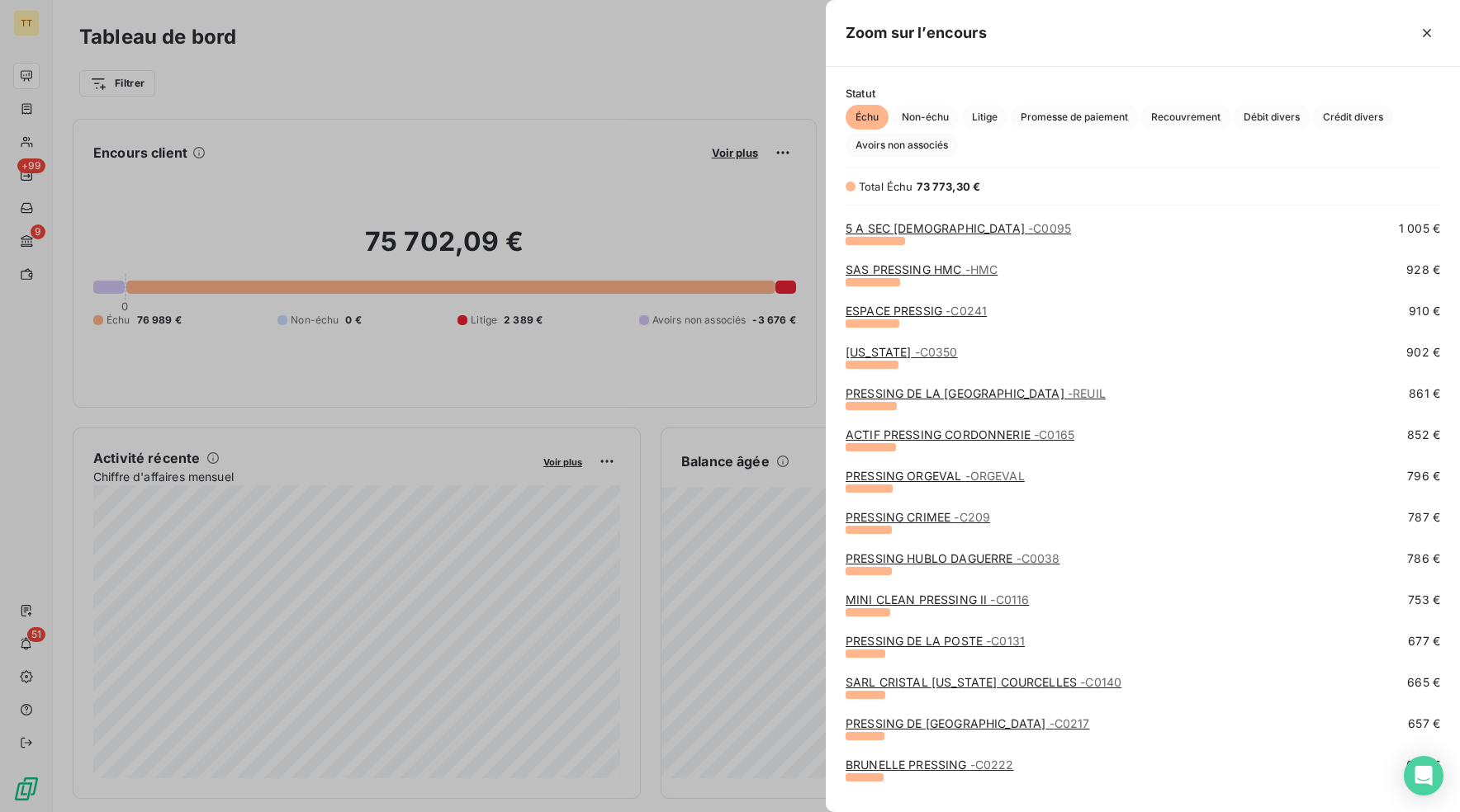
scroll to position [243, 0]
click at [884, 349] on link "[US_STATE] - C0350" at bounding box center [902, 351] width 112 height 14
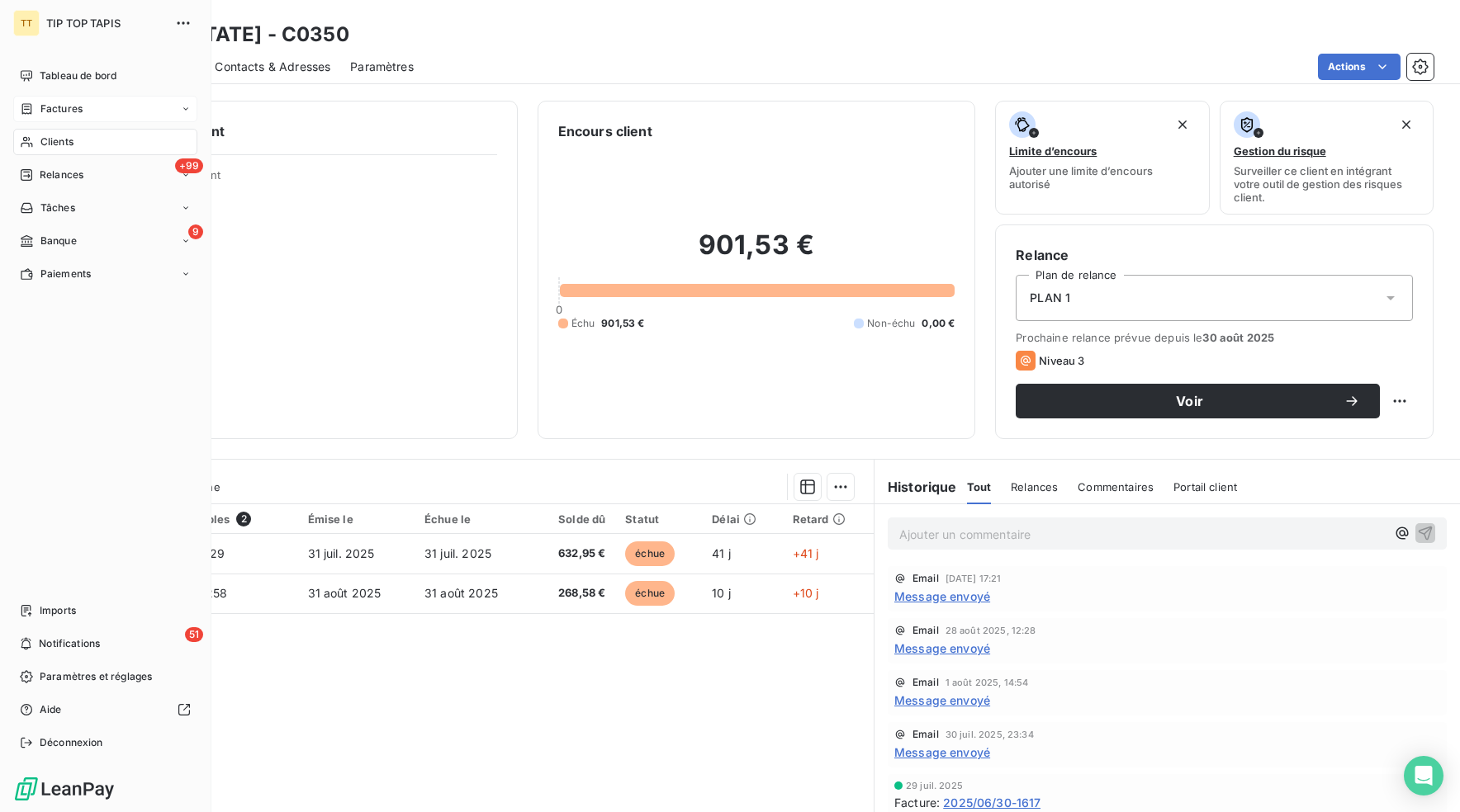
click at [23, 112] on icon at bounding box center [28, 108] width 10 height 11
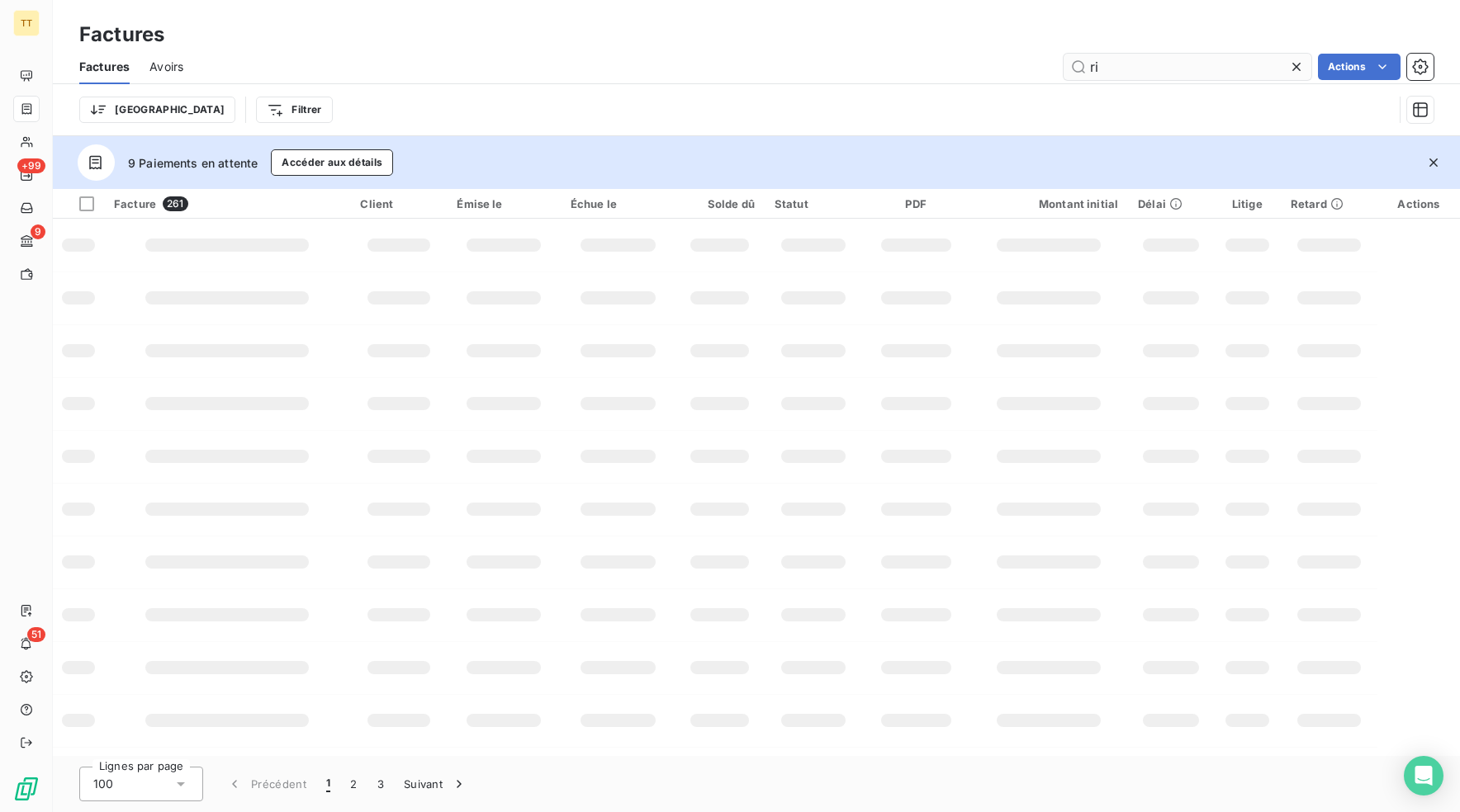
type input "r"
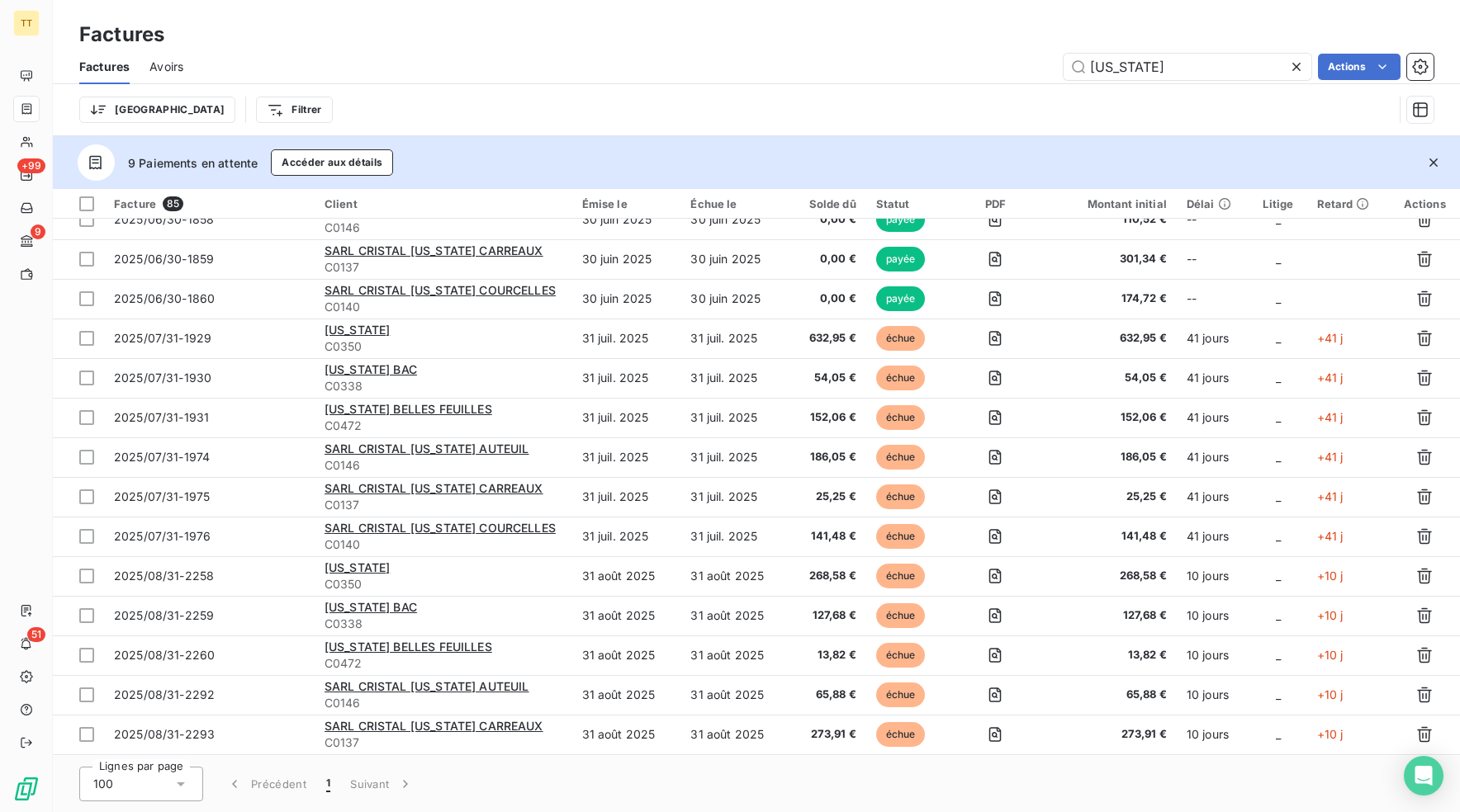
scroll to position [2830, 0]
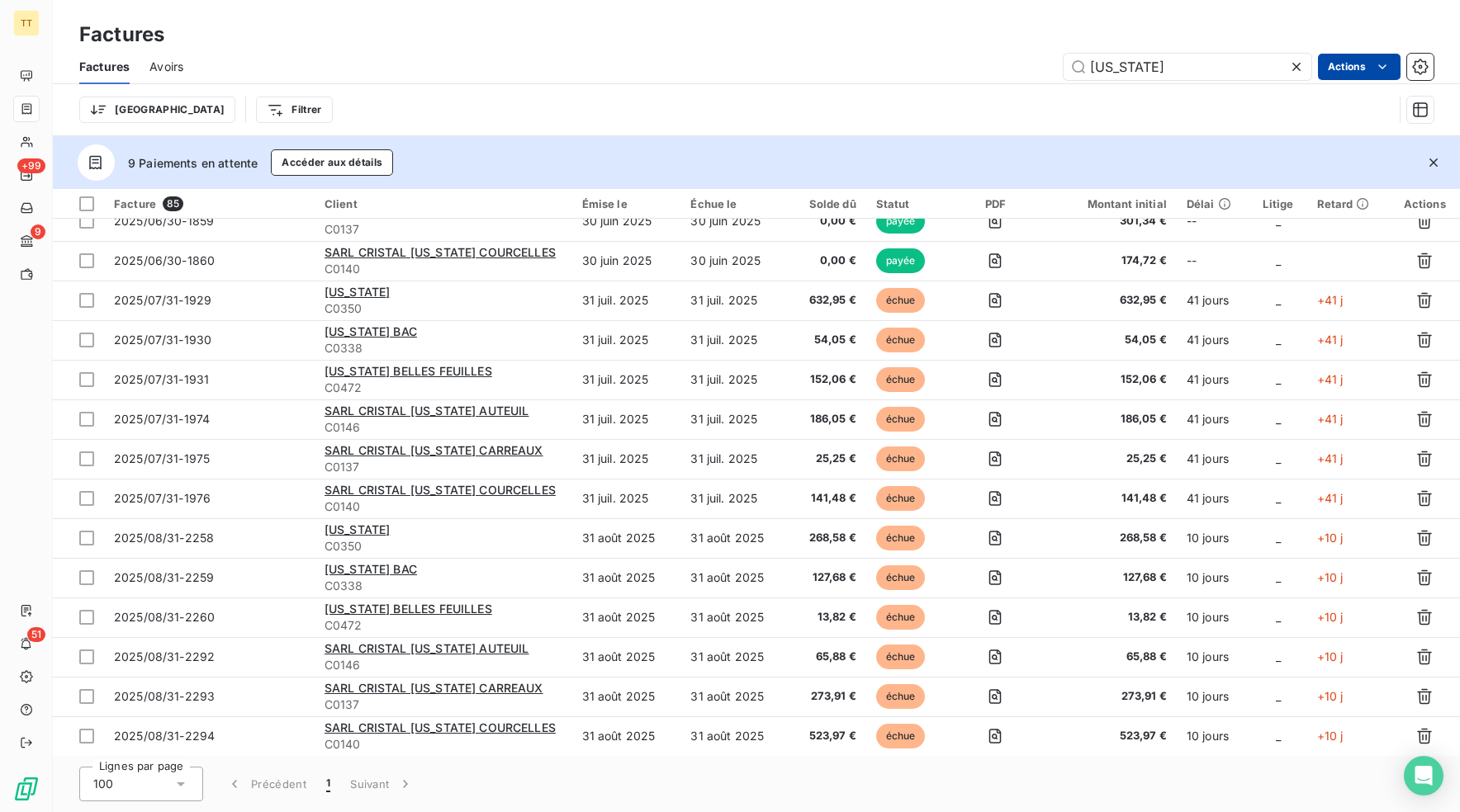
type input "[US_STATE]"
click at [1389, 78] on html "TT +99 9 51 Factures Factures Avoirs [US_STATE] Actions Trier Filtrer 9 Paiemen…" at bounding box center [730, 406] width 1460 height 812
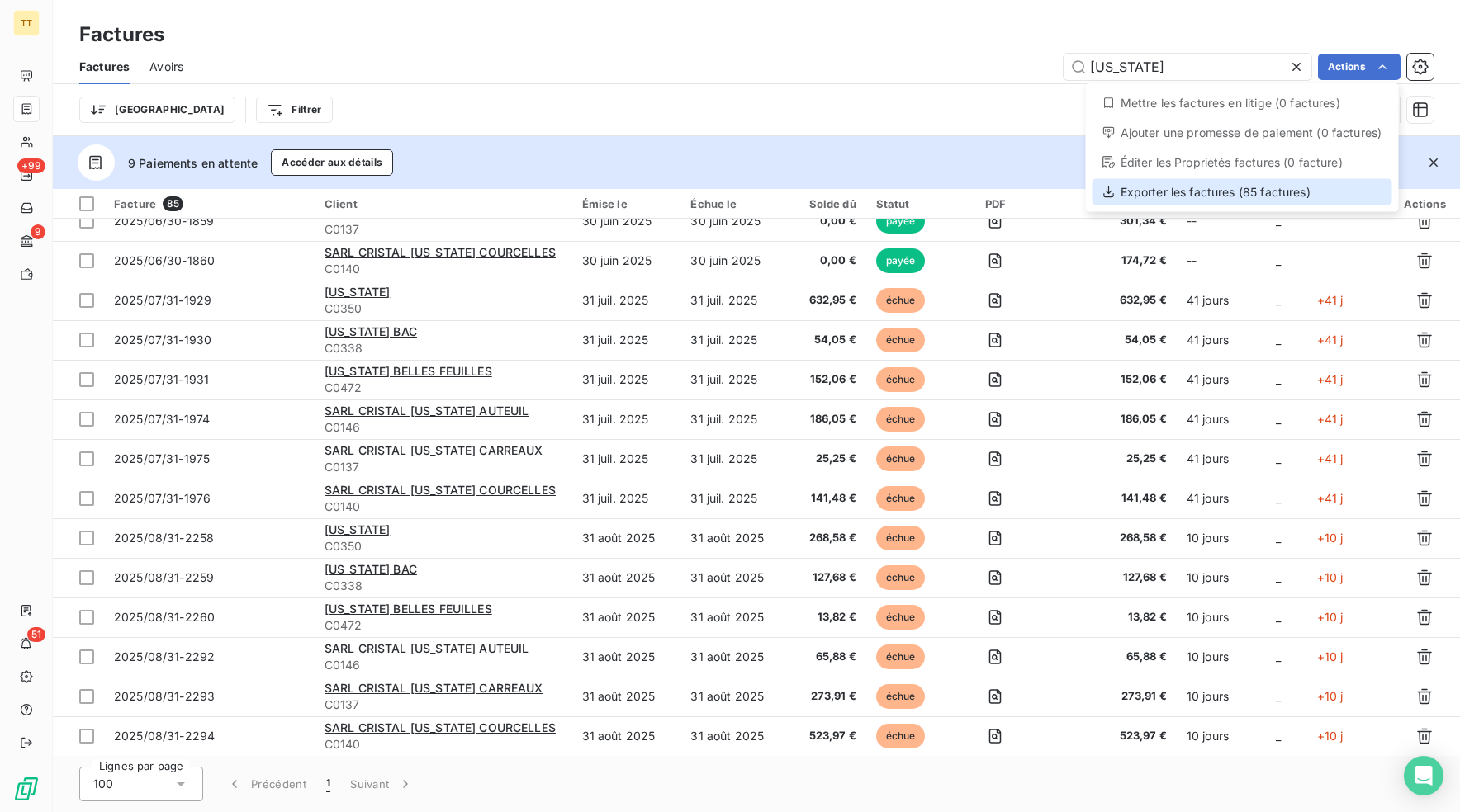
click at [1299, 194] on div "Exporter les factures (85 factures)" at bounding box center [1242, 192] width 300 height 26
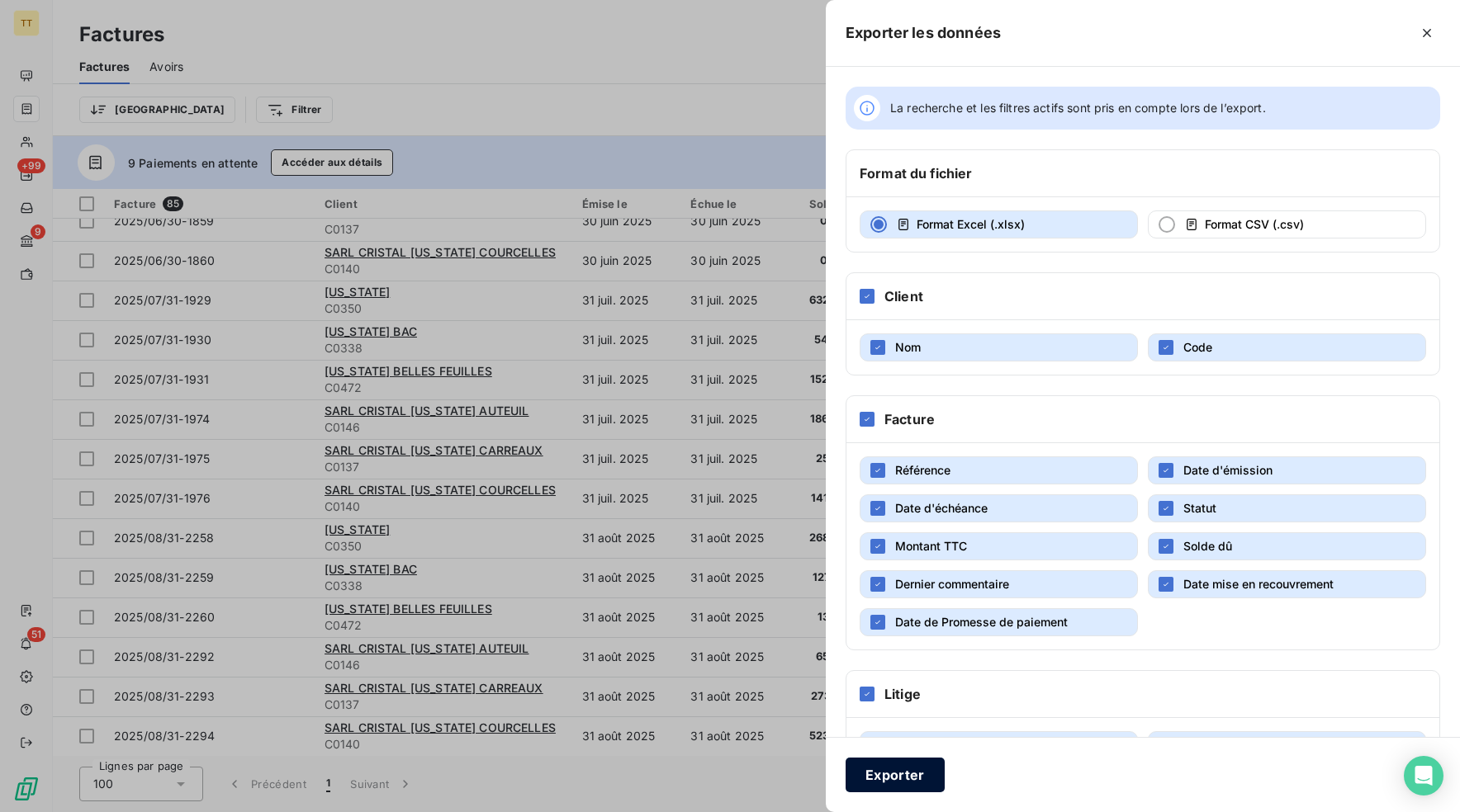
click at [898, 767] on button "Exporter" at bounding box center [895, 774] width 99 height 34
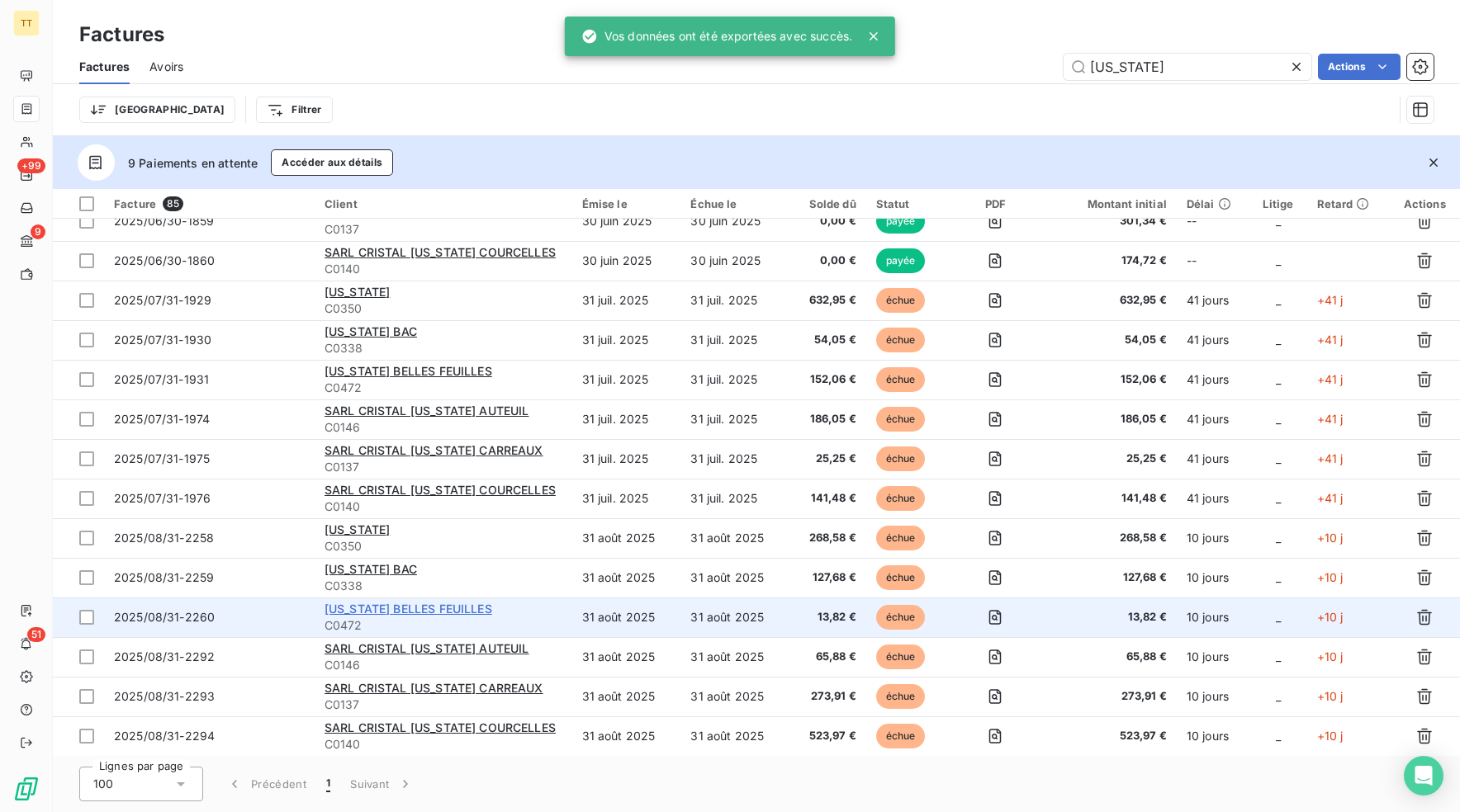
click at [366, 607] on span "[US_STATE] BELLES FEUILLES" at bounding box center [409, 608] width 168 height 14
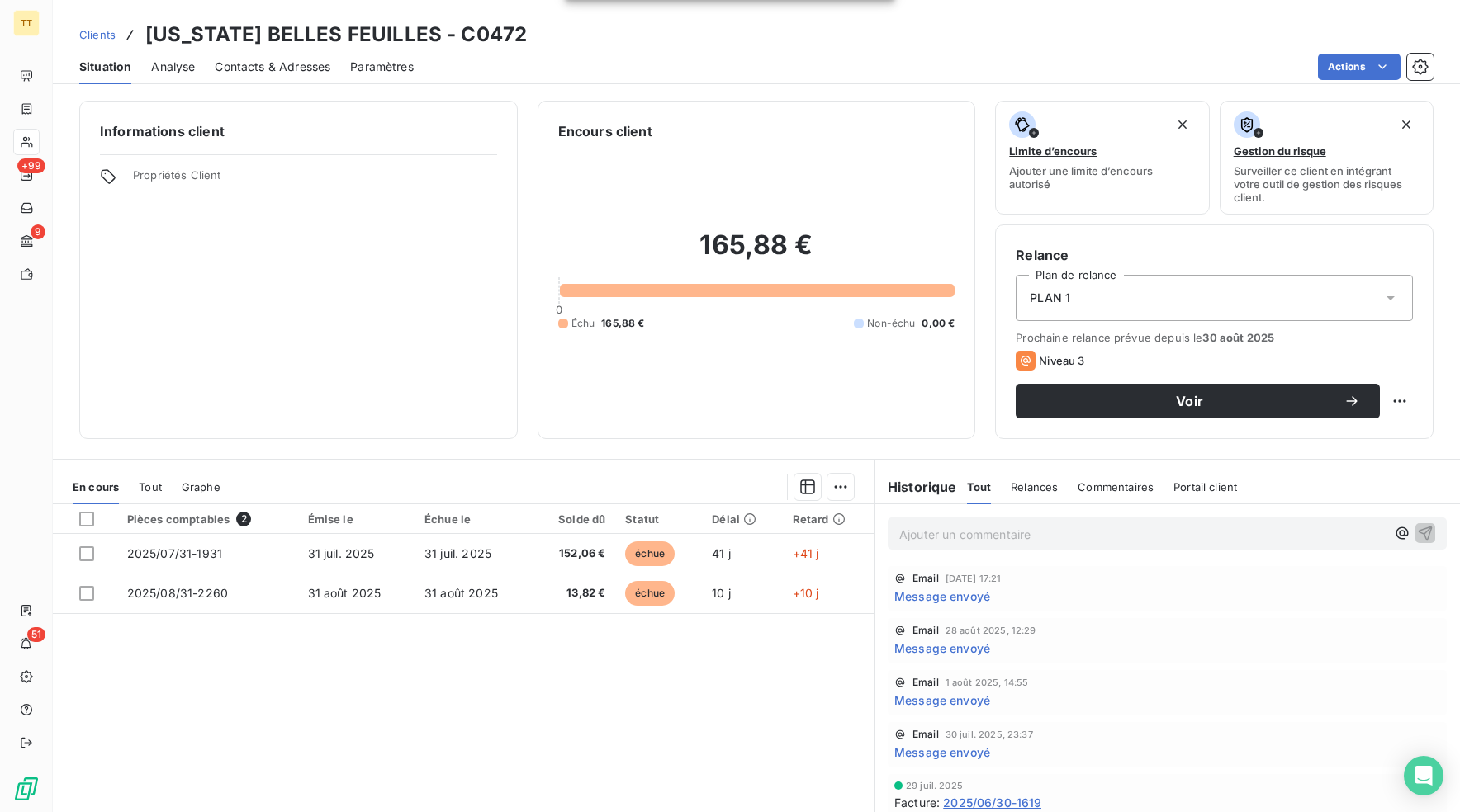
click at [289, 62] on span "Contacts & Adresses" at bounding box center [273, 67] width 116 height 17
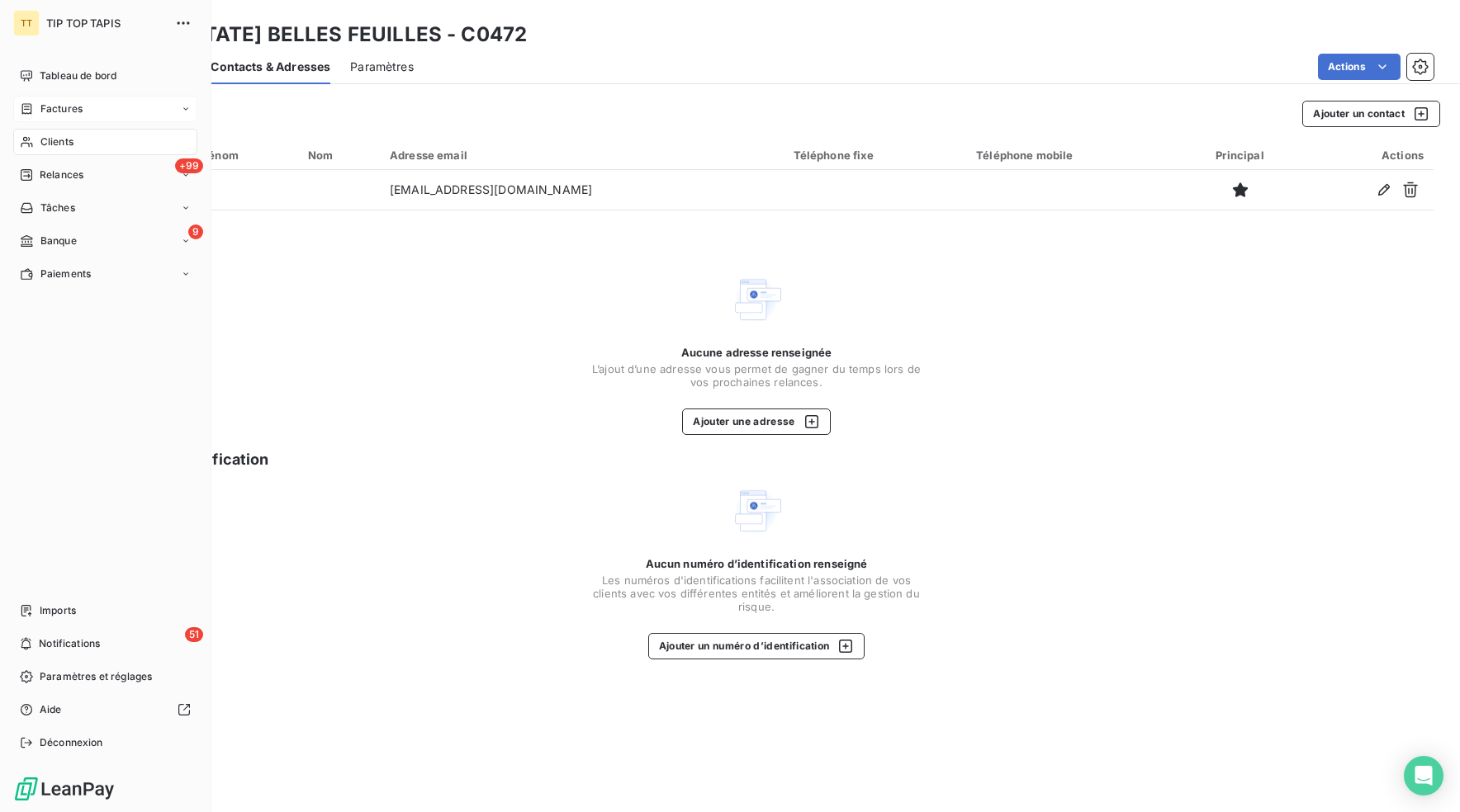
click at [32, 112] on icon at bounding box center [27, 109] width 14 height 13
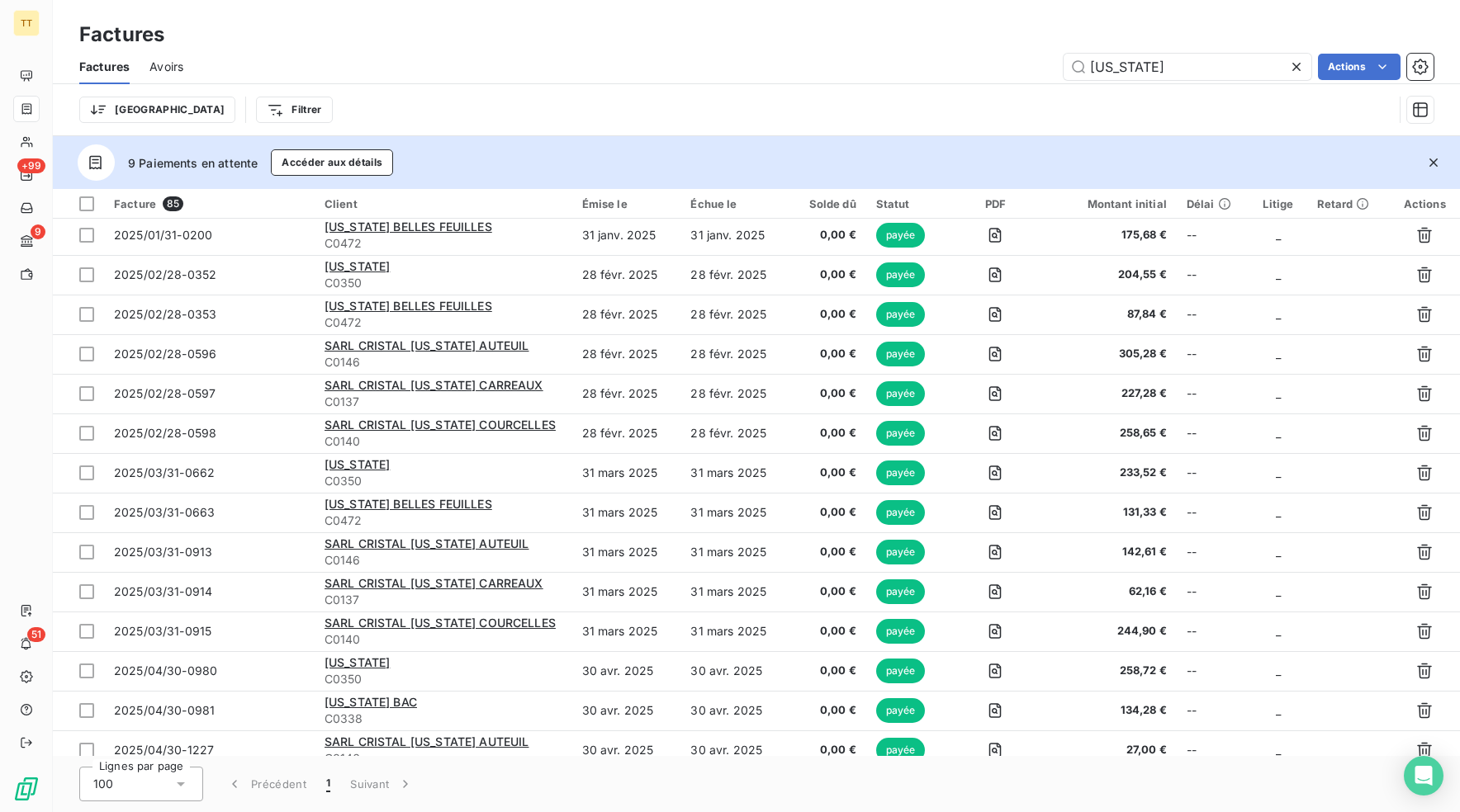
scroll to position [2830, 0]
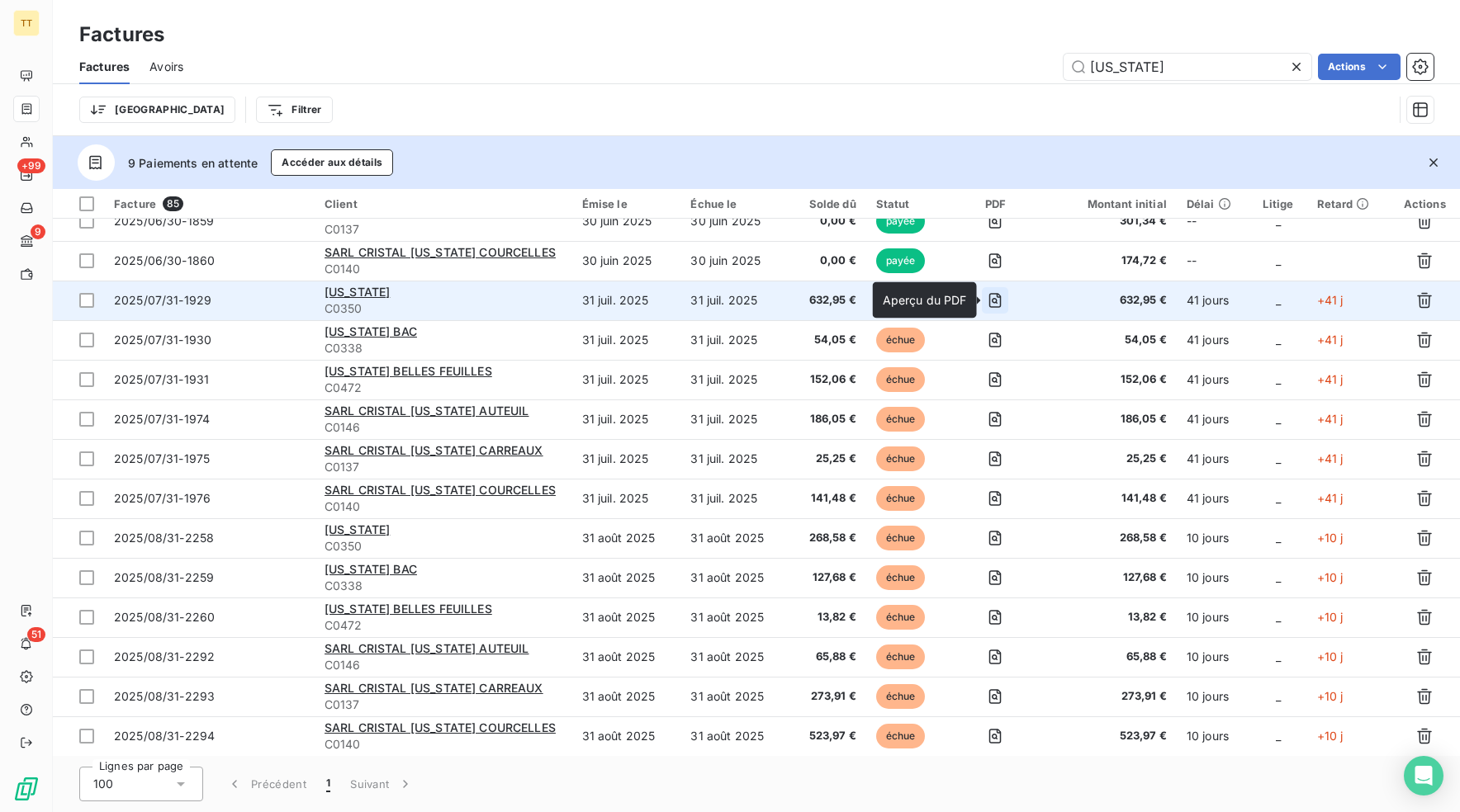
click at [999, 297] on icon "button" at bounding box center [995, 300] width 17 height 17
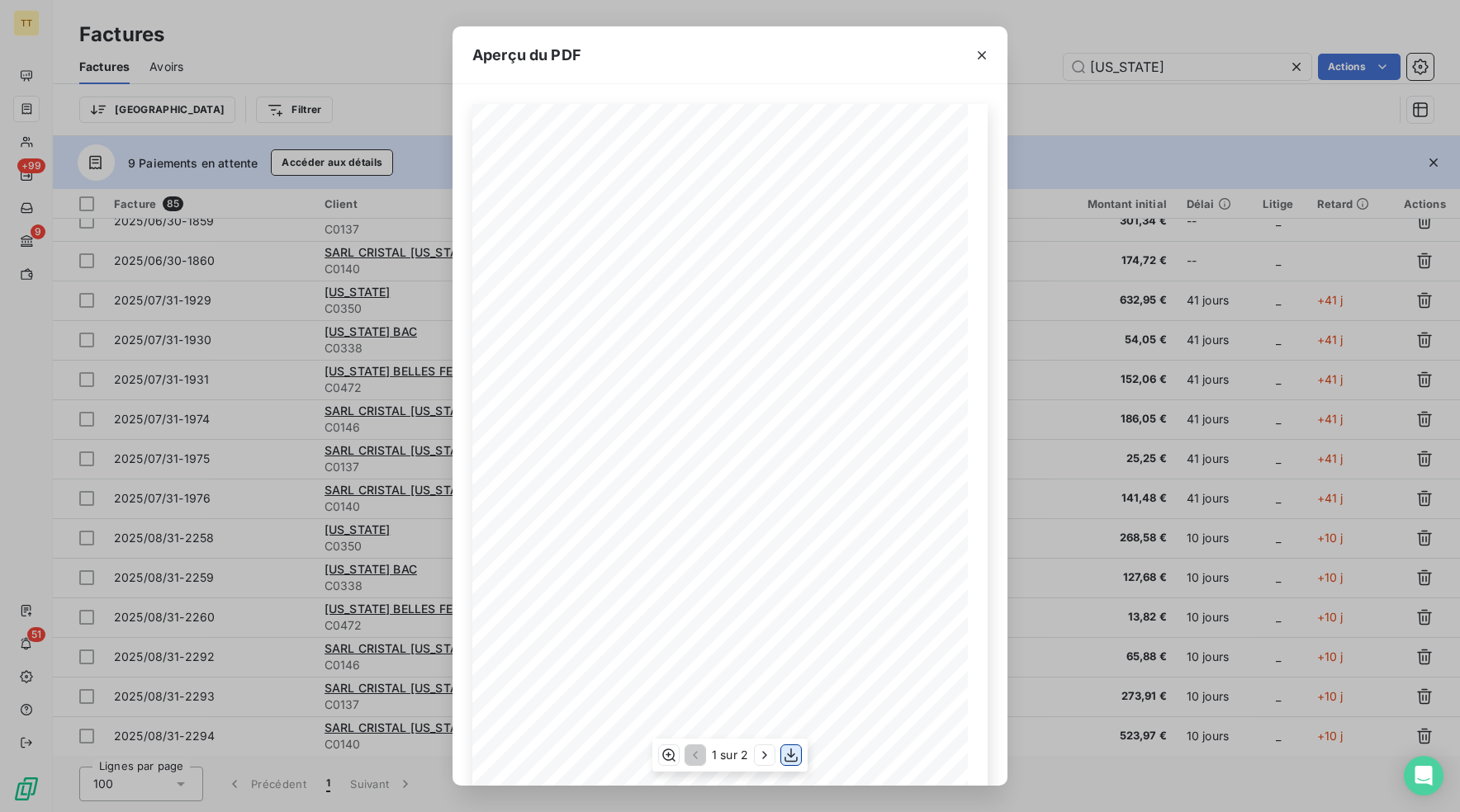
click at [790, 755] on icon "button" at bounding box center [791, 755] width 13 height 14
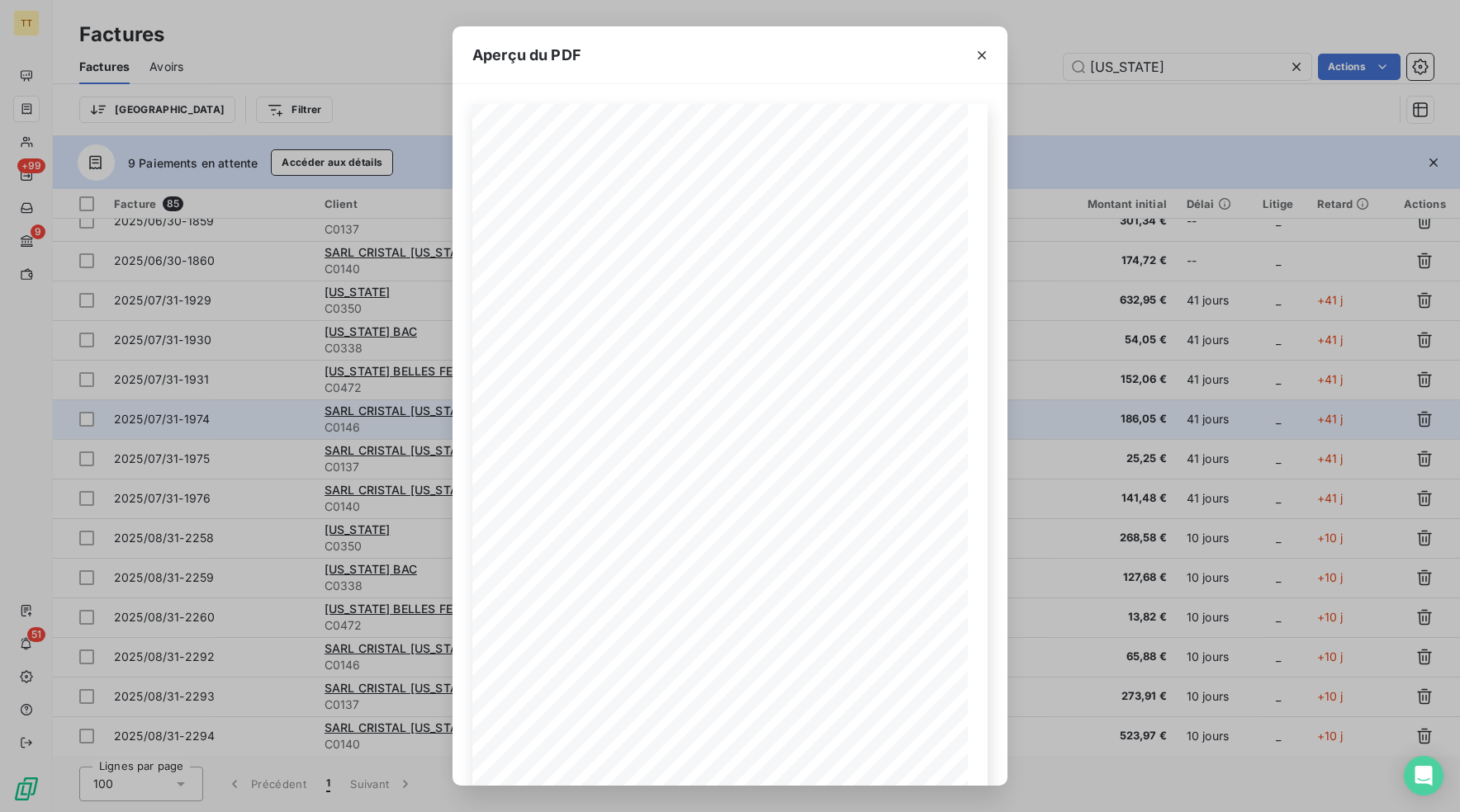
click at [1045, 404] on div "Aperçu du PDF TIP-TOP TAPIS [STREET_ADDRESS] Tél : [PHONE_NUMBER] email: [EMAIL…" at bounding box center [730, 406] width 1460 height 812
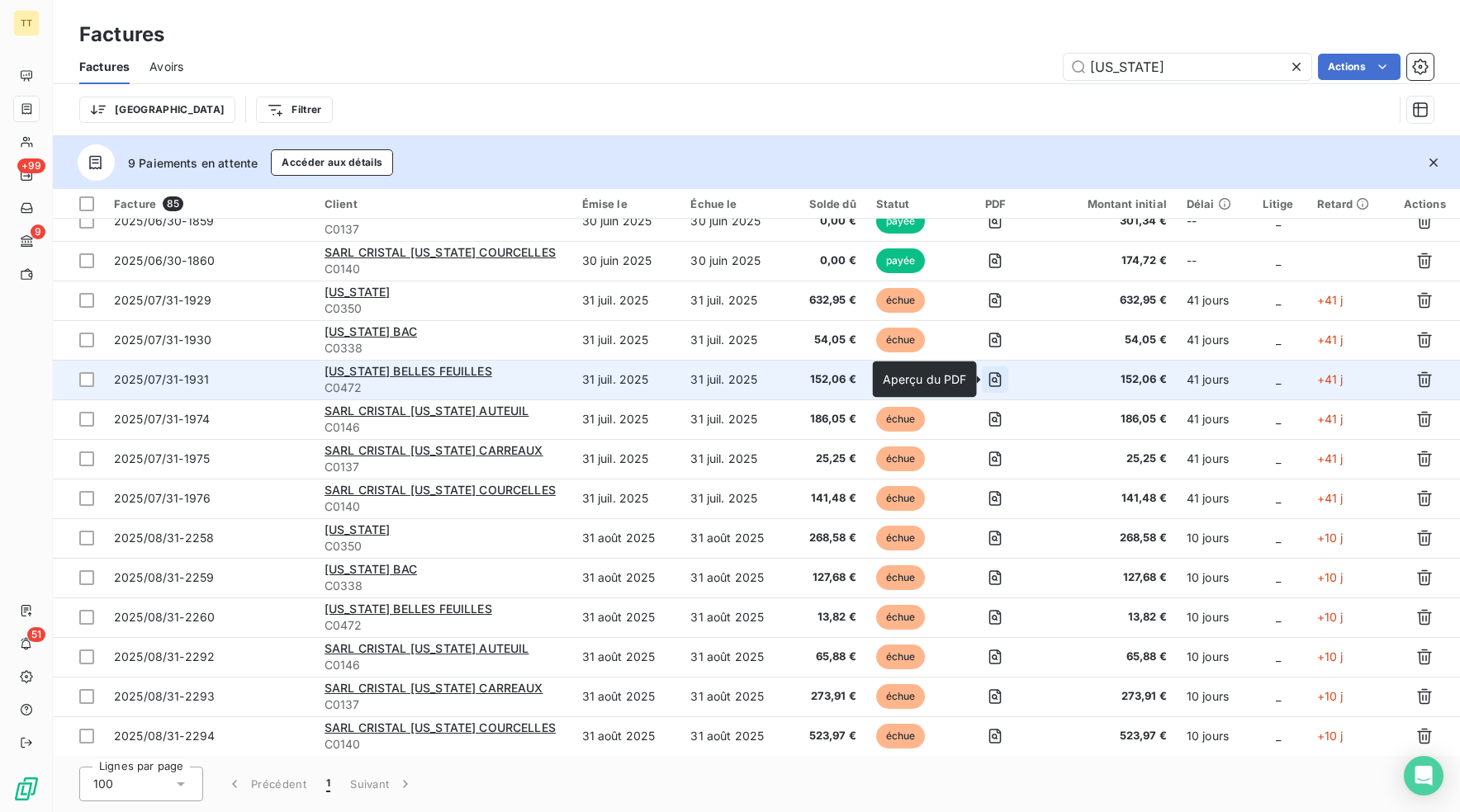
click at [1001, 380] on icon "button" at bounding box center [995, 380] width 17 height 17
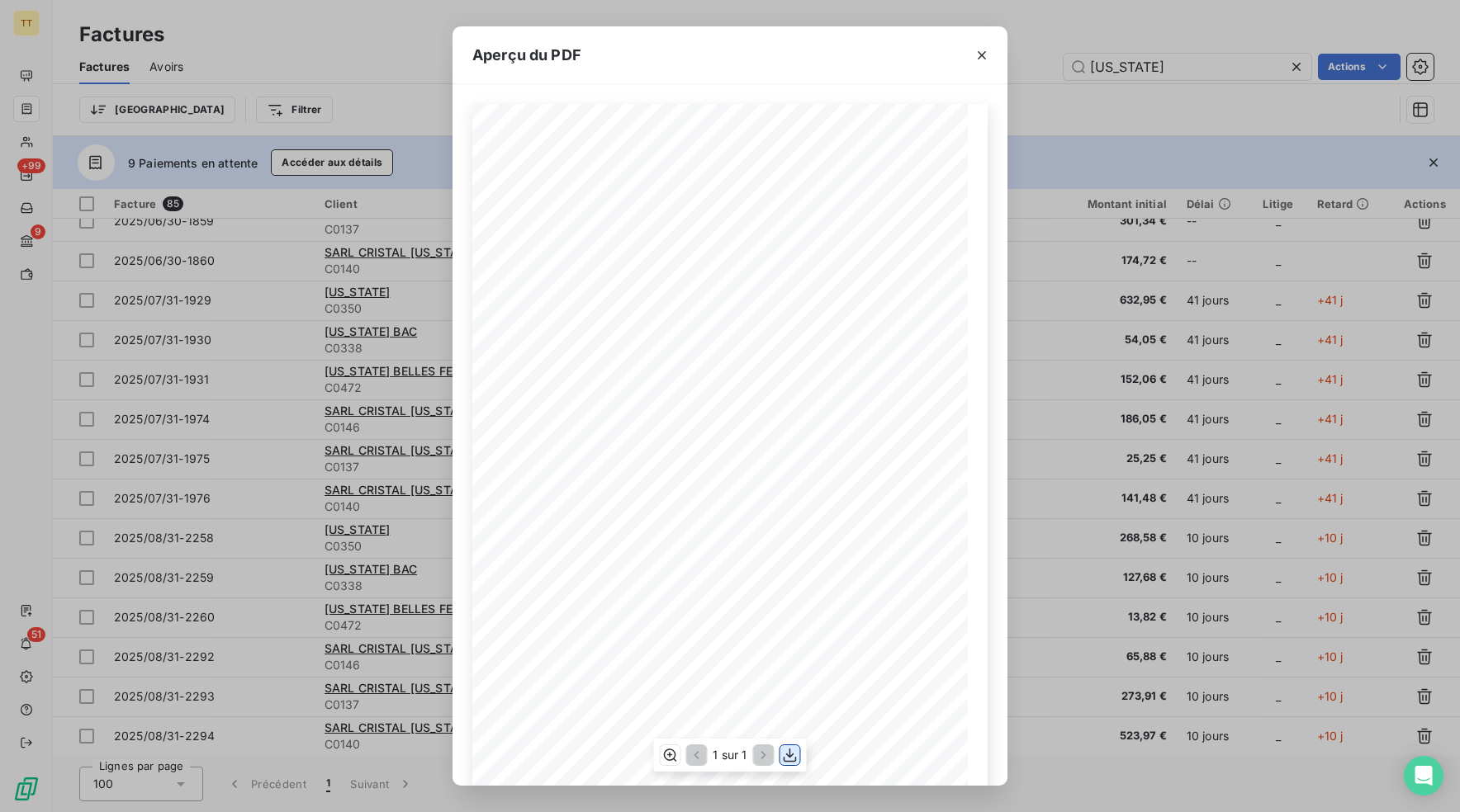
click at [787, 757] on icon "button" at bounding box center [790, 755] width 17 height 17
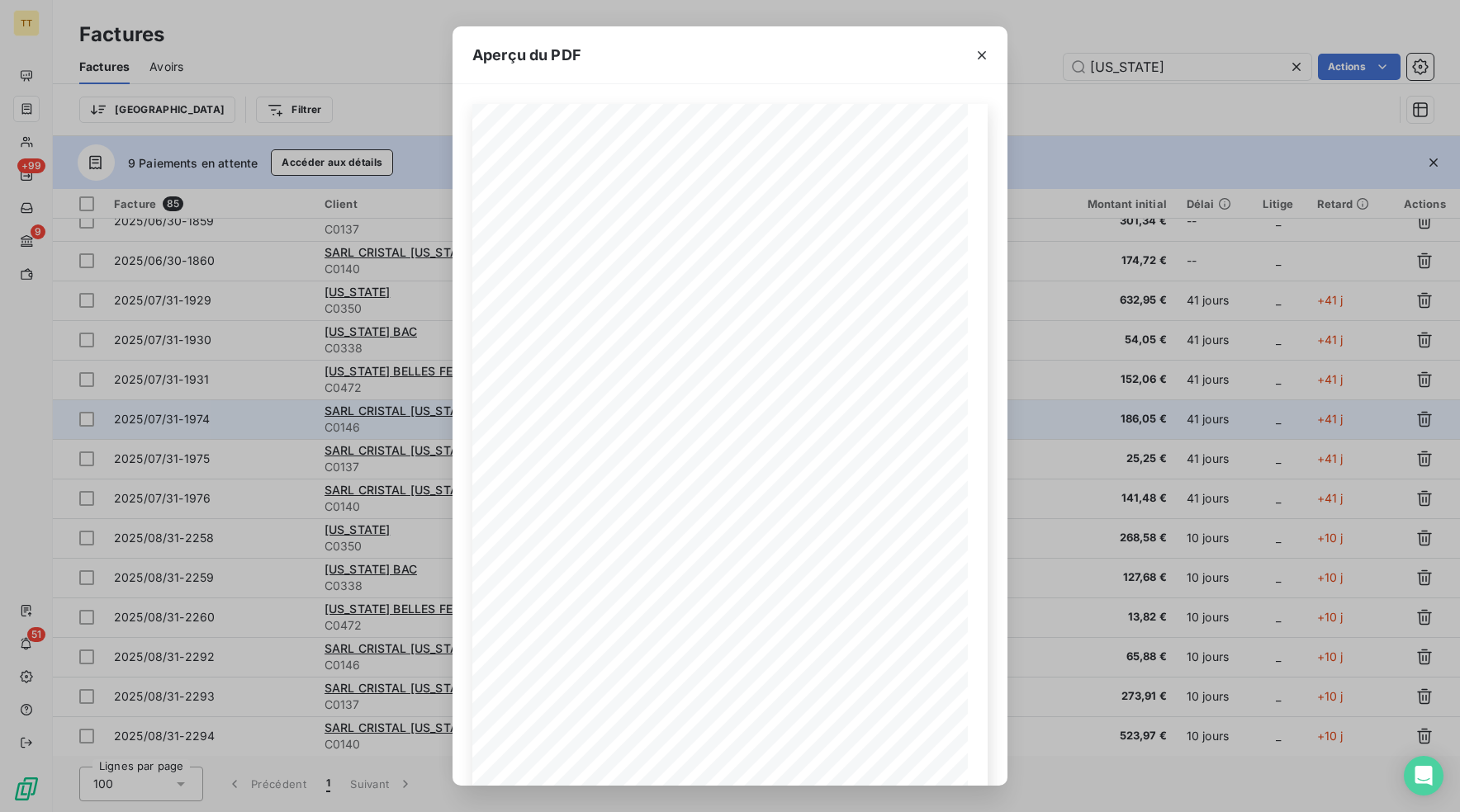
drag, startPoint x: 1124, startPoint y: 431, endPoint x: 1038, endPoint y: 433, distance: 86.0
click at [1124, 431] on div "Aperçu du PDF TIP-TOP TAPIS [STREET_ADDRESS] Tél : [PHONE_NUMBER] email: [EMAIL…" at bounding box center [730, 406] width 1460 height 812
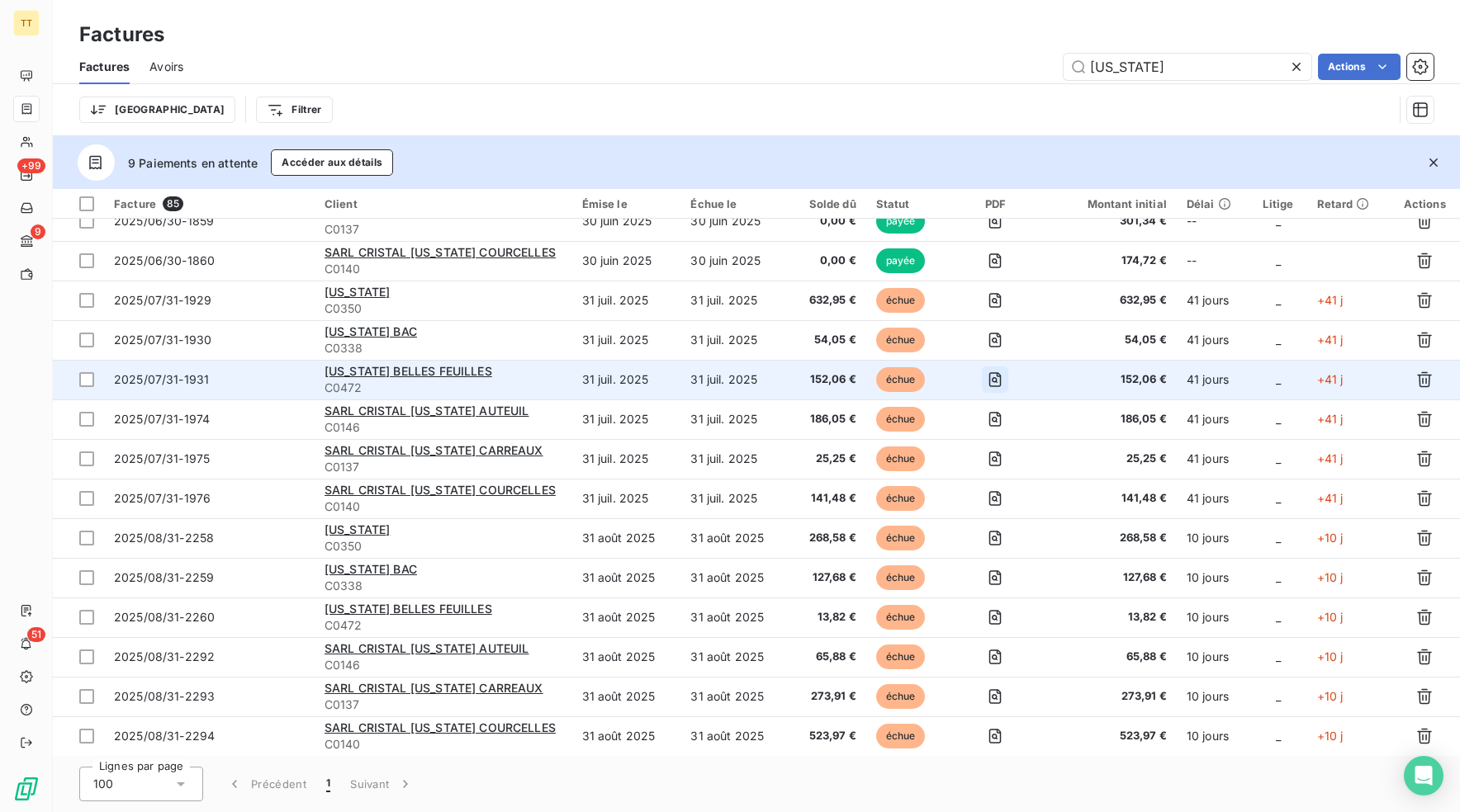
click at [1000, 378] on icon "button" at bounding box center [995, 380] width 17 height 17
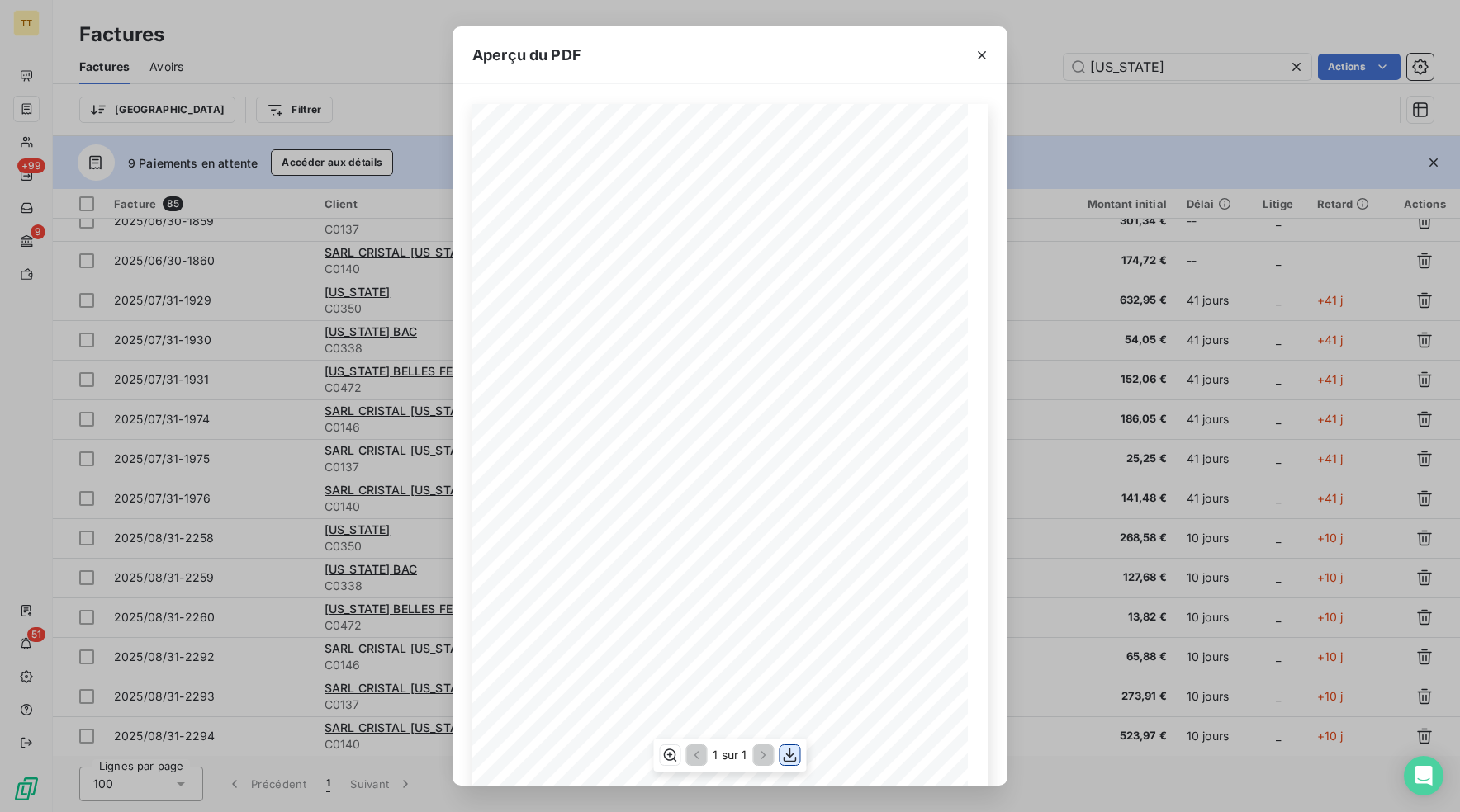
click at [790, 753] on icon "button" at bounding box center [790, 755] width 17 height 17
click at [1030, 509] on div "Aperçu du PDF TIP-TOP TAPIS [STREET_ADDRESS] Tél : [PHONE_NUMBER] email: [EMAIL…" at bounding box center [730, 406] width 1460 height 812
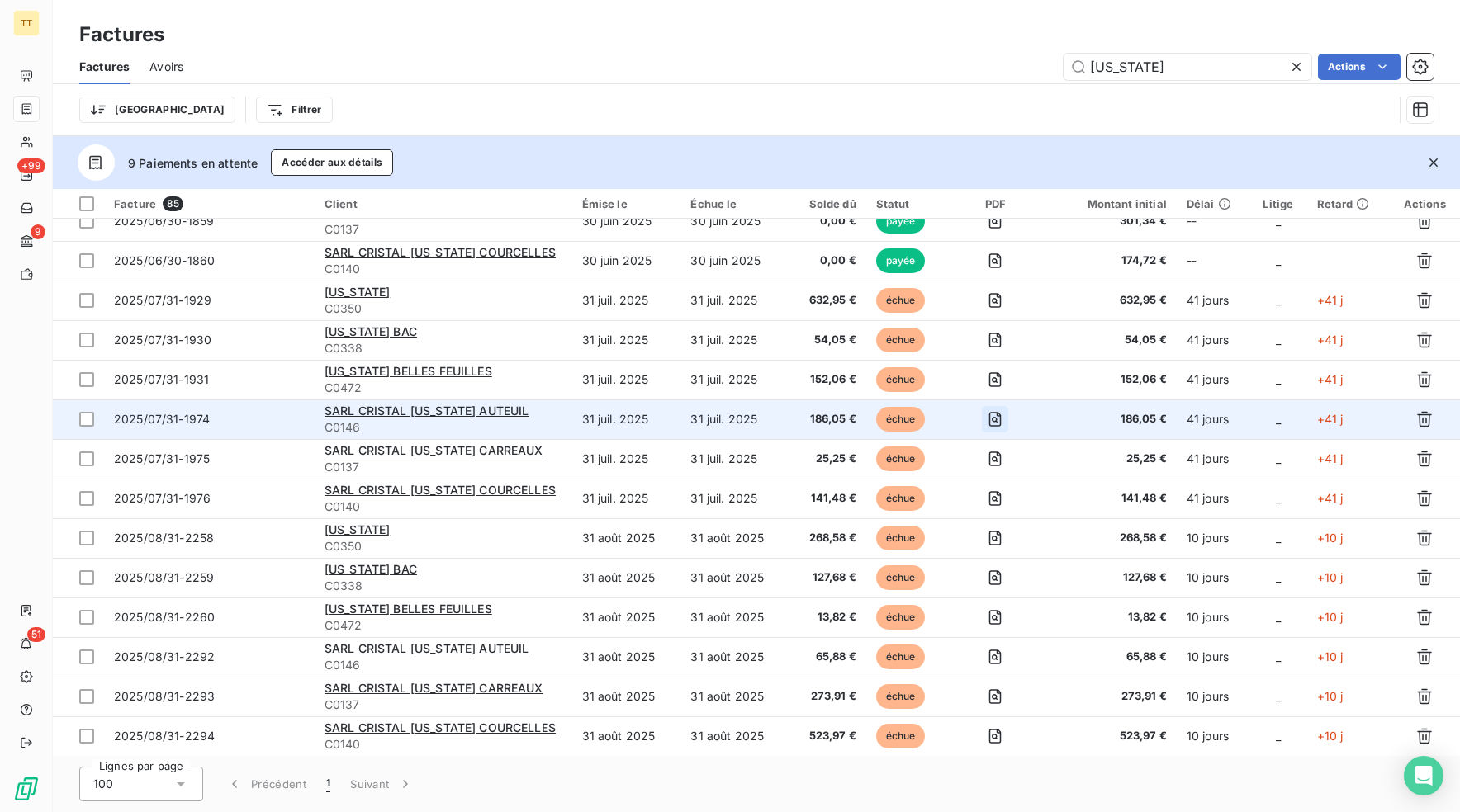
click at [994, 413] on icon "button" at bounding box center [995, 419] width 17 height 17
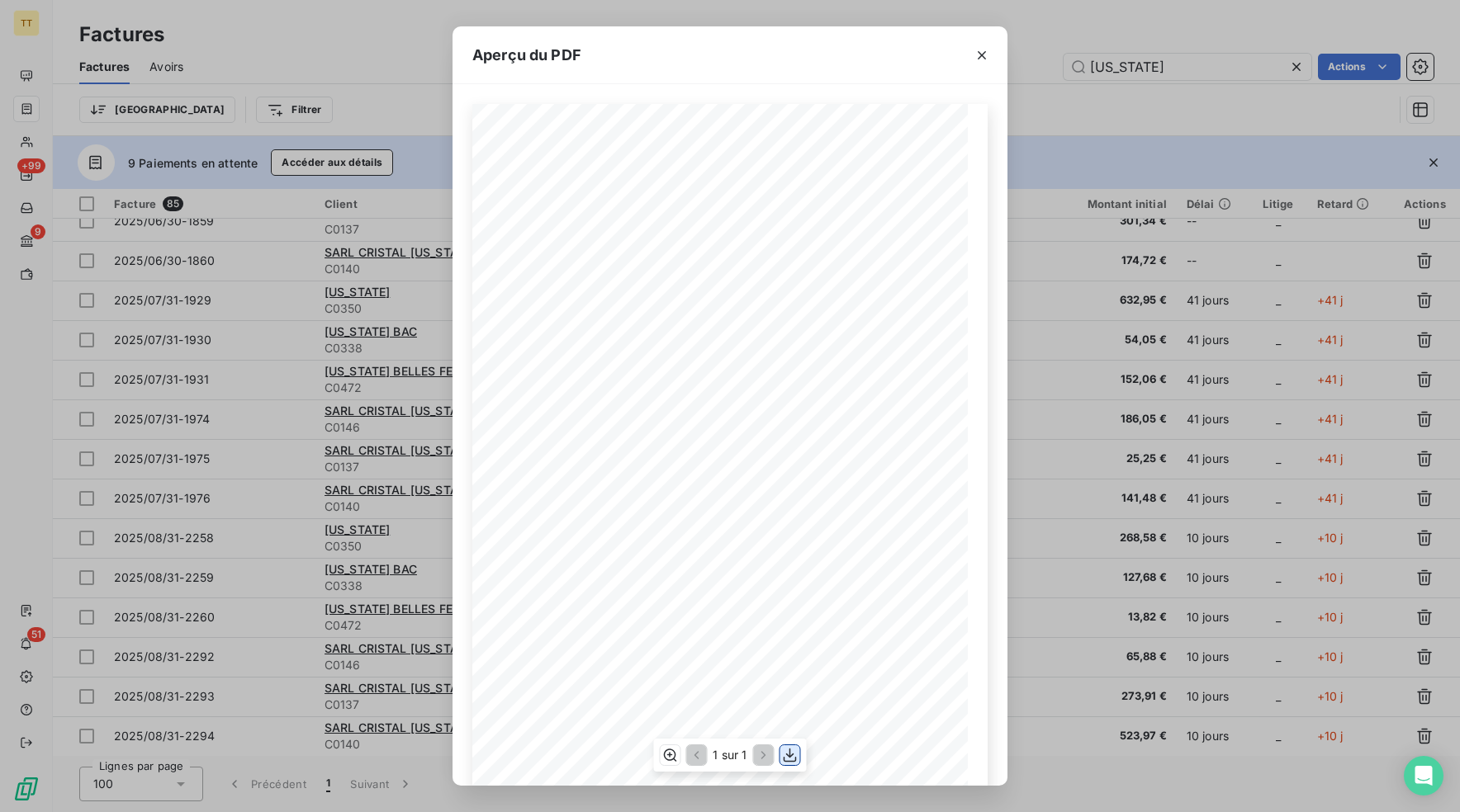
click at [792, 759] on icon "button" at bounding box center [790, 755] width 17 height 17
click at [1076, 519] on div "Aperçu du PDF TIP-TOP TAPIS [STREET_ADDRESS] Tél : [PHONE_NUMBER] email: [EMAIL…" at bounding box center [730, 406] width 1460 height 812
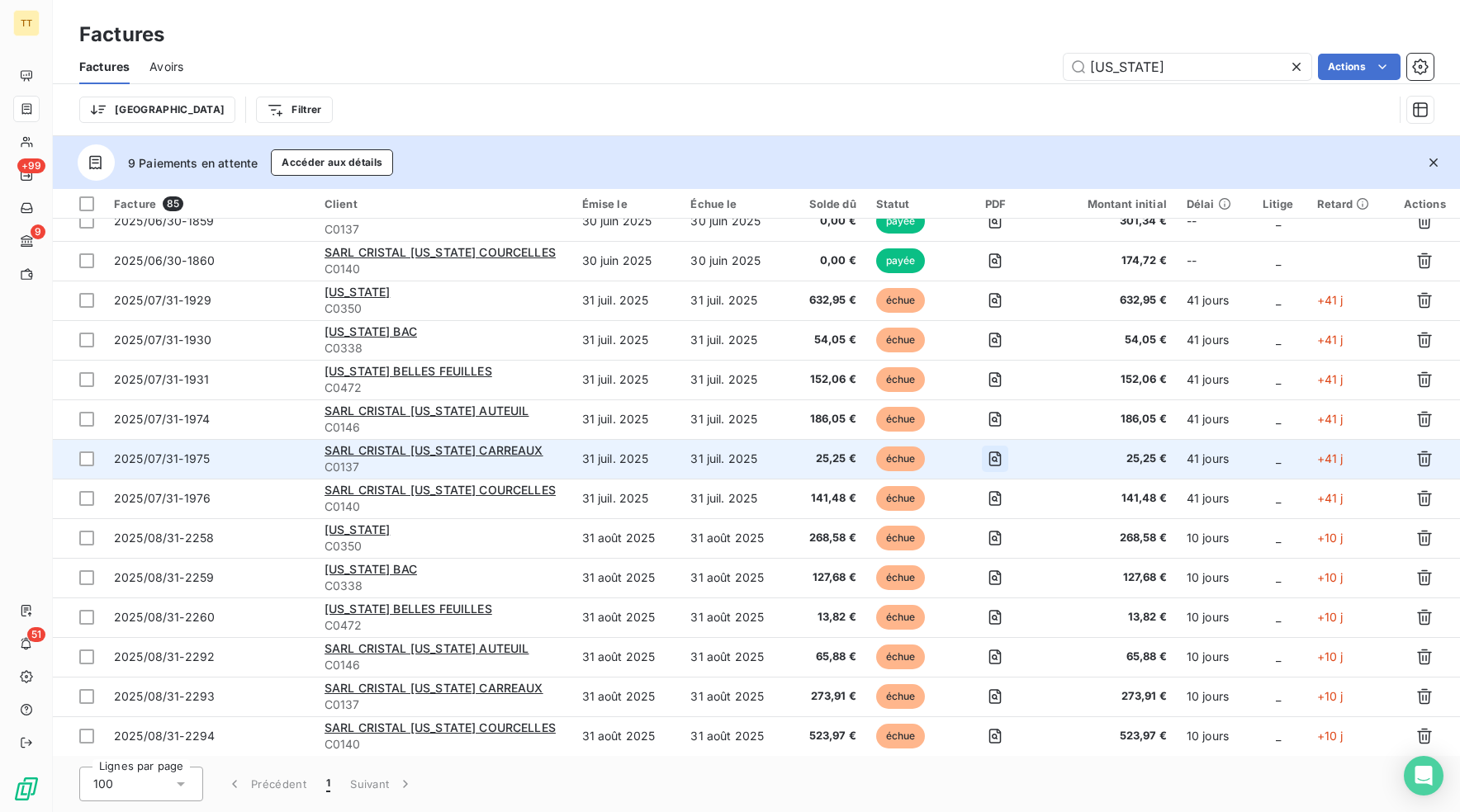
click at [995, 460] on icon "button" at bounding box center [994, 459] width 6 height 6
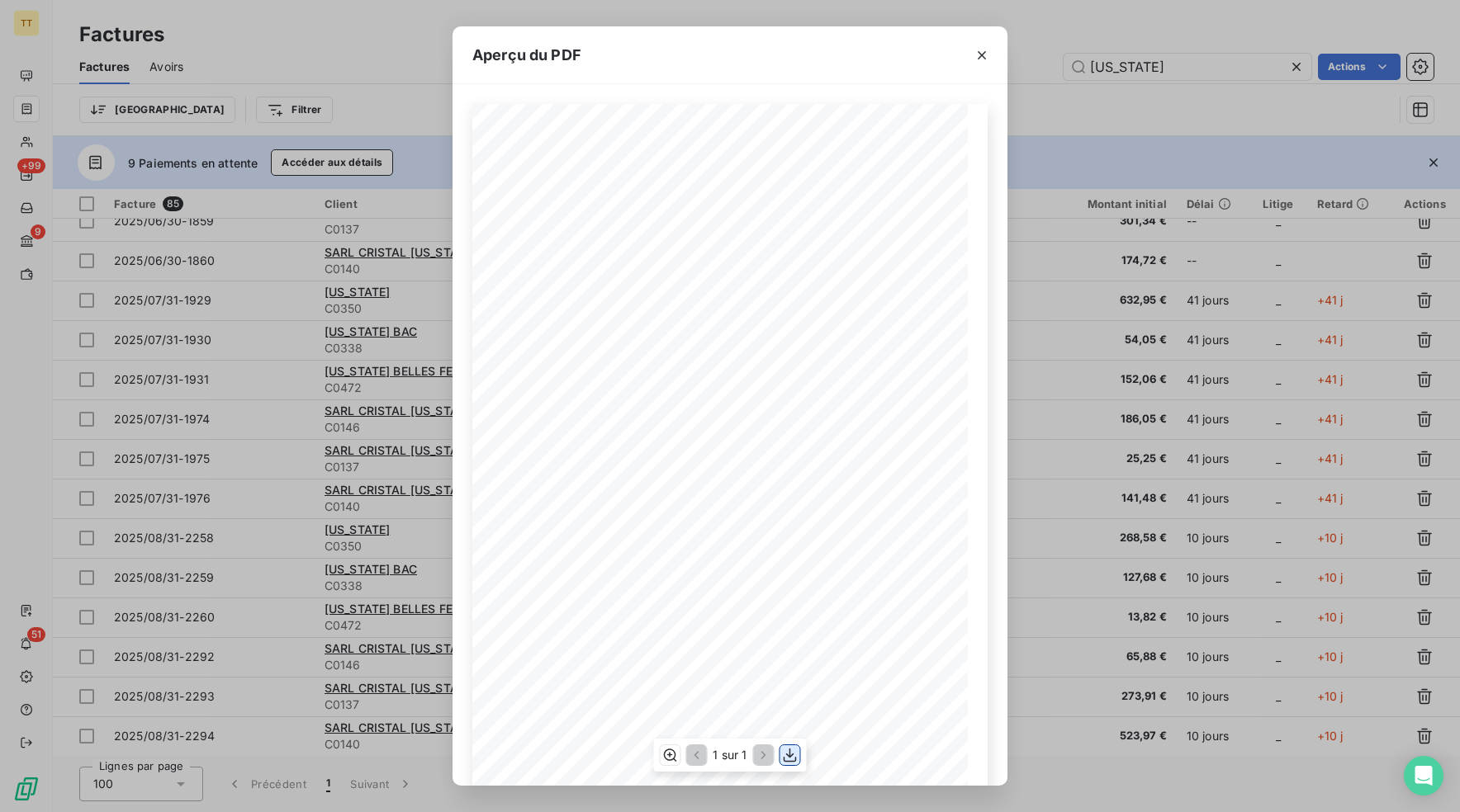
click at [795, 757] on icon "button" at bounding box center [790, 755] width 17 height 17
click at [1096, 525] on div "Aperçu du PDF TIP-TOP TAPIS [STREET_ADDRESS] Tél : [PHONE_NUMBER] email: [EMAIL…" at bounding box center [730, 406] width 1460 height 812
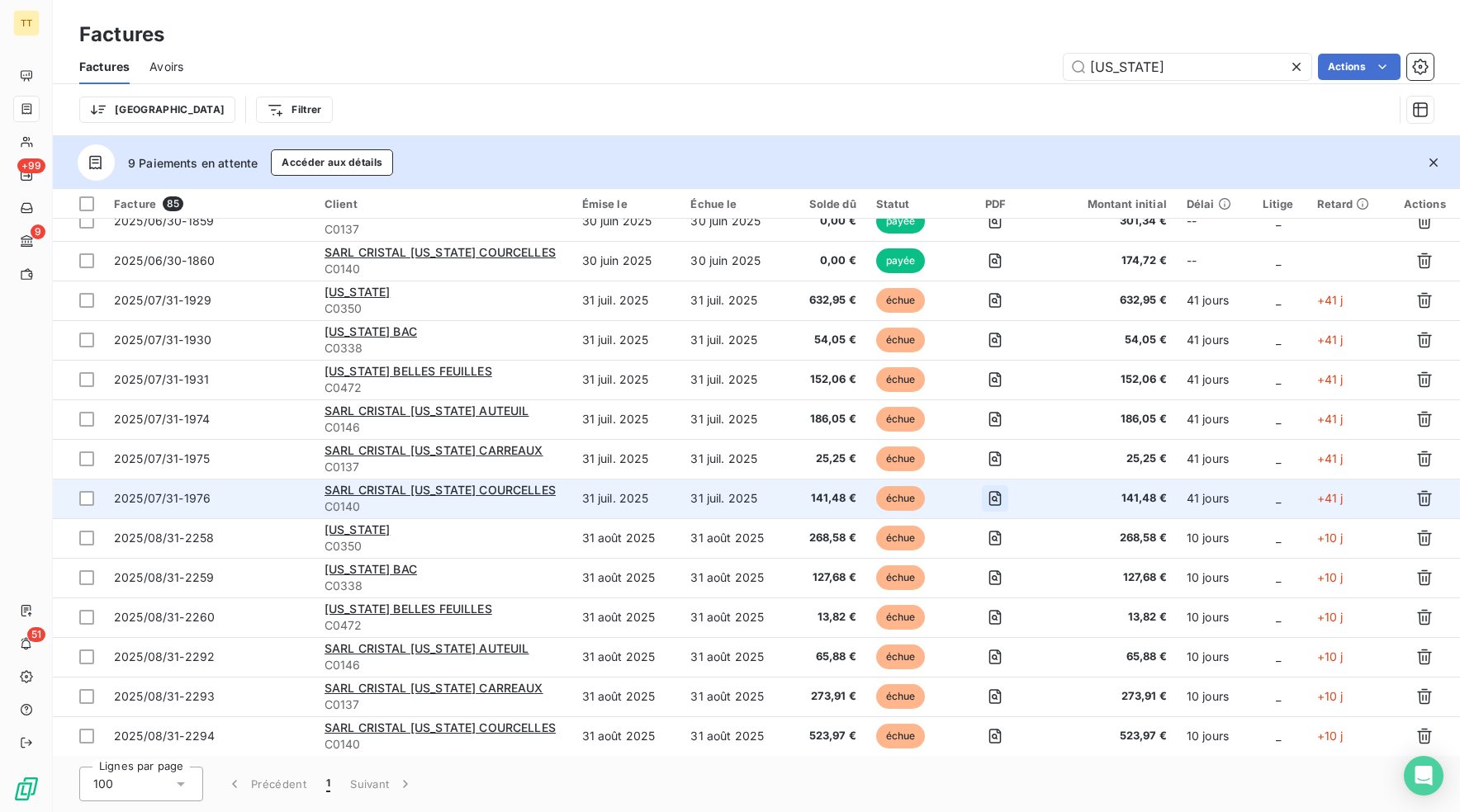
click at [999, 495] on icon "button" at bounding box center [995, 498] width 17 height 17
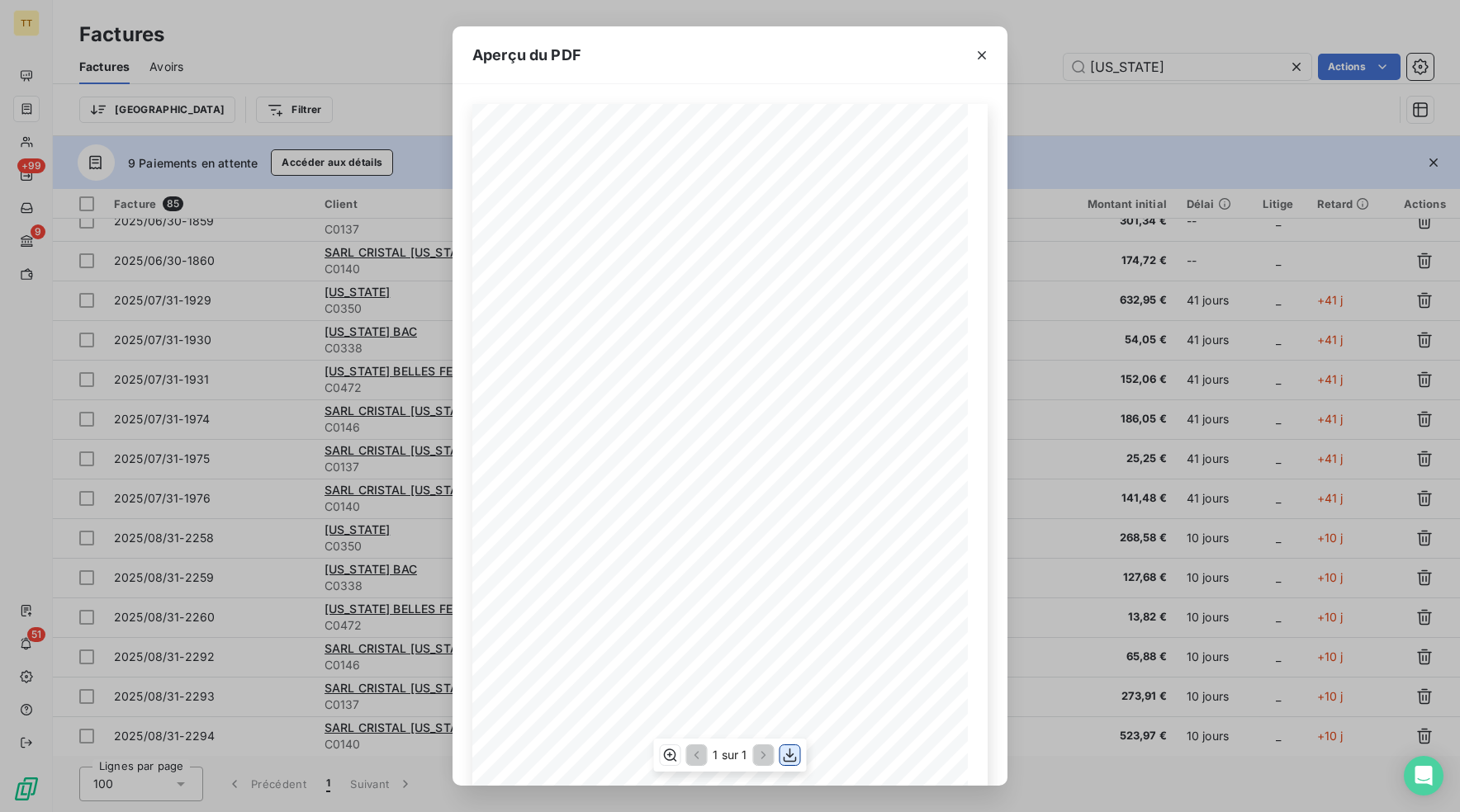
click at [785, 752] on icon "button" at bounding box center [790, 755] width 17 height 17
click at [1019, 517] on div "Aperçu du PDF TIP-TOP TAPIS [STREET_ADDRESS] Tél : [PHONE_NUMBER] email: [EMAIL…" at bounding box center [730, 406] width 1460 height 812
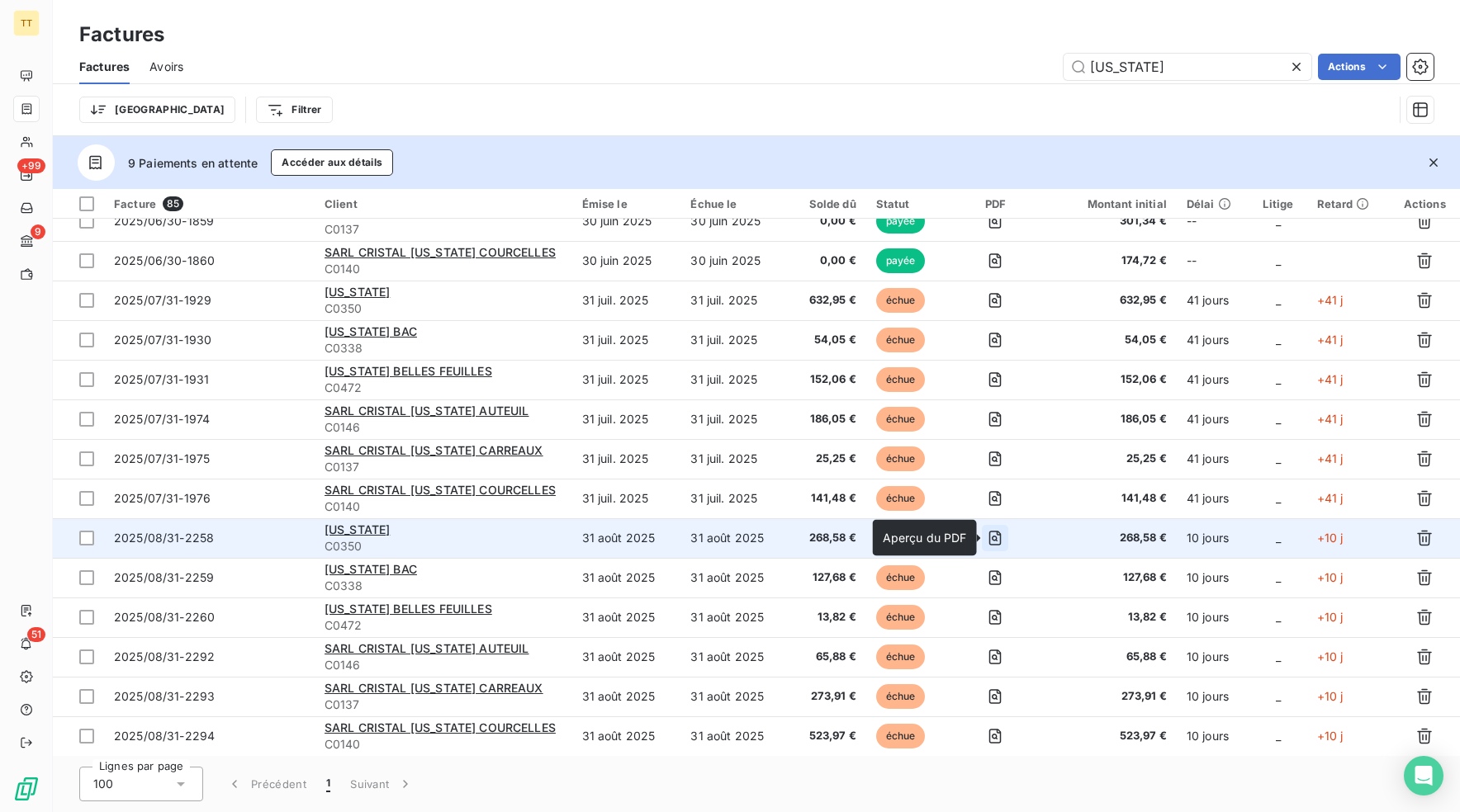
click at [998, 533] on icon "button" at bounding box center [995, 539] width 17 height 17
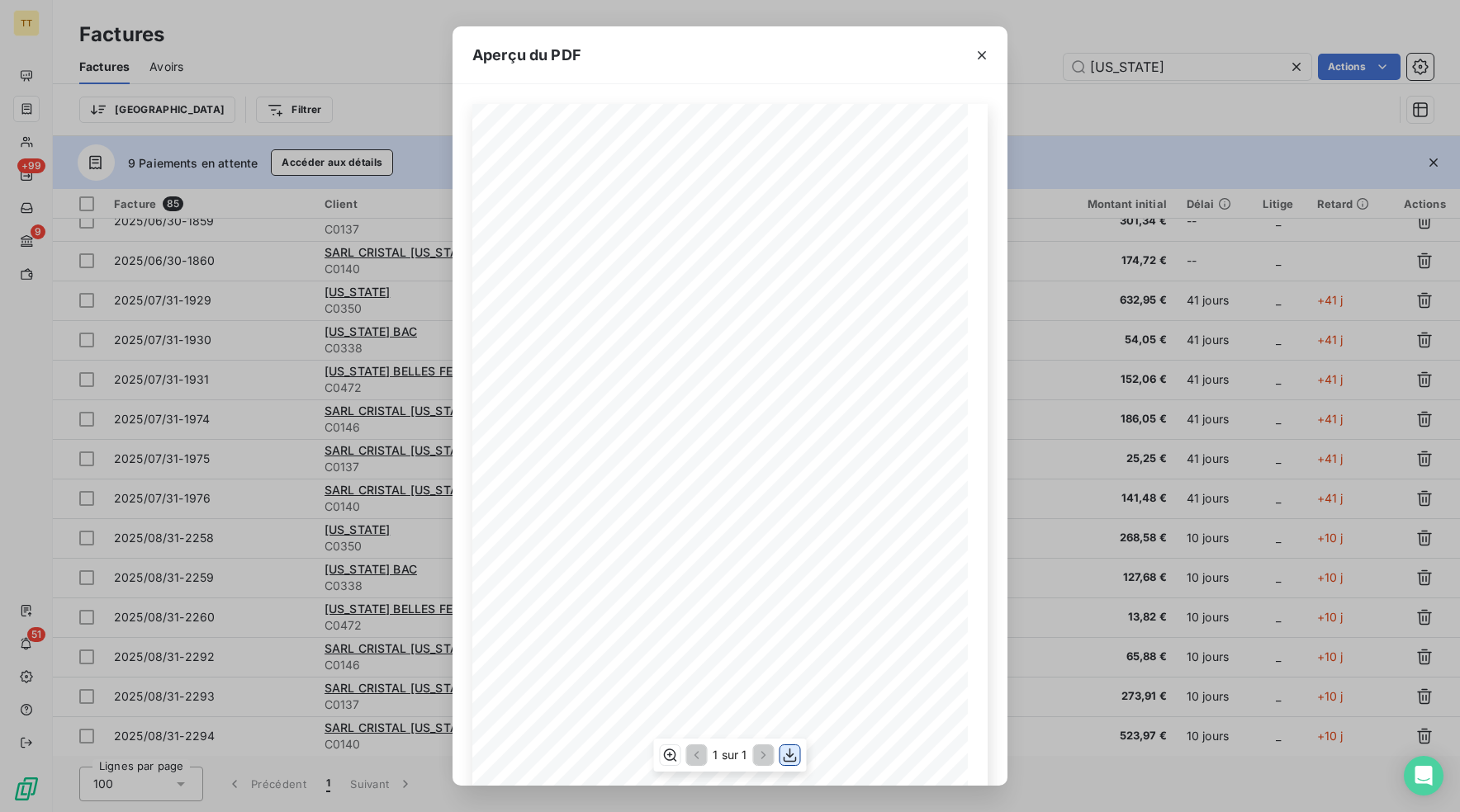
click at [790, 756] on icon "button" at bounding box center [790, 755] width 13 height 14
click at [1061, 615] on div "Aperçu du PDF TIP-TOP TAPIS [STREET_ADDRESS] Tél : [PHONE_NUMBER] email: [EMAIL…" at bounding box center [730, 406] width 1460 height 812
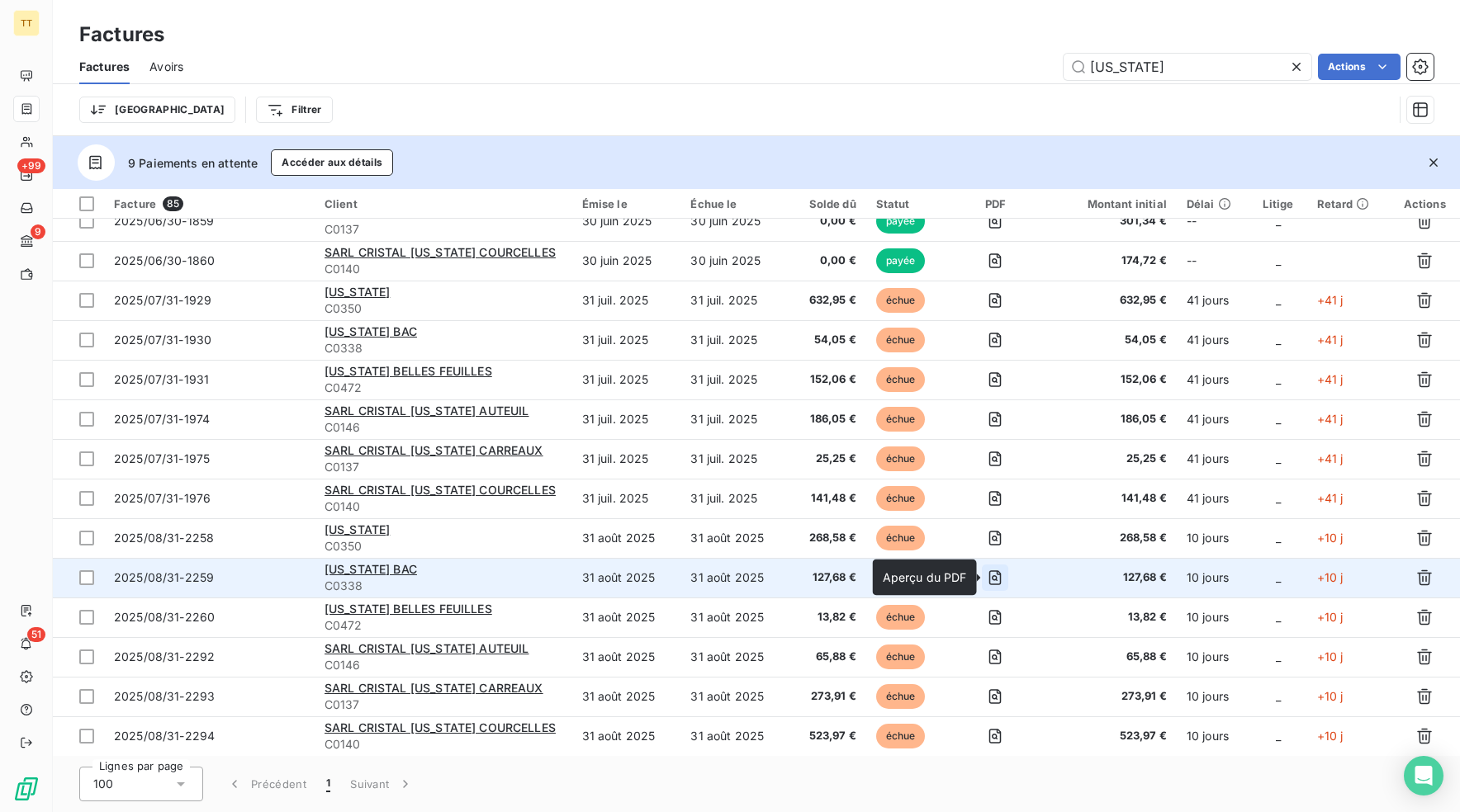
click at [997, 574] on icon "button" at bounding box center [995, 578] width 17 height 17
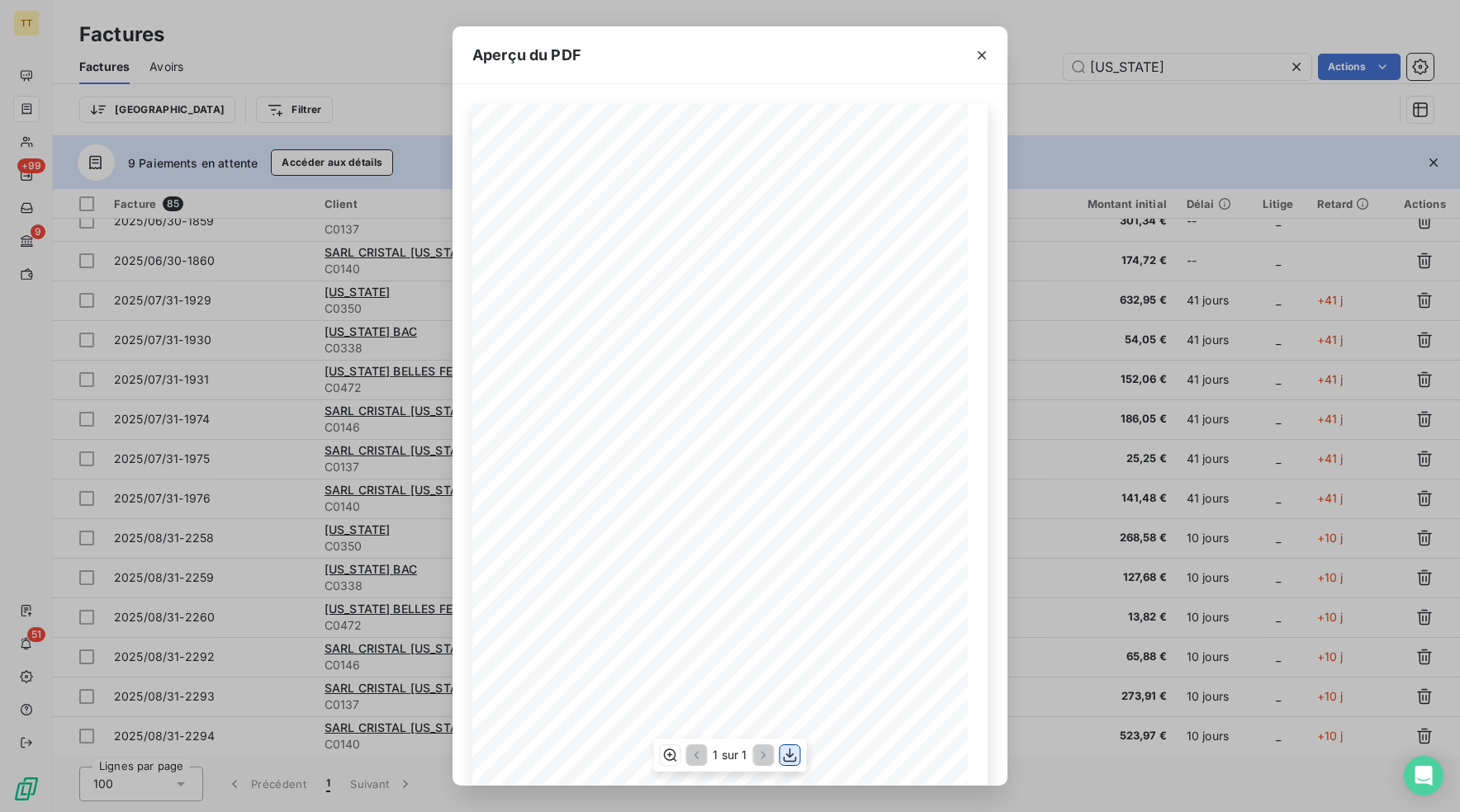
click at [790, 752] on icon "button" at bounding box center [790, 755] width 17 height 17
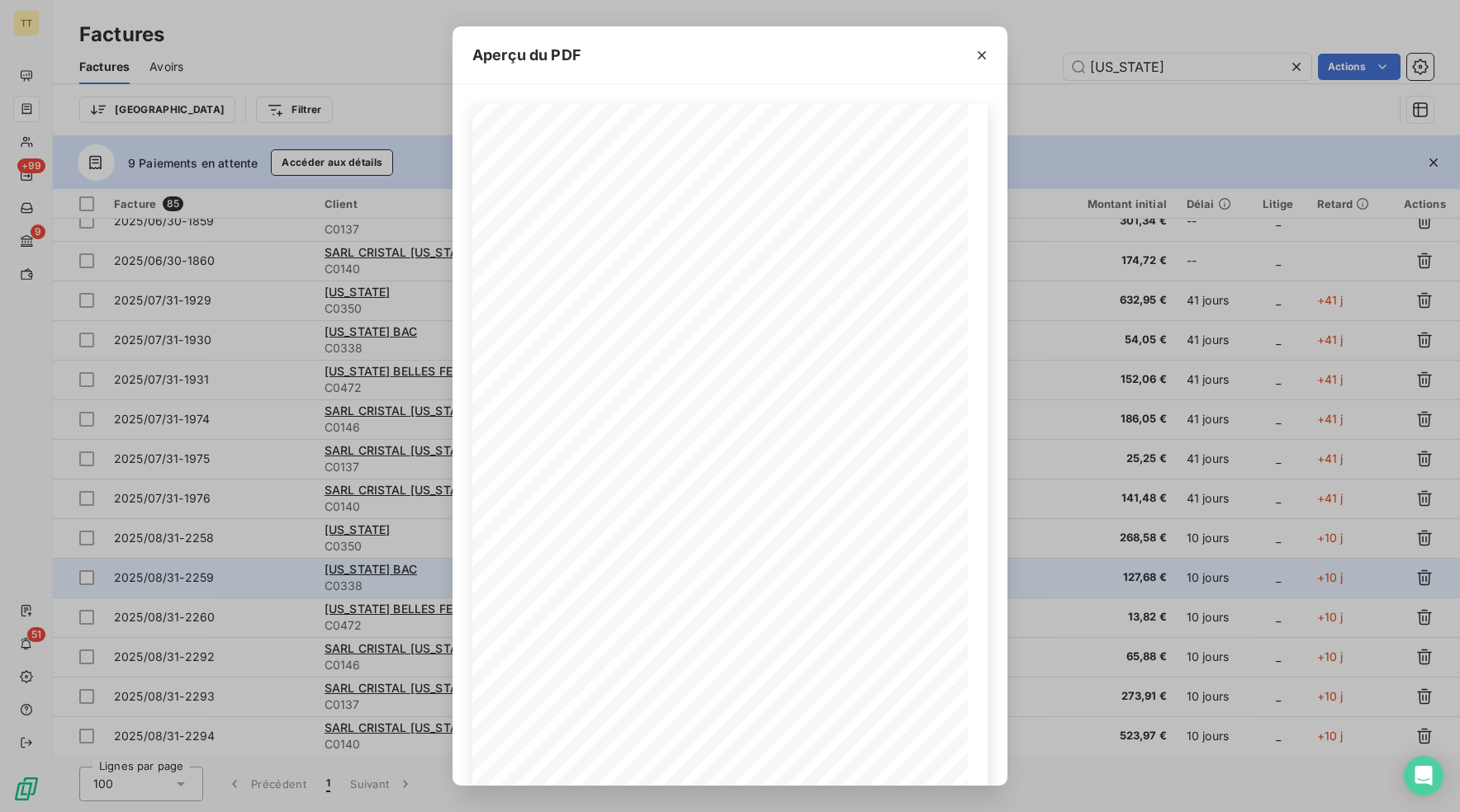
click at [1056, 560] on div "Aperçu du PDF TIP-TOP TAPIS [STREET_ADDRESS] Tél : [PHONE_NUMBER] email: [EMAIL…" at bounding box center [730, 406] width 1460 height 812
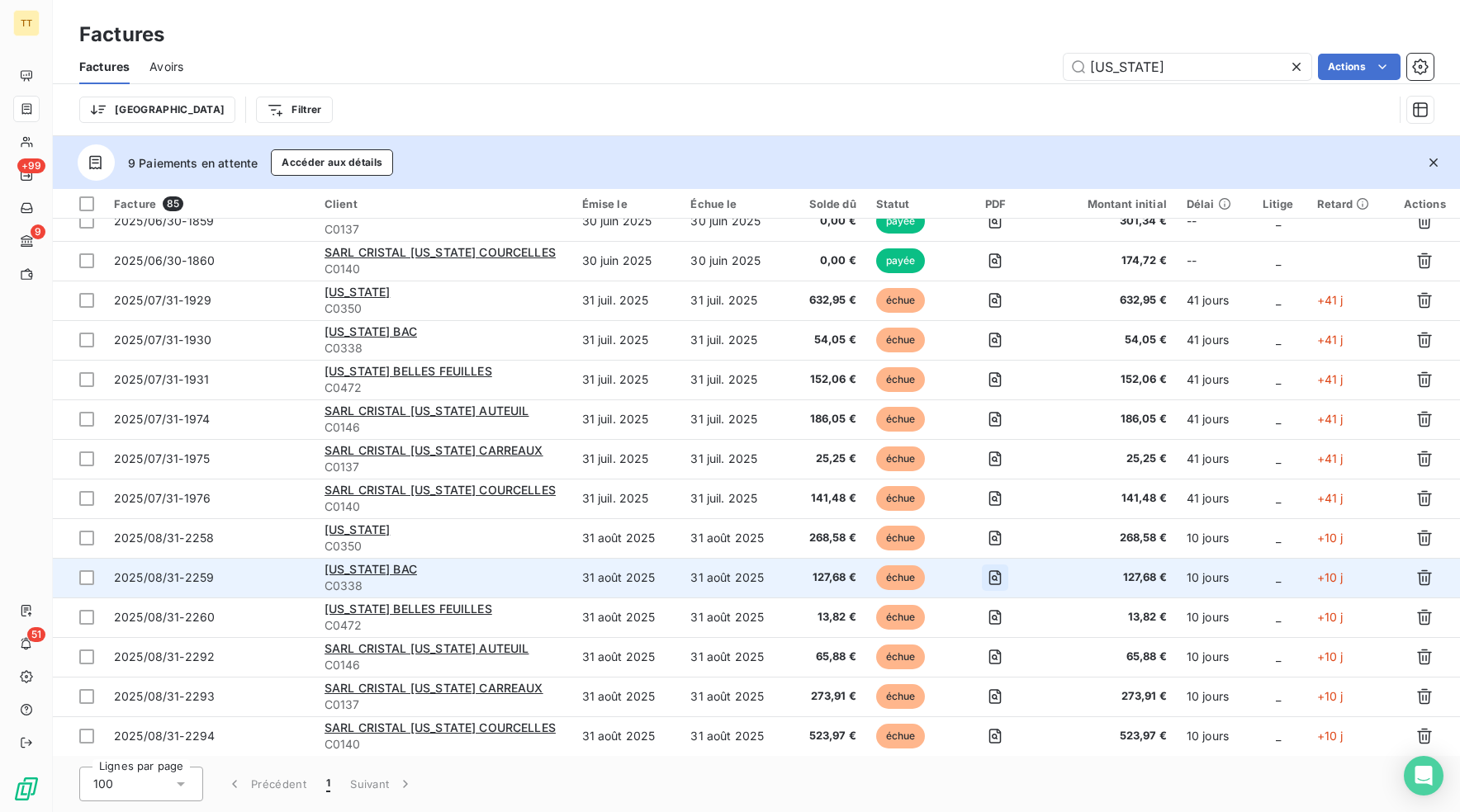
click at [999, 578] on icon "button" at bounding box center [995, 578] width 17 height 17
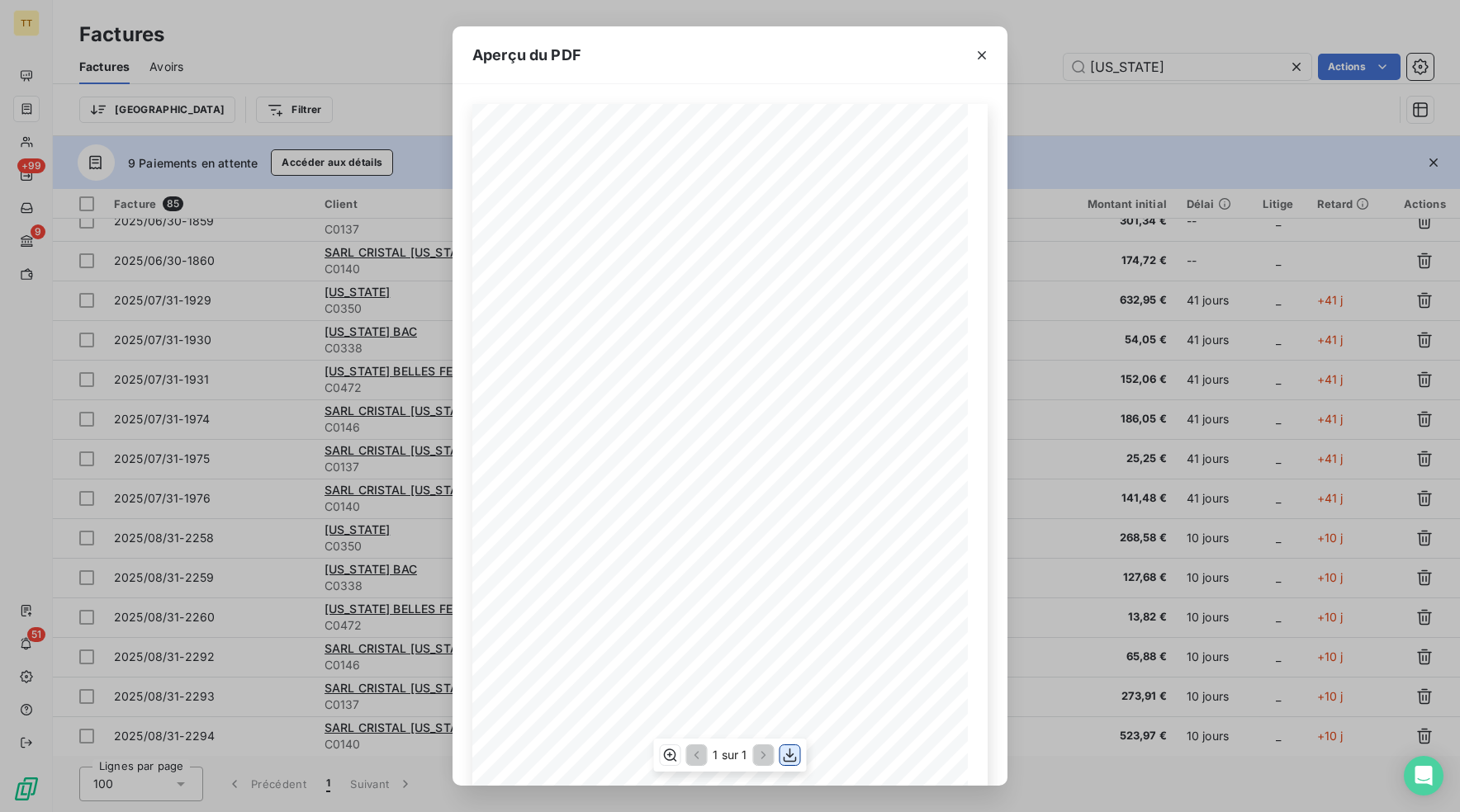
click at [791, 757] on icon "button" at bounding box center [790, 755] width 17 height 17
click at [1080, 478] on div "Aperçu du PDF TIP-TOP TAPIS [STREET_ADDRESS] Tél : [PHONE_NUMBER] email: [EMAIL…" at bounding box center [730, 406] width 1460 height 812
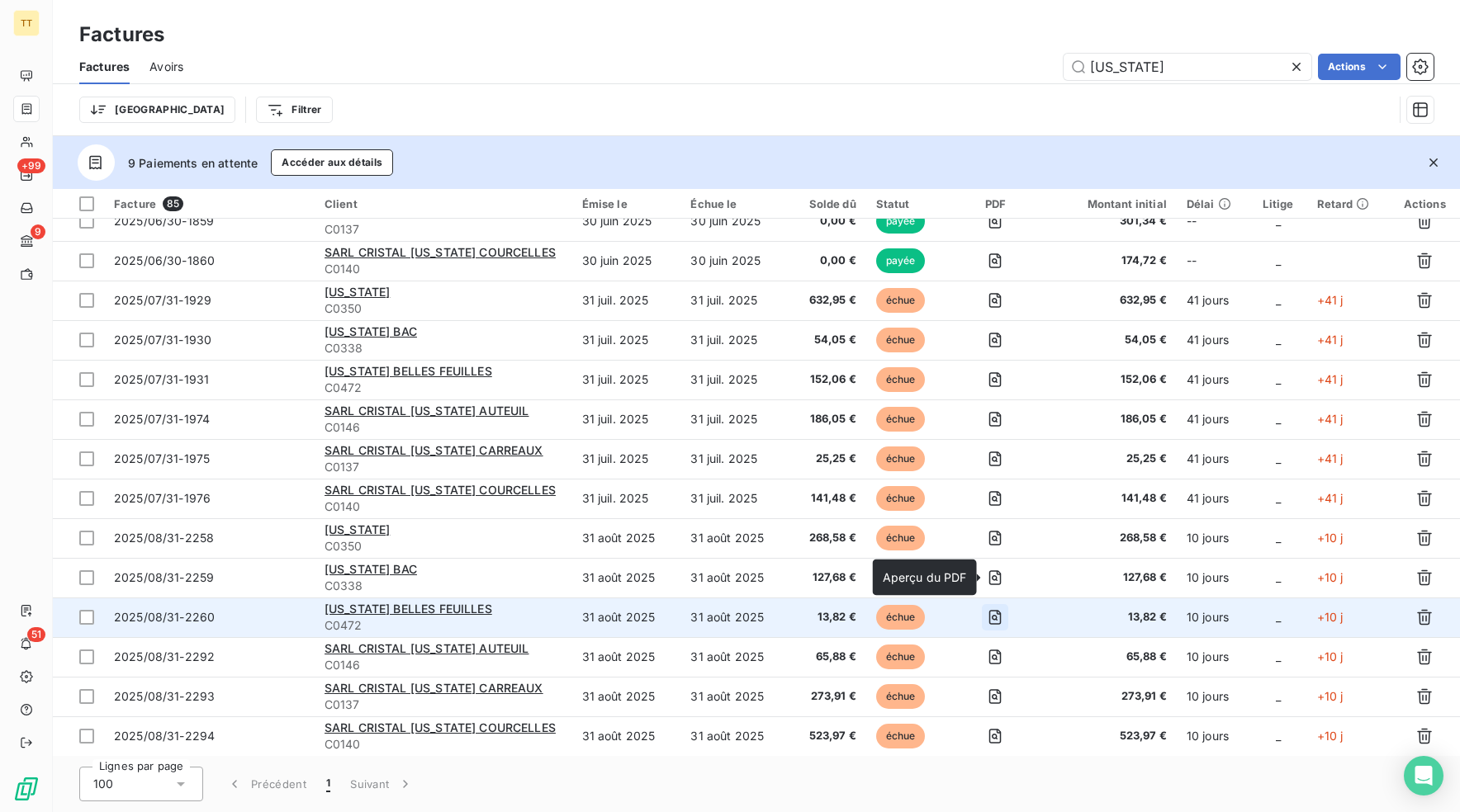
click at [1002, 615] on icon "button" at bounding box center [995, 617] width 13 height 15
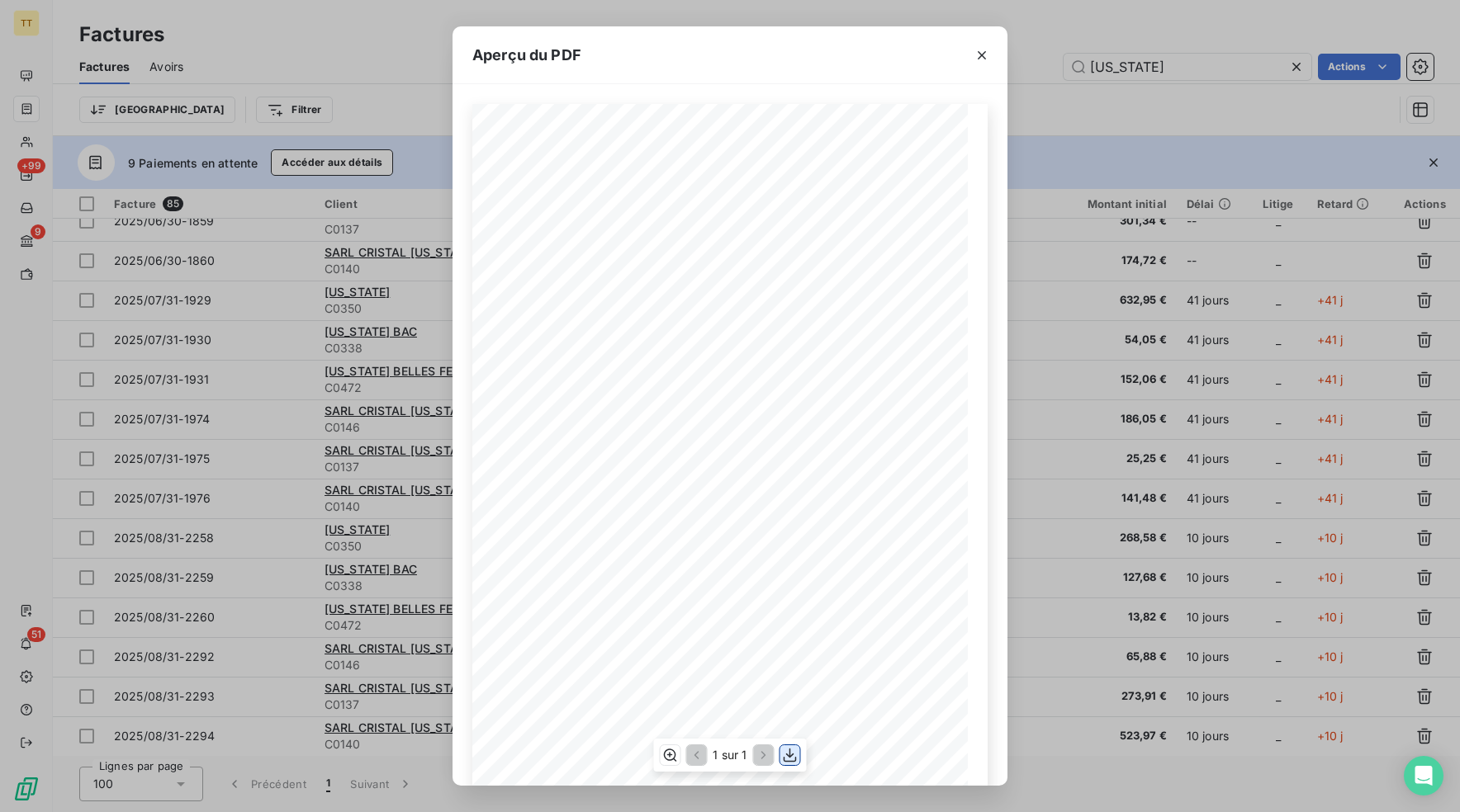
click at [795, 751] on icon "button" at bounding box center [790, 755] width 17 height 17
click at [1096, 578] on div "Aperçu du PDF TIP-TOP TAPIS [STREET_ADDRESS] Tél : [PHONE_NUMBER] email: [EMAIL…" at bounding box center [730, 406] width 1460 height 812
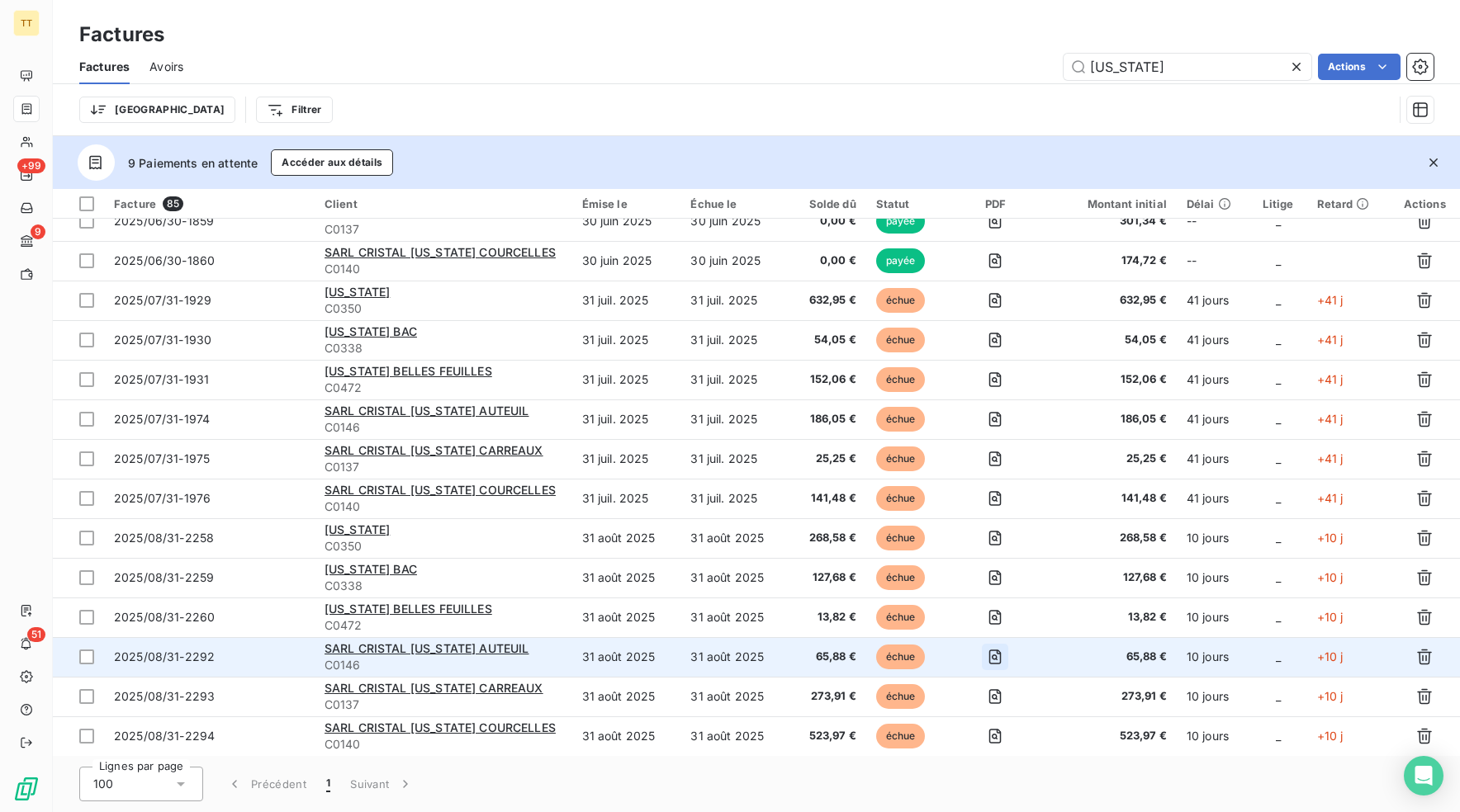
click at [995, 653] on icon "button" at bounding box center [995, 657] width 17 height 17
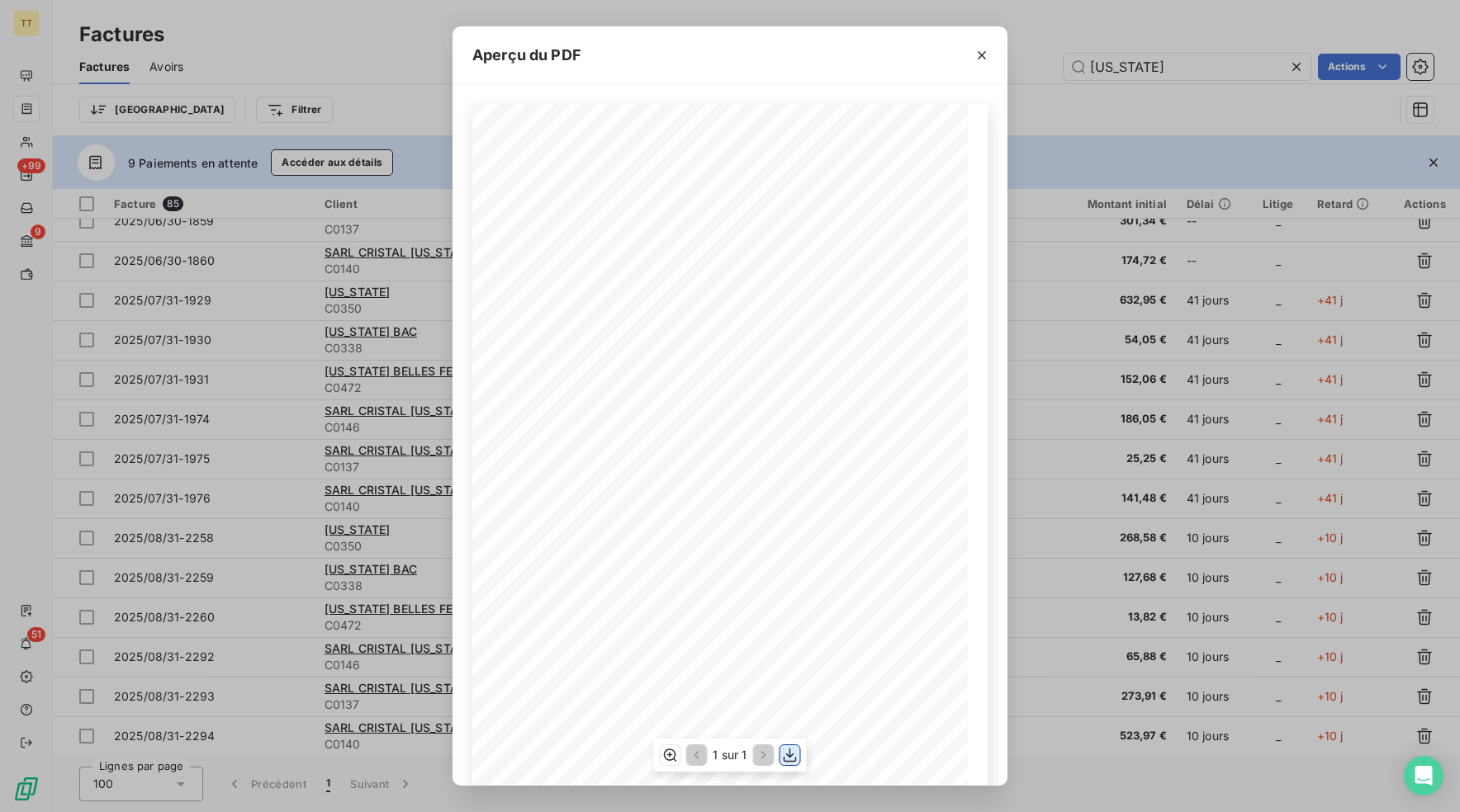
click at [785, 753] on icon "button" at bounding box center [790, 755] width 17 height 17
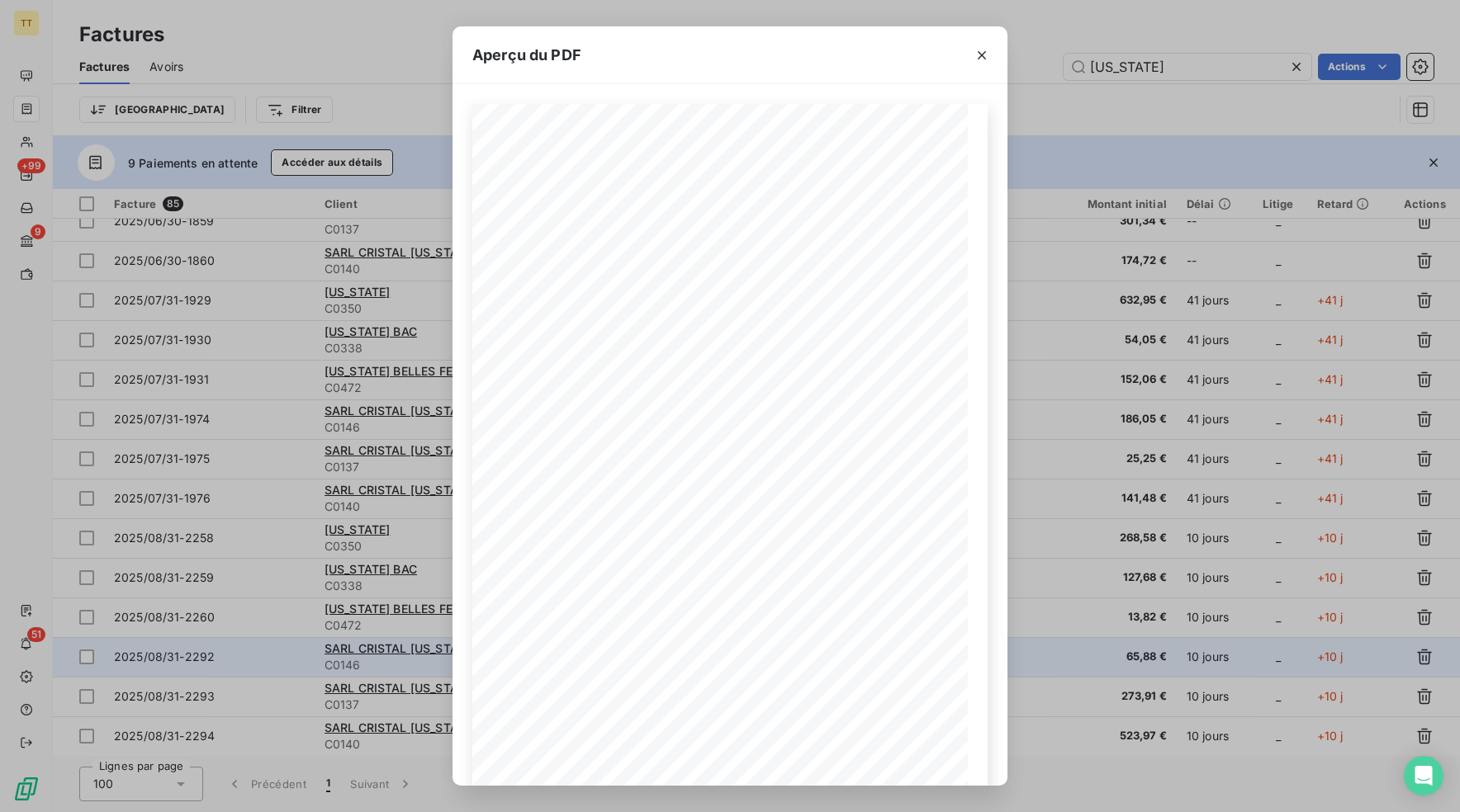
click at [1035, 643] on div "Aperçu du PDF TIP-TOP TAPIS [STREET_ADDRESS] Tél : [PHONE_NUMBER] email: [EMAIL…" at bounding box center [730, 406] width 1460 height 812
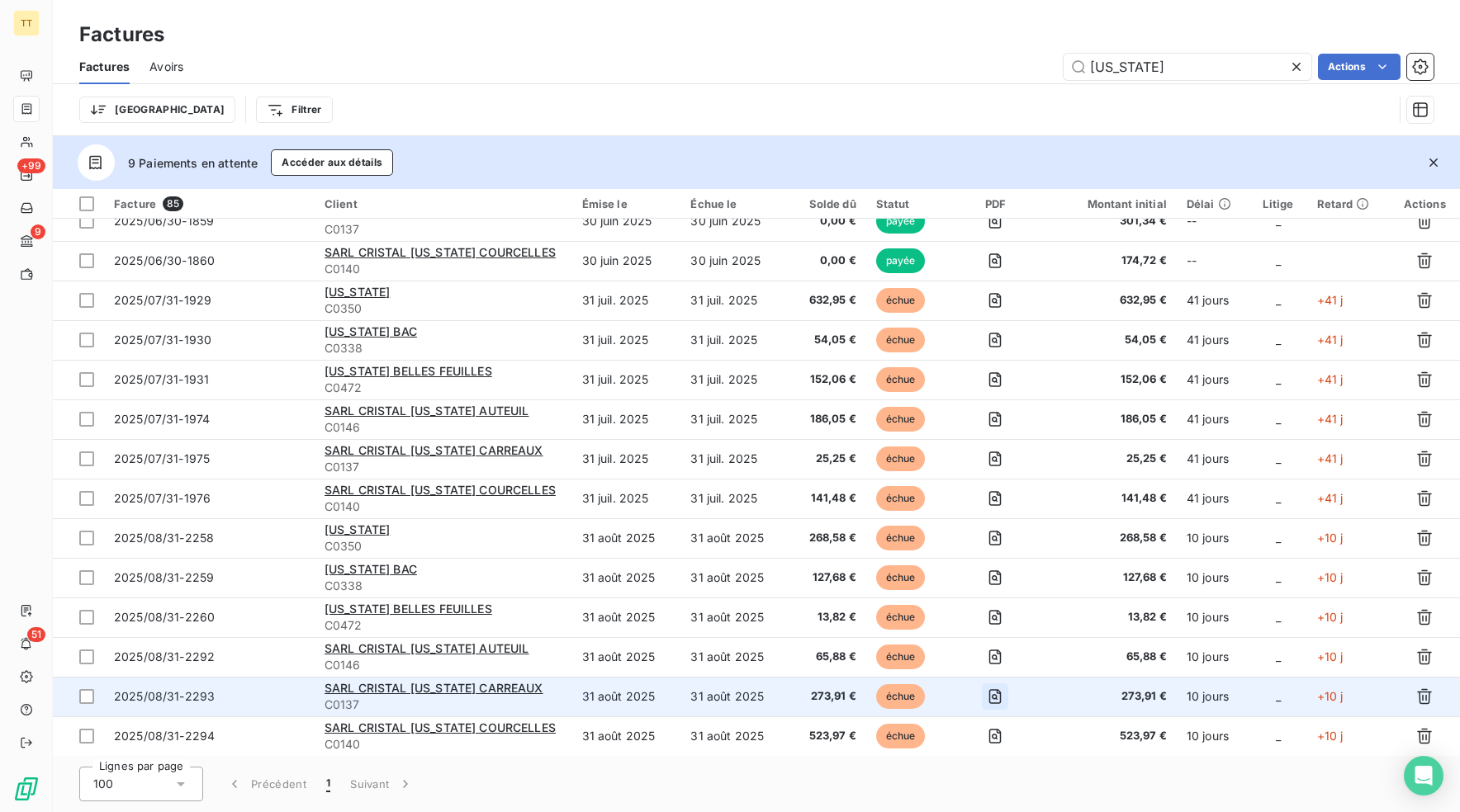
click at [997, 695] on icon "button" at bounding box center [995, 697] width 17 height 17
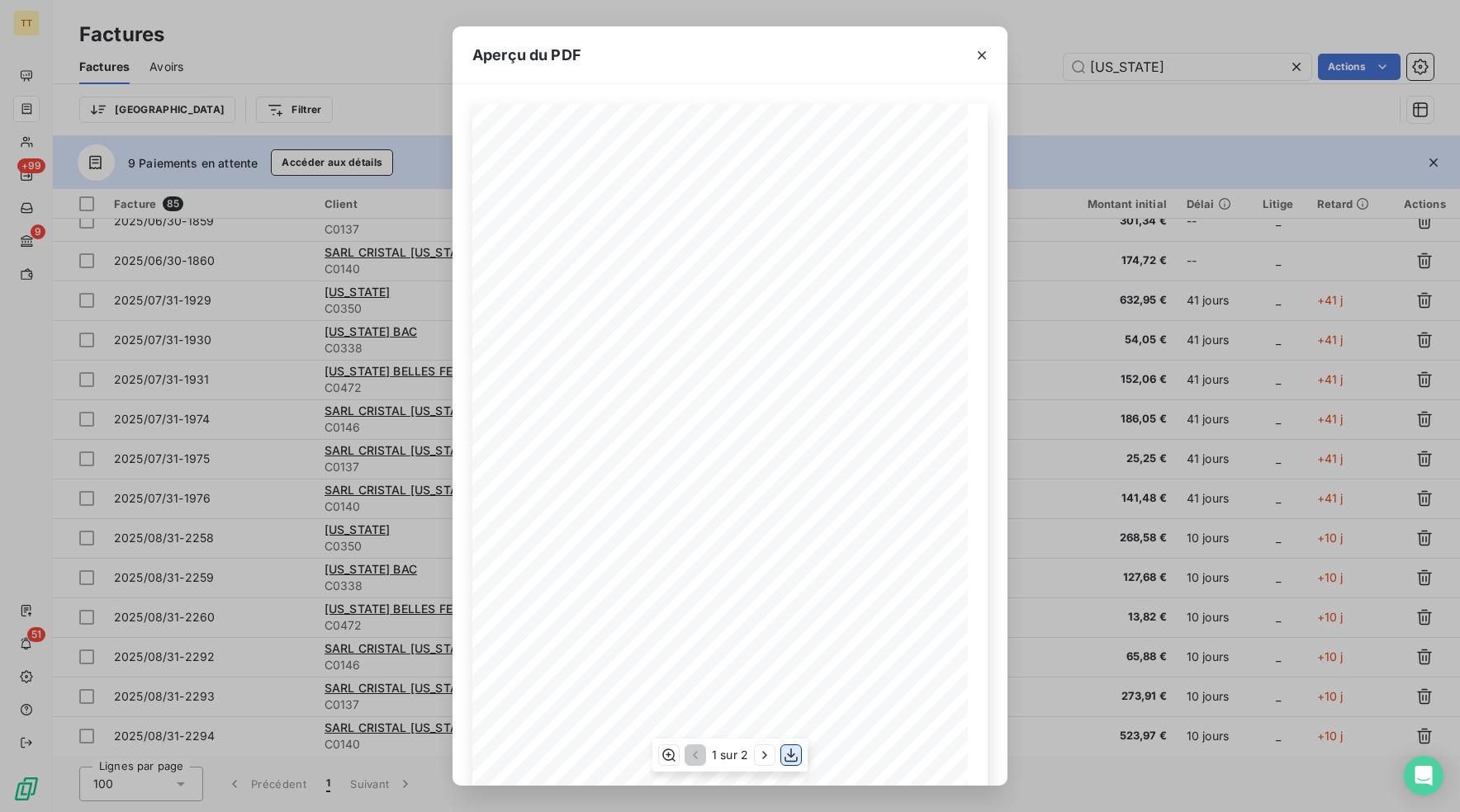
click at [797, 757] on icon "button" at bounding box center [791, 755] width 17 height 17
click at [1064, 724] on div "Aperçu du PDF TIP-TOP TAPIS [STREET_ADDRESS] Tél : [PHONE_NUMBER] email: [EMAIL…" at bounding box center [730, 406] width 1460 height 812
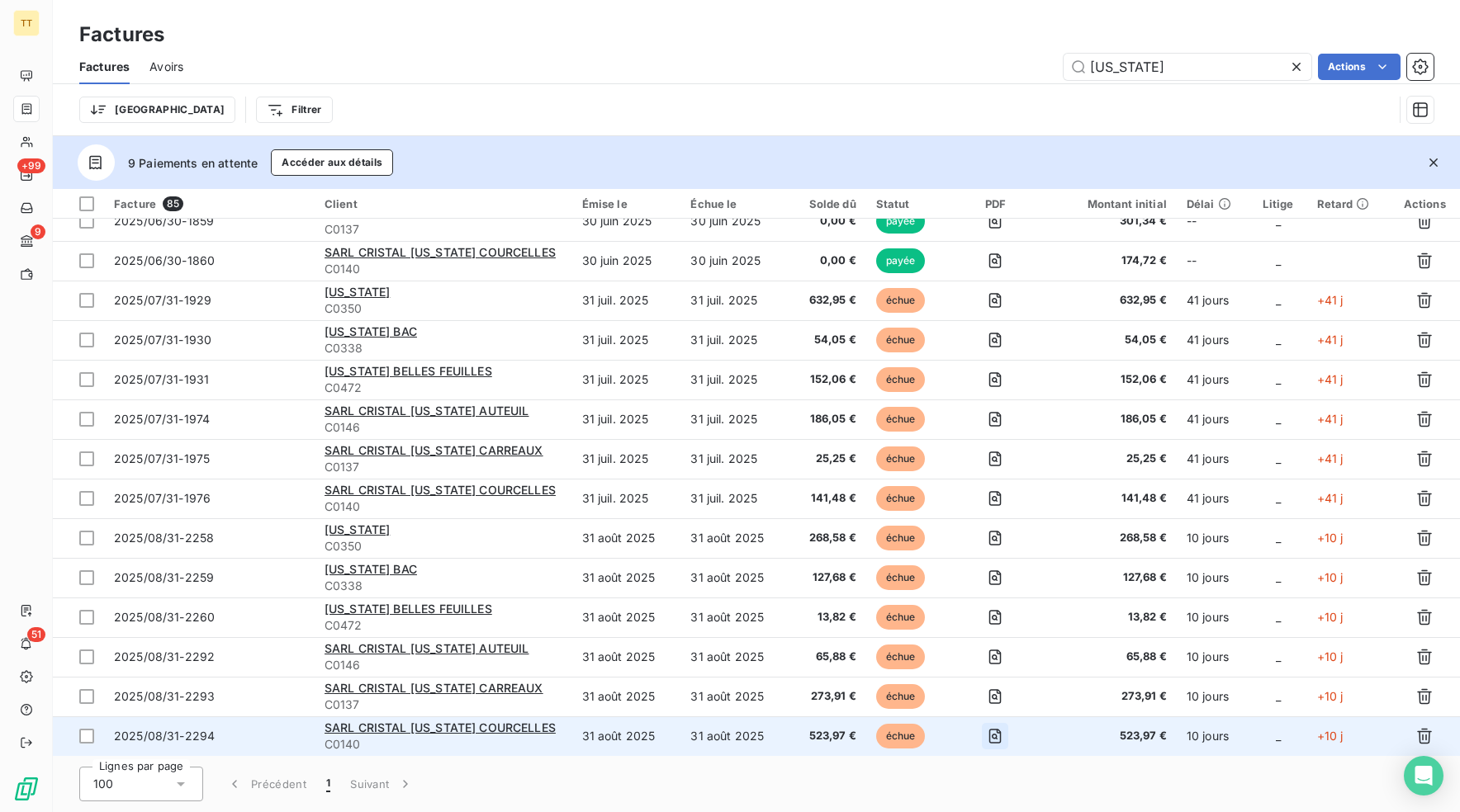
click at [999, 742] on icon "button" at bounding box center [995, 737] width 17 height 17
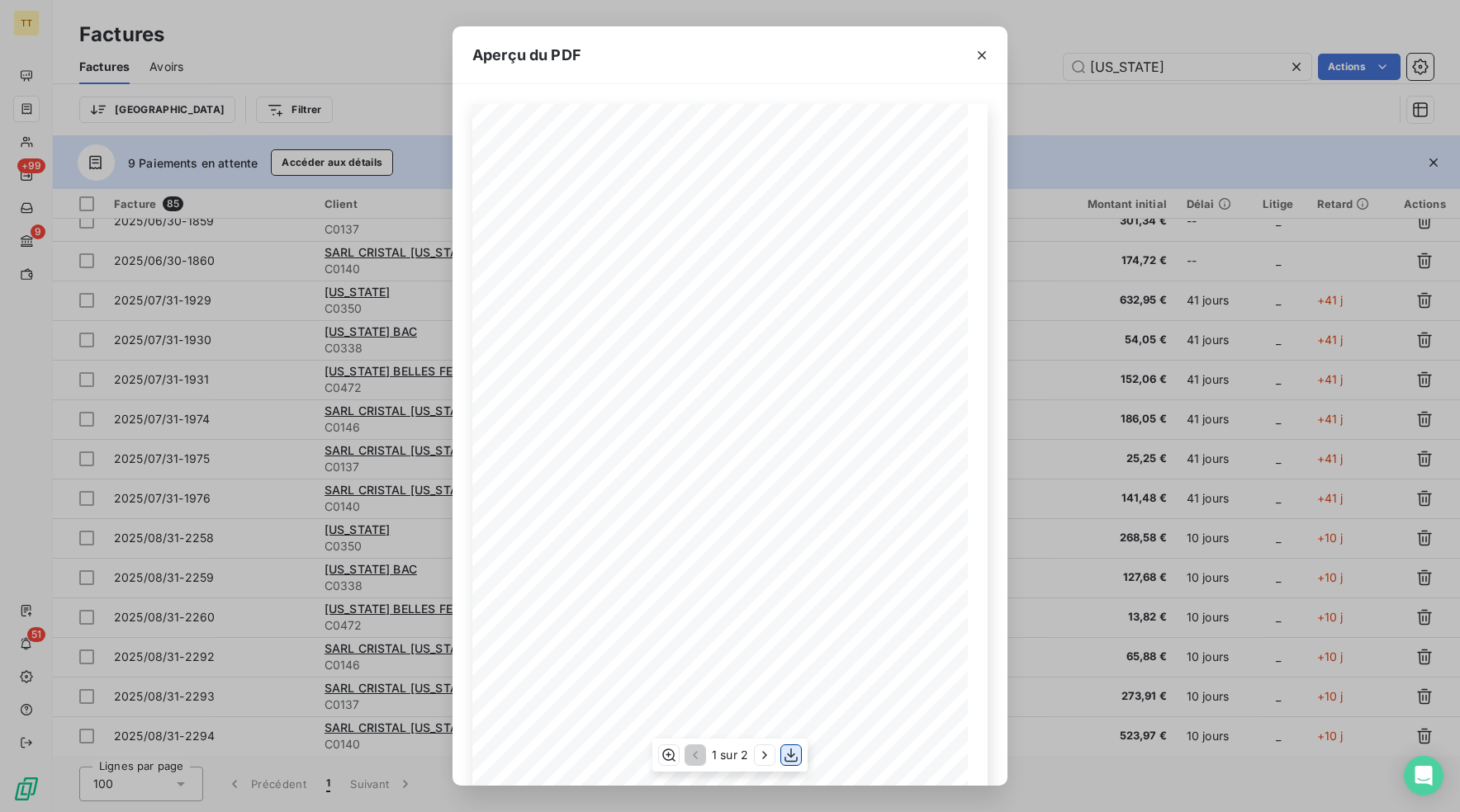
click at [796, 759] on icon "button" at bounding box center [791, 755] width 17 height 17
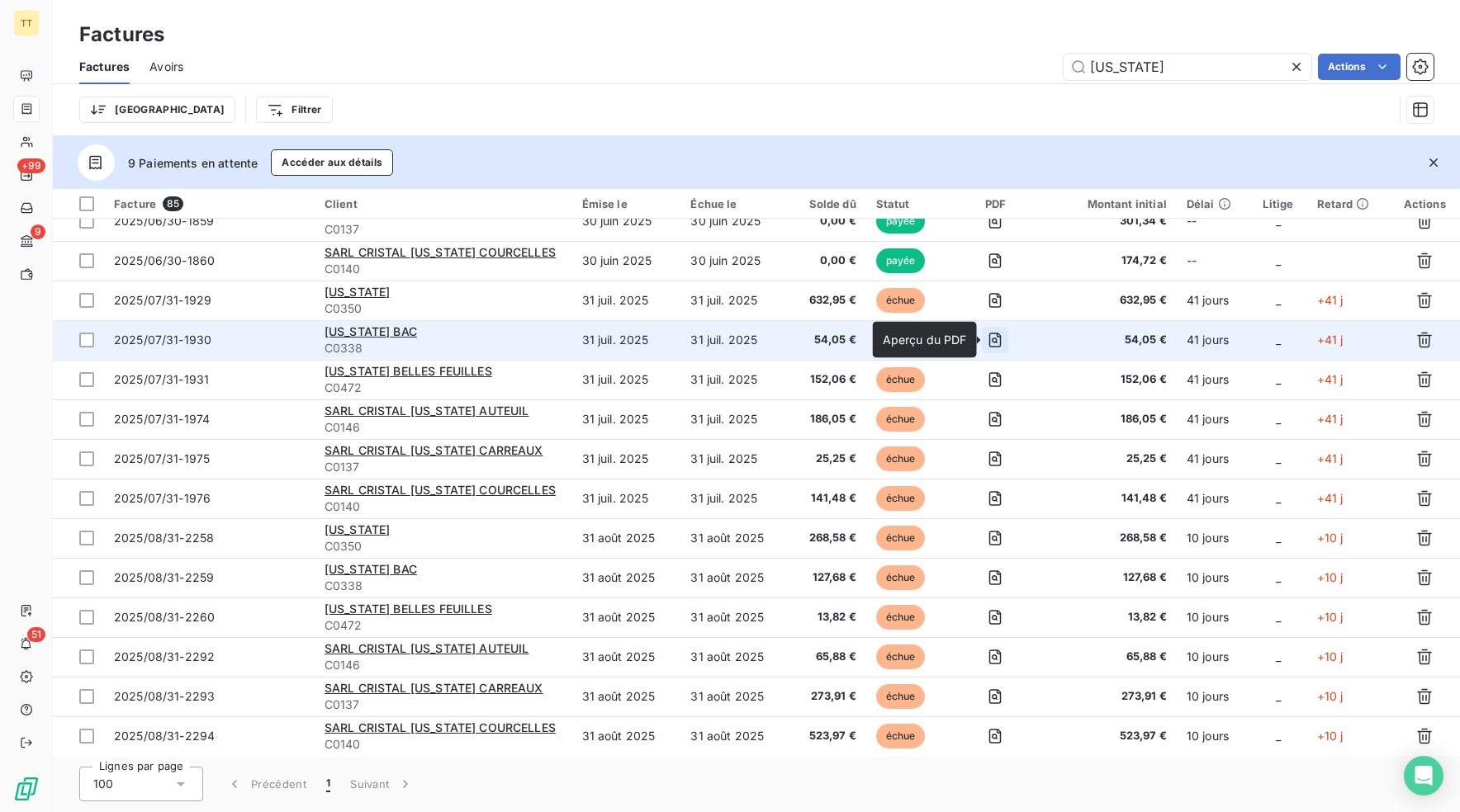
click at [998, 338] on icon "button" at bounding box center [994, 340] width 6 height 6
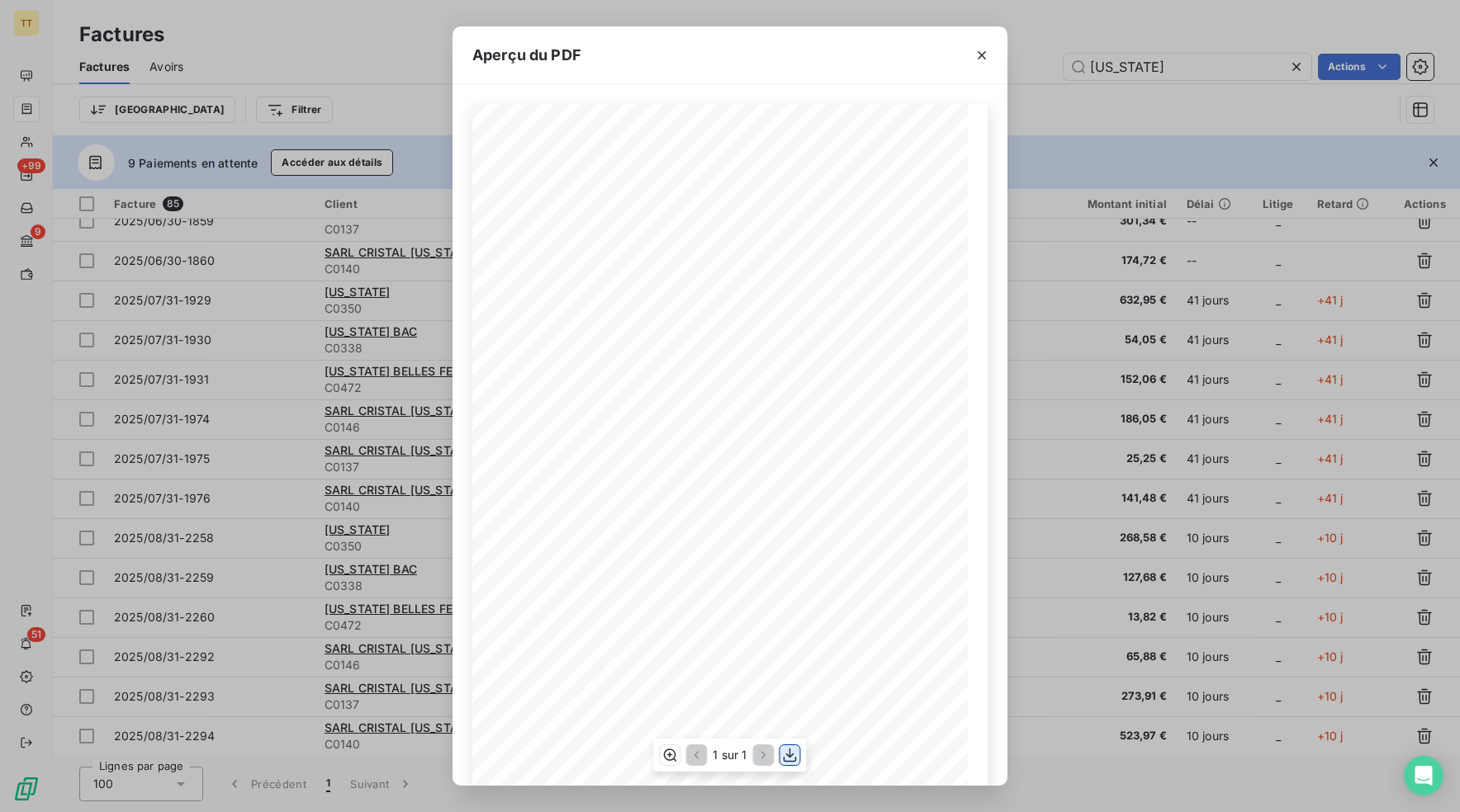
click at [794, 754] on icon "button" at bounding box center [790, 755] width 17 height 17
click at [141, 472] on div "Aperçu du PDF TIP-TOP TAPIS [STREET_ADDRESS] Tél : [PHONE_NUMBER] email: [EMAIL…" at bounding box center [730, 406] width 1460 height 812
